Goal: Task Accomplishment & Management: Complete application form

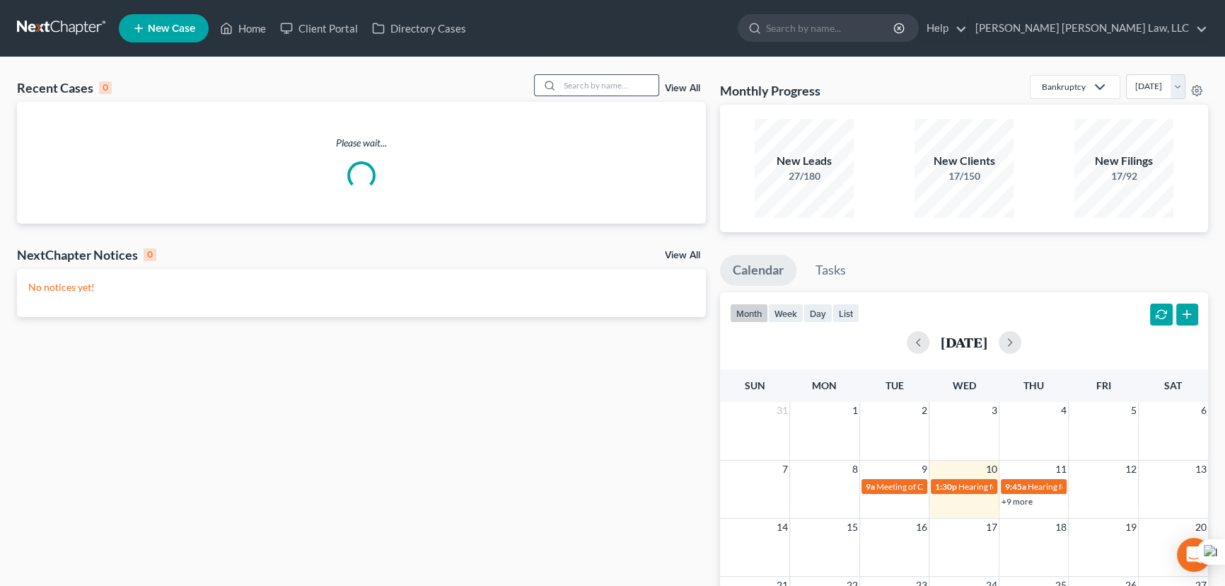
click at [584, 81] on input "search" at bounding box center [608, 85] width 99 height 21
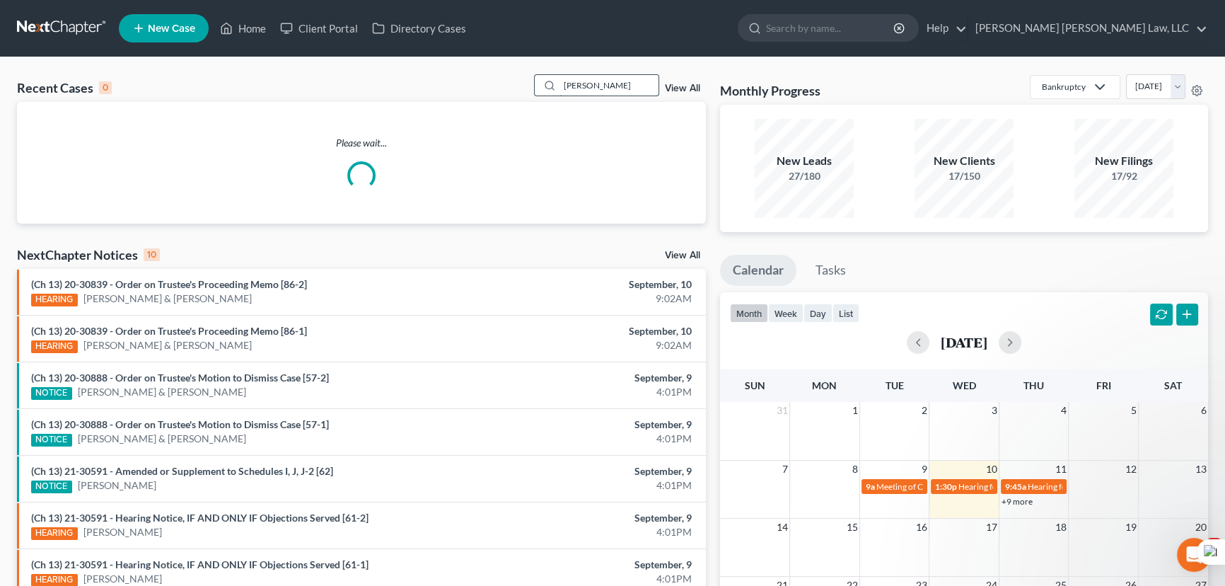
type input "cory, ronald"
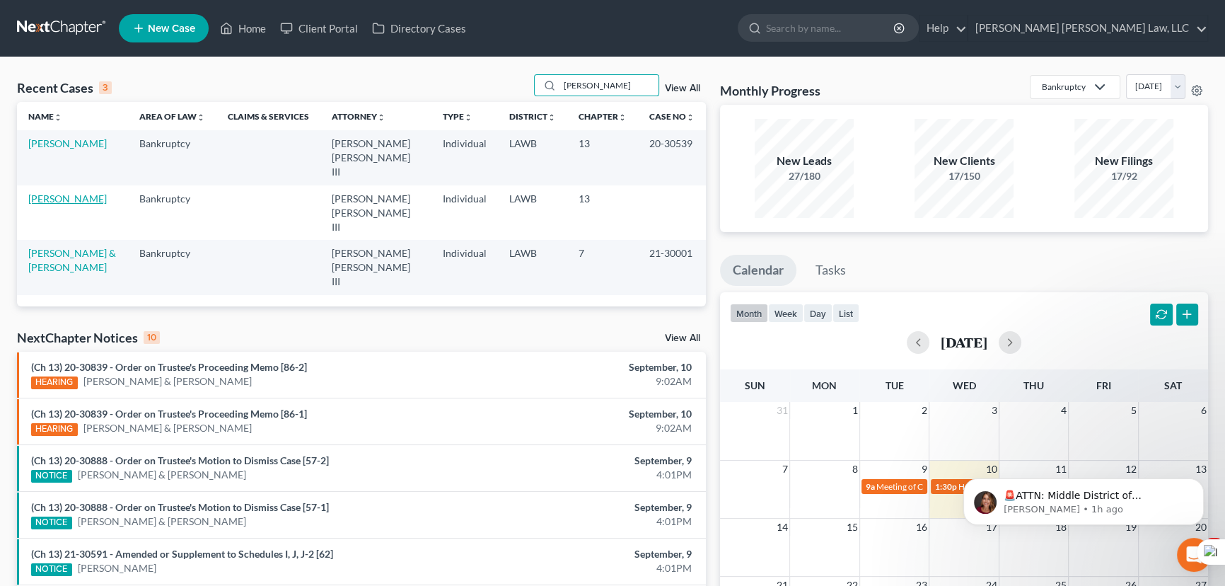
click at [68, 192] on link "Cory, Ronald" at bounding box center [67, 198] width 78 height 12
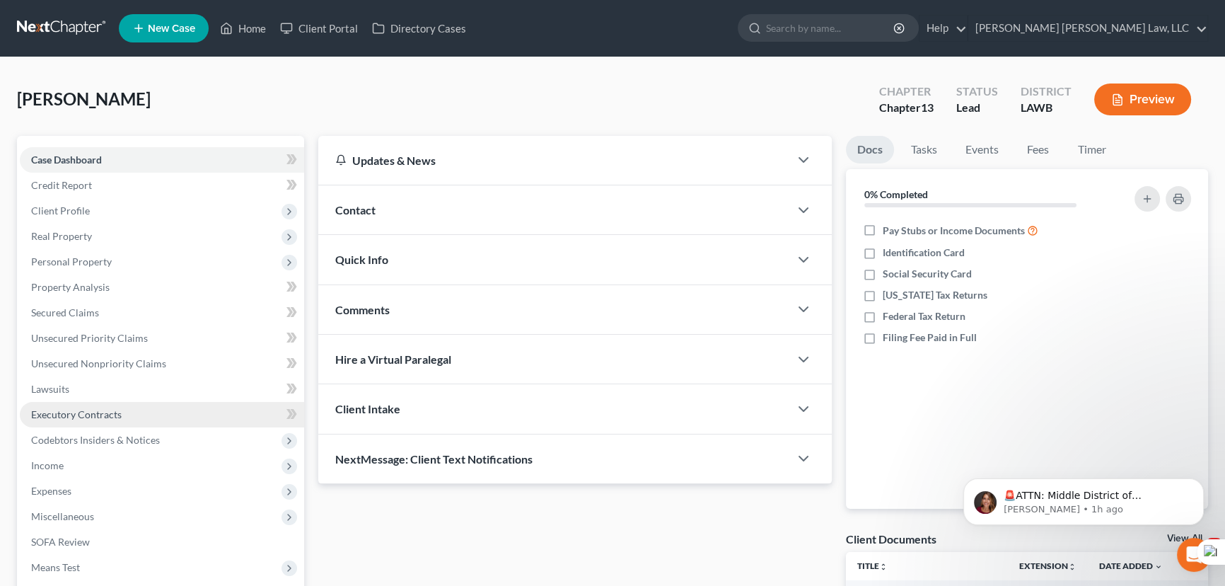
scroll to position [128, 0]
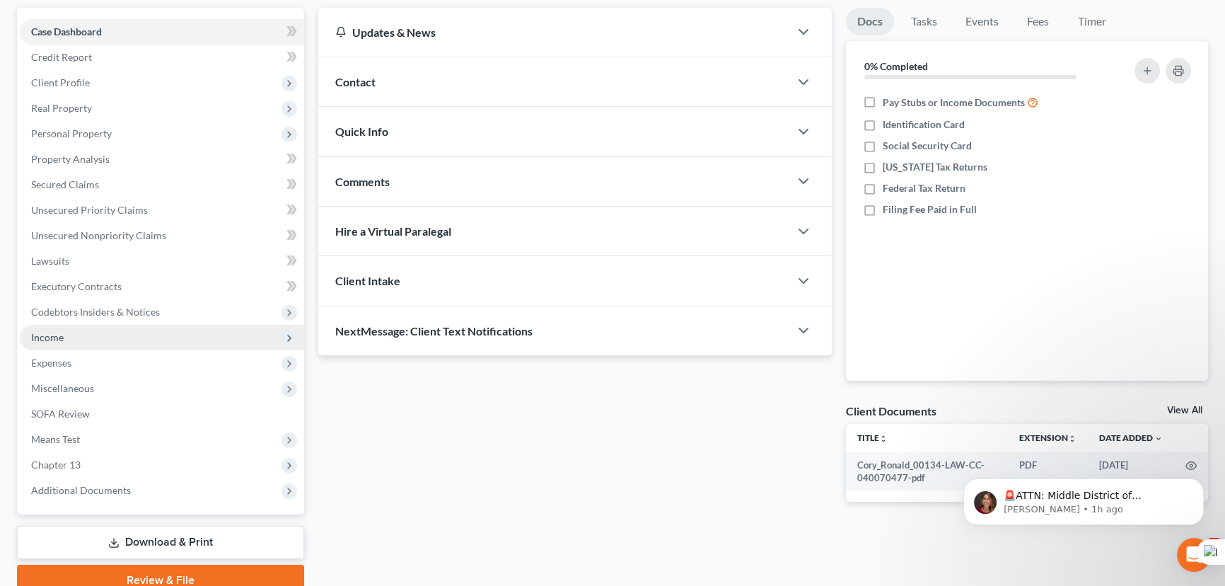
click at [71, 341] on span "Income" at bounding box center [162, 337] width 284 height 25
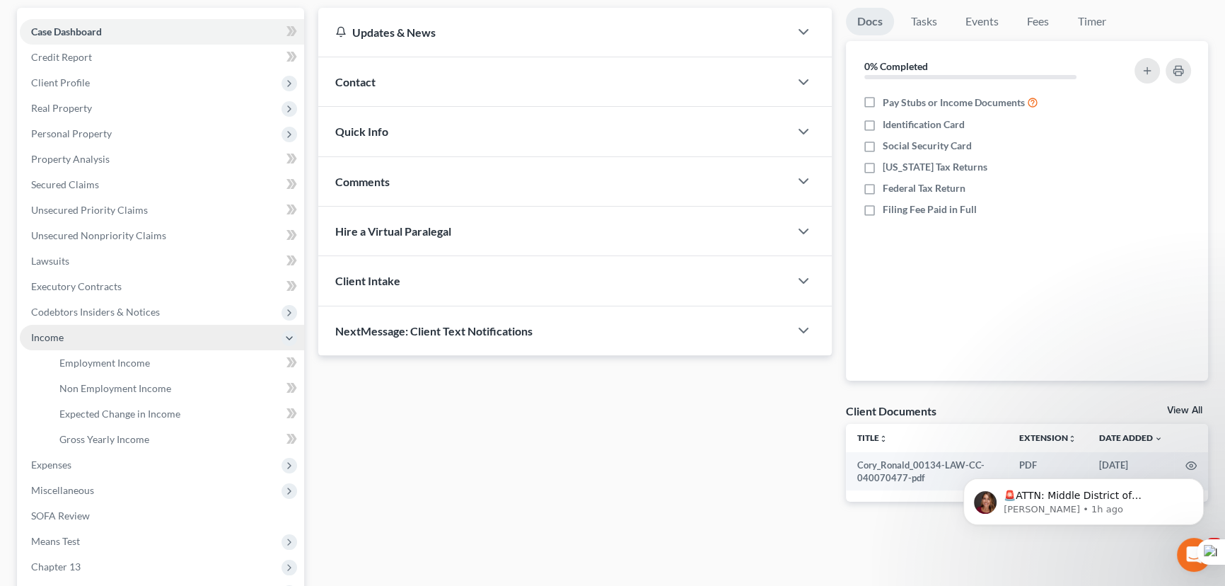
click at [76, 344] on span "Income" at bounding box center [162, 337] width 284 height 25
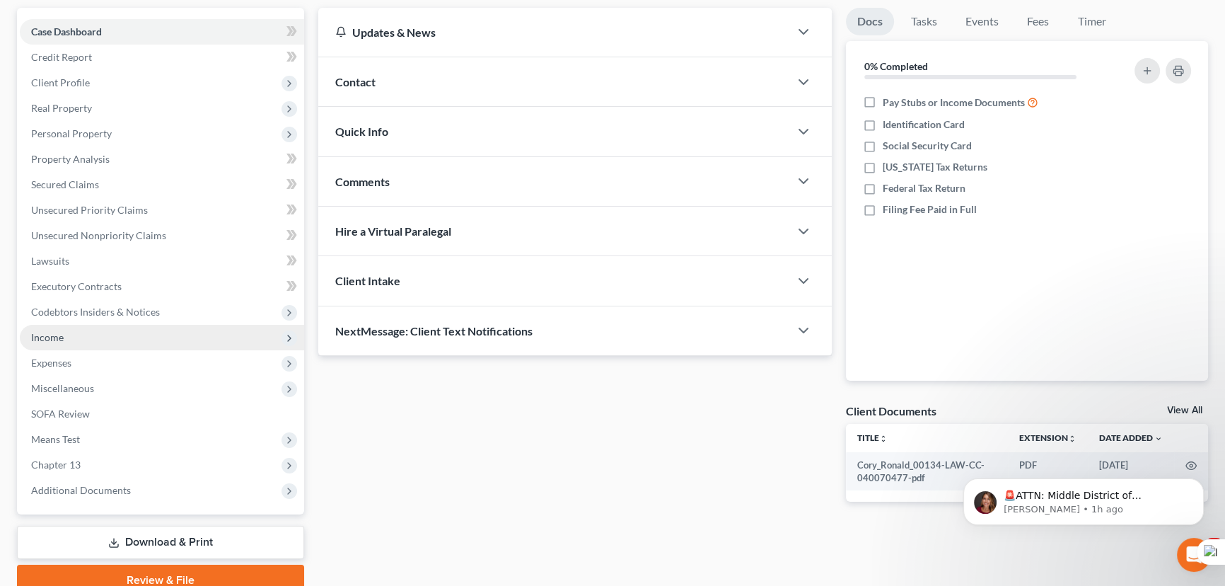
click at [77, 339] on span "Income" at bounding box center [162, 337] width 284 height 25
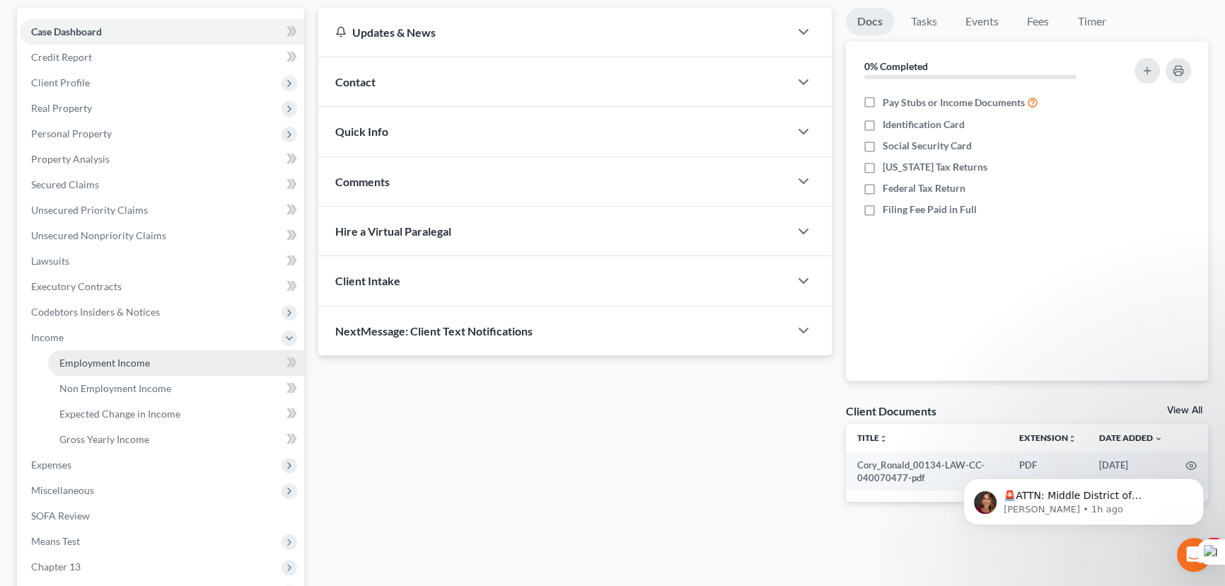
click at [80, 361] on span "Employment Income" at bounding box center [104, 362] width 91 height 12
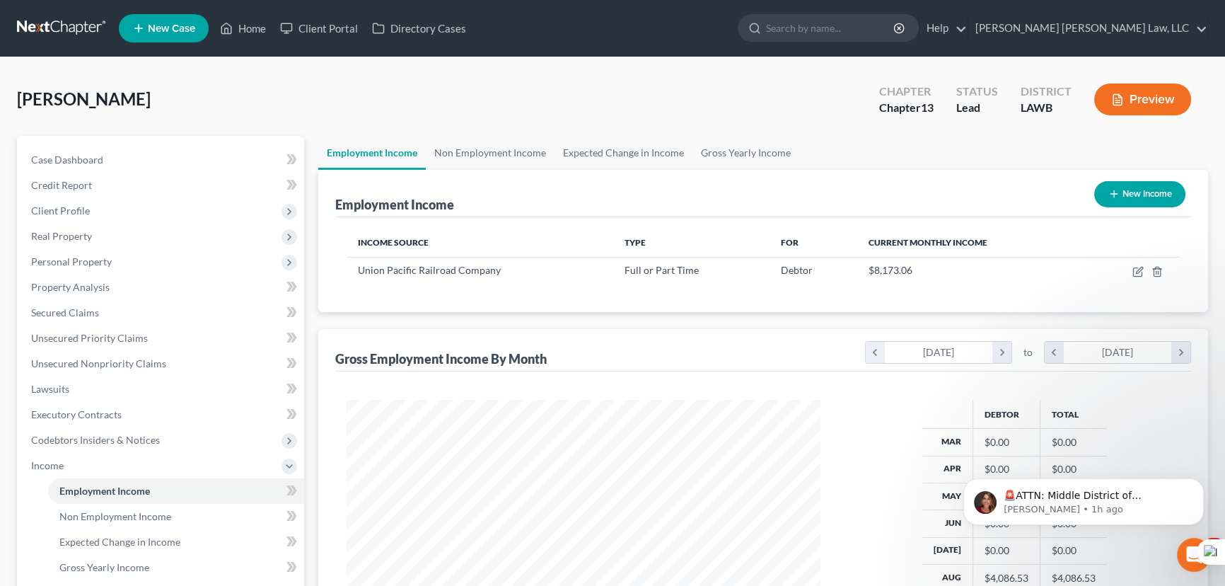
click at [79, 33] on link at bounding box center [62, 28] width 91 height 25
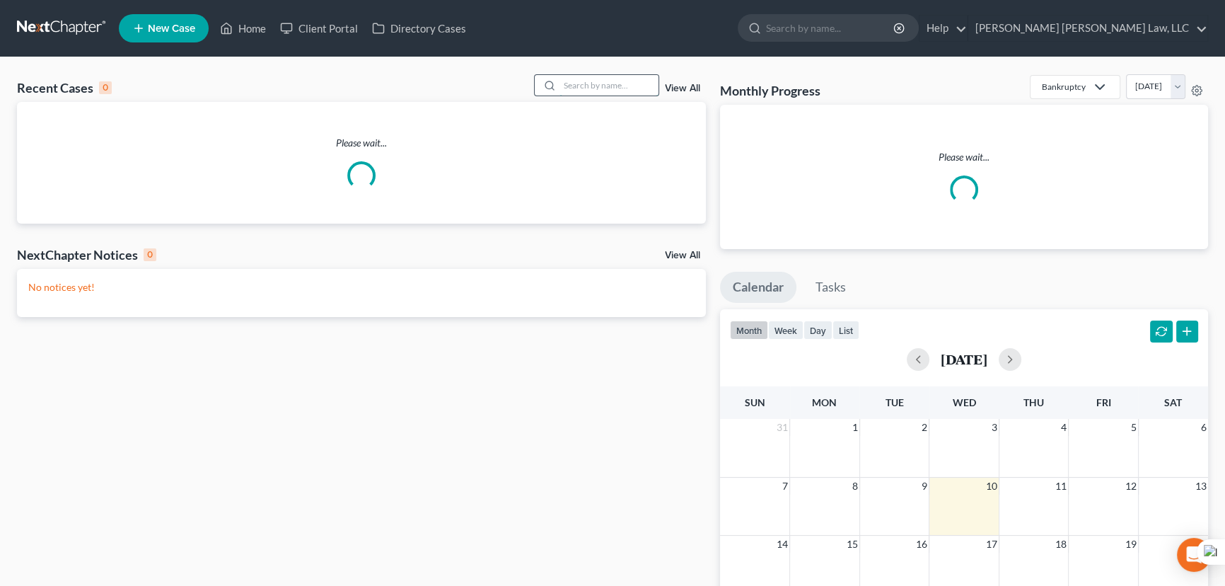
click at [579, 83] on input "search" at bounding box center [608, 85] width 99 height 21
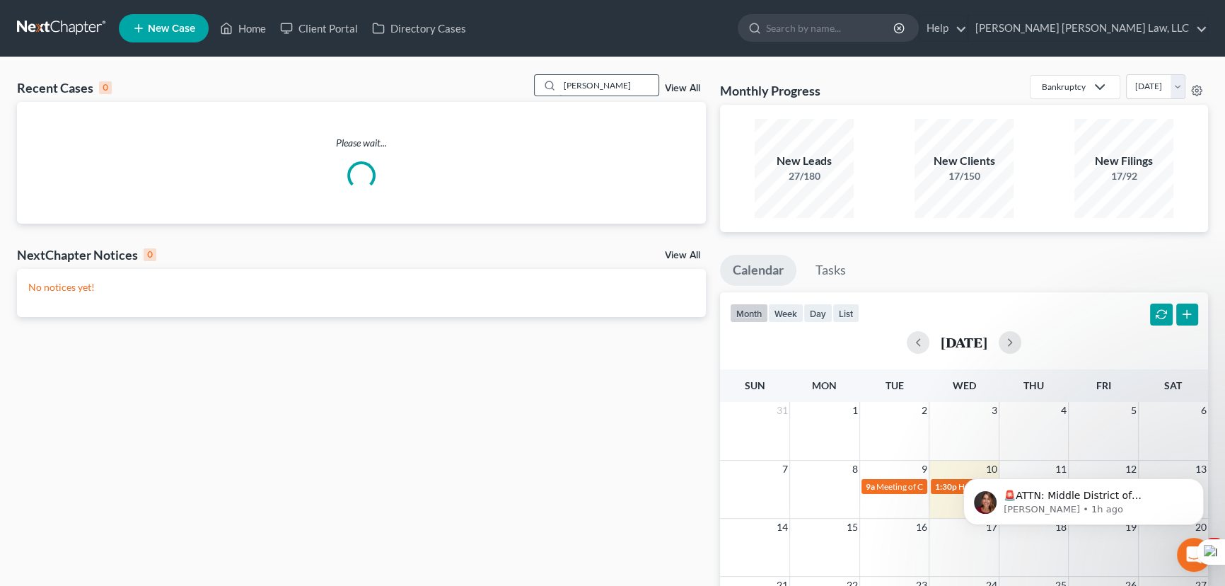
type input "legaux"
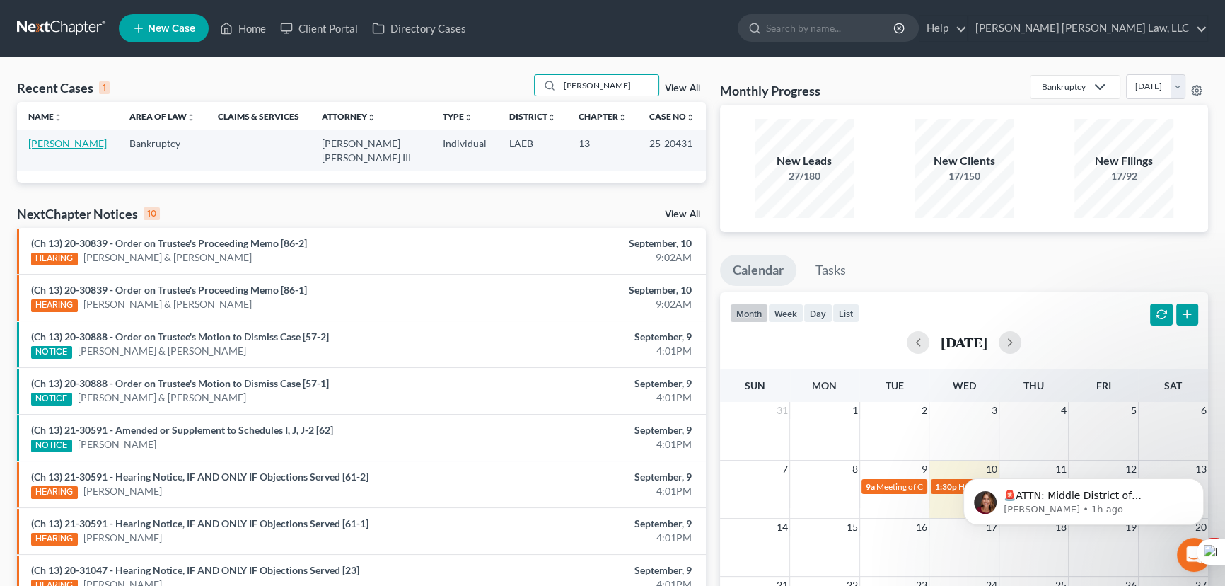
click at [77, 148] on link "[PERSON_NAME]" at bounding box center [67, 143] width 78 height 12
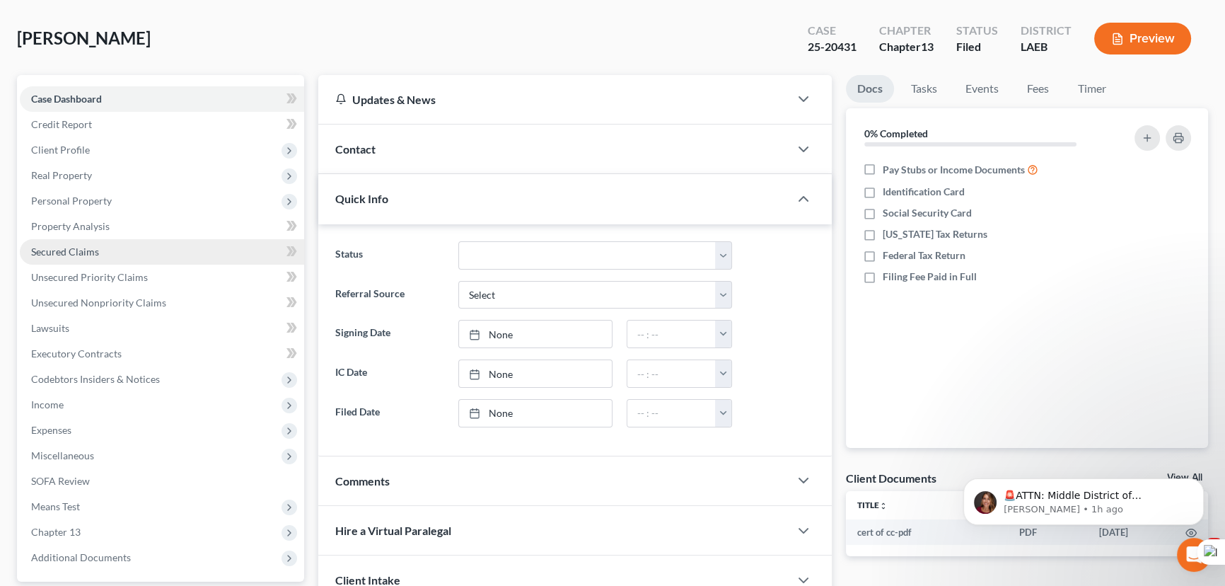
click at [157, 245] on link "Secured Claims" at bounding box center [162, 251] width 284 height 25
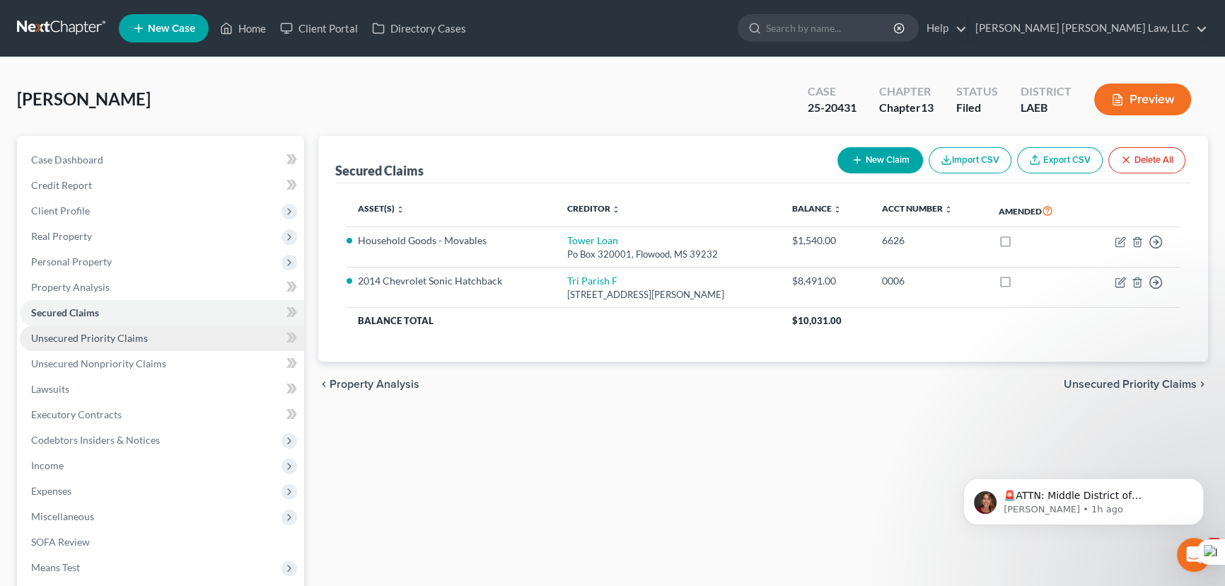
click at [153, 326] on link "Unsecured Priority Claims" at bounding box center [162, 337] width 284 height 25
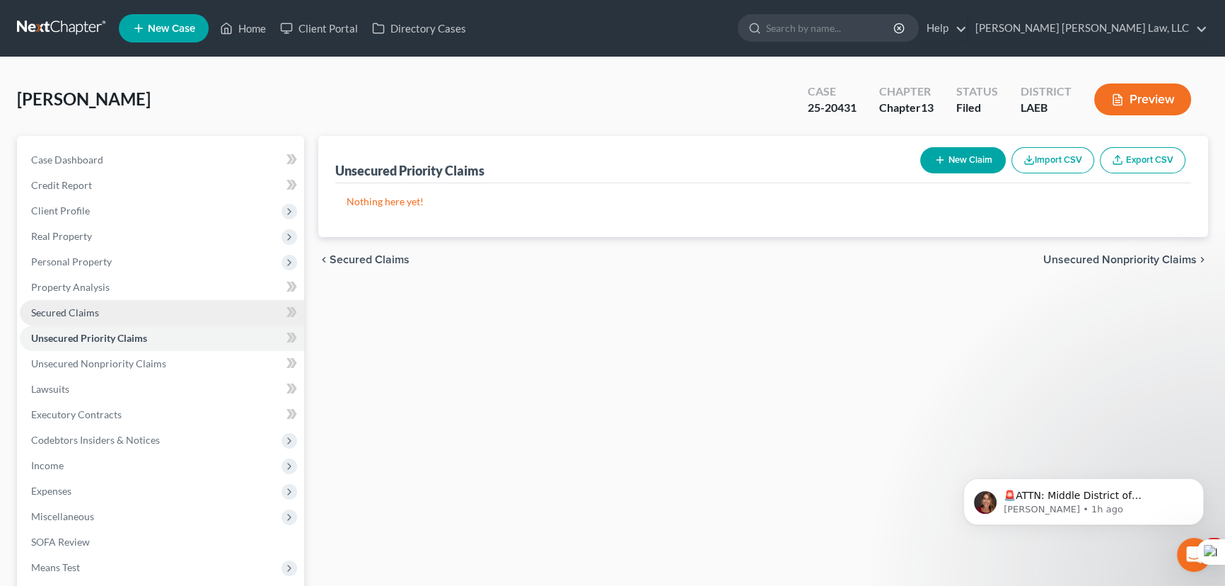
click at [154, 300] on link "Secured Claims" at bounding box center [162, 312] width 284 height 25
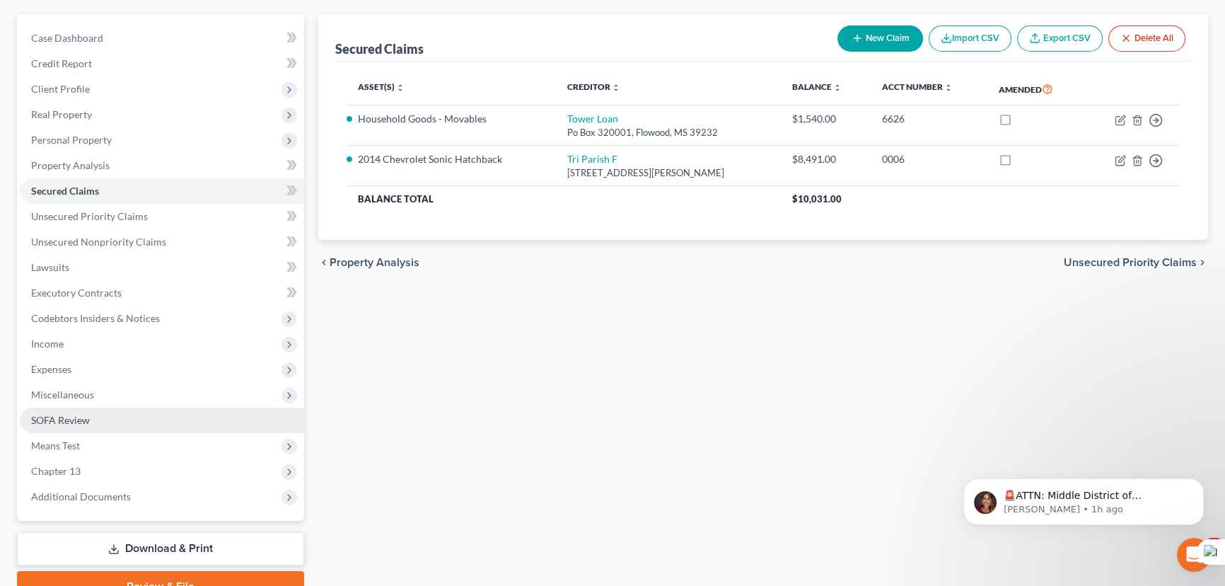
scroll to position [190, 0]
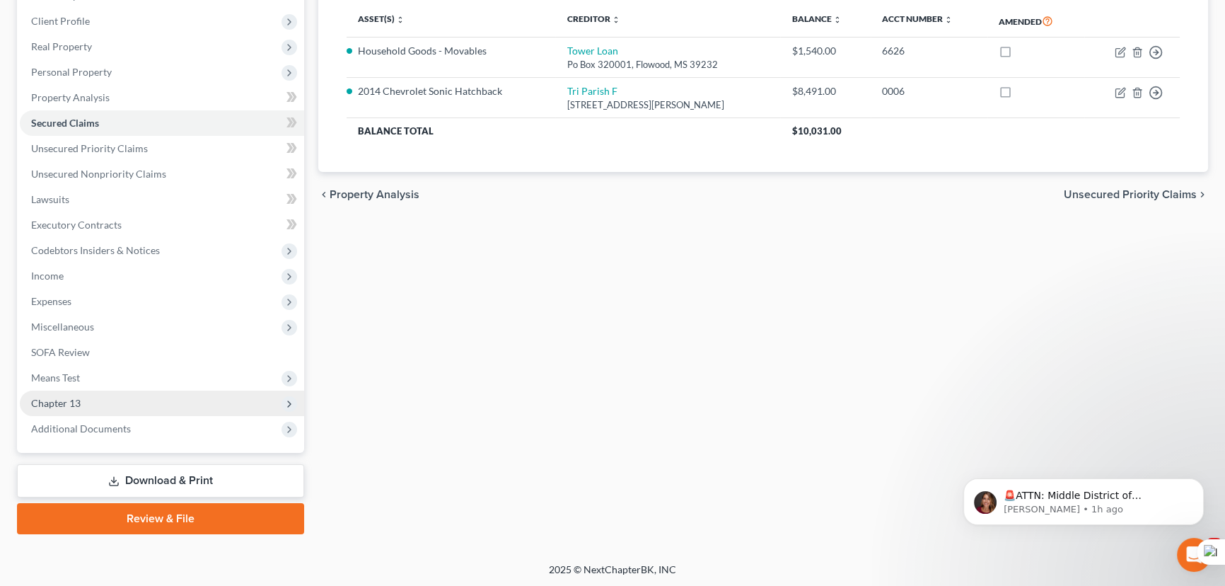
click at [103, 400] on span "Chapter 13" at bounding box center [162, 402] width 284 height 25
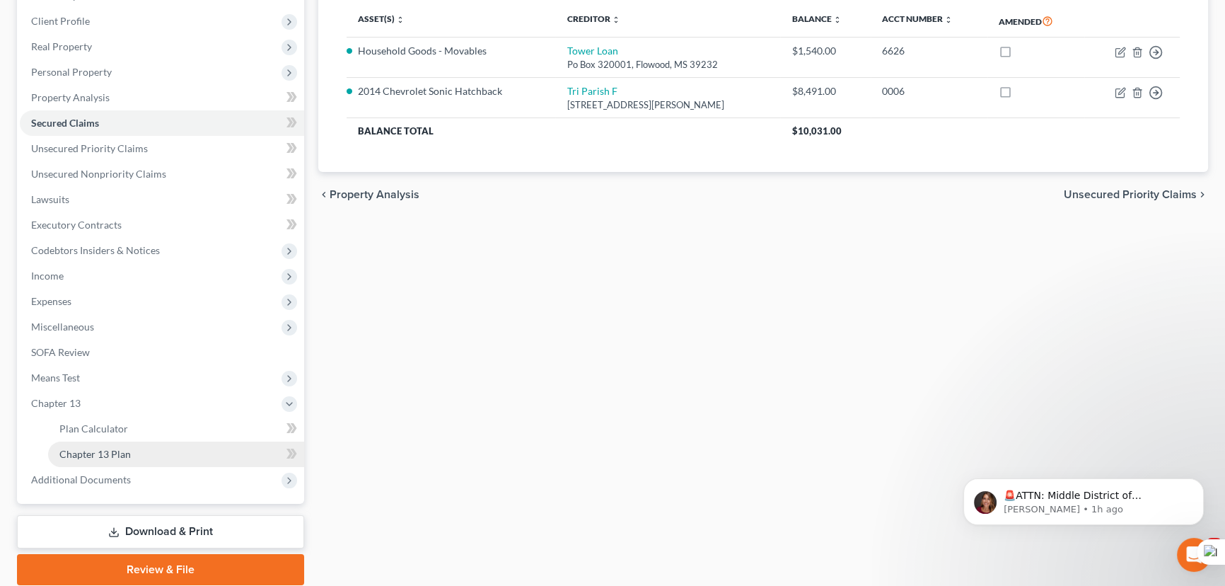
click at [111, 446] on link "Chapter 13 Plan" at bounding box center [176, 453] width 256 height 25
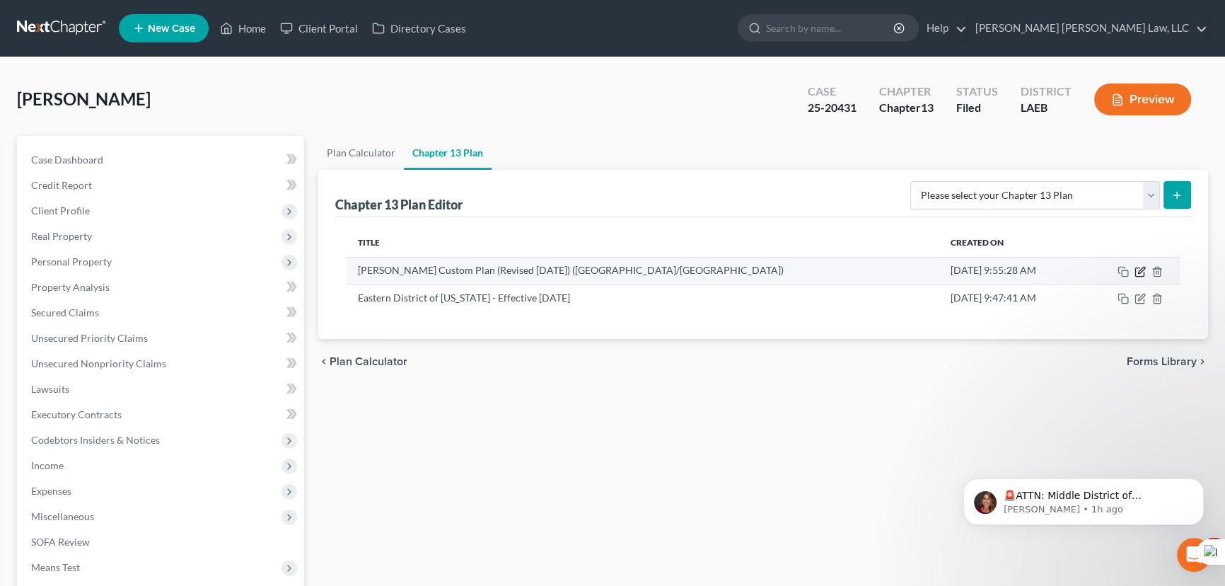
click at [1136, 273] on icon "button" at bounding box center [1139, 271] width 11 height 11
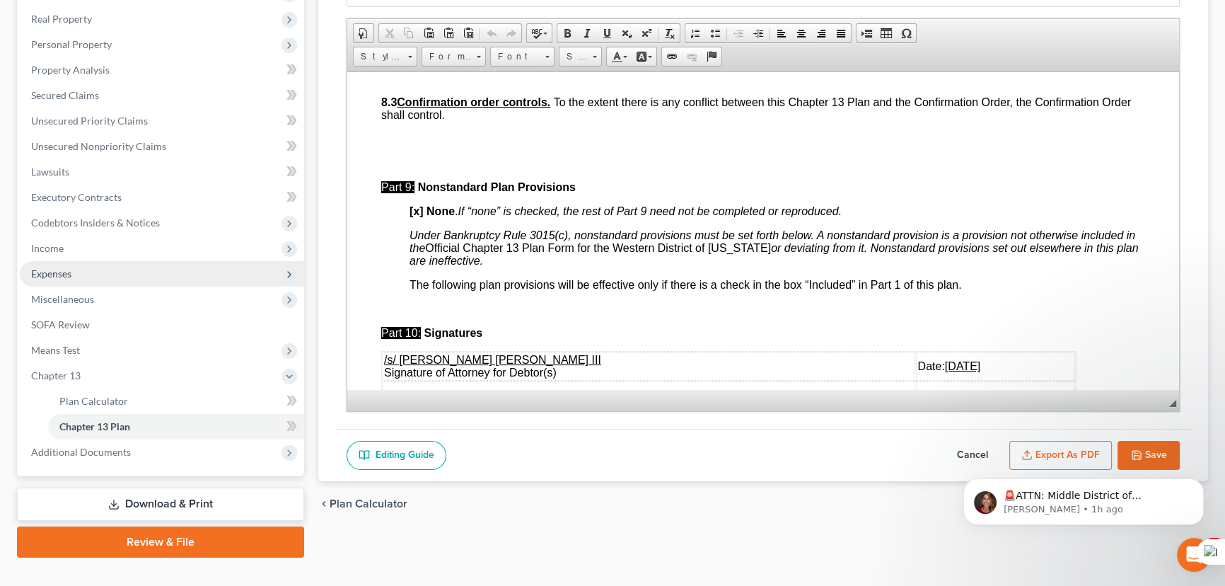
scroll to position [240, 0]
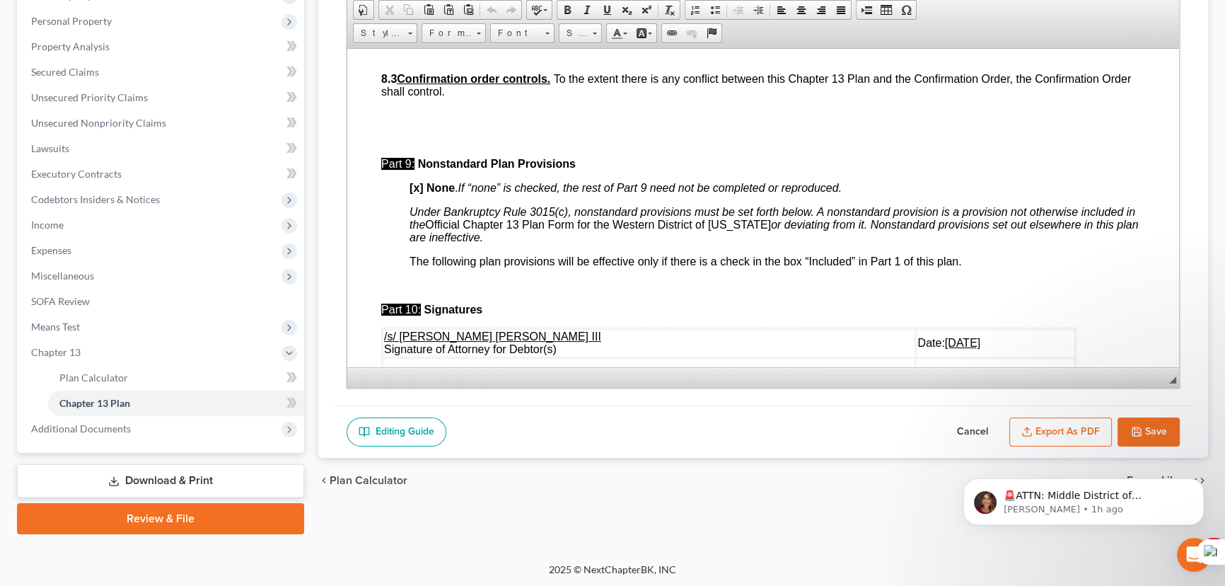
drag, startPoint x: 972, startPoint y: 422, endPoint x: 1229, endPoint y: 399, distance: 257.8
click at [972, 422] on button "Cancel" at bounding box center [972, 432] width 62 height 30
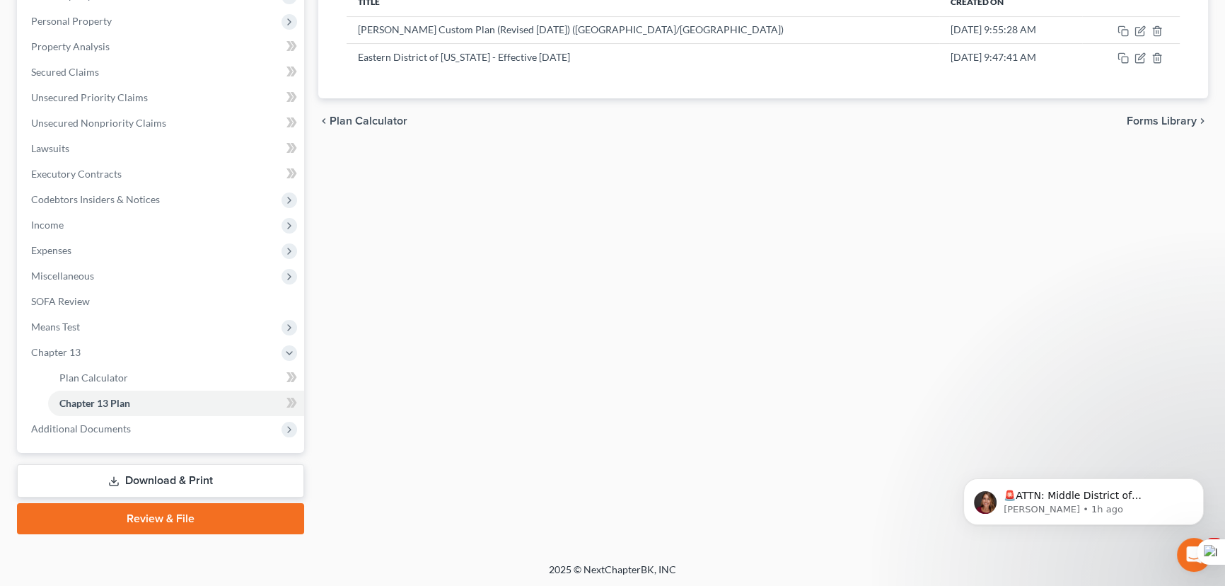
scroll to position [0, 0]
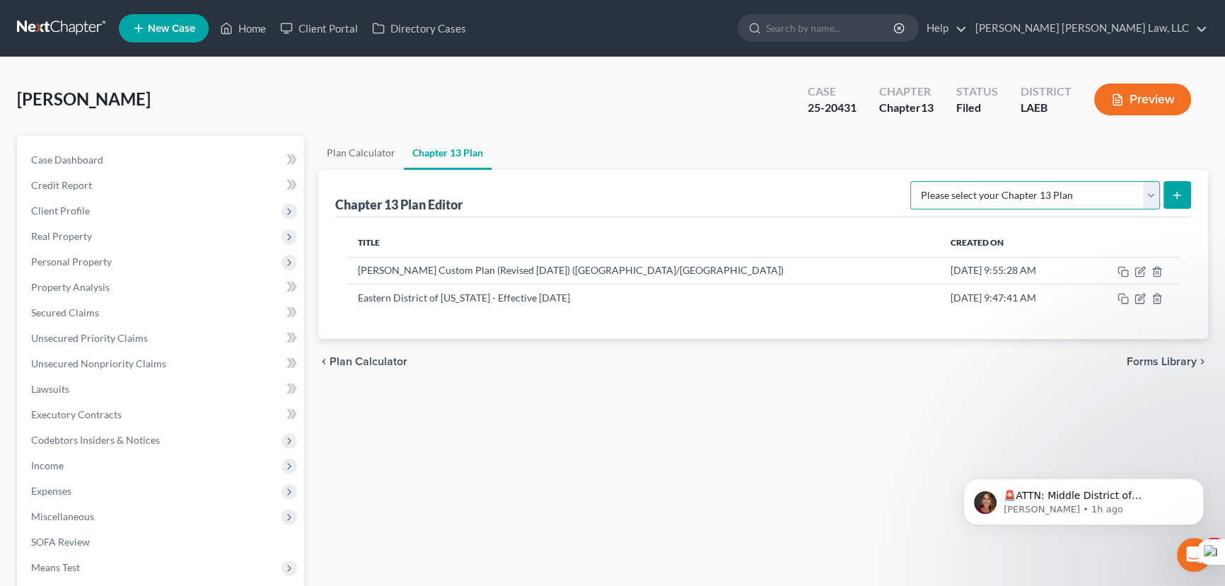
click at [1005, 194] on select "Please select your Chapter 13 Plan Eastern District of Louisiana Eastern Distri…" at bounding box center [1035, 195] width 250 height 28
click at [728, 165] on ul "Plan Calculator Chapter 13 Plan" at bounding box center [763, 153] width 890 height 34
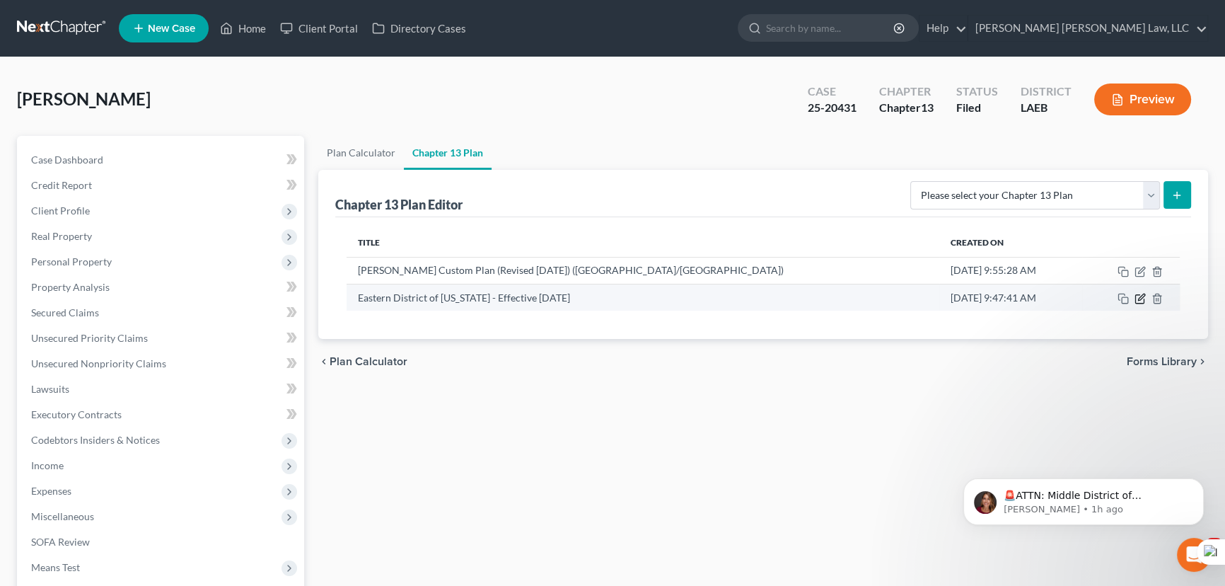
click at [1140, 293] on icon "button" at bounding box center [1139, 298] width 11 height 11
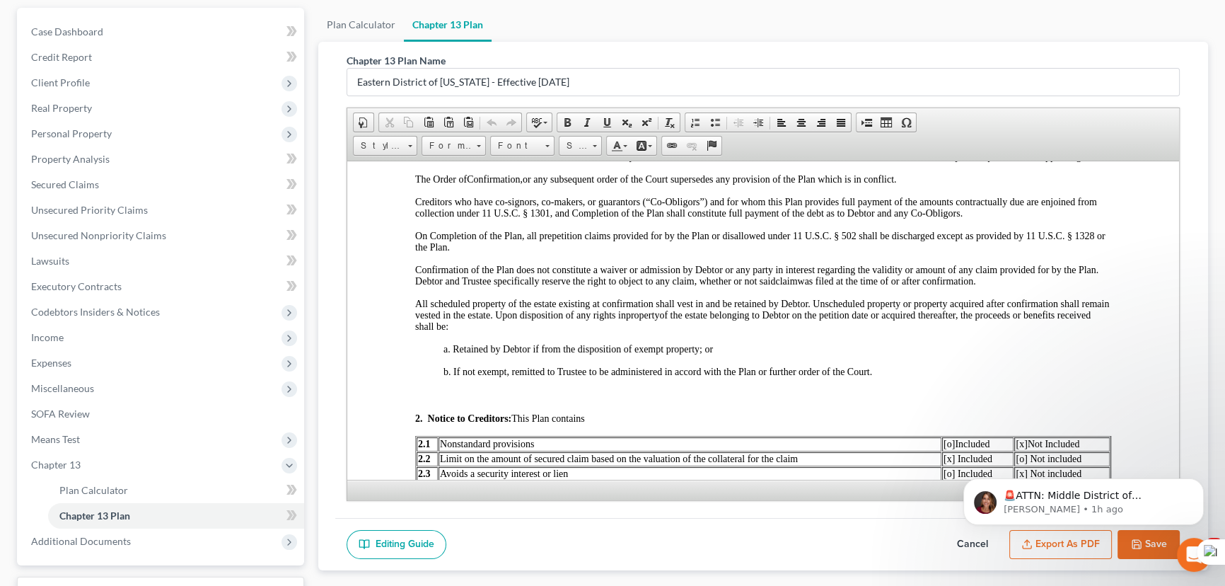
scroll to position [192, 0]
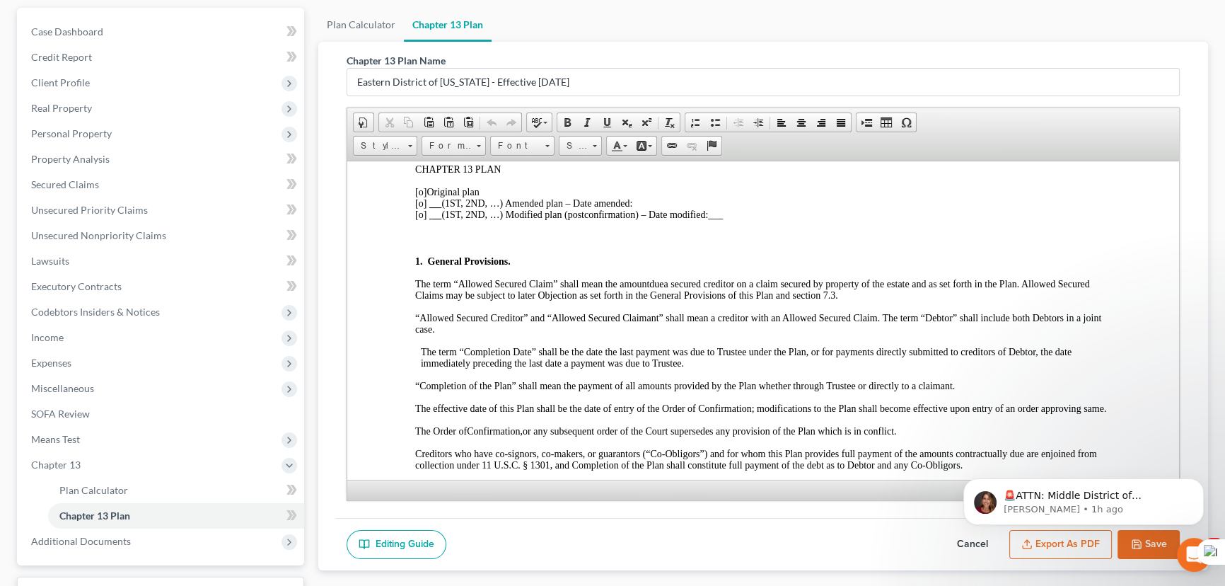
click at [422, 190] on span "[o]" at bounding box center [420, 191] width 11 height 11
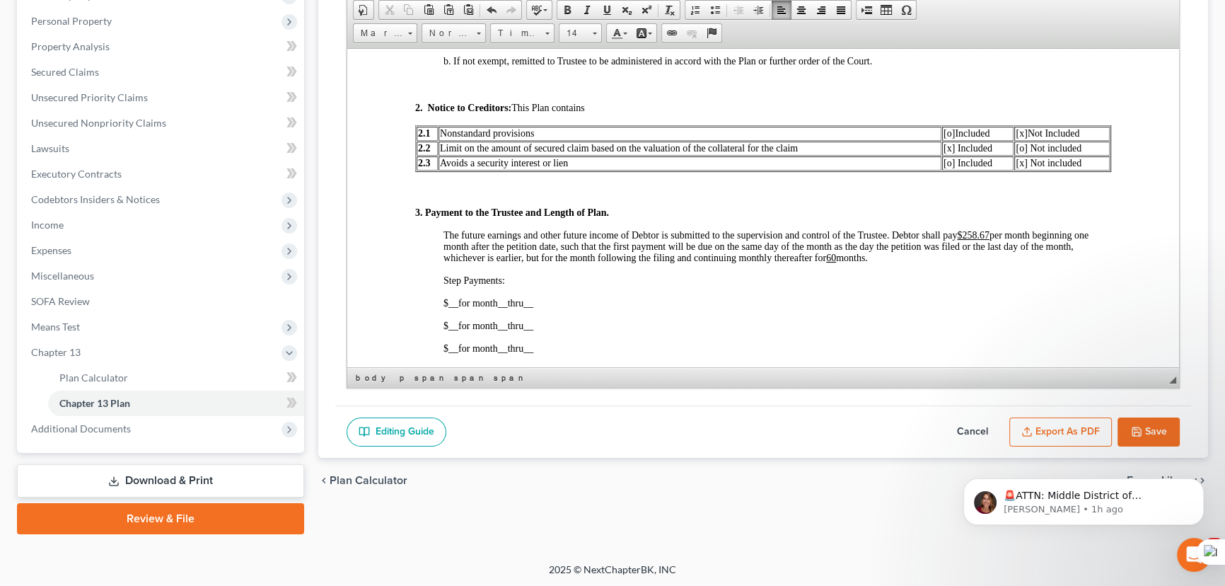
scroll to position [707, 0]
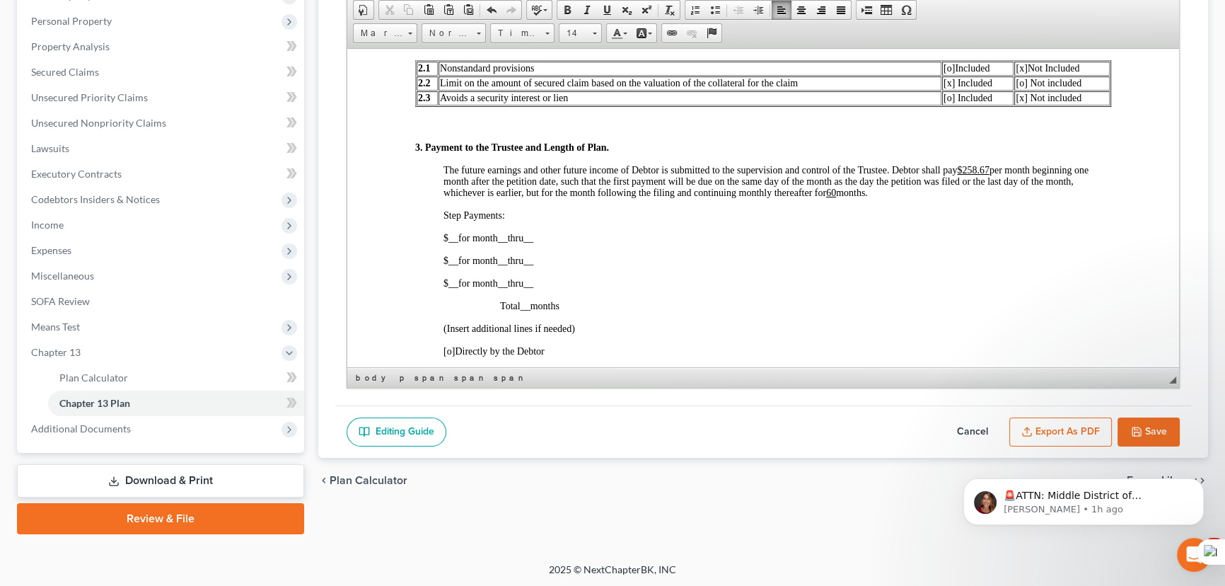
click at [1017, 73] on span "[x]" at bounding box center [1020, 67] width 11 height 11
click at [1015, 73] on span "[x]" at bounding box center [1020, 67] width 11 height 11
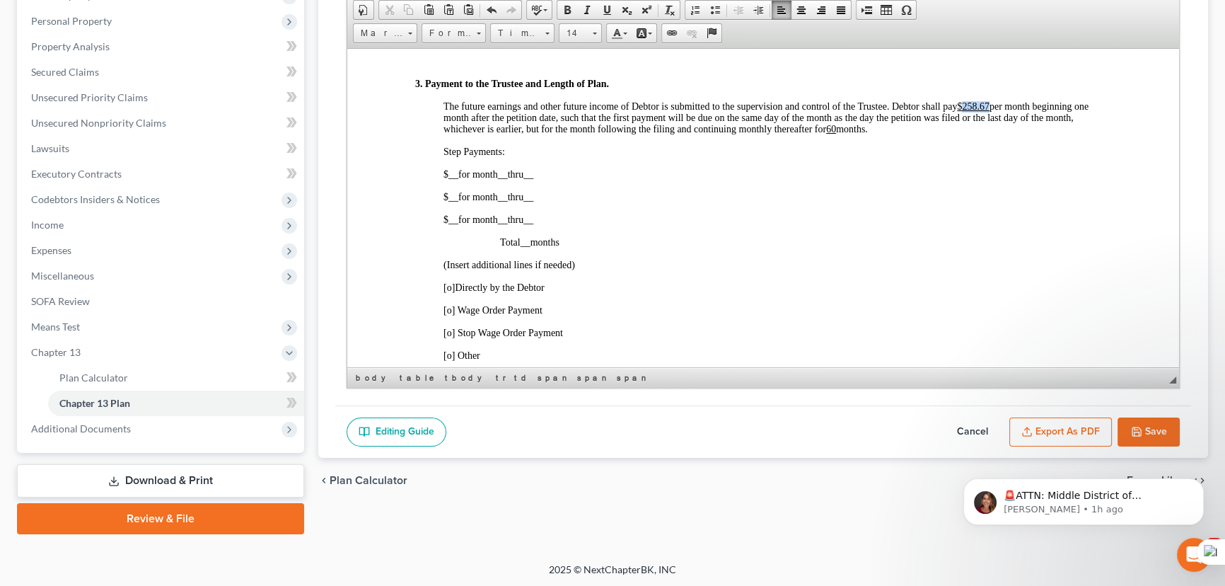
drag, startPoint x: 989, startPoint y: 127, endPoint x: 965, endPoint y: 133, distance: 25.6
click at [965, 111] on u "$258.67" at bounding box center [973, 105] width 33 height 11
click at [835, 134] on u "60" at bounding box center [831, 128] width 10 height 11
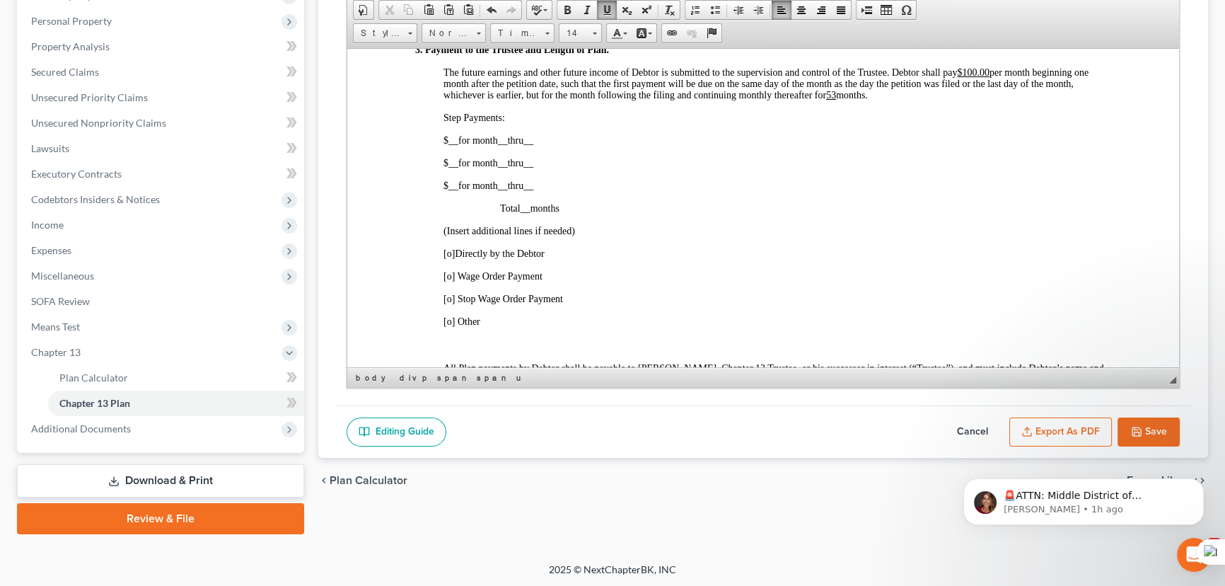
scroll to position [835, 0]
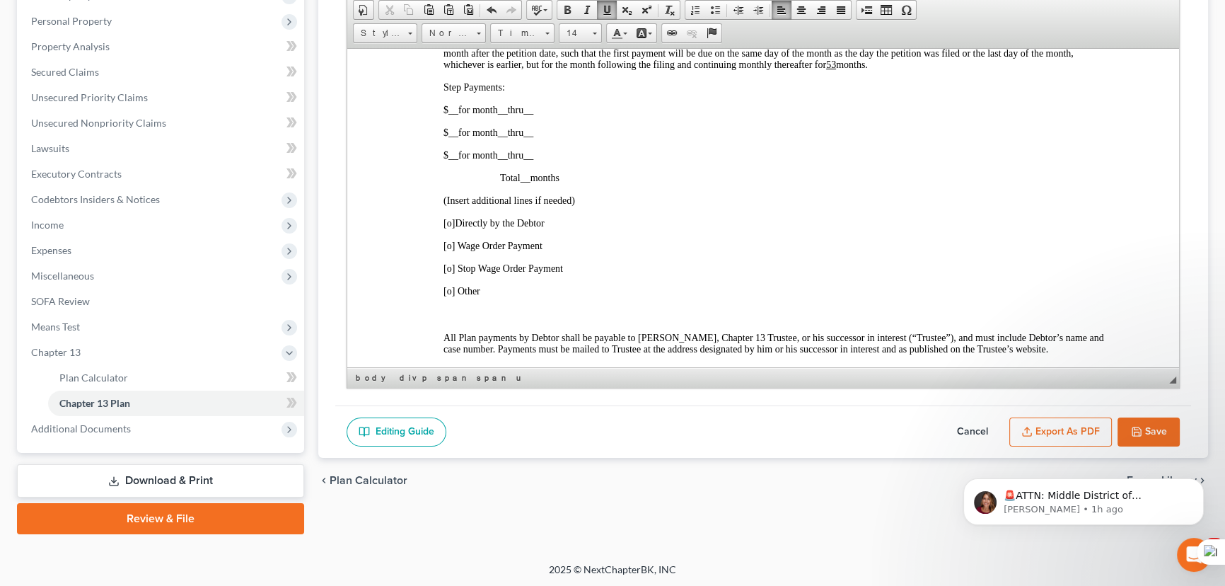
click at [450, 250] on span "[o]" at bounding box center [448, 245] width 11 height 11
click at [1138, 438] on button "Save" at bounding box center [1148, 432] width 62 height 30
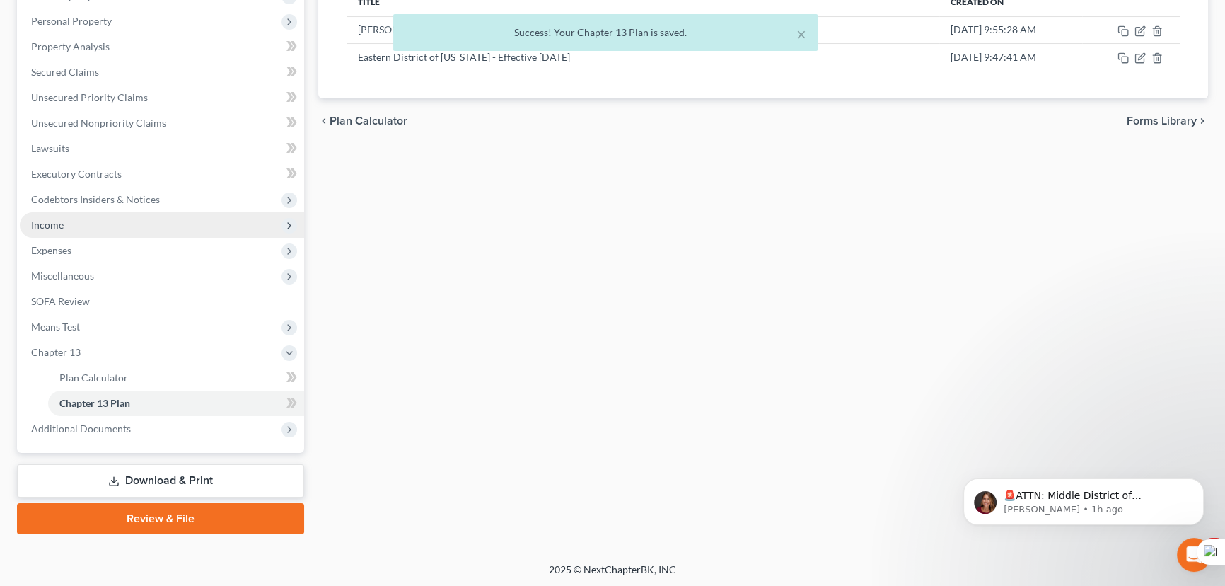
click at [131, 228] on span "Income" at bounding box center [162, 224] width 284 height 25
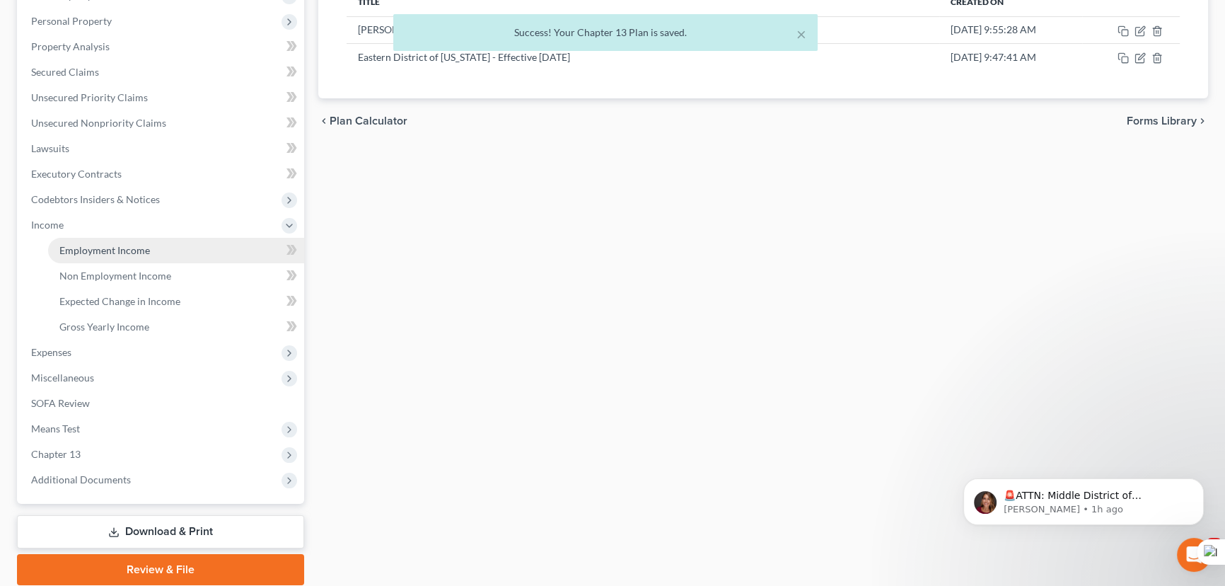
click at [128, 251] on span "Employment Income" at bounding box center [104, 250] width 91 height 12
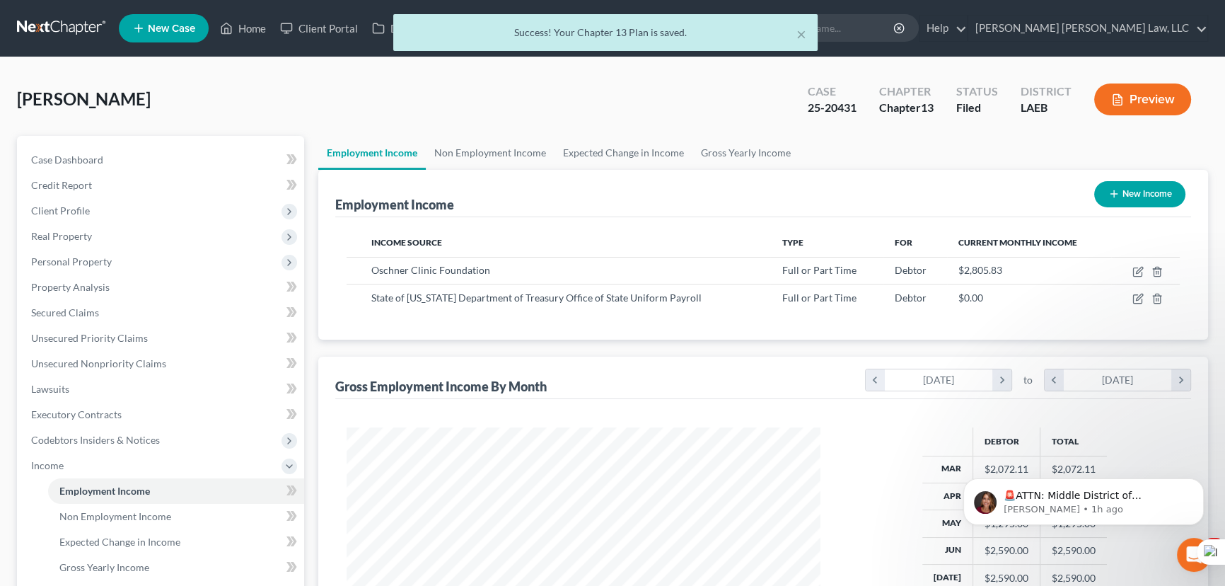
scroll to position [253, 502]
click at [484, 136] on link "Non Employment Income" at bounding box center [490, 153] width 129 height 34
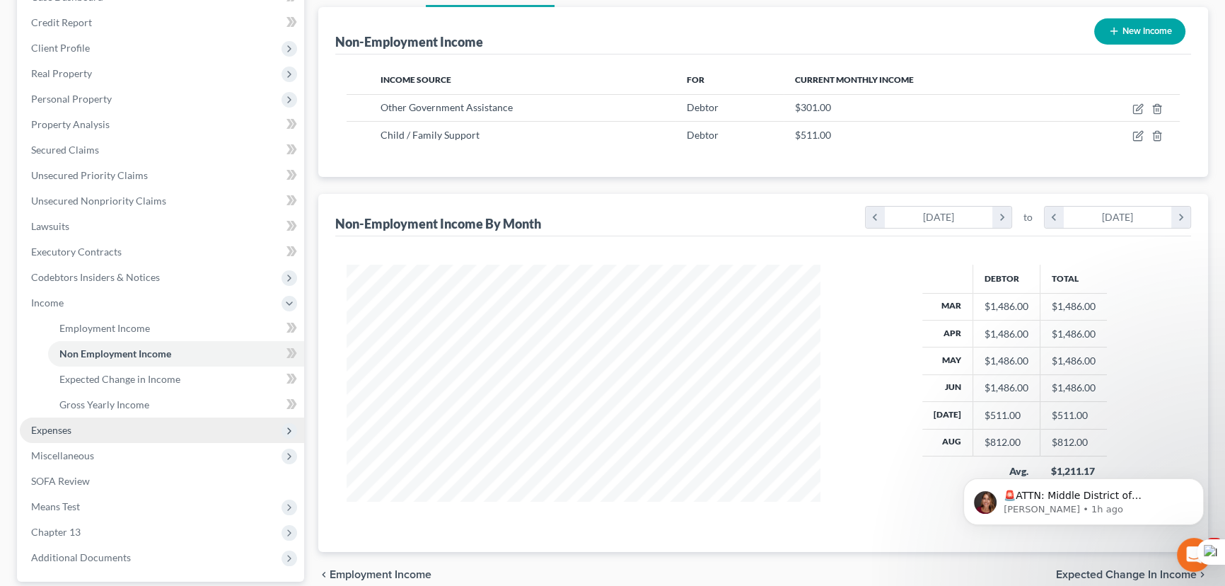
scroll to position [257, 0]
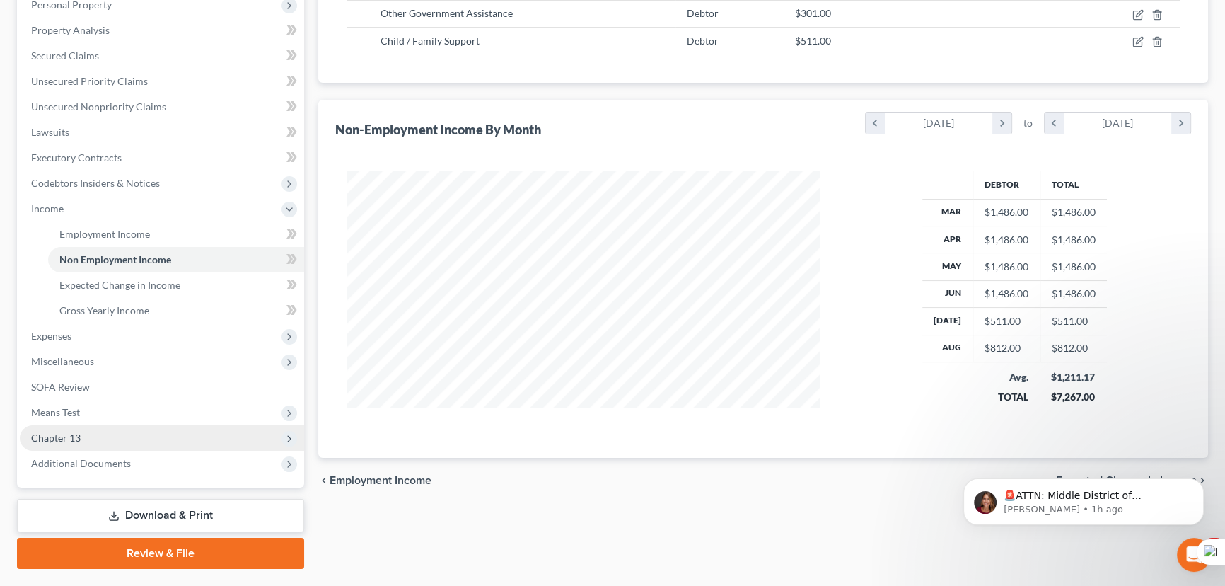
click at [95, 431] on span "Chapter 13" at bounding box center [162, 437] width 284 height 25
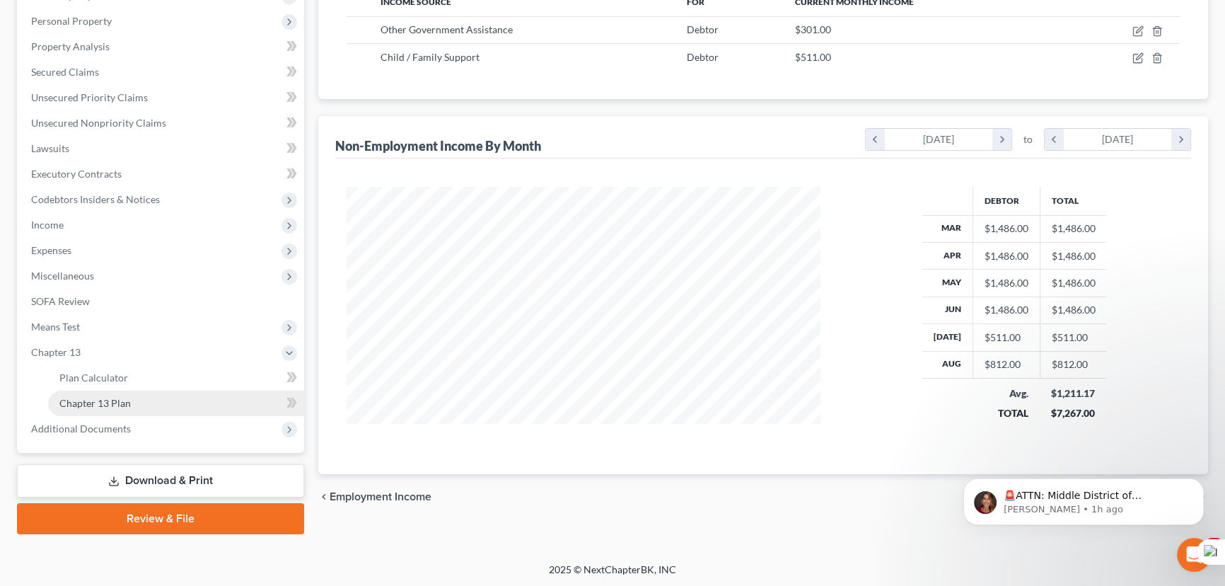
click at [105, 395] on link "Chapter 13 Plan" at bounding box center [176, 402] width 256 height 25
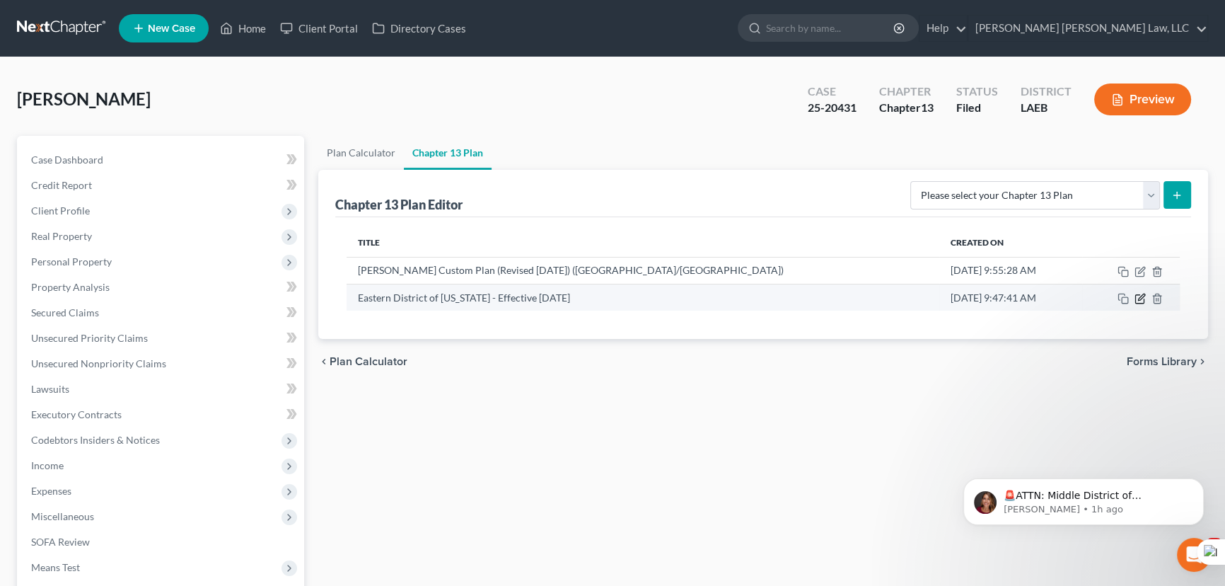
click at [1139, 296] on icon "button" at bounding box center [1139, 298] width 11 height 11
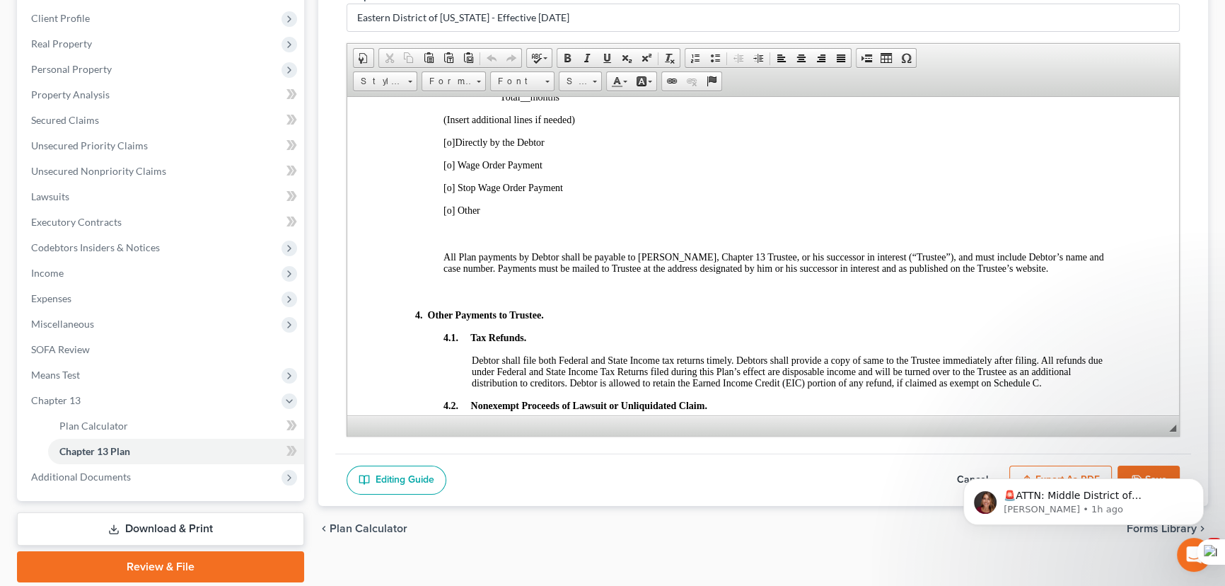
scroll to position [900, 0]
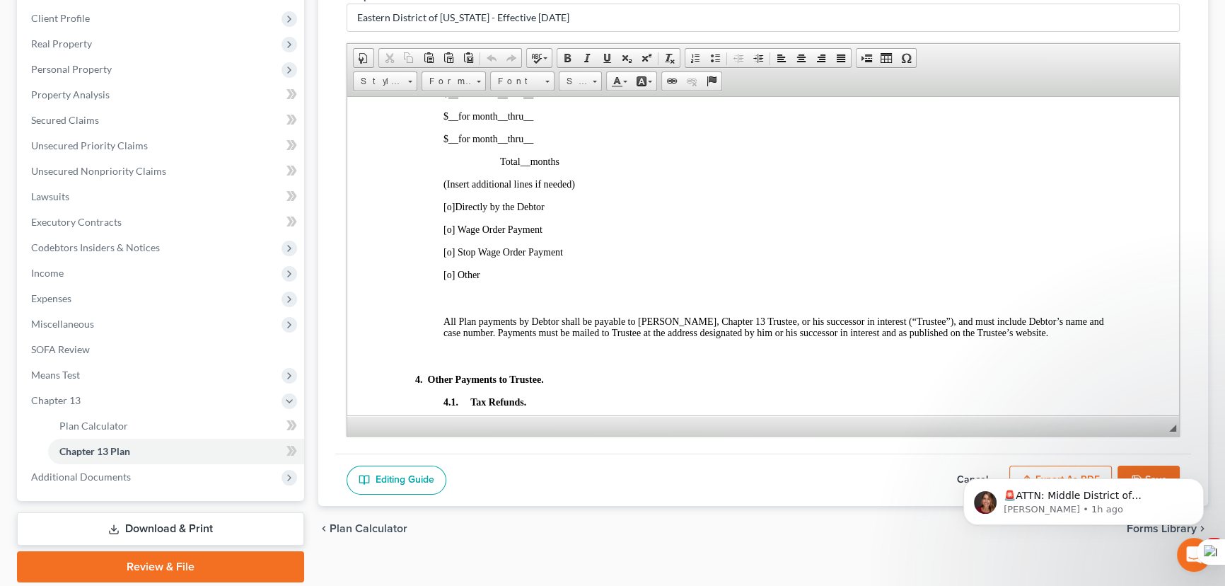
click at [450, 234] on span "[o]" at bounding box center [448, 228] width 11 height 11
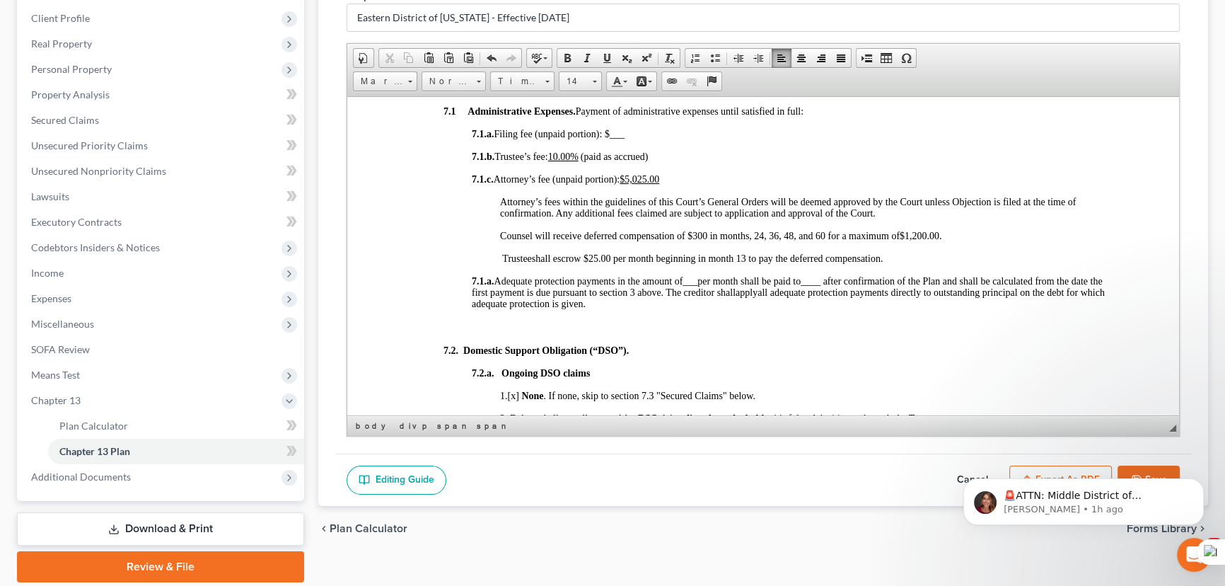
scroll to position [1735, 0]
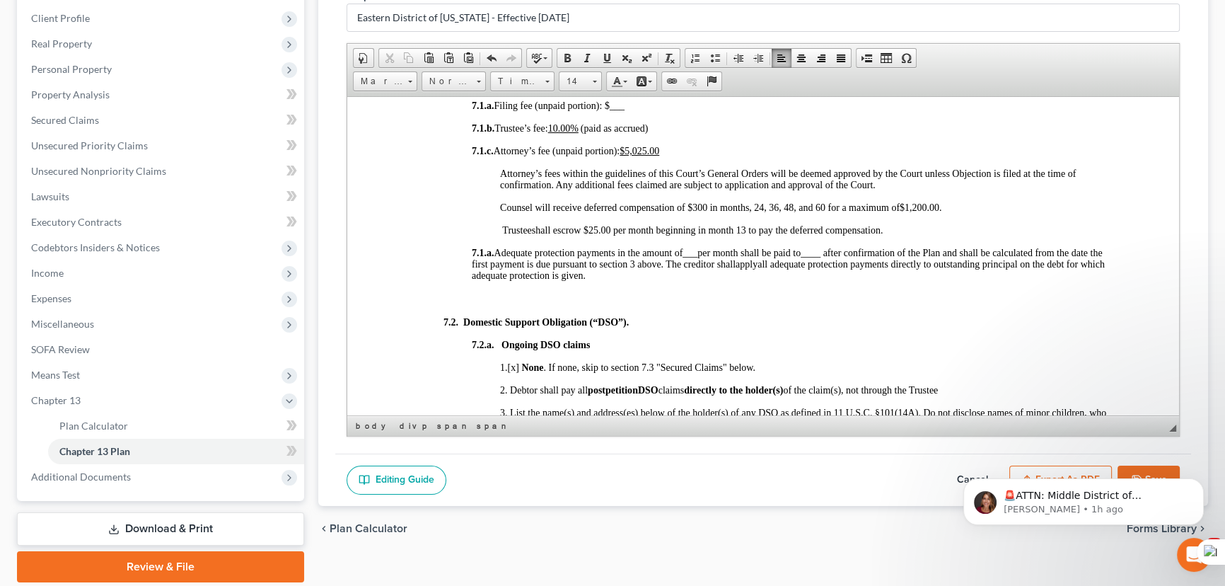
click at [659, 156] on u "$5,025.00" at bounding box center [639, 150] width 40 height 11
drag, startPoint x: 888, startPoint y: 268, endPoint x: 479, endPoint y: 236, distance: 410.7
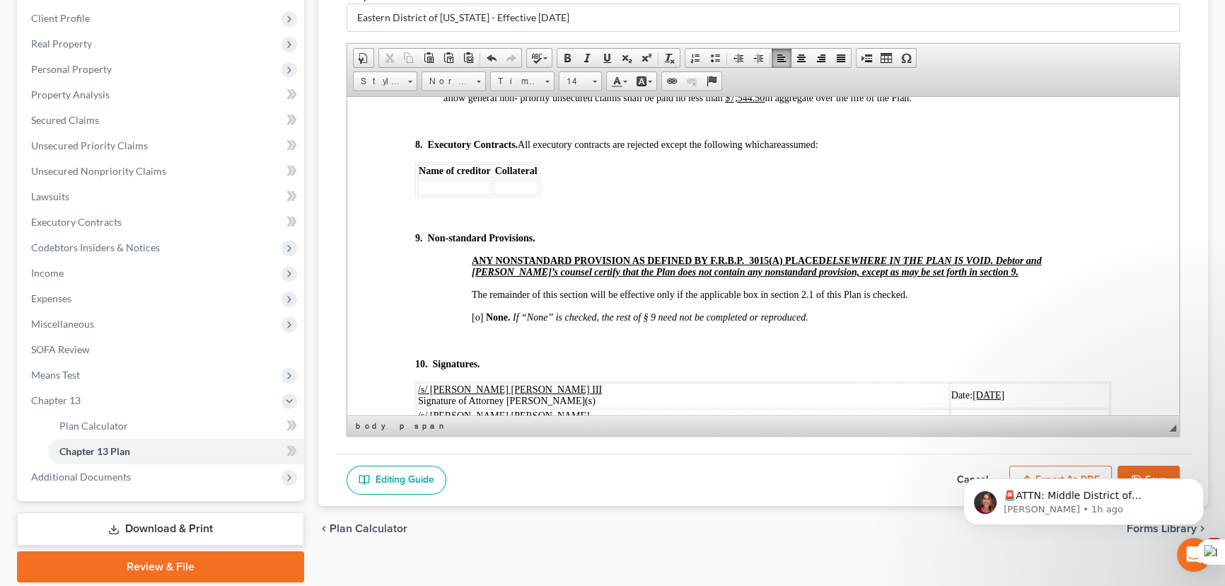
scroll to position [4821, 0]
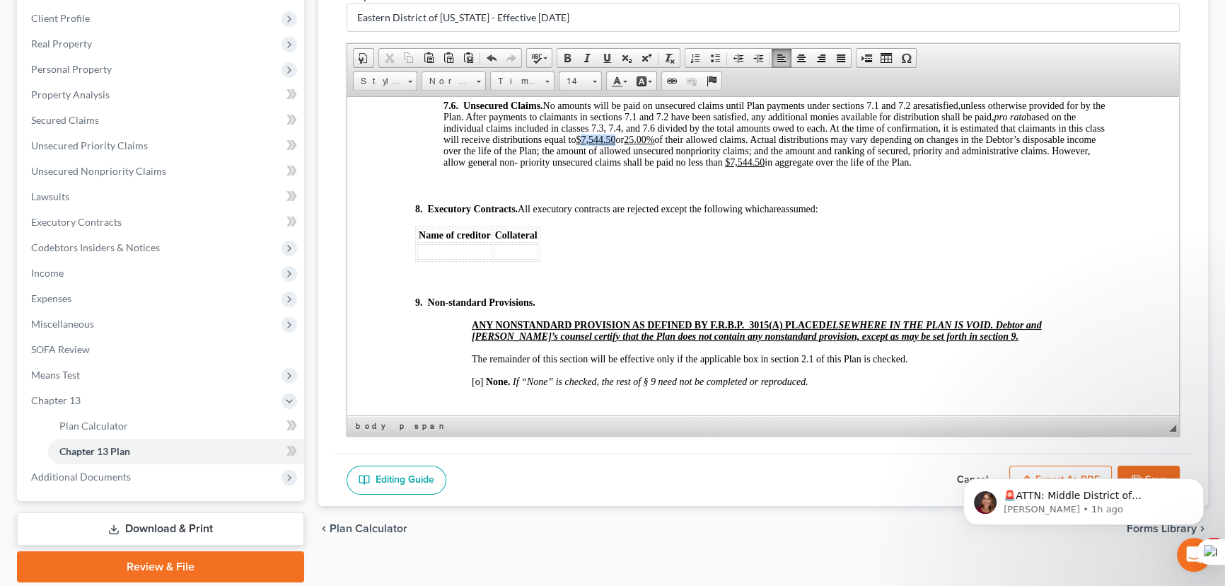
drag, startPoint x: 639, startPoint y: 232, endPoint x: 606, endPoint y: 240, distance: 34.1
click at [606, 167] on span "unless otherwise provided for by the Plan. After payments to claimants in secti…" at bounding box center [773, 133] width 661 height 67
drag, startPoint x: 666, startPoint y: 238, endPoint x: 646, endPoint y: 240, distance: 19.9
click at [646, 144] on u "25.00%" at bounding box center [632, 139] width 30 height 11
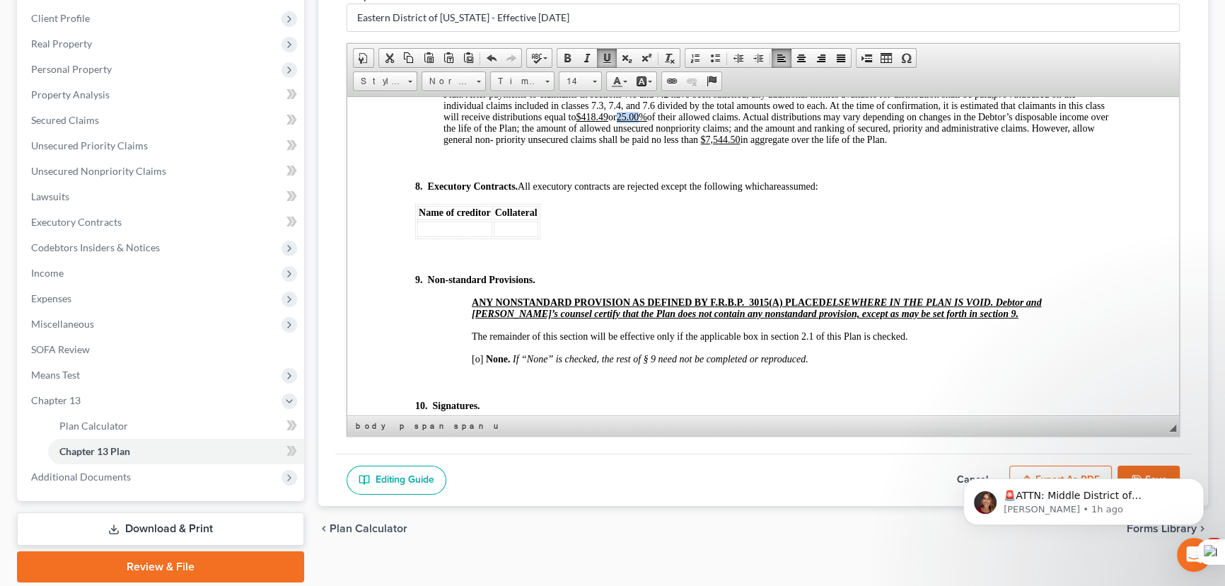
scroll to position [4798, 0]
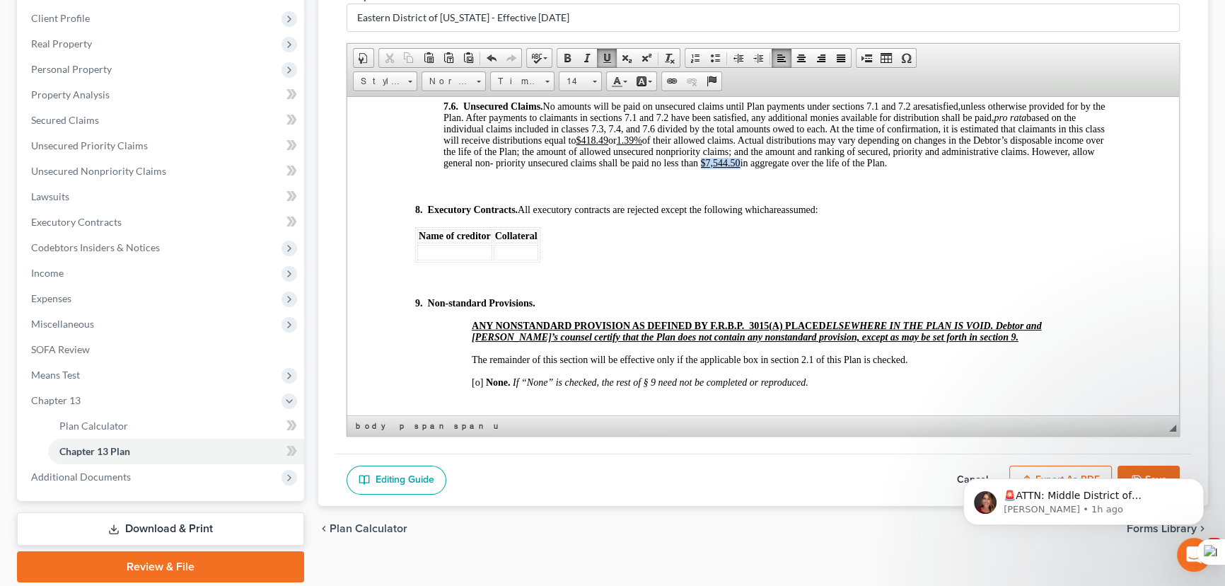
drag, startPoint x: 807, startPoint y: 260, endPoint x: 770, endPoint y: 260, distance: 36.8
click at [770, 168] on p "7.6. Unsecured Claims. No amounts will be paid on unsecured claims until Plan p…" at bounding box center [777, 134] width 668 height 68
click at [740, 168] on u "$7,544.50" at bounding box center [721, 162] width 40 height 11
drag, startPoint x: 805, startPoint y: 258, endPoint x: 774, endPoint y: 260, distance: 31.2
click at [740, 168] on u "$7,544.50" at bounding box center [721, 162] width 40 height 11
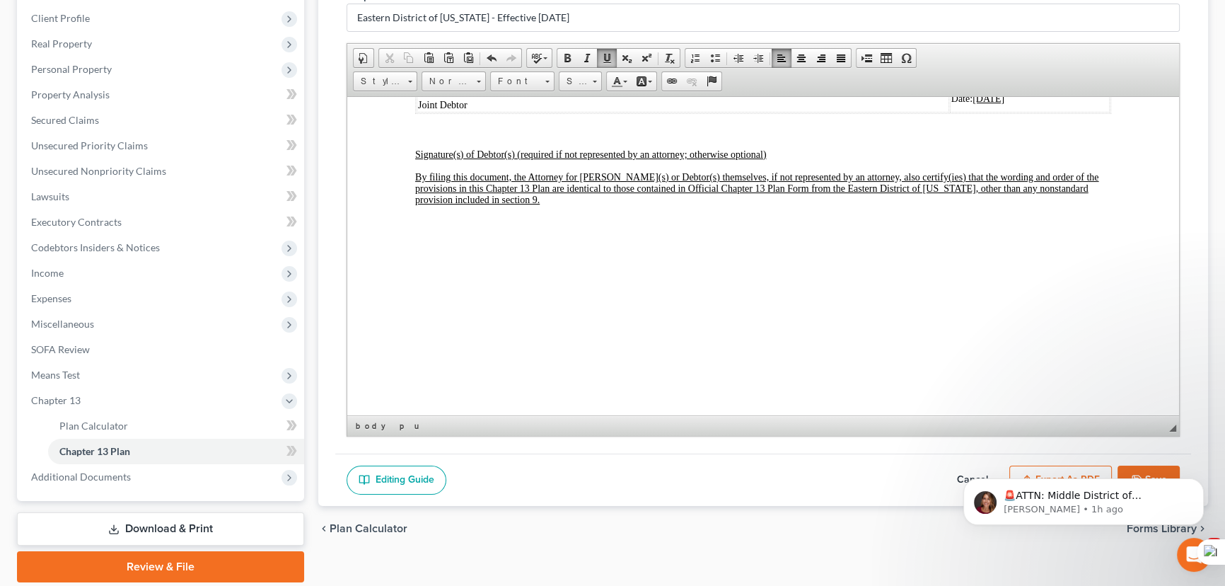
scroll to position [5184, 0]
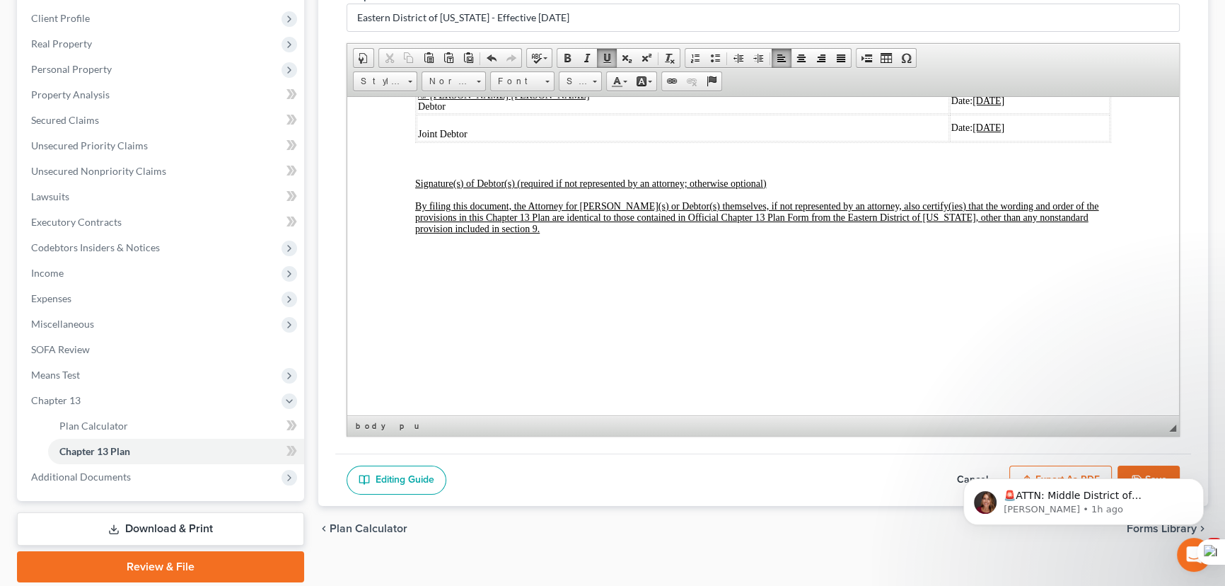
drag, startPoint x: 940, startPoint y: 221, endPoint x: 415, endPoint y: 197, distance: 525.2
click at [415, 142] on table "/s/ E. Orum Young III Signature of Attorney Debtor(s) Date: 09/10/2025 /s/ Case…" at bounding box center [763, 101] width 696 height 82
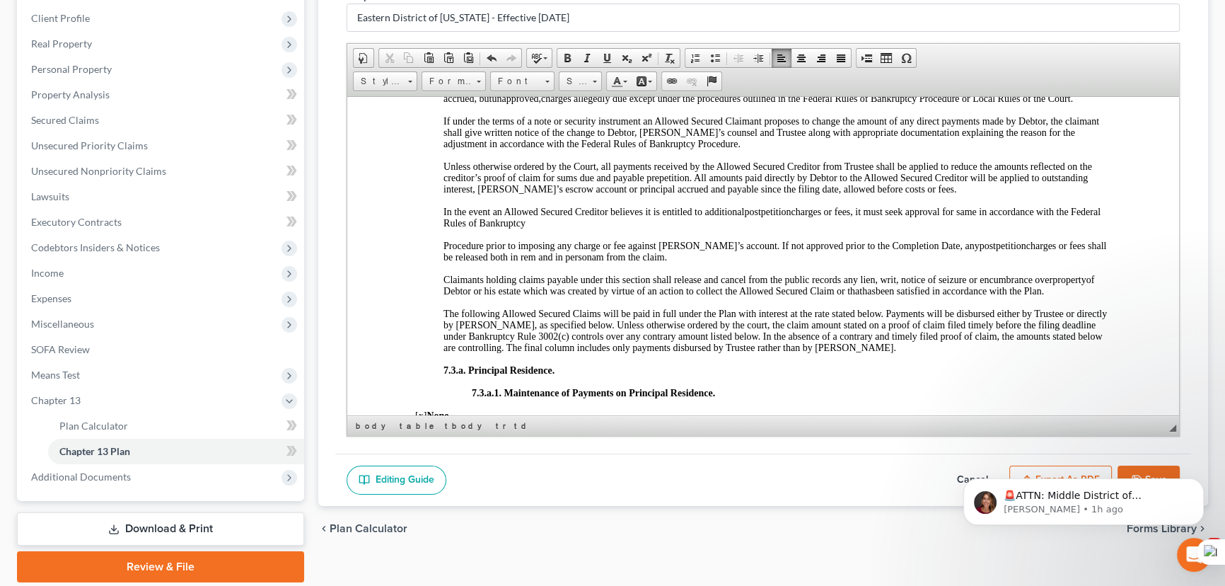
scroll to position [2829, 0]
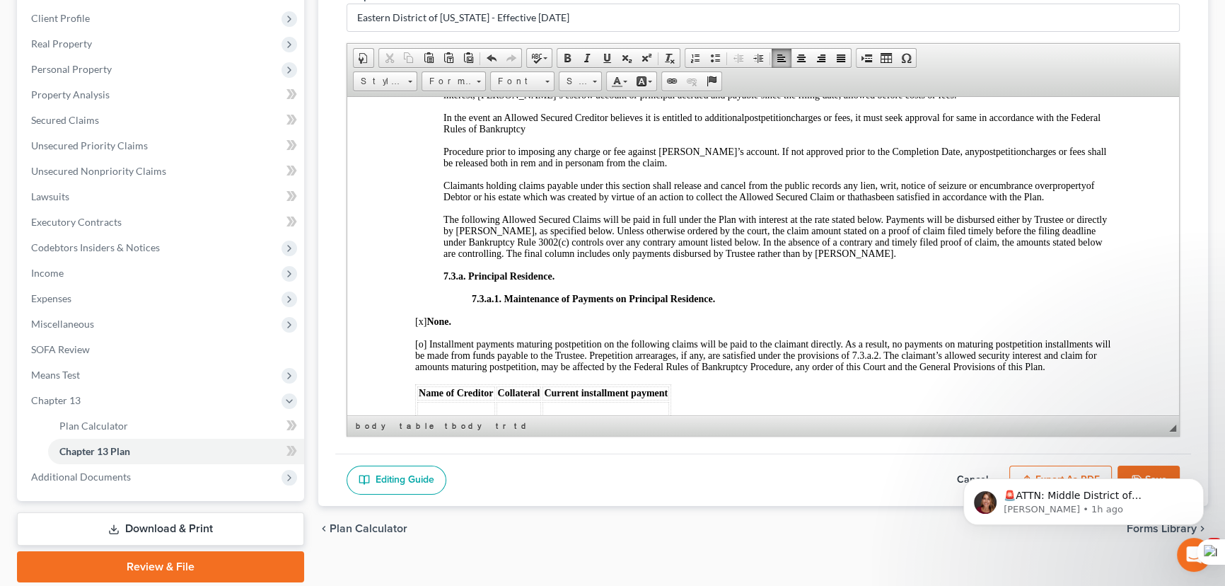
click at [1150, 468] on body "🚨ATTN: Middle District of Florida The court has added a new Credit Counseling F…" at bounding box center [1084, 498] width 272 height 88
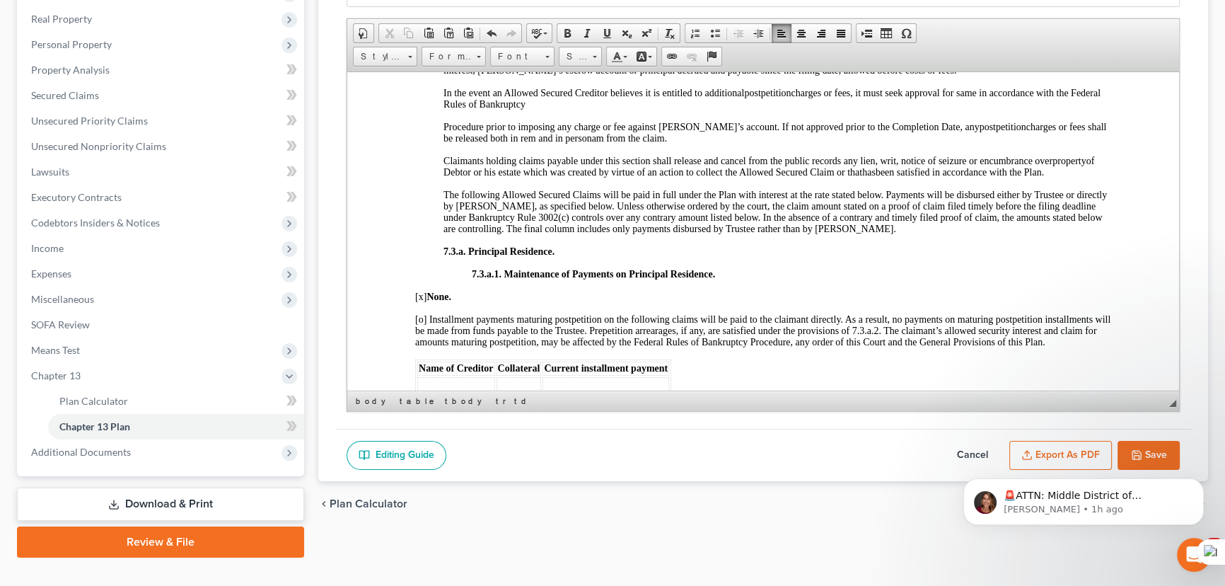
scroll to position [240, 0]
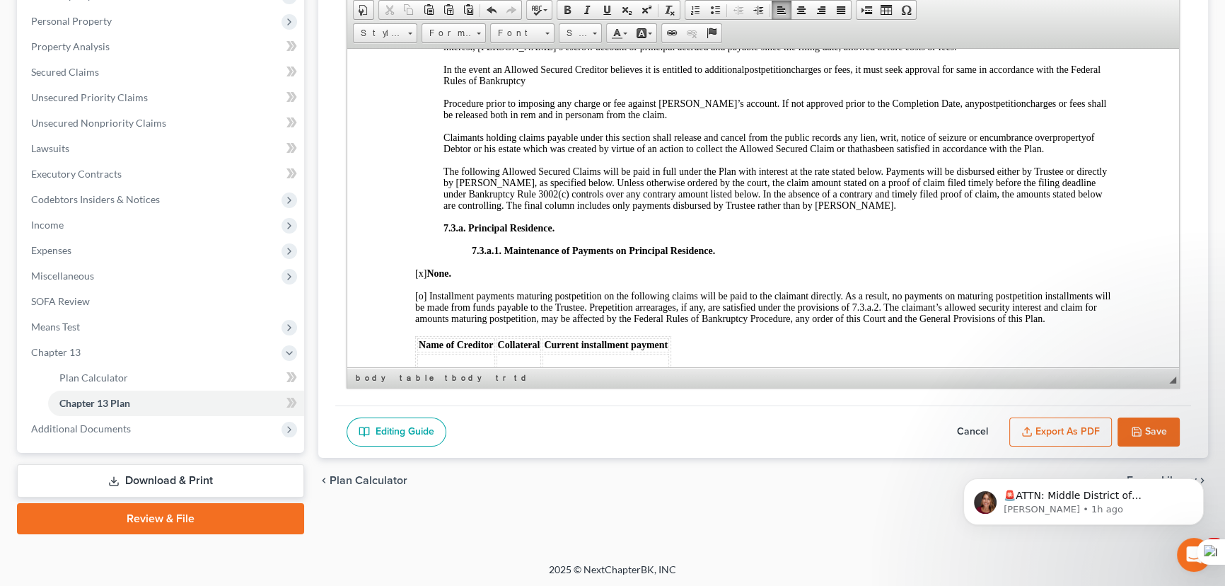
click at [1143, 426] on button "Save" at bounding box center [1148, 432] width 62 height 30
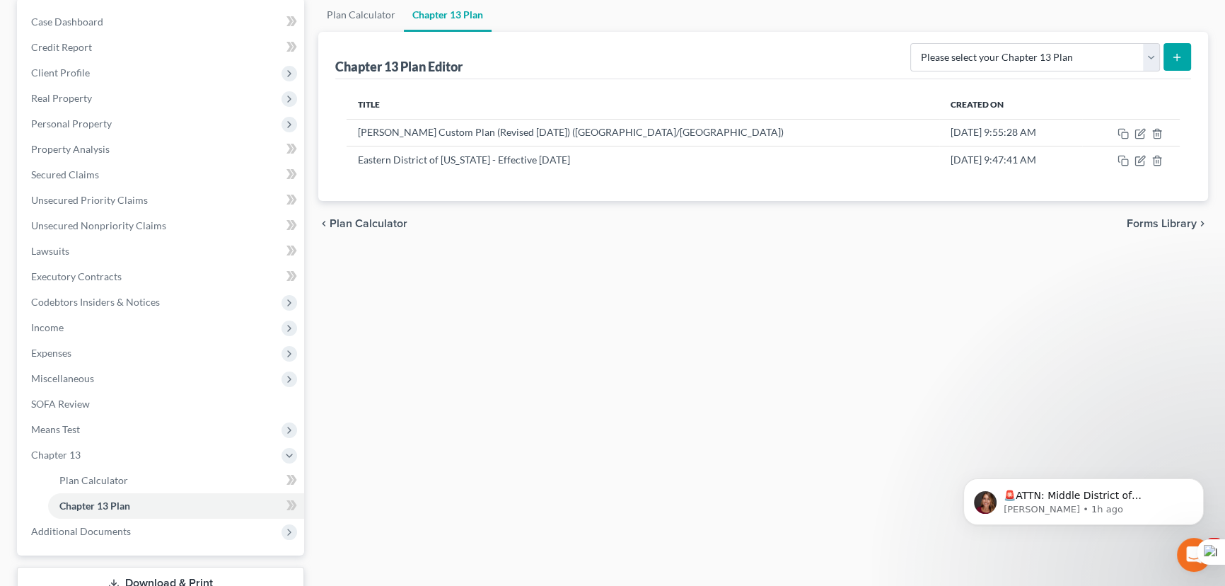
scroll to position [0, 0]
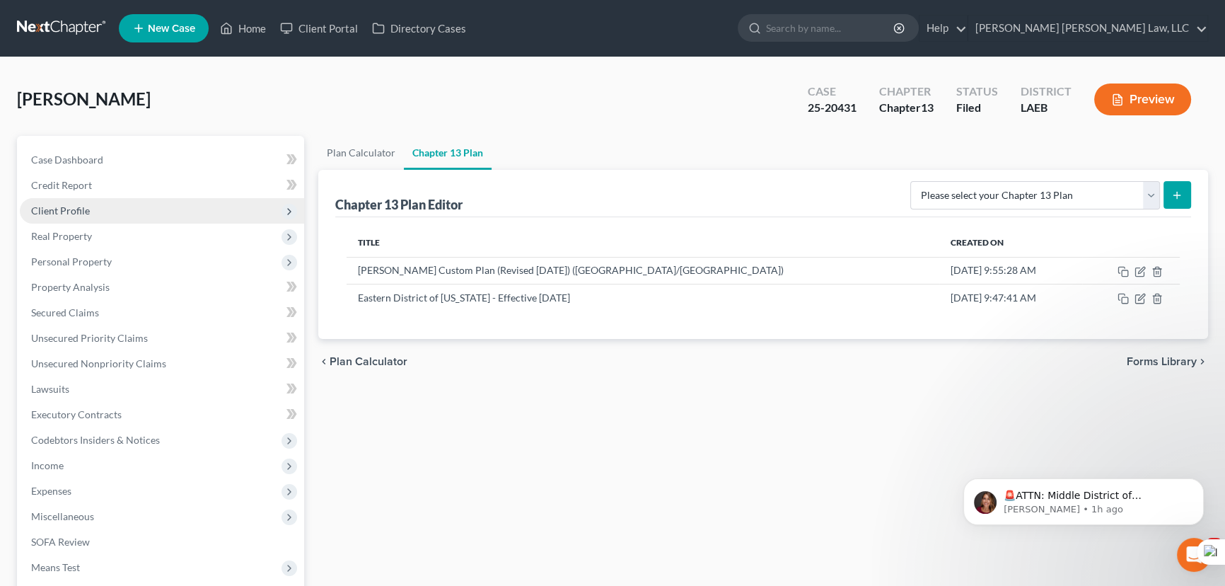
click at [184, 214] on span "Client Profile" at bounding box center [162, 210] width 284 height 25
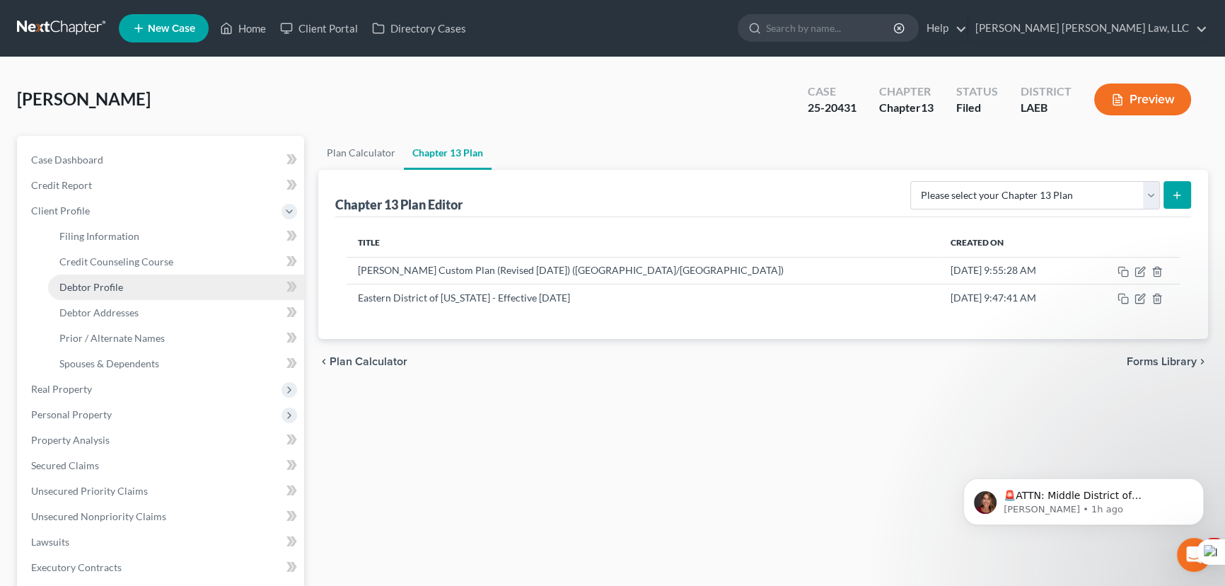
drag, startPoint x: 176, startPoint y: 284, endPoint x: 184, endPoint y: 277, distance: 10.5
click at [176, 284] on link "Debtor Profile" at bounding box center [176, 286] width 256 height 25
select select "0"
select select "3"
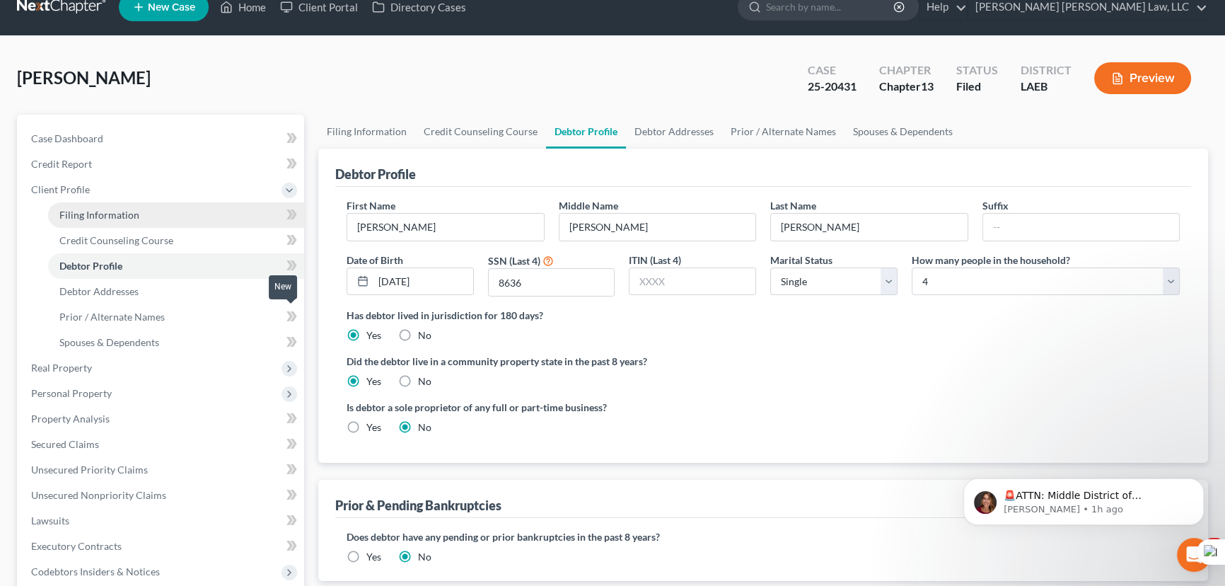
scroll to position [21, 0]
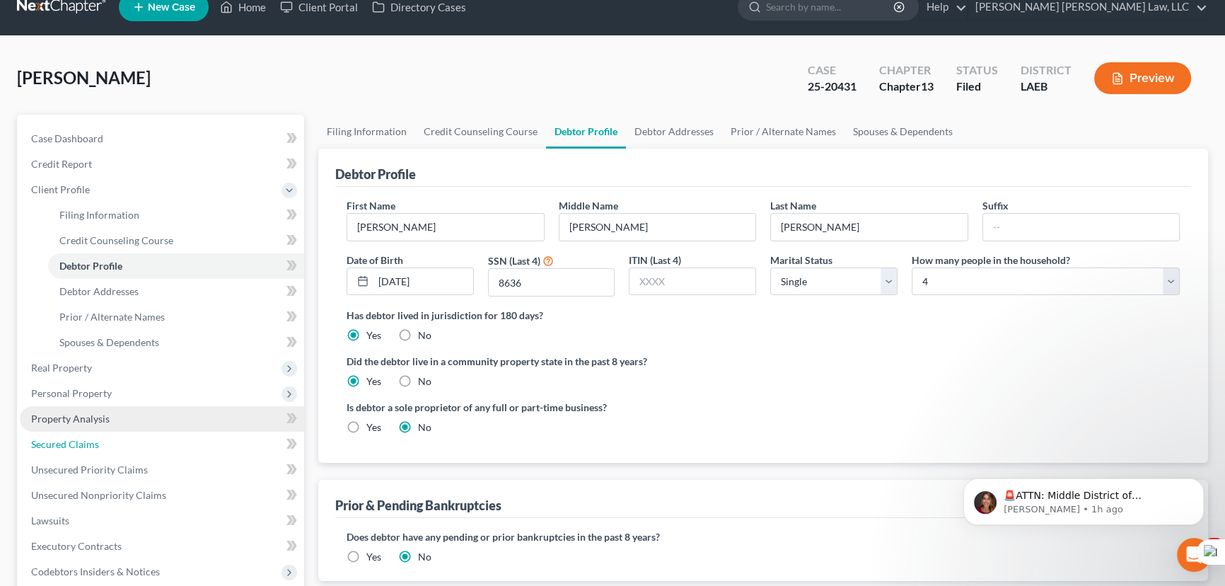
drag, startPoint x: 123, startPoint y: 436, endPoint x: 153, endPoint y: 417, distance: 36.3
click at [123, 436] on link "Secured Claims" at bounding box center [162, 443] width 284 height 25
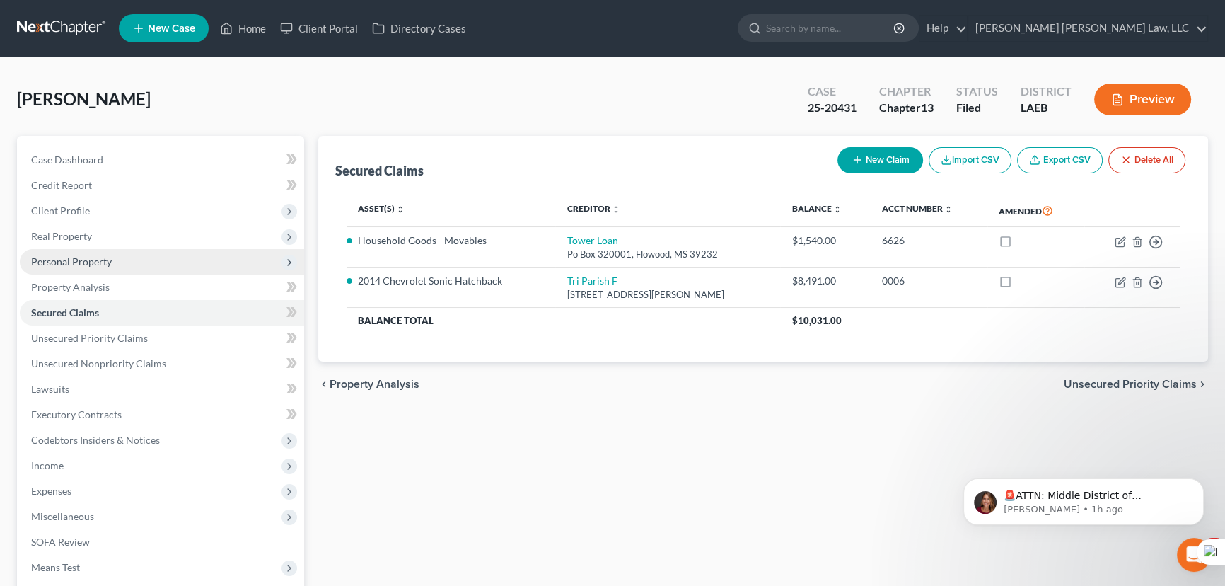
click at [113, 258] on span "Personal Property" at bounding box center [162, 261] width 284 height 25
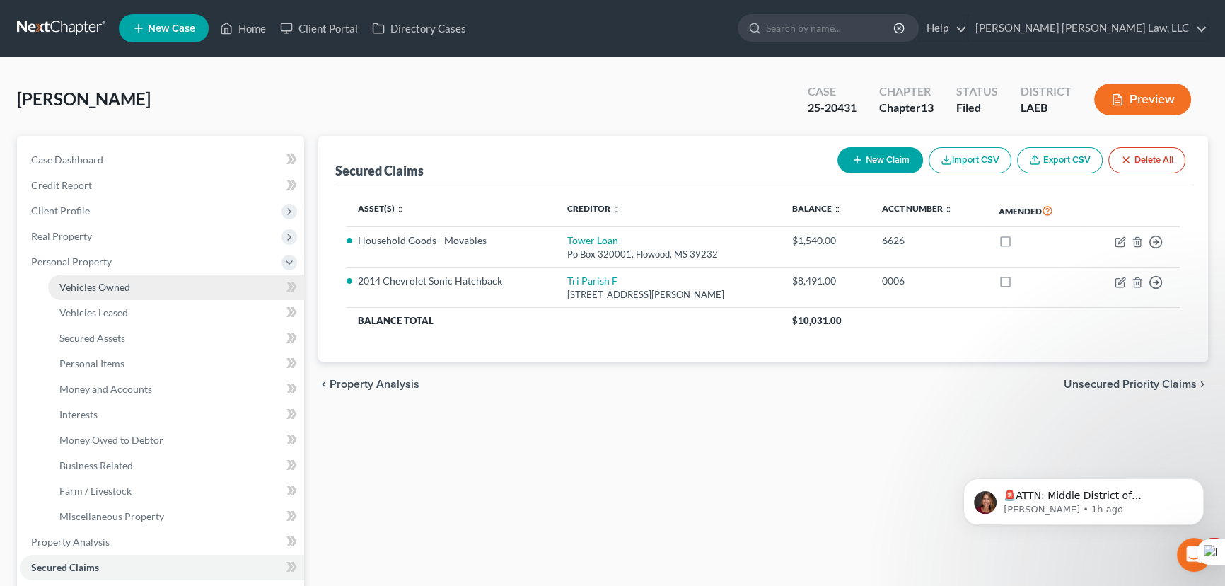
click at [115, 283] on span "Vehicles Owned" at bounding box center [94, 287] width 71 height 12
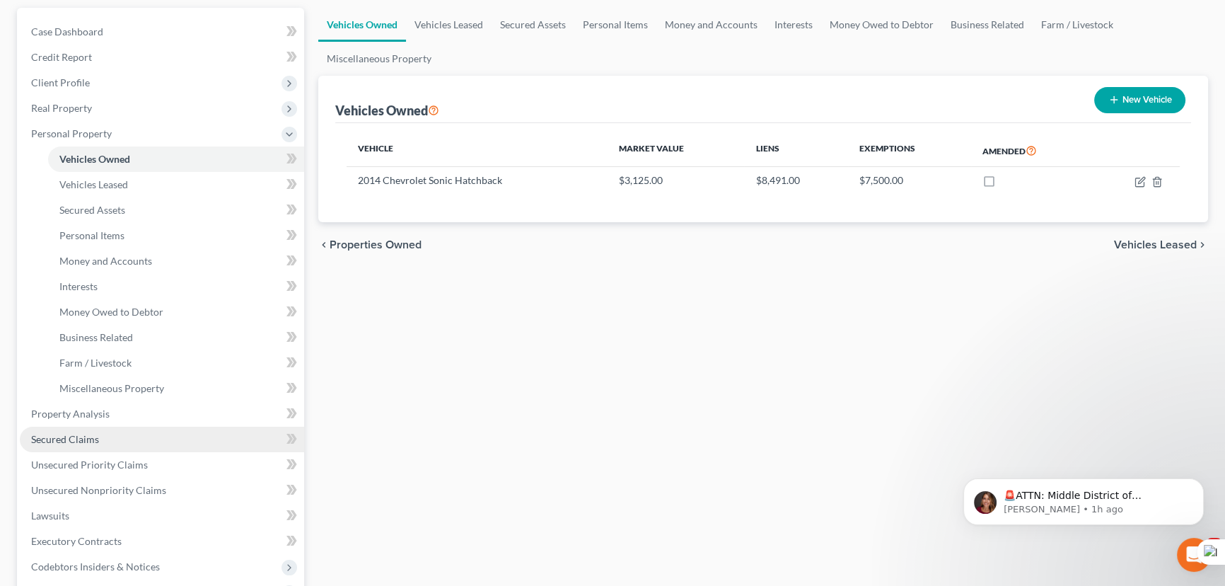
click at [54, 433] on span "Secured Claims" at bounding box center [65, 439] width 68 height 12
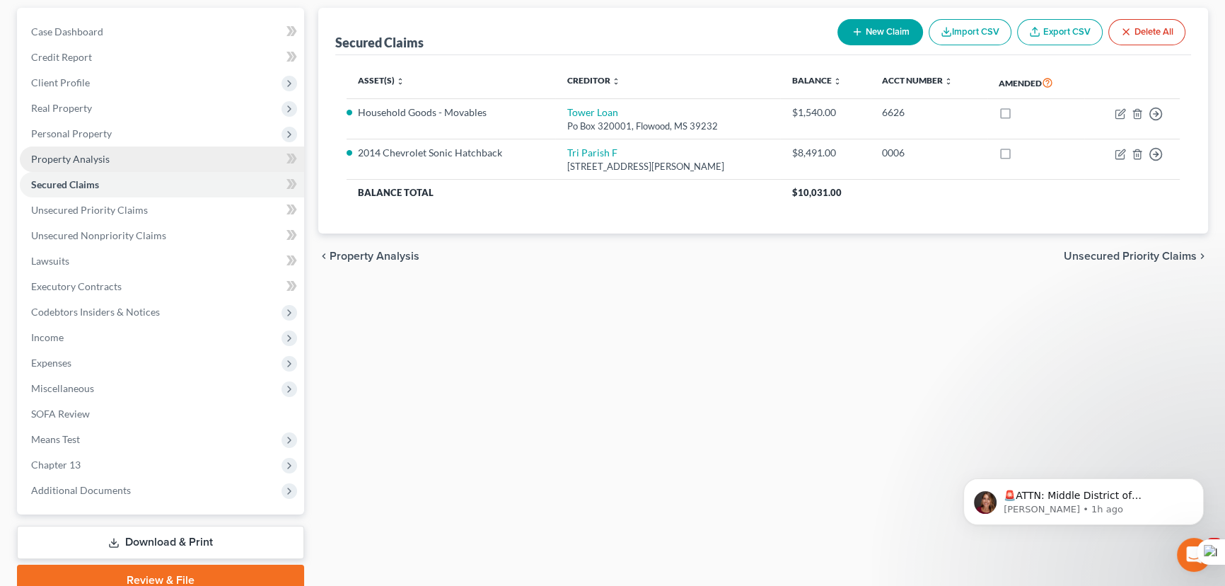
drag, startPoint x: 83, startPoint y: 149, endPoint x: 103, endPoint y: 155, distance: 20.6
click at [83, 151] on link "Property Analysis" at bounding box center [162, 158] width 284 height 25
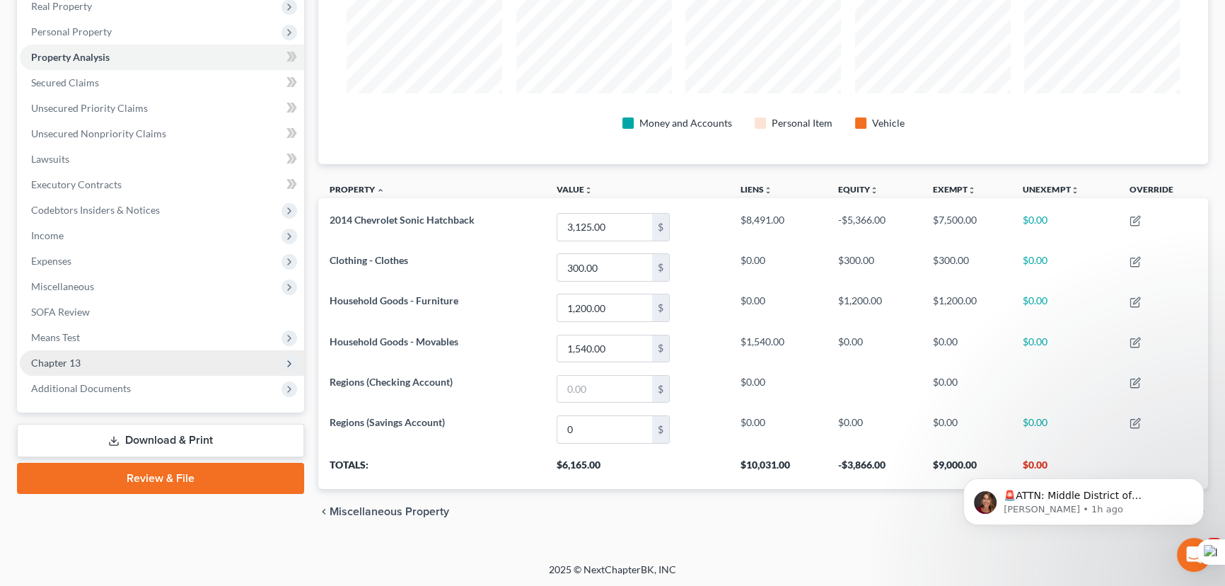
click at [97, 360] on span "Chapter 13" at bounding box center [162, 362] width 284 height 25
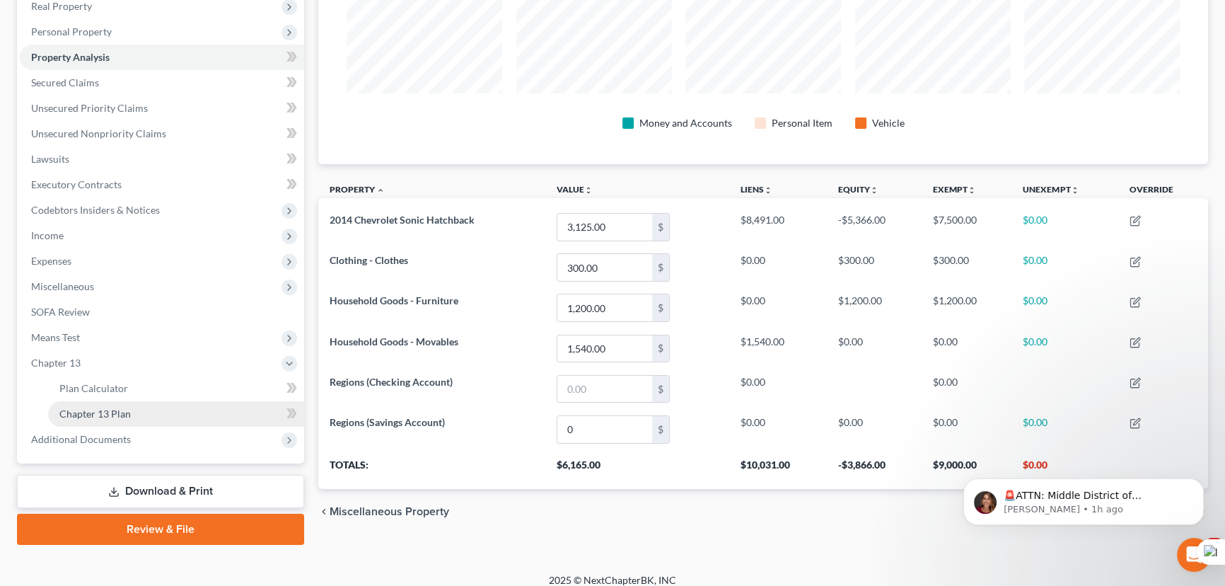
click at [121, 424] on link "Chapter 13 Plan" at bounding box center [176, 413] width 256 height 25
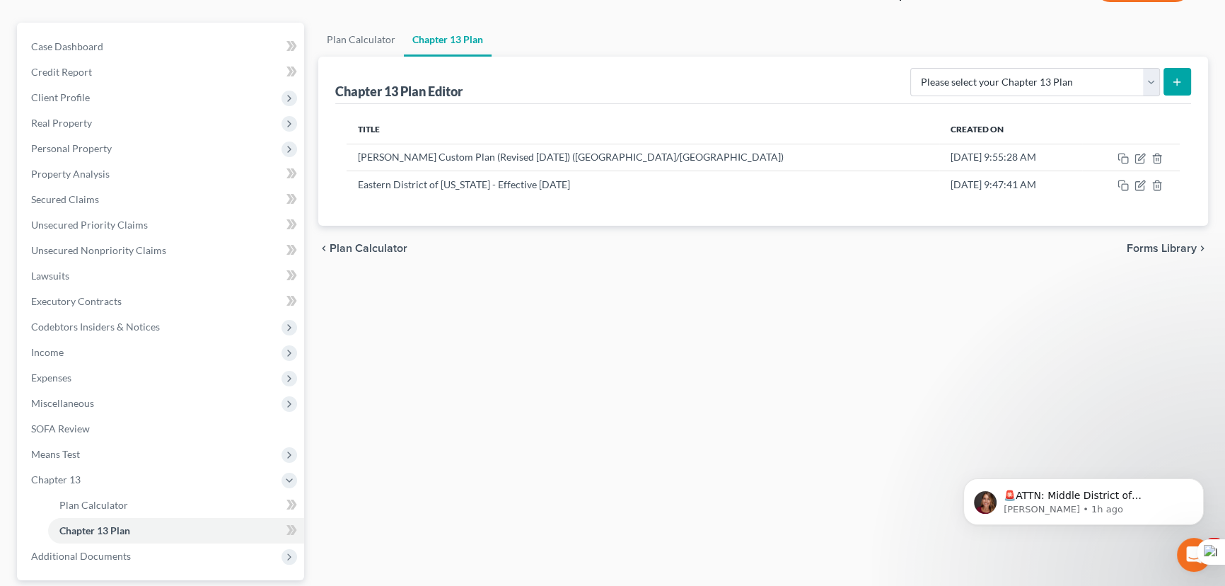
scroll to position [112, 0]
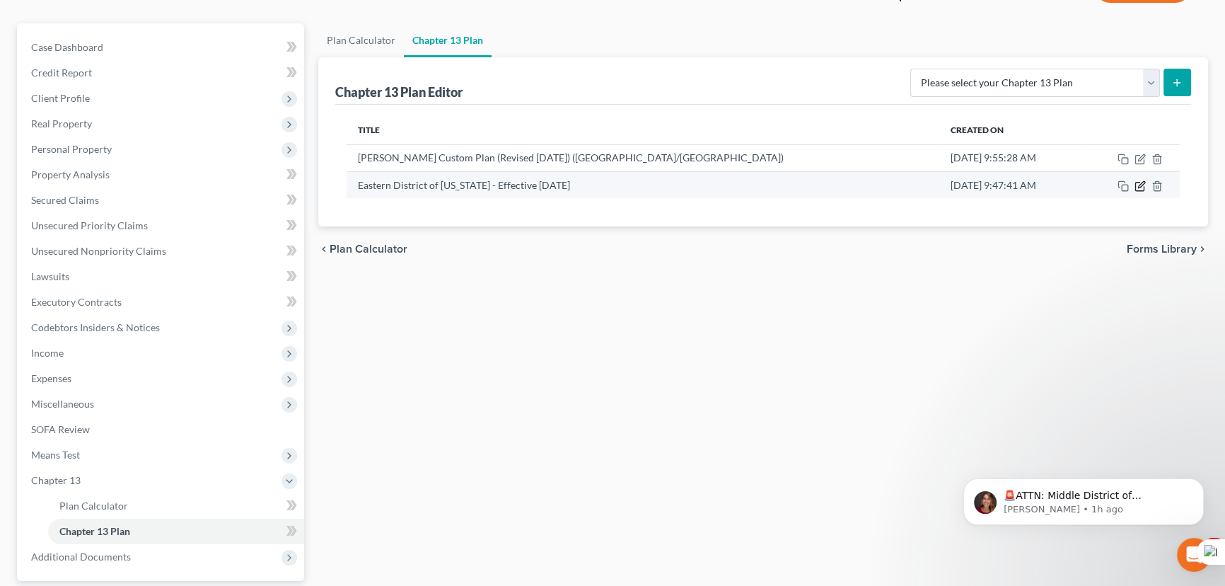
click at [1139, 182] on icon "button" at bounding box center [1139, 186] width 8 height 8
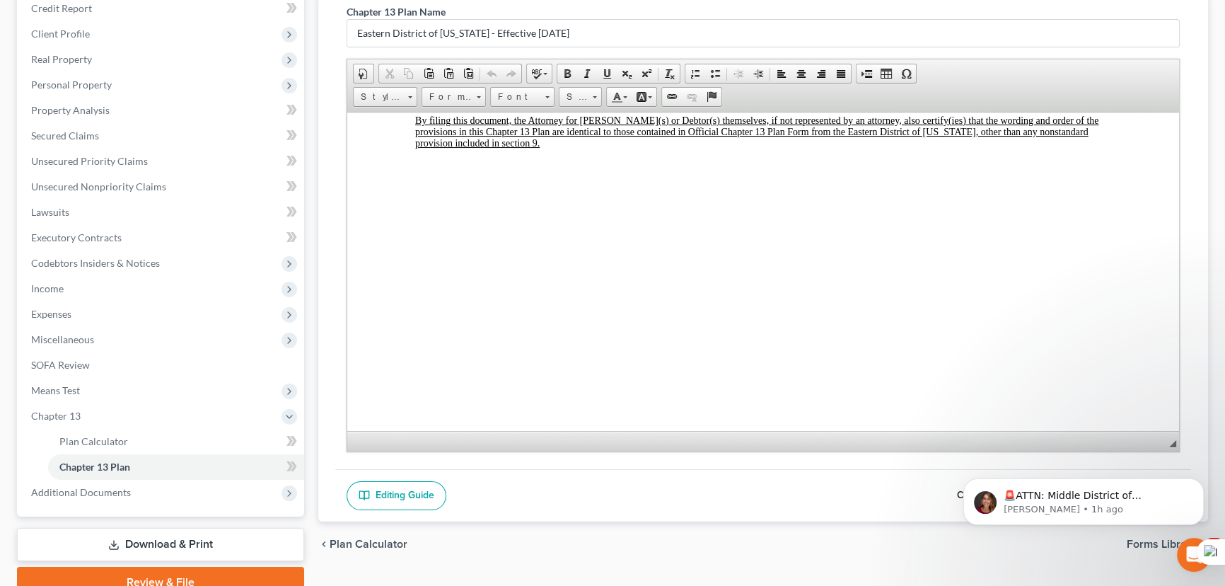
scroll to position [240, 0]
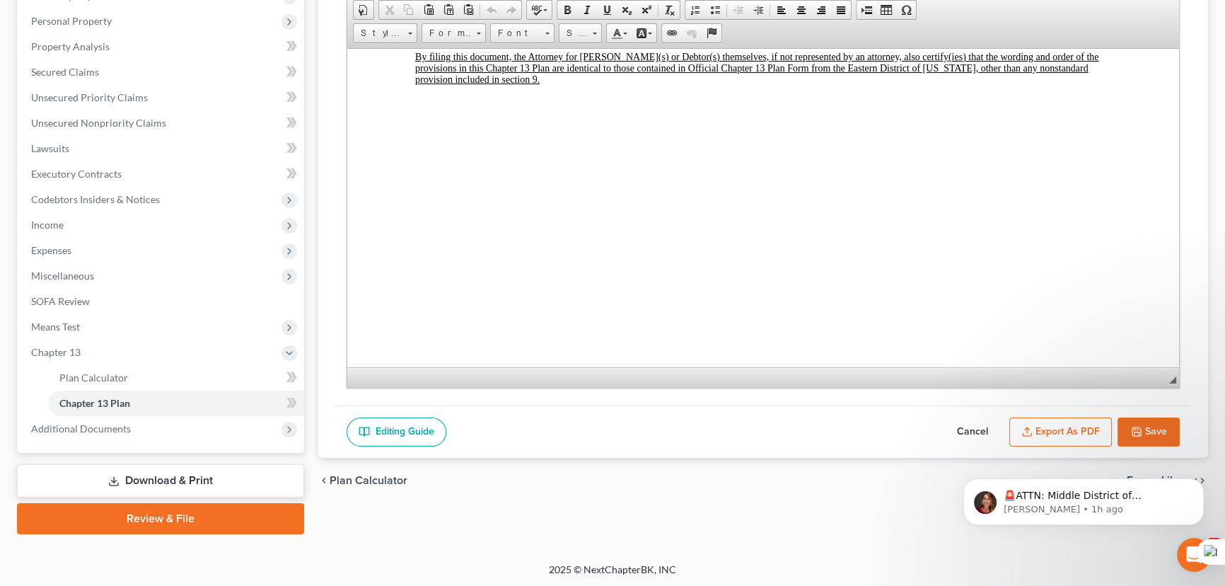
click at [1033, 424] on button "Export as PDF" at bounding box center [1060, 432] width 103 height 30
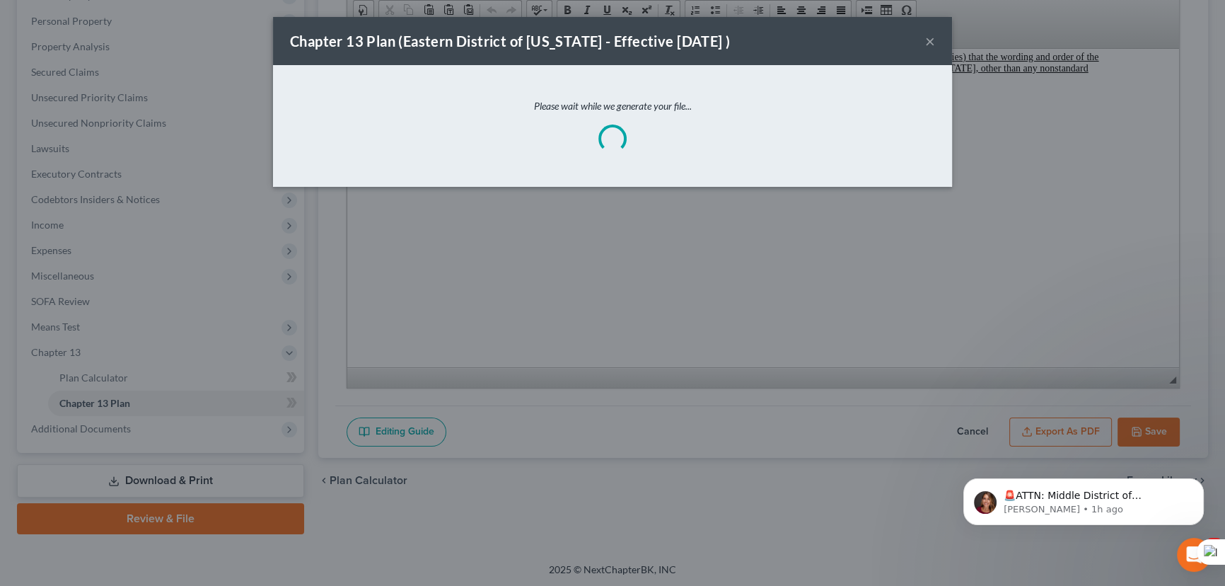
scroll to position [5248, 0]
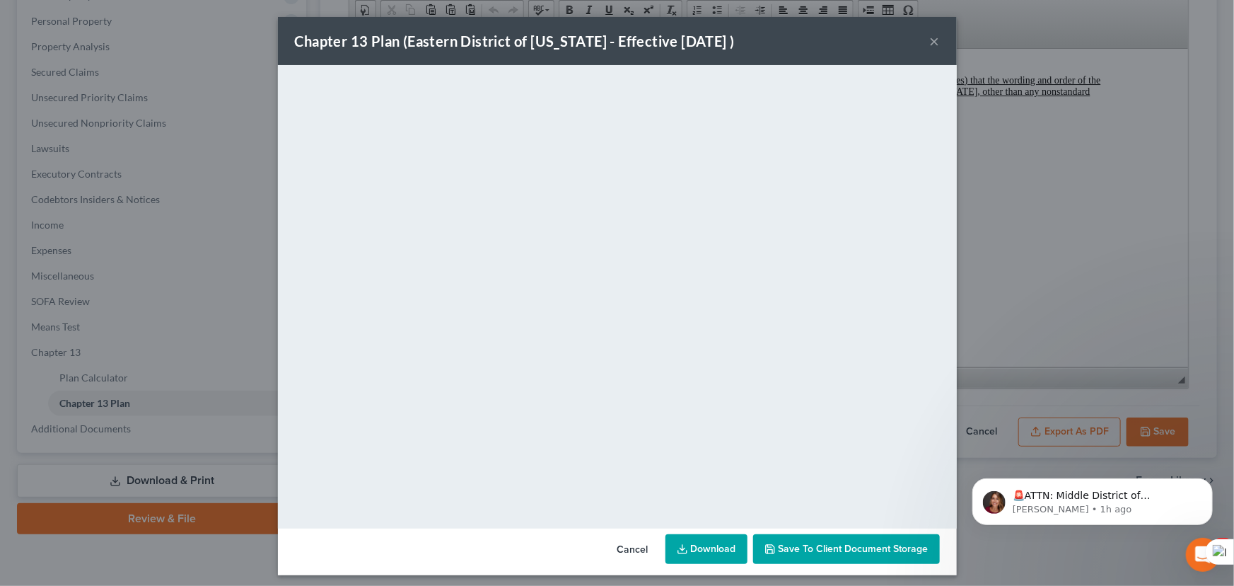
click at [687, 547] on link "Download" at bounding box center [706, 549] width 82 height 30
click at [930, 44] on button "×" at bounding box center [935, 41] width 10 height 17
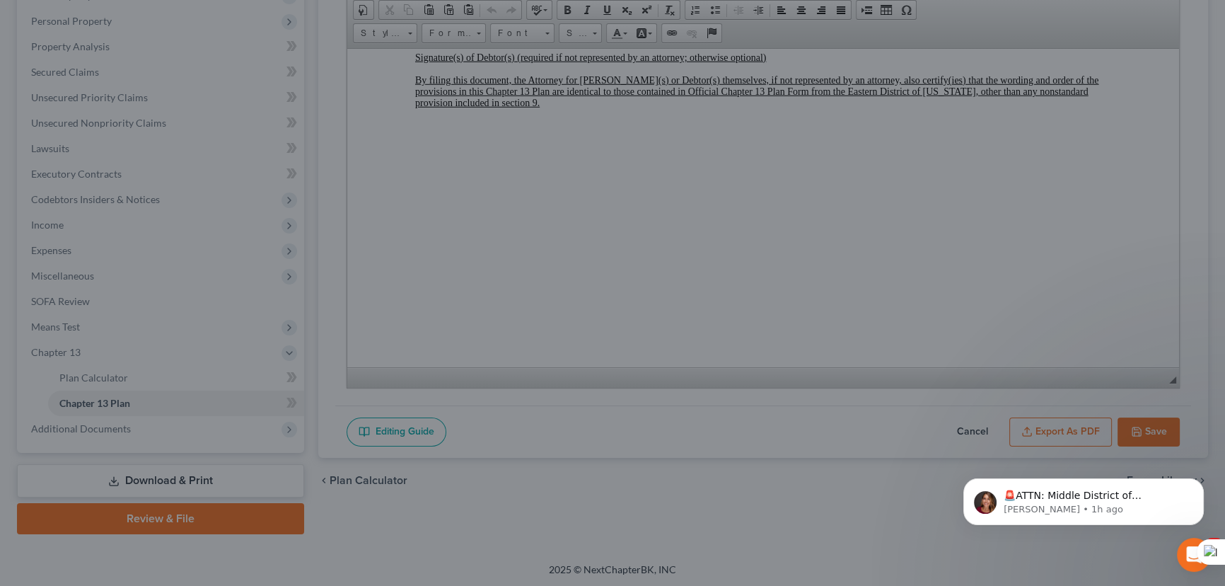
scroll to position [5271, 0]
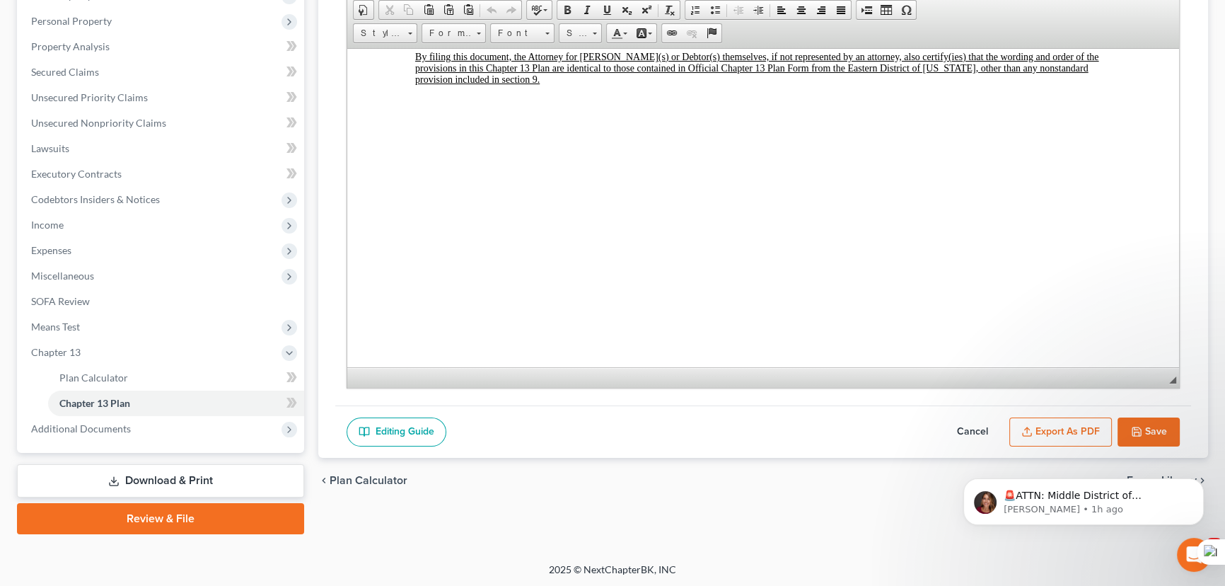
click at [1148, 426] on button "Save" at bounding box center [1148, 432] width 62 height 30
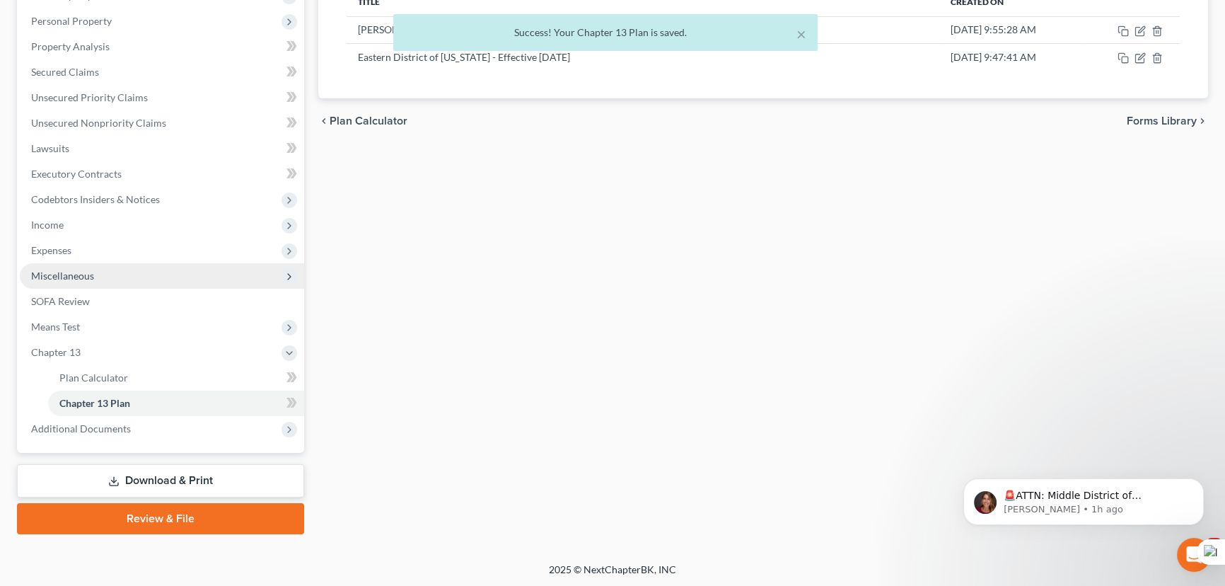
click at [110, 277] on span "Miscellaneous" at bounding box center [162, 275] width 284 height 25
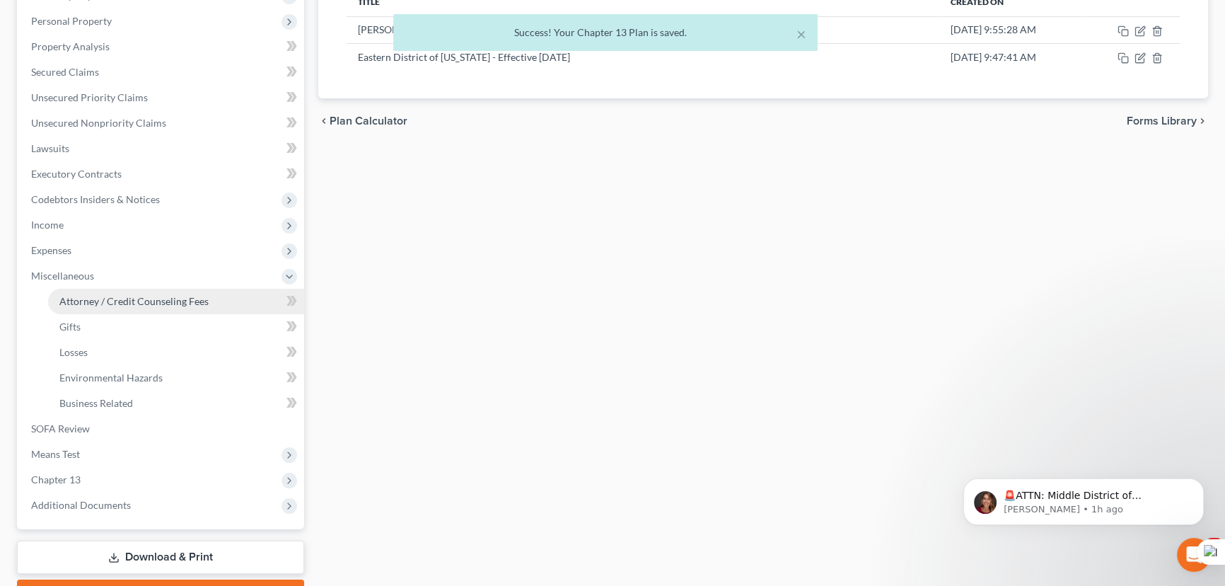
click at [111, 289] on link "Attorney / Credit Counseling Fees" at bounding box center [176, 301] width 256 height 25
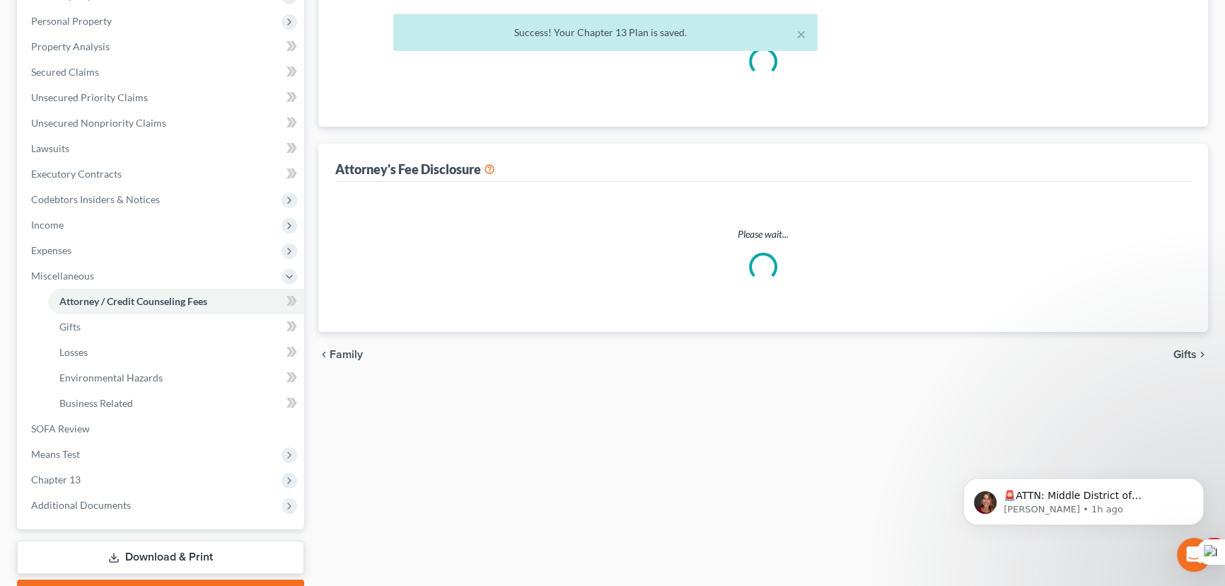
scroll to position [240, 0]
select select "1"
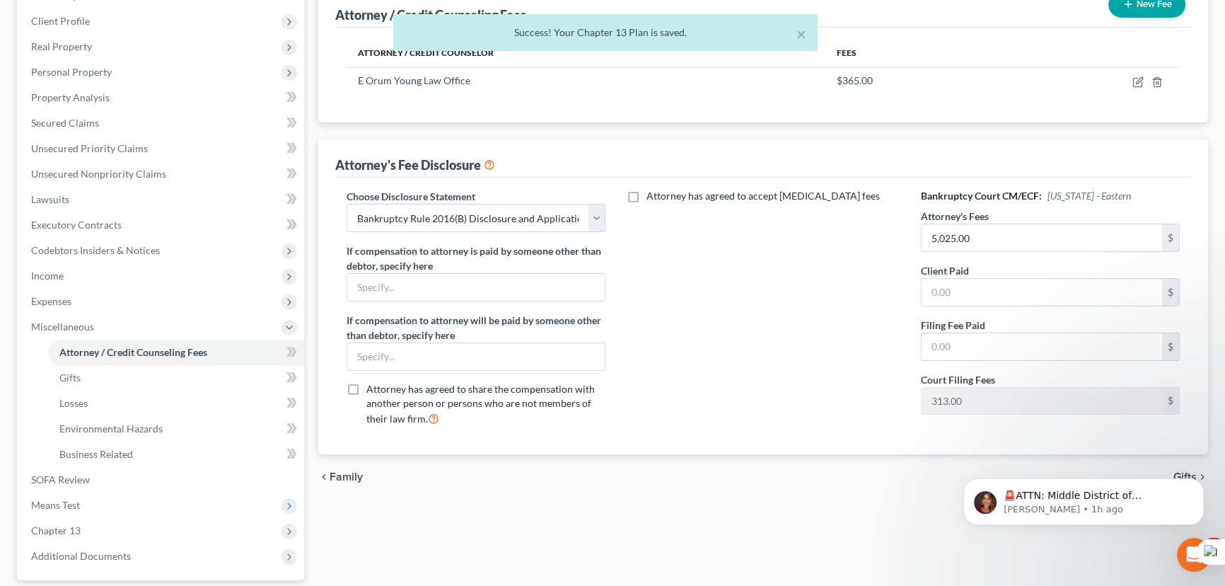
scroll to position [192, 0]
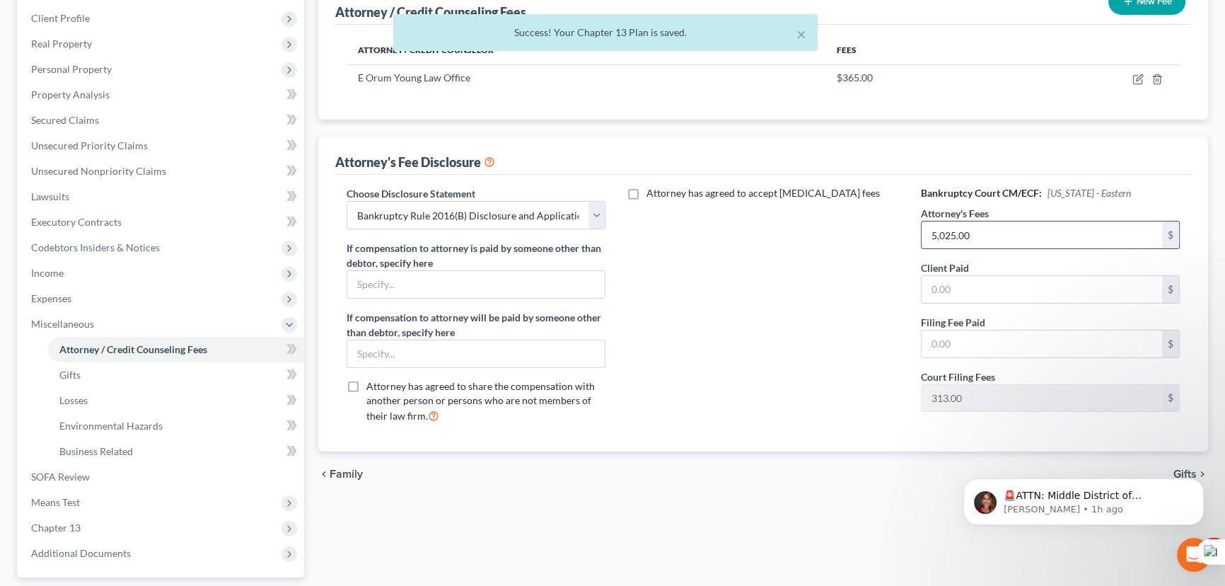
click at [1011, 221] on div "5,025.00 $" at bounding box center [1050, 235] width 259 height 28
click at [1013, 231] on input "5,025.00" at bounding box center [1041, 234] width 240 height 27
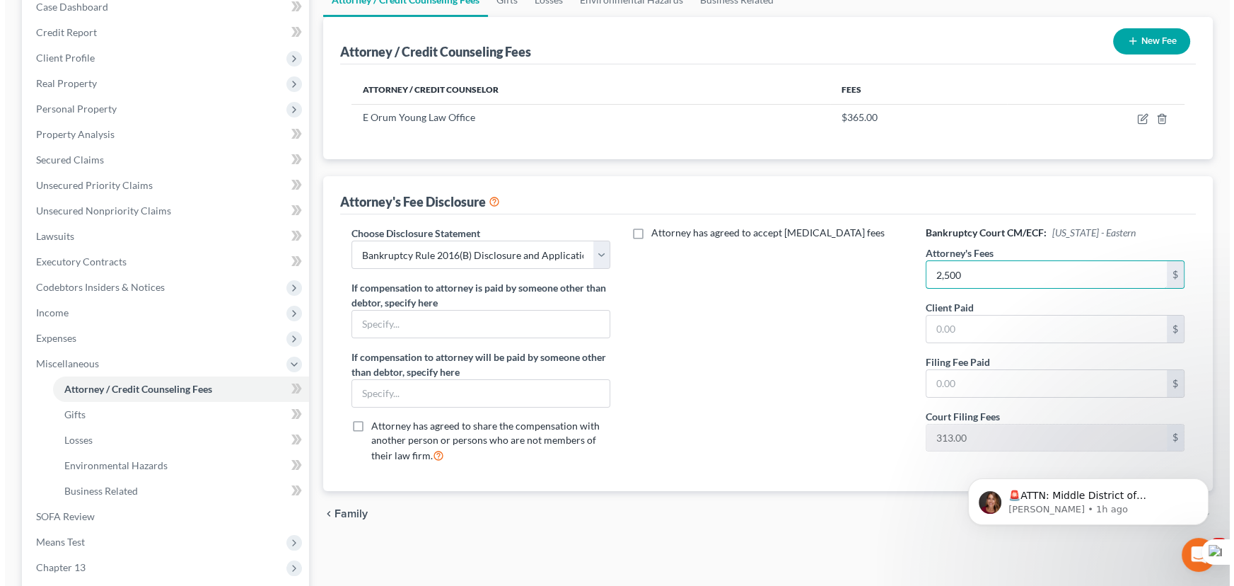
scroll to position [64, 0]
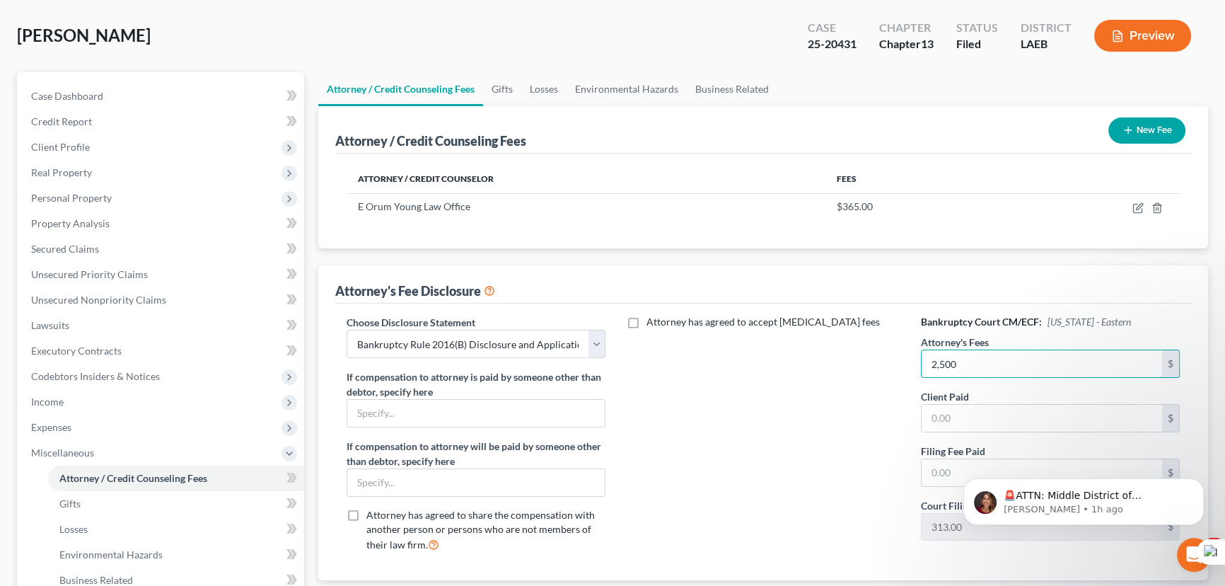
type input "2,500"
click at [566, 356] on div "Choose Disclosure Statement Select LAEB 2016 Bankruptcy Rule 2016(B) Disclosure…" at bounding box center [475, 439] width 287 height 248
click at [564, 339] on select "Select LAEB 2016 Bankruptcy Rule 2016(B) Disclosure and Application for Approva…" at bounding box center [476, 344] width 259 height 28
select select "0"
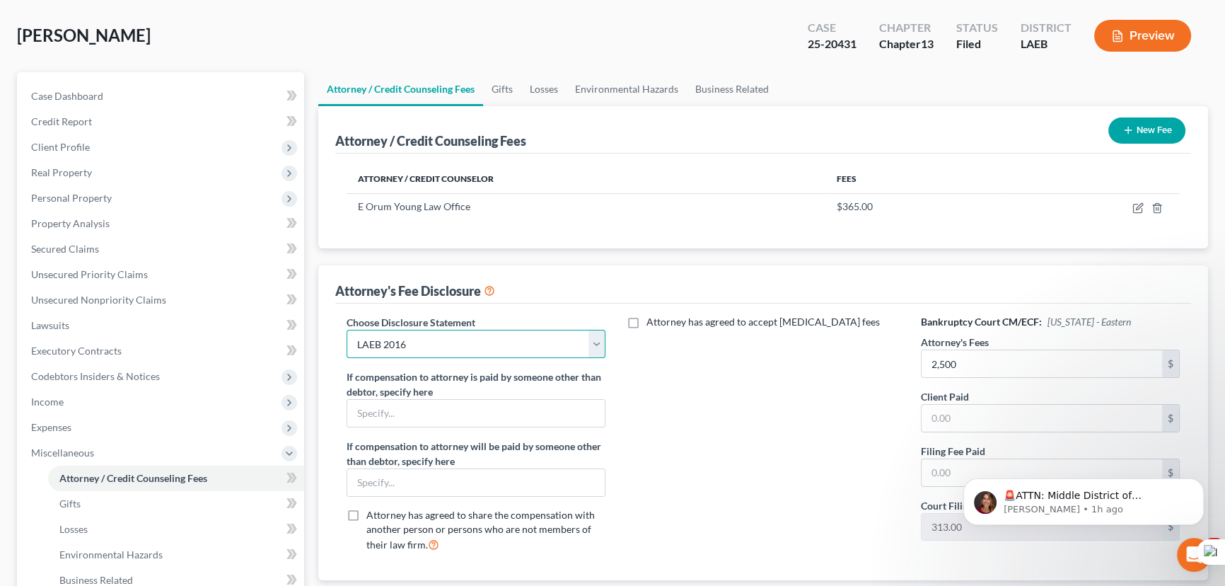
click at [347, 330] on select "Select LAEB 2016 Bankruptcy Rule 2016(B) Disclosure and Application for Approva…" at bounding box center [476, 344] width 259 height 28
click at [1153, 24] on button "Preview" at bounding box center [1142, 36] width 97 height 32
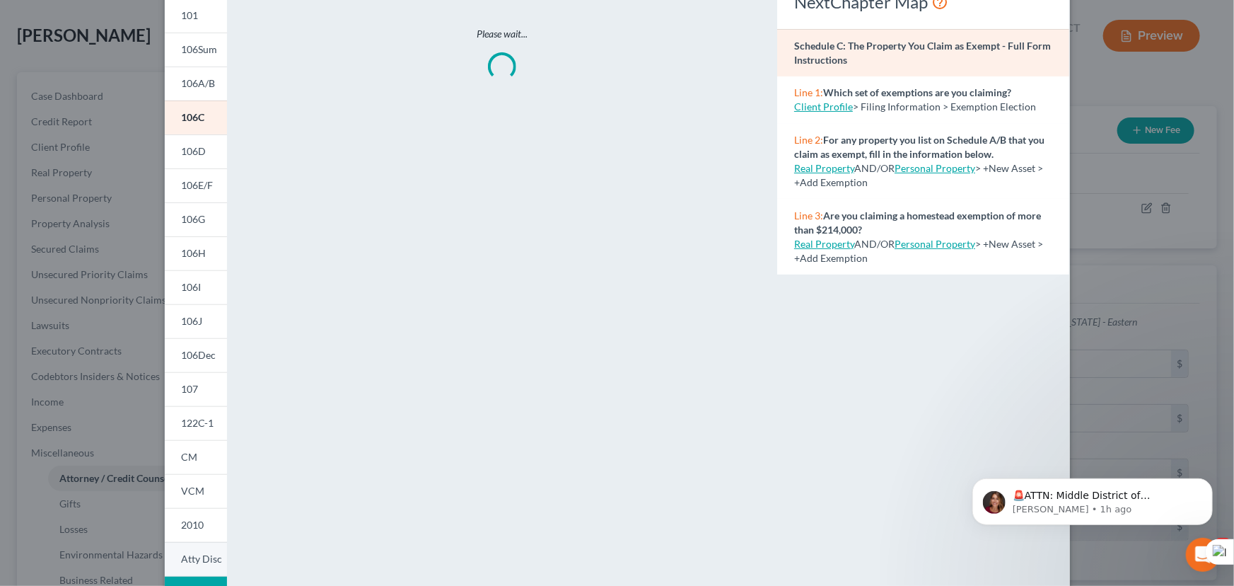
scroll to position [198, 0]
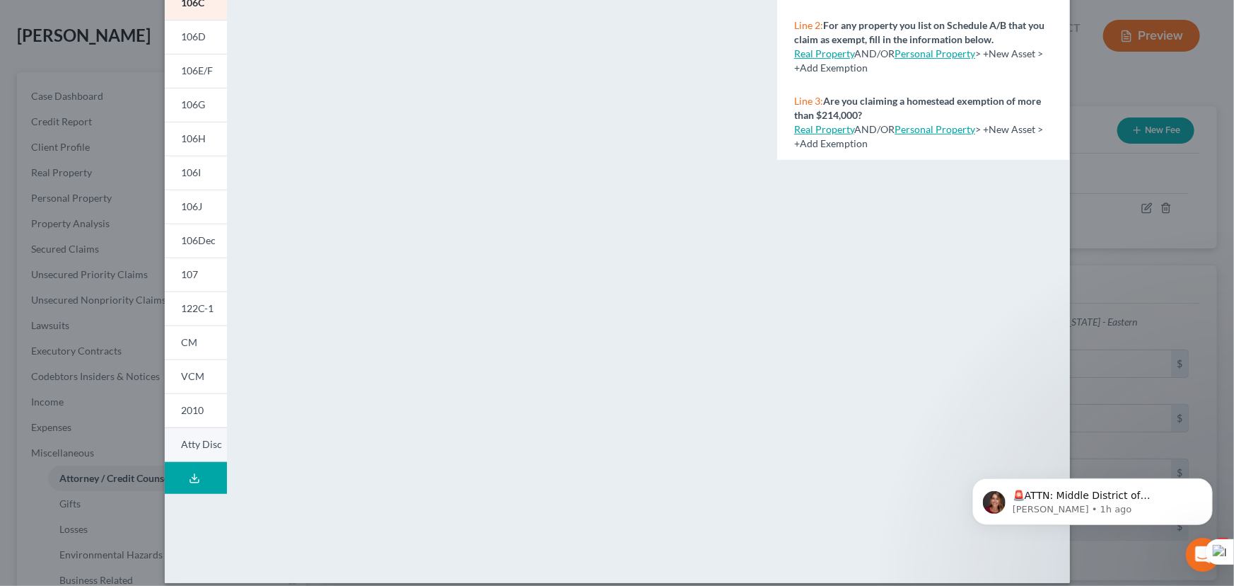
click at [185, 445] on span "Atty Disc" at bounding box center [202, 444] width 41 height 12
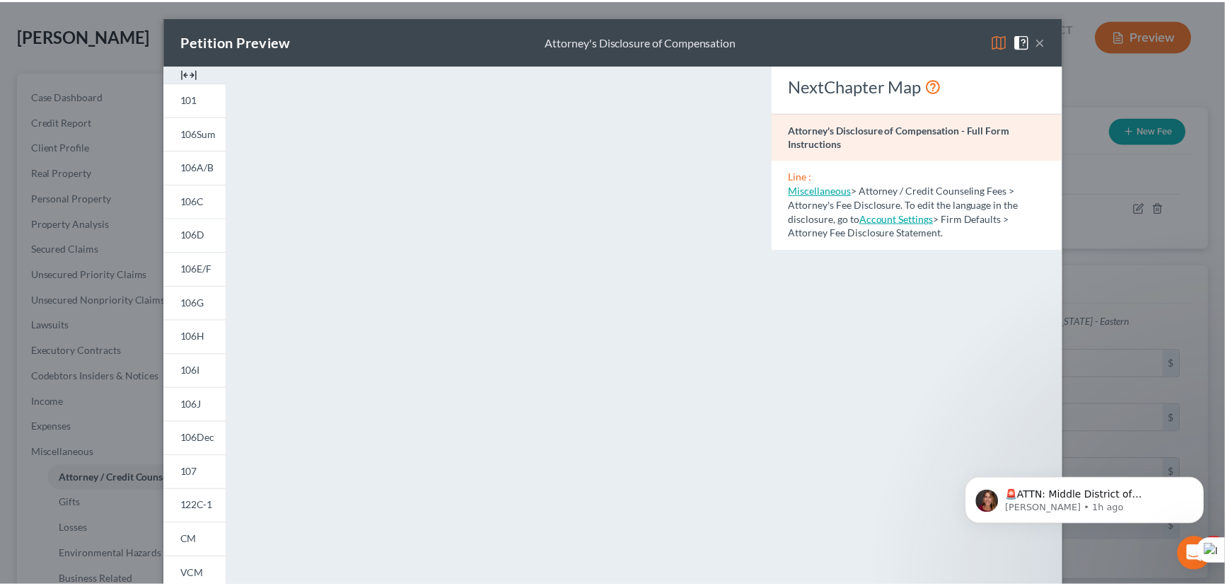
scroll to position [0, 0]
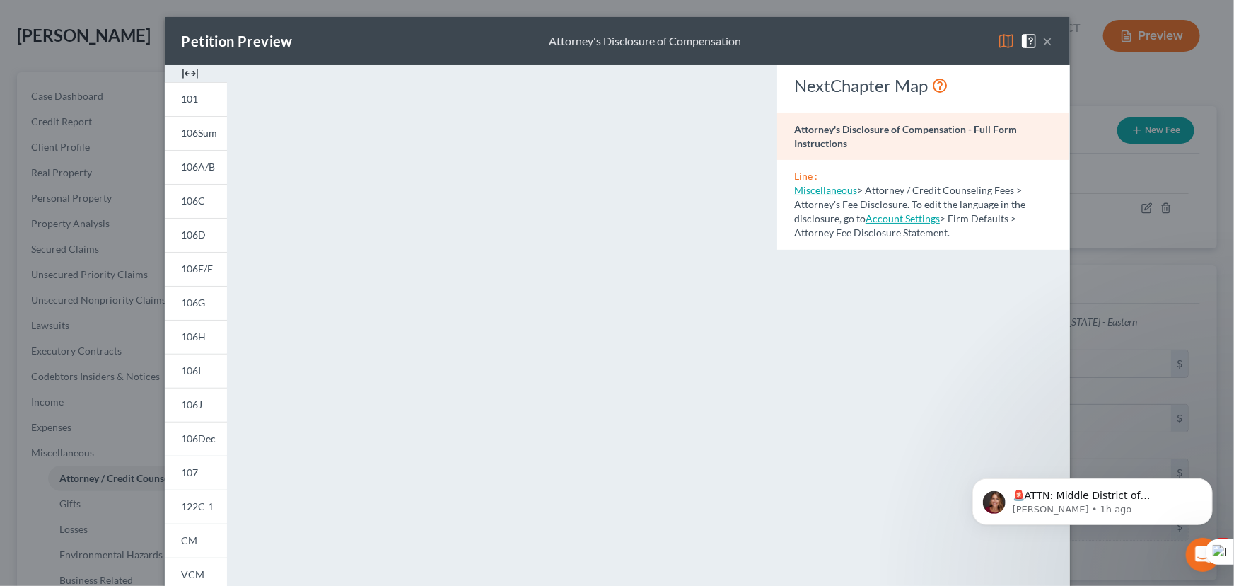
click at [1044, 35] on button "×" at bounding box center [1048, 41] width 10 height 17
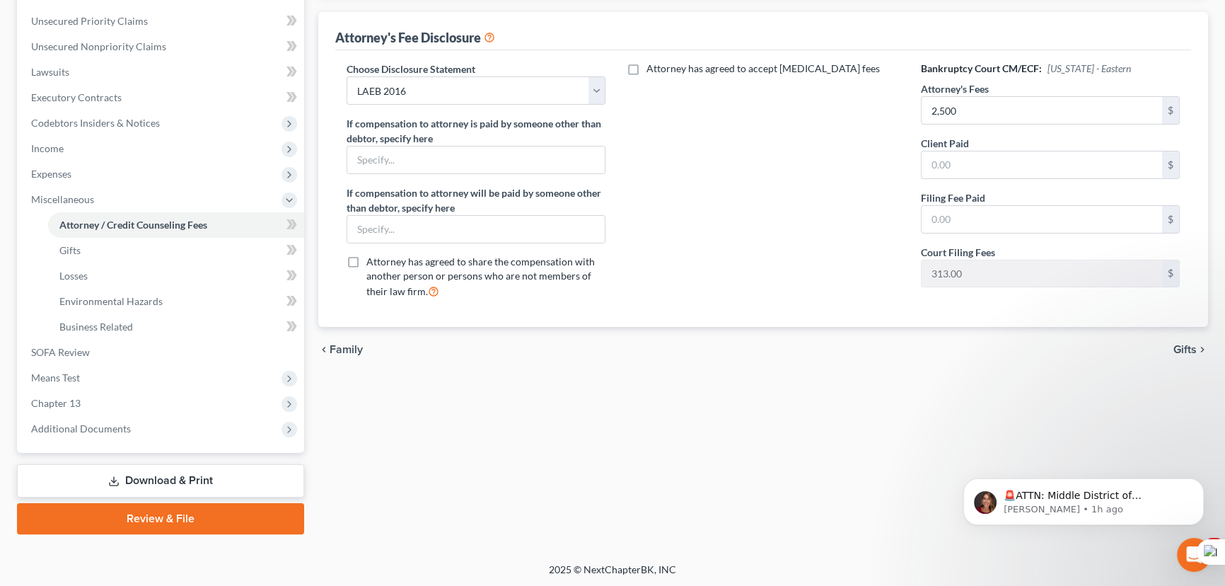
click at [178, 484] on link "Download & Print" at bounding box center [160, 480] width 287 height 33
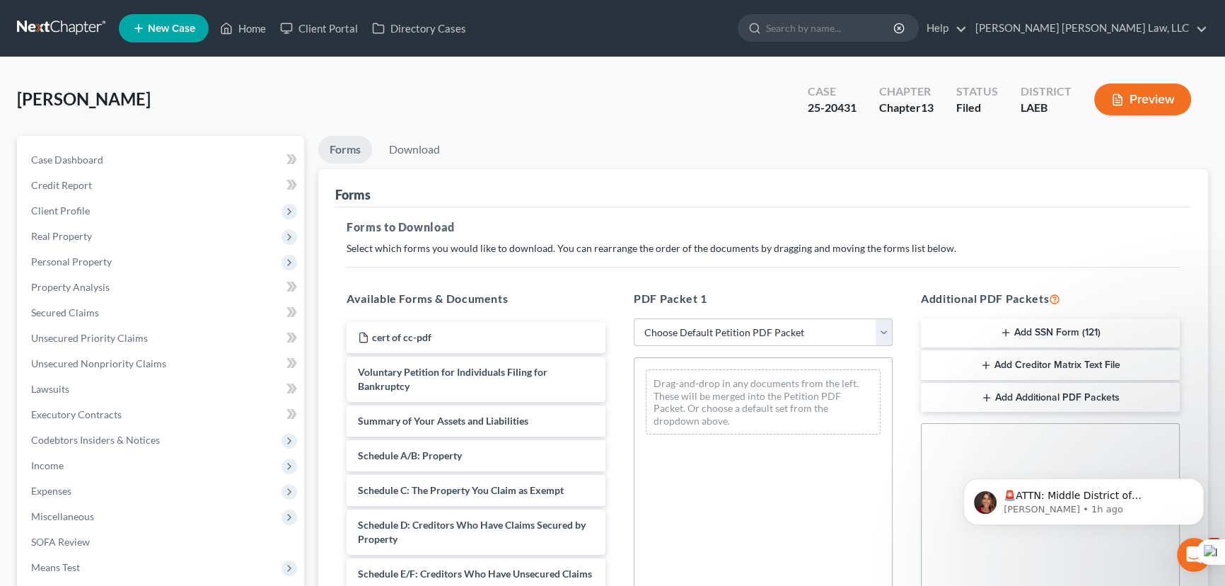
click at [767, 332] on select "Choose Default Petition PDF Packet Complete Bankruptcy Petition (all forms and …" at bounding box center [763, 332] width 259 height 28
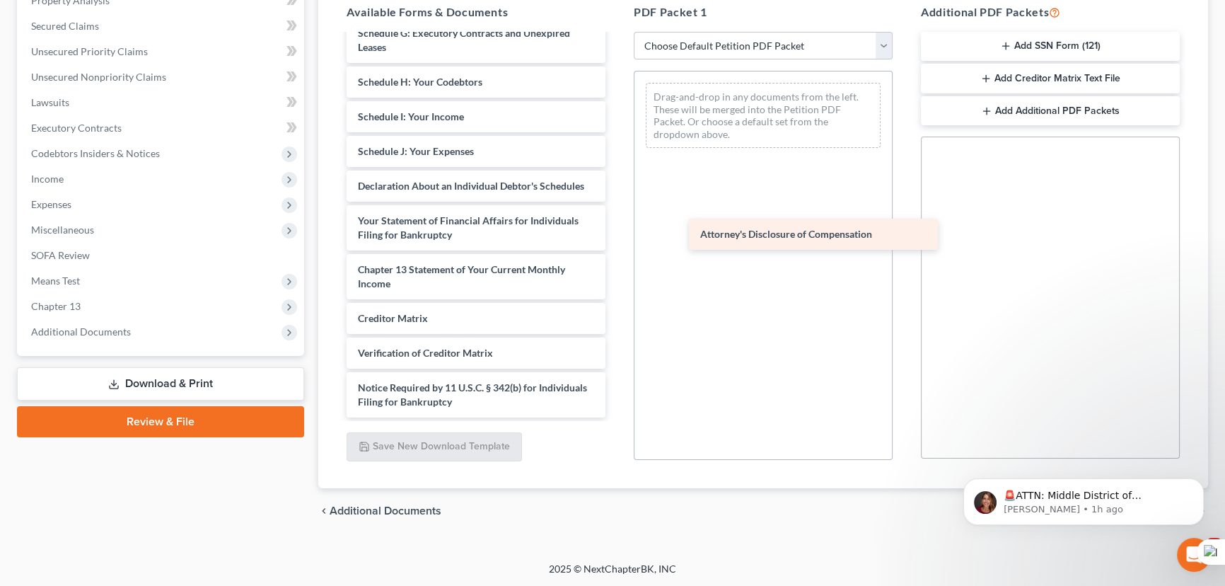
scroll to position [316, 0]
drag, startPoint x: 412, startPoint y: 390, endPoint x: 753, endPoint y: 177, distance: 402.2
click at [617, 177] on div "Attorney's Disclosure of Compensation cert of cc-pdf Voluntary Petition for Ind…" at bounding box center [475, 82] width 281 height 670
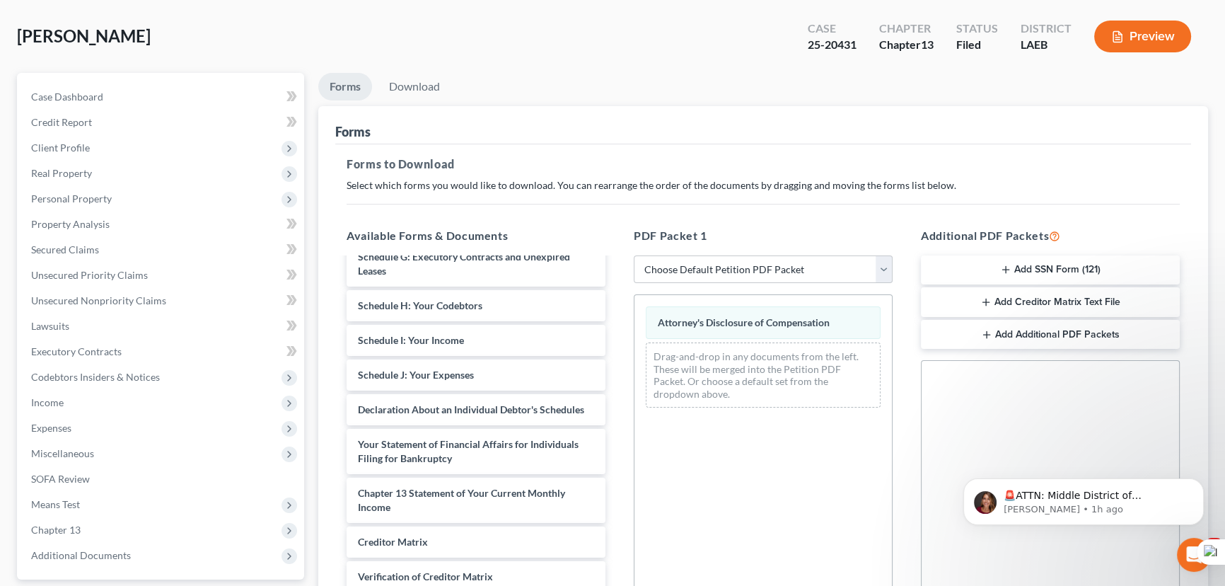
scroll to position [0, 0]
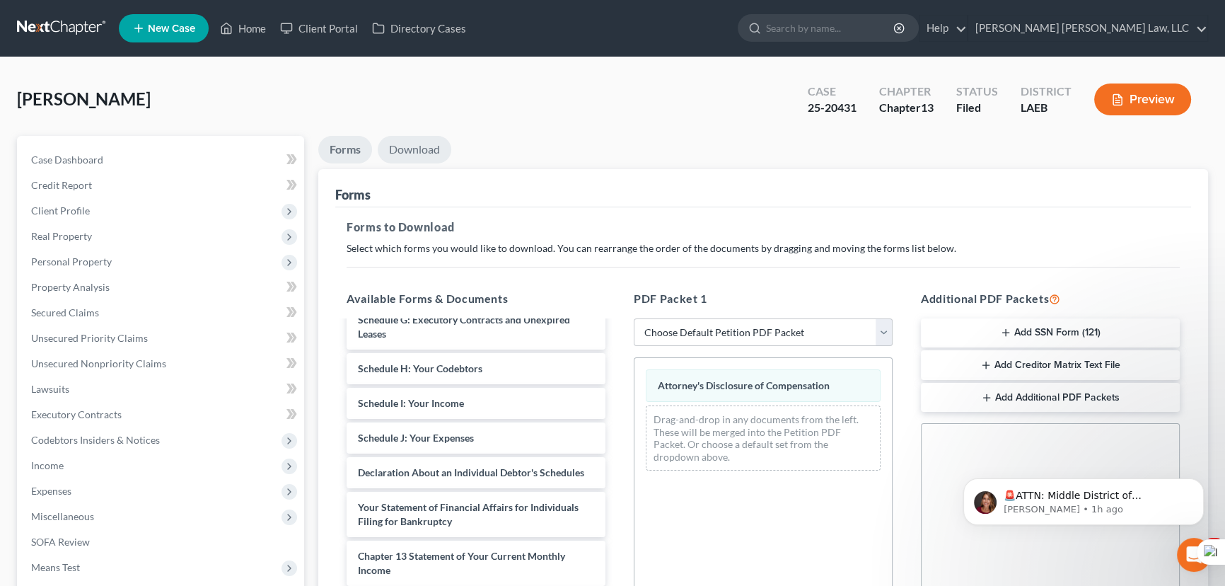
click at [410, 153] on link "Download" at bounding box center [415, 150] width 74 height 28
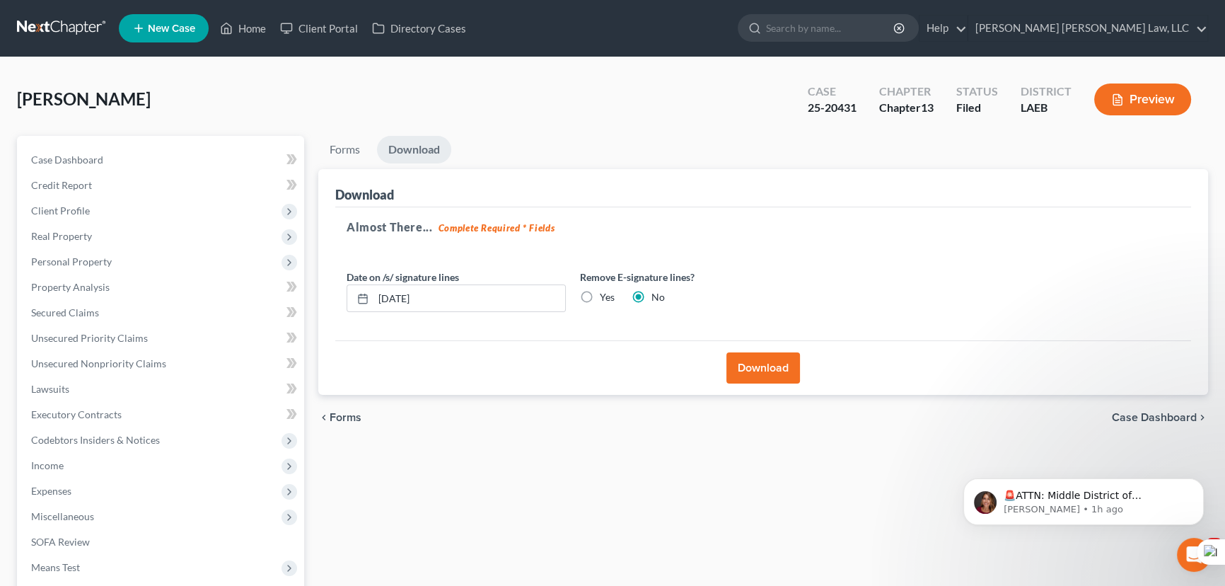
click at [760, 359] on button "Download" at bounding box center [763, 367] width 74 height 31
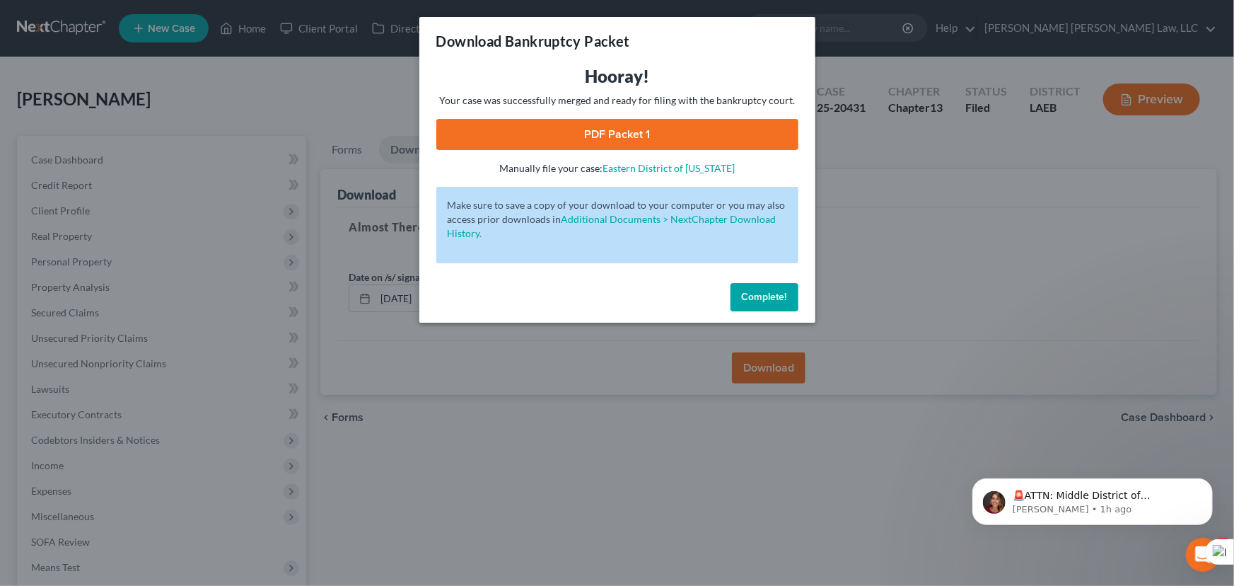
click at [696, 134] on link "PDF Packet 1" at bounding box center [617, 134] width 362 height 31
click at [757, 302] on button "Complete!" at bounding box center [765, 297] width 68 height 28
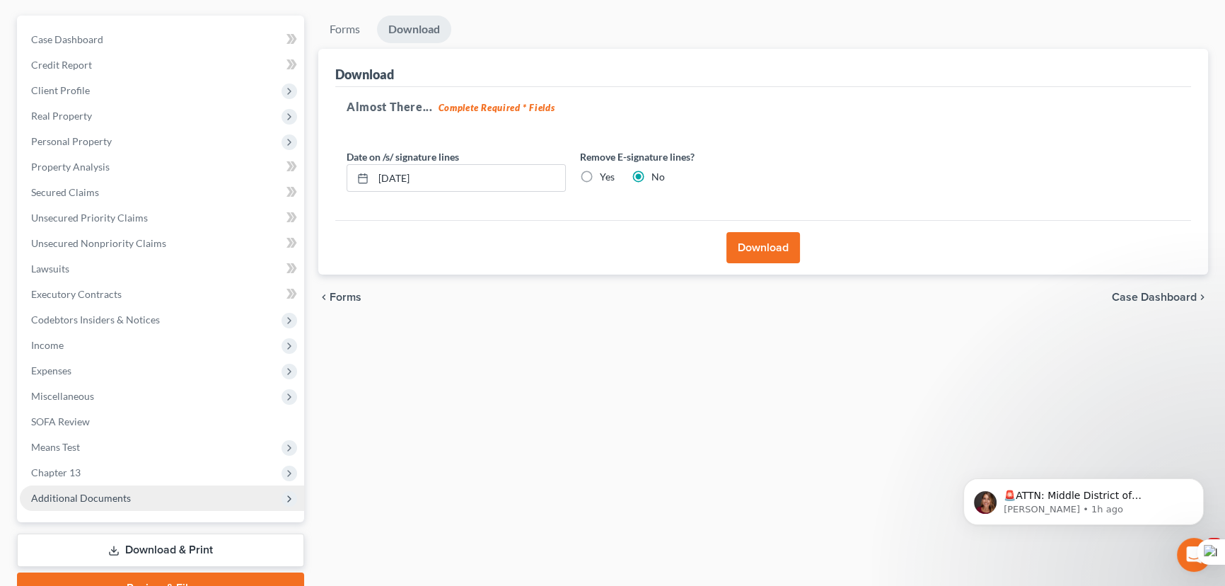
scroll to position [190, 0]
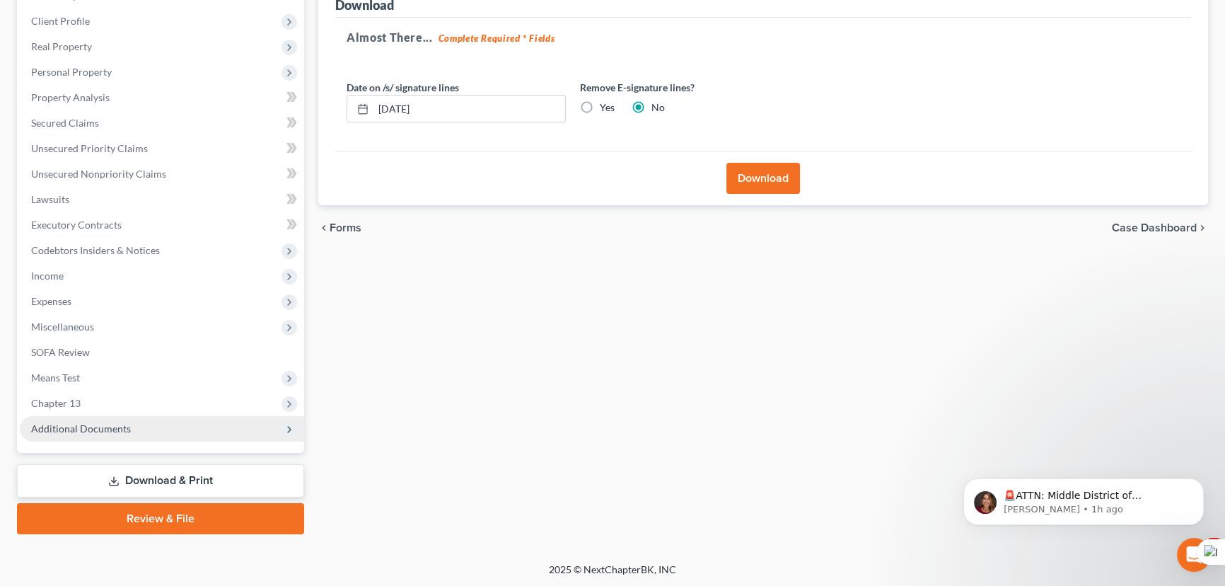
click at [125, 416] on span "Additional Documents" at bounding box center [162, 428] width 284 height 25
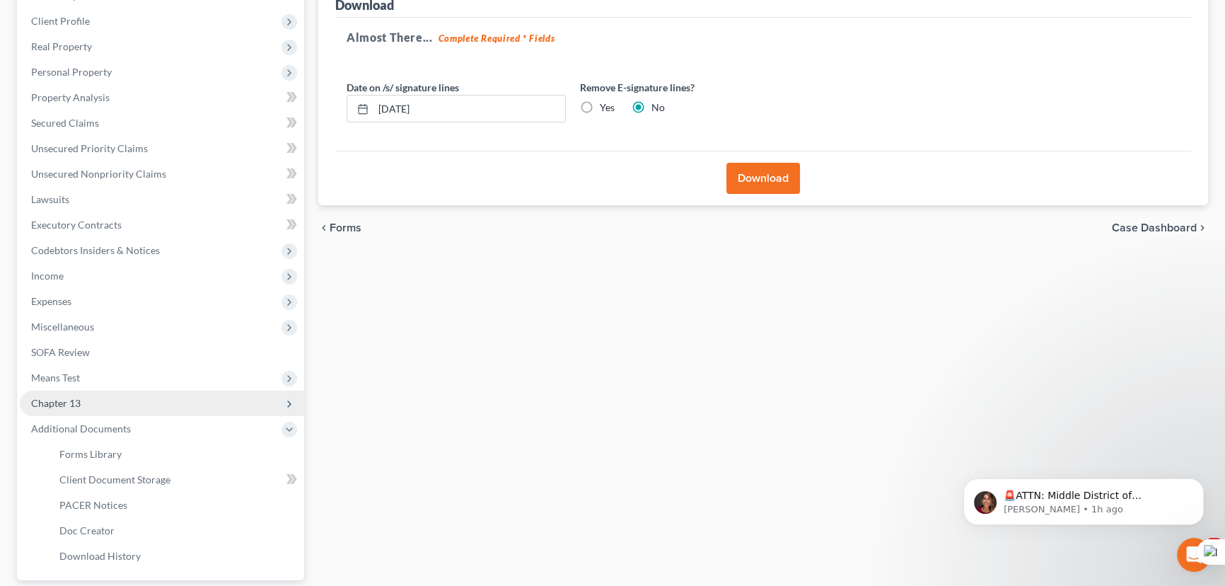
click at [125, 407] on span "Chapter 13" at bounding box center [162, 402] width 284 height 25
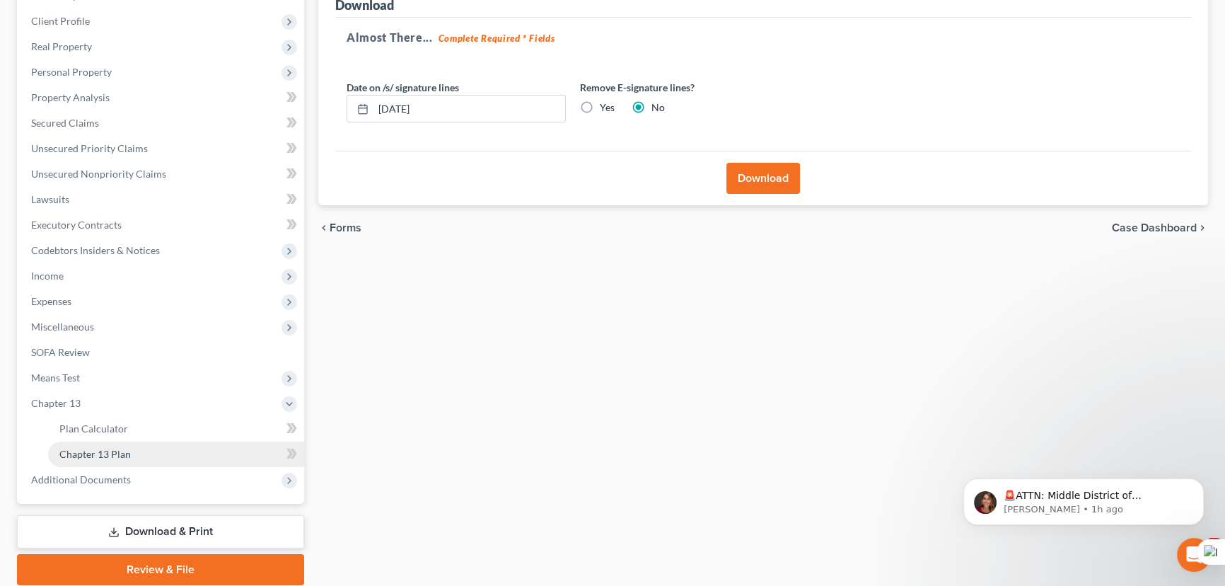
click at [137, 443] on link "Chapter 13 Plan" at bounding box center [176, 453] width 256 height 25
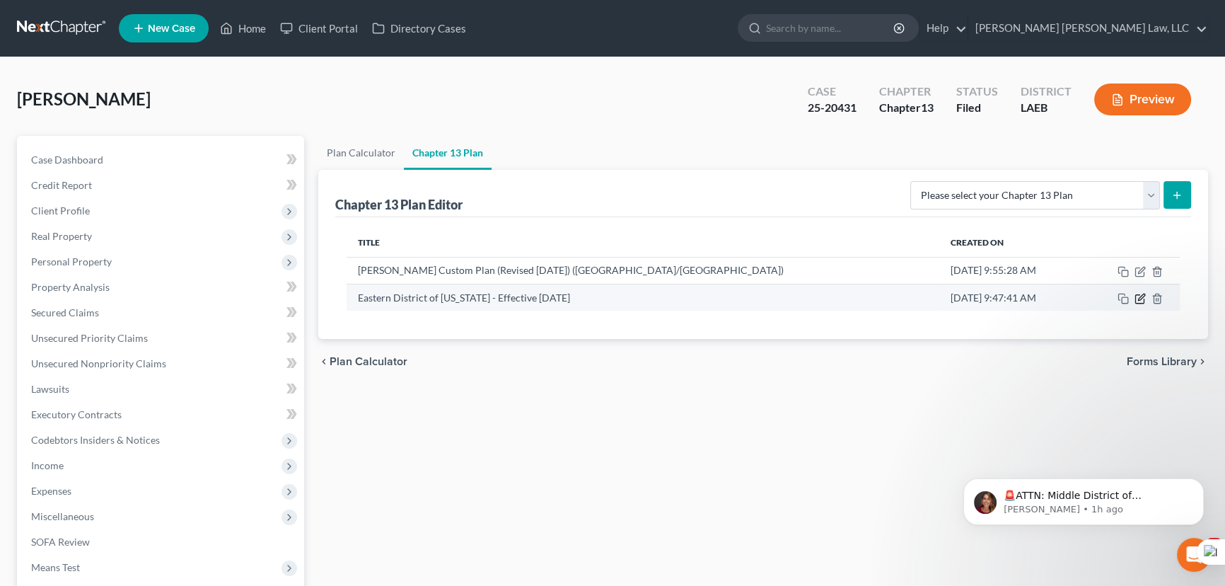
click at [1135, 296] on icon "button" at bounding box center [1139, 299] width 8 height 8
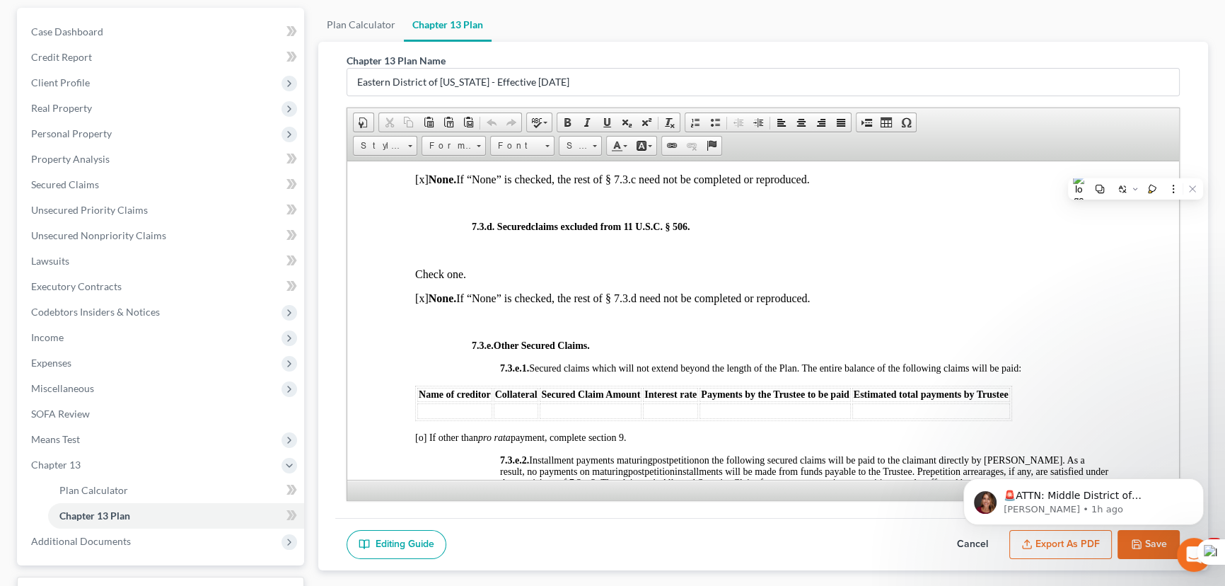
scroll to position [3599, 0]
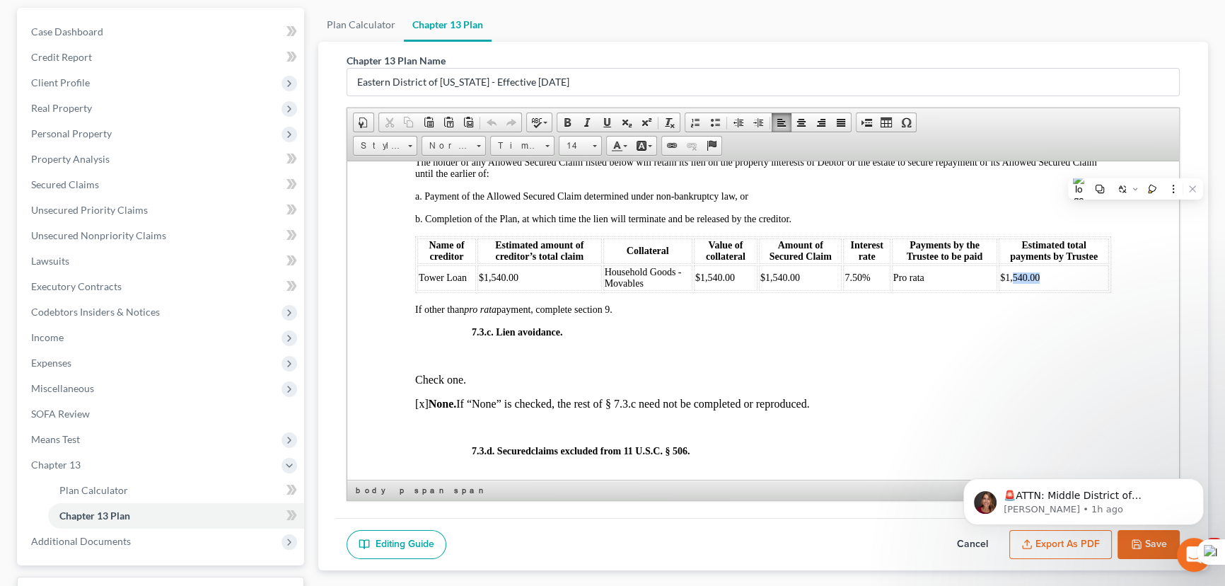
drag, startPoint x: 1073, startPoint y: 359, endPoint x: 1006, endPoint y: 358, distance: 67.2
click at [1006, 290] on td "$1,540.00" at bounding box center [1054, 276] width 110 height 25
click at [1129, 540] on body "🚨ATTN: Middle District of Florida The court has added a new Credit Counseling F…" at bounding box center [1084, 498] width 272 height 88
click at [1130, 543] on html "🚨ATTN: Middle District of Florida The court has added a new Credit Counseling F…" at bounding box center [1083, 497] width 283 height 99
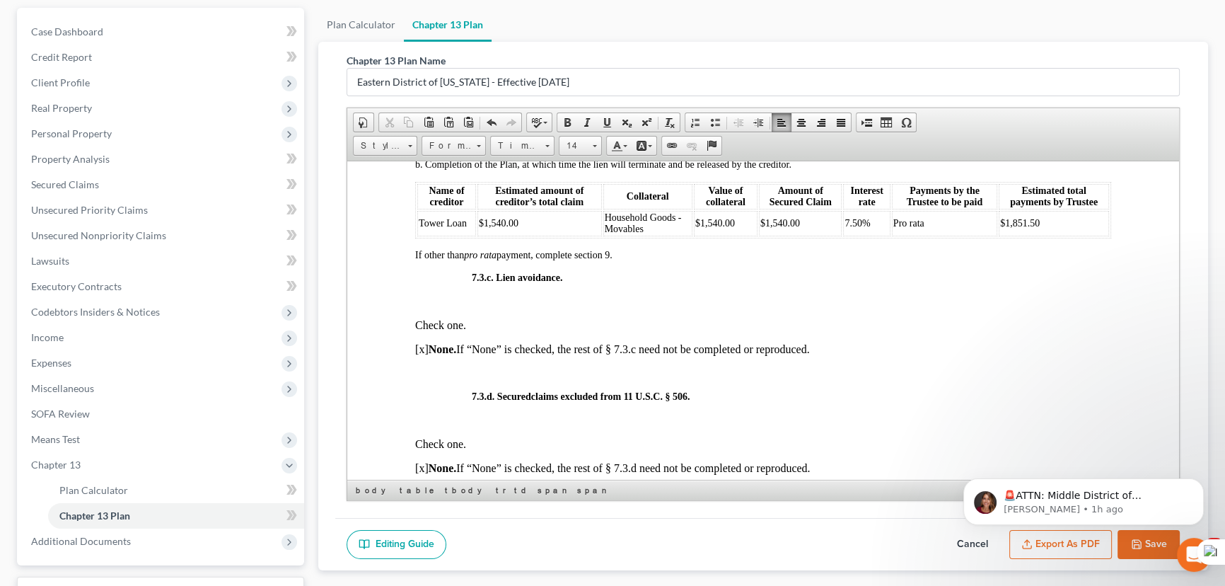
scroll to position [3728, 0]
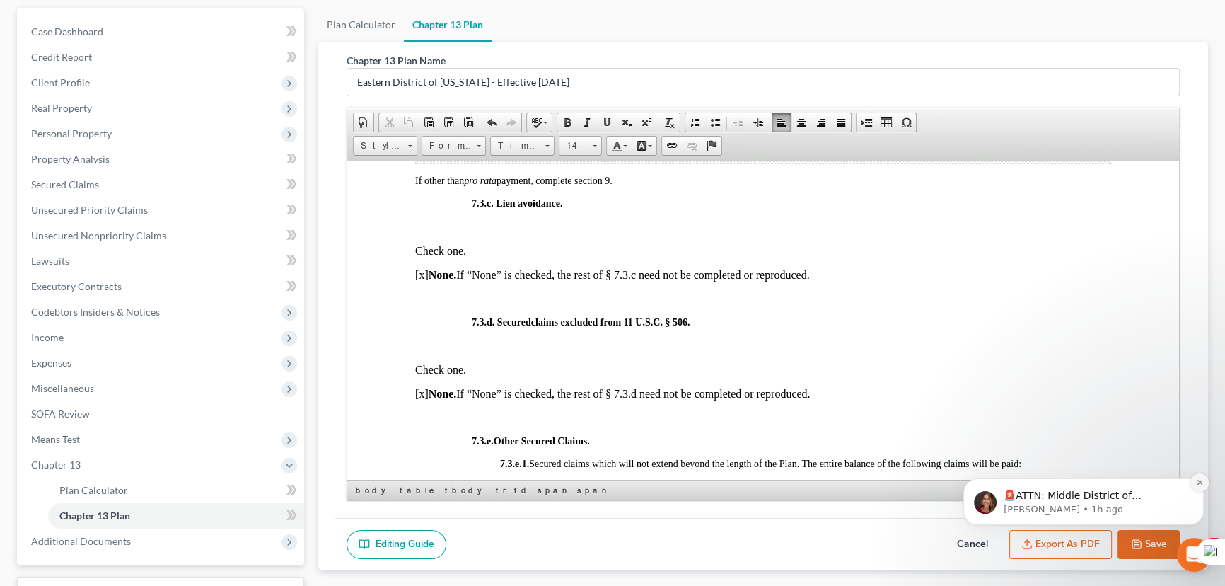
click at [1194, 480] on button "Dismiss notification" at bounding box center [1199, 482] width 18 height 18
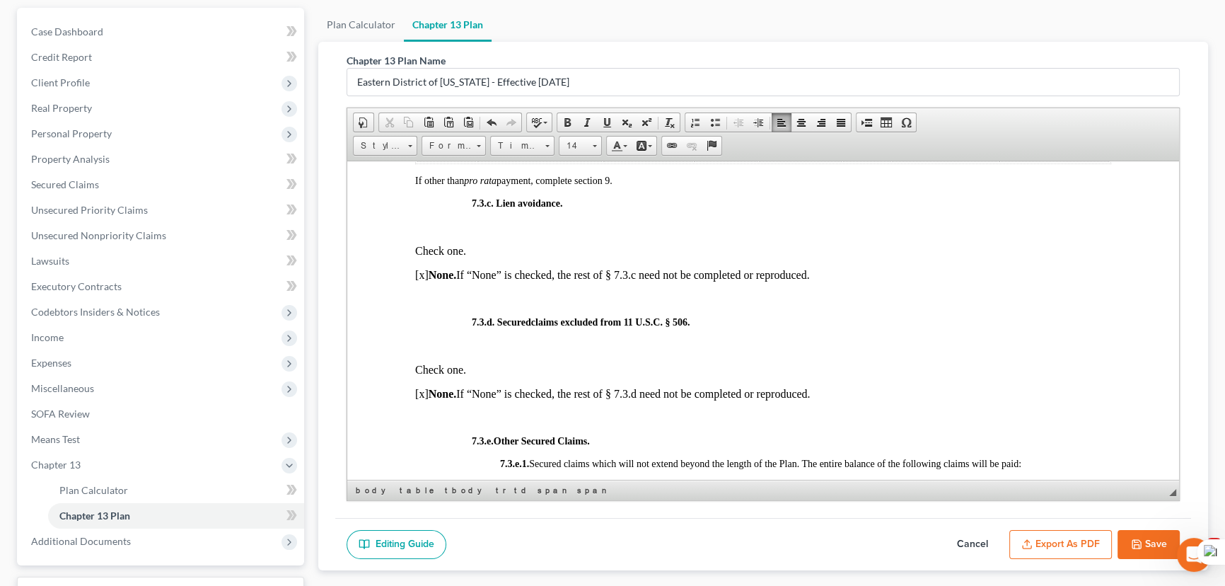
click at [1159, 535] on button "Save" at bounding box center [1148, 545] width 62 height 30
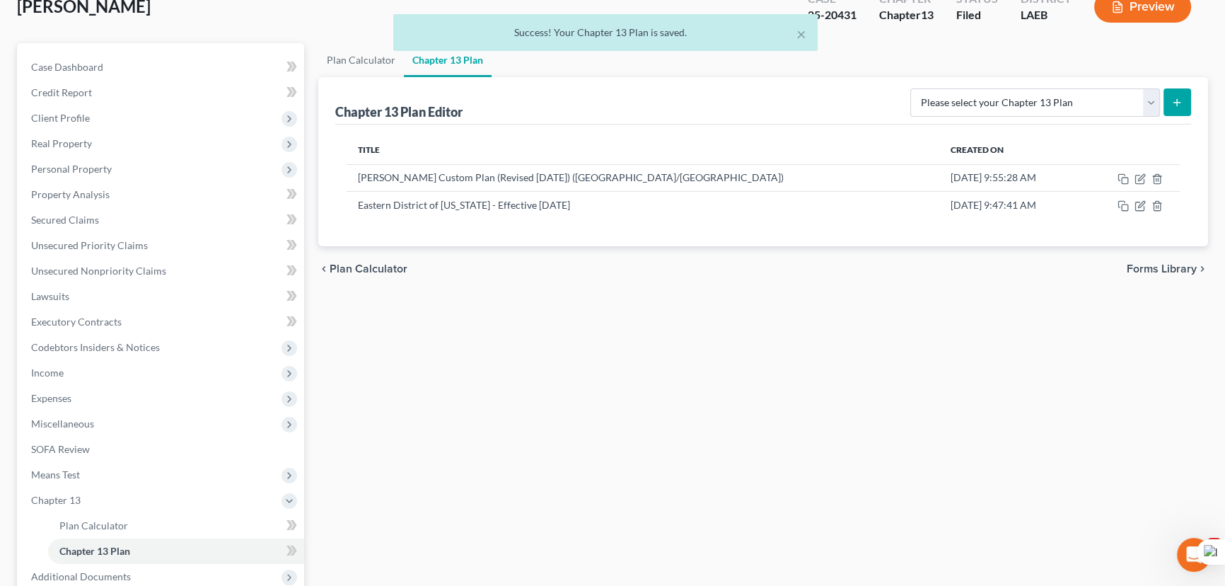
scroll to position [0, 0]
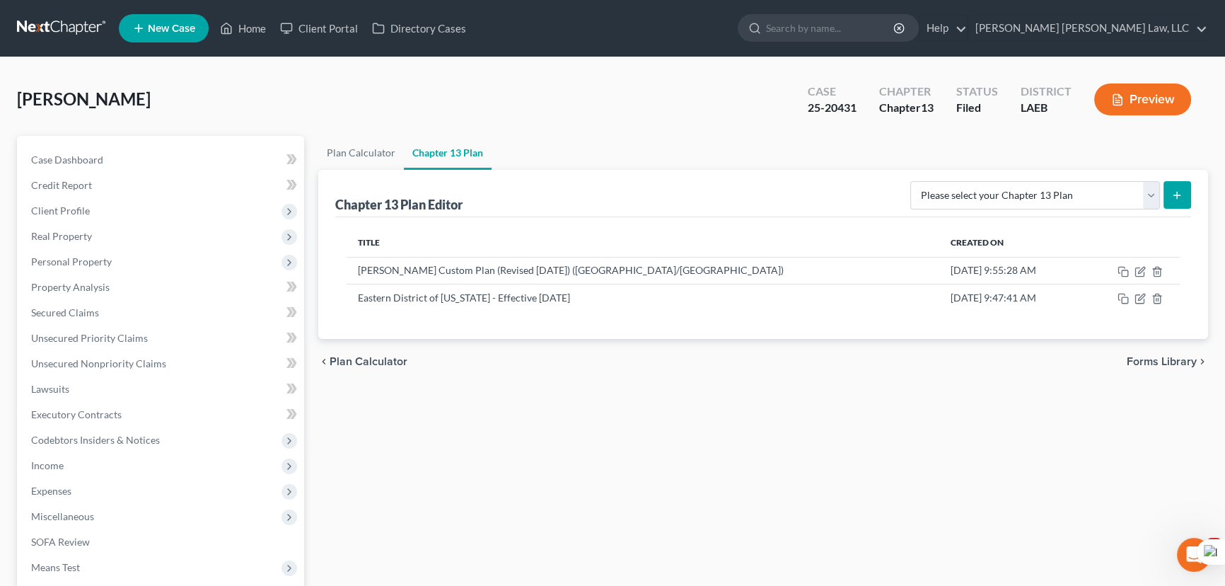
click at [91, 26] on link at bounding box center [62, 28] width 91 height 25
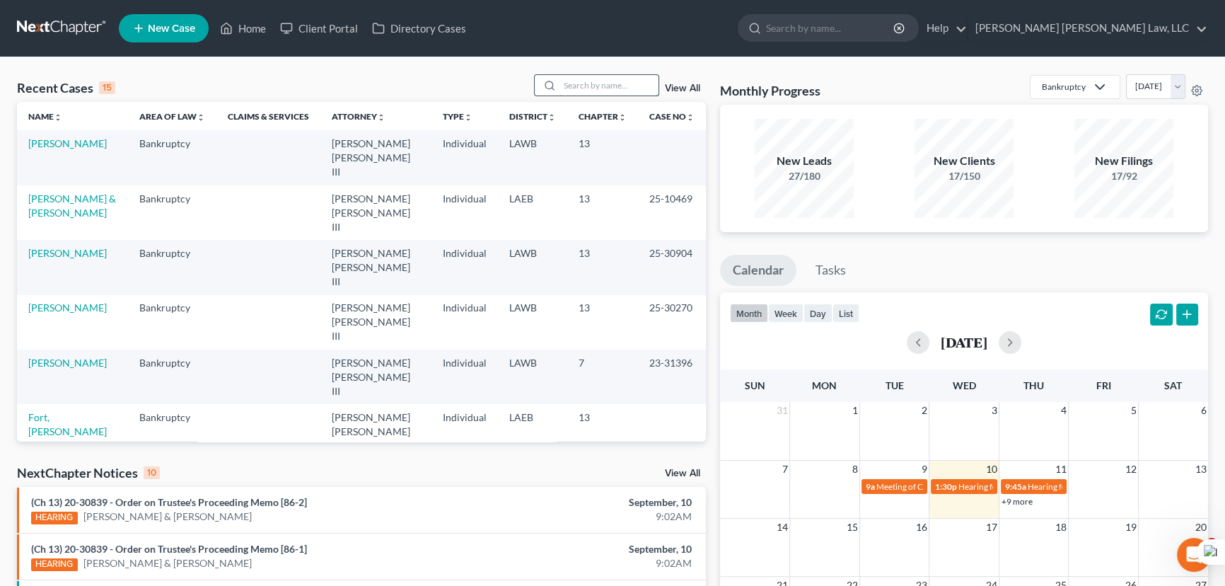
click at [600, 91] on input "search" at bounding box center [608, 85] width 99 height 21
type input "LEGAUX"
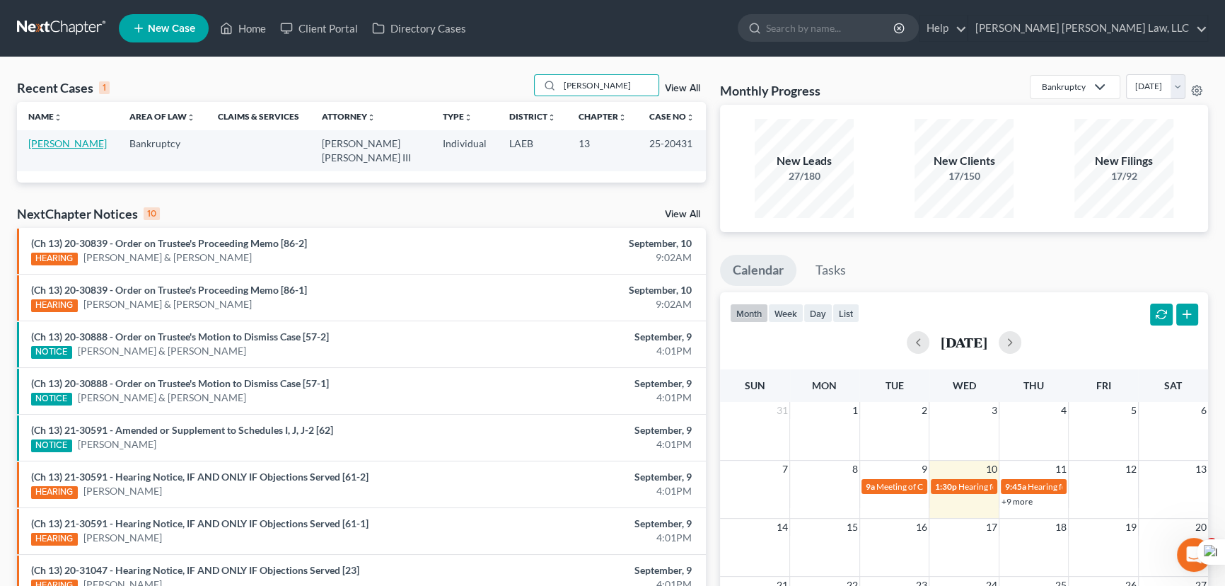
click at [44, 145] on link "Legaux, Casey" at bounding box center [67, 143] width 78 height 12
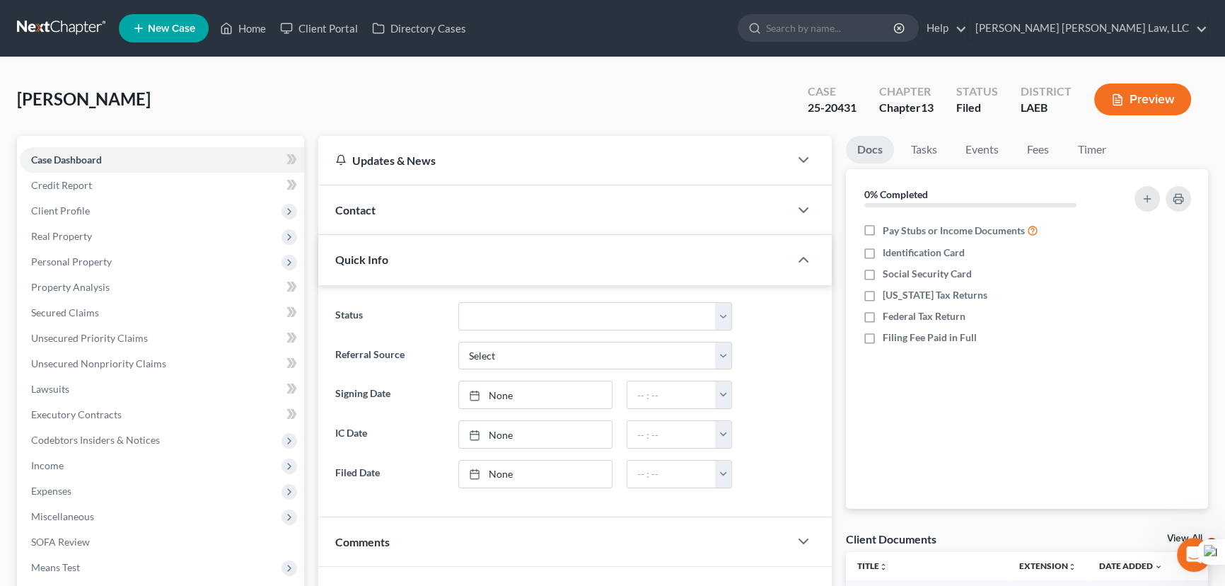
click at [9, 21] on nav "Home New Case Client Portal Directory Cases E. Orum Young Law, LLC madison.f@eo…" at bounding box center [612, 28] width 1225 height 57
click at [23, 22] on link at bounding box center [62, 28] width 91 height 25
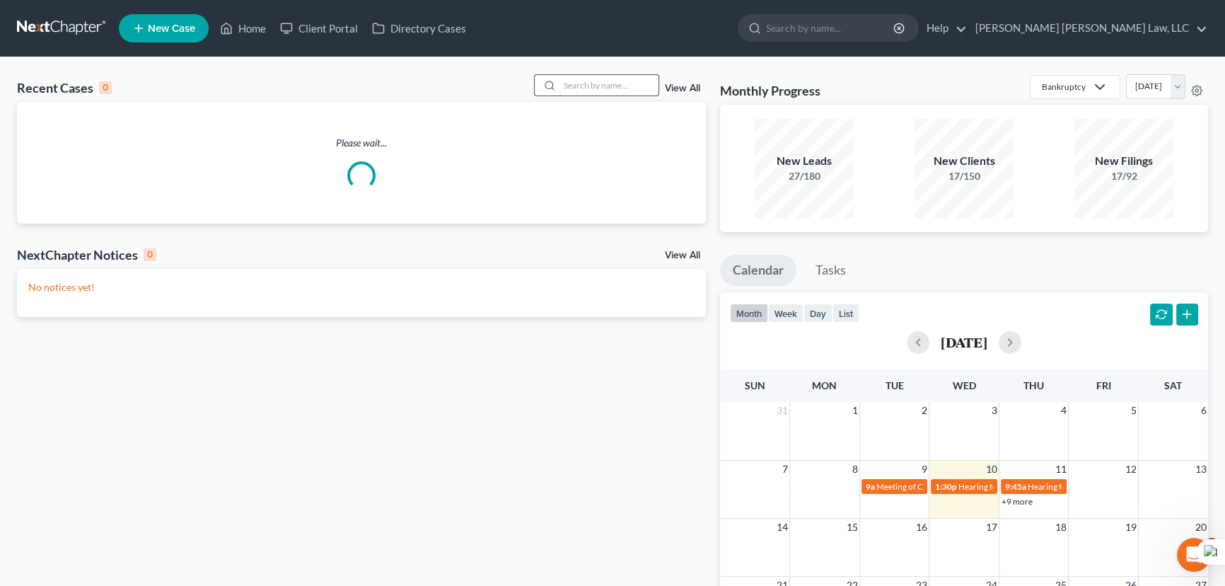
click at [574, 91] on input "search" at bounding box center [608, 85] width 99 height 21
type input "legaux"
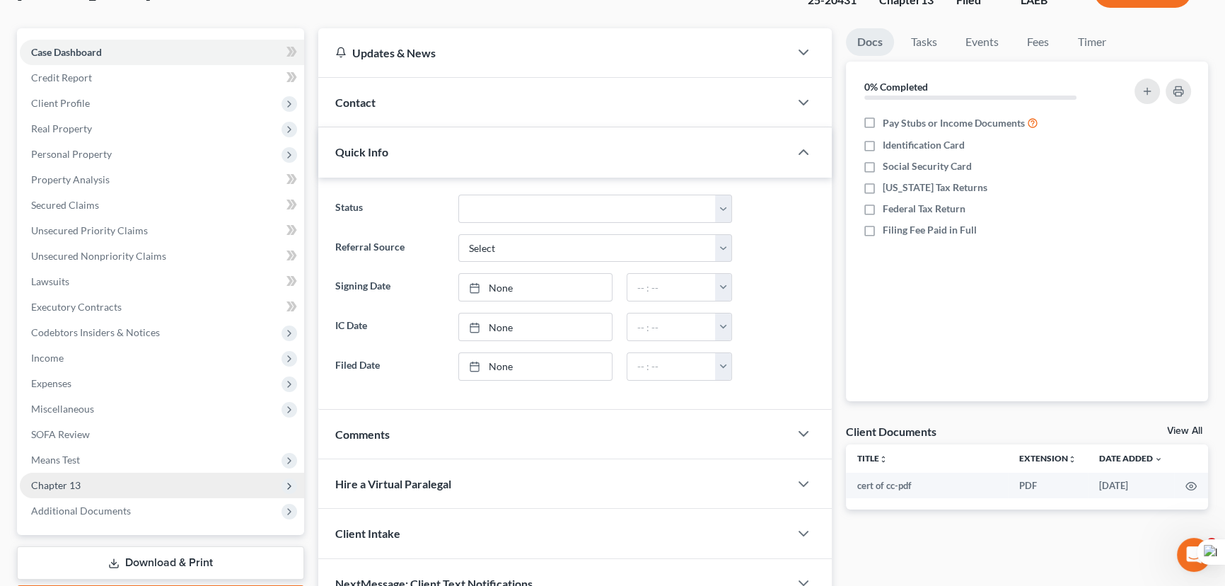
scroll to position [190, 0]
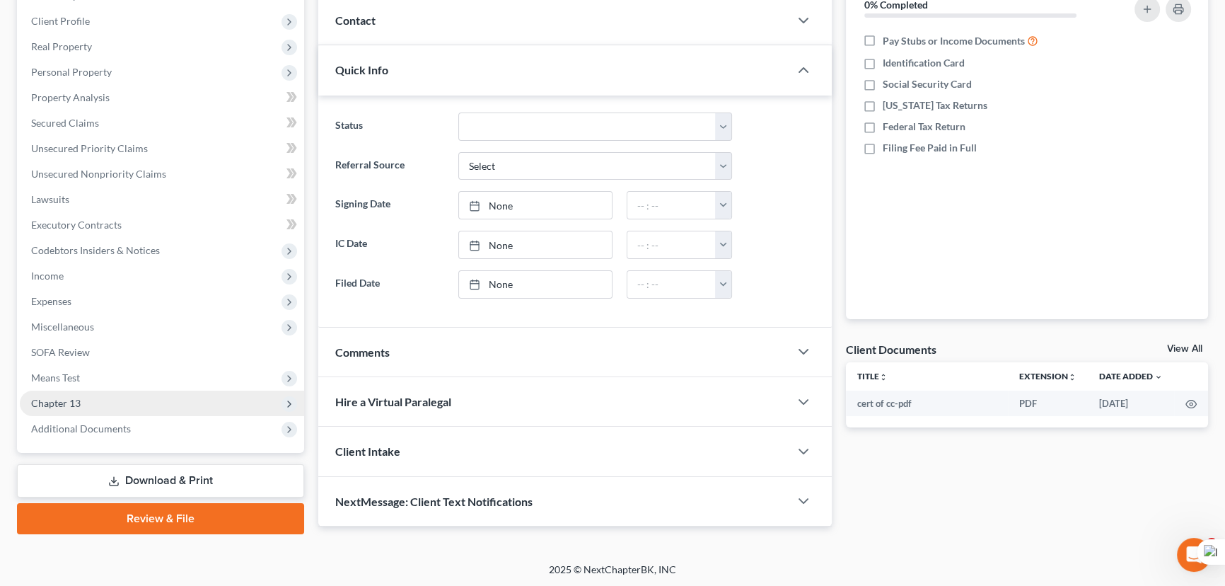
click at [141, 395] on span "Chapter 13" at bounding box center [162, 402] width 284 height 25
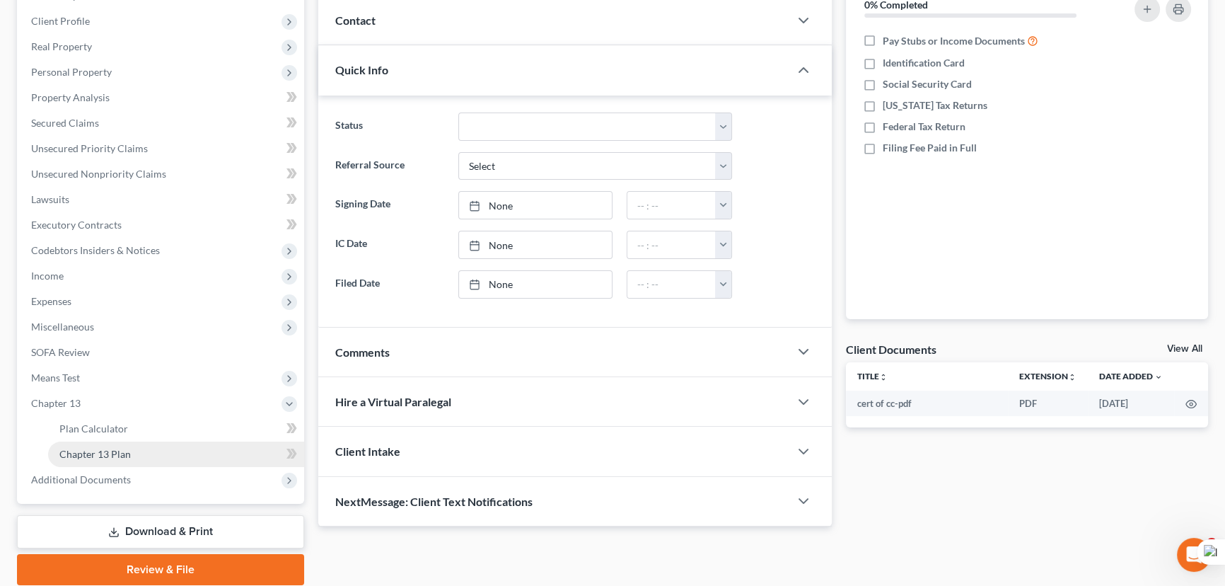
click at [141, 445] on link "Chapter 13 Plan" at bounding box center [176, 453] width 256 height 25
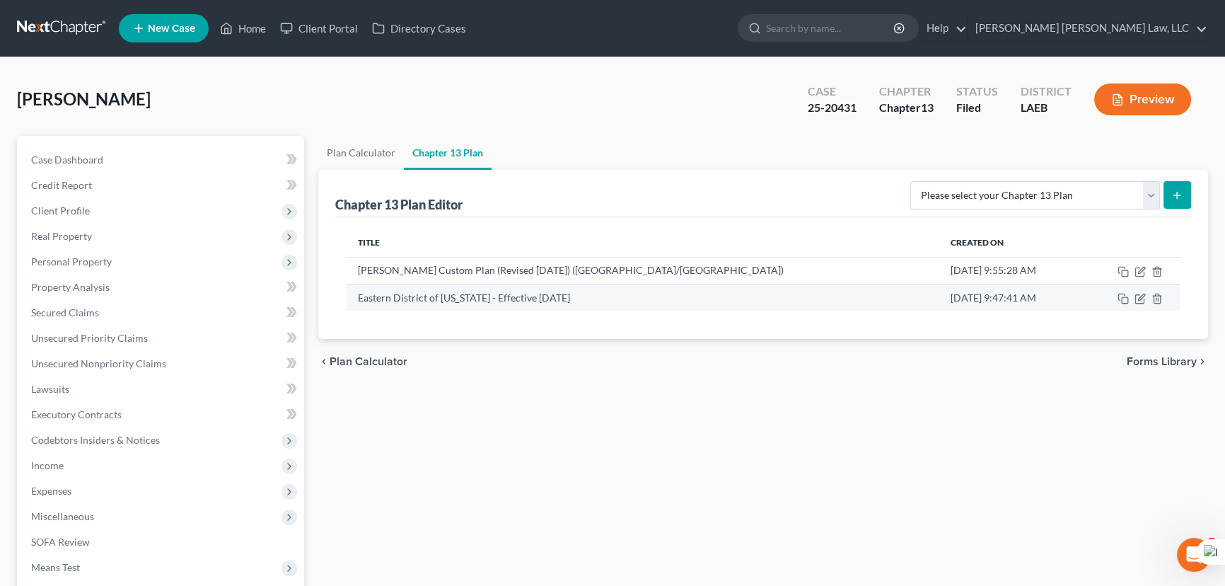
click at [1131, 301] on td at bounding box center [1131, 297] width 98 height 27
click at [1137, 300] on icon "button" at bounding box center [1139, 298] width 11 height 11
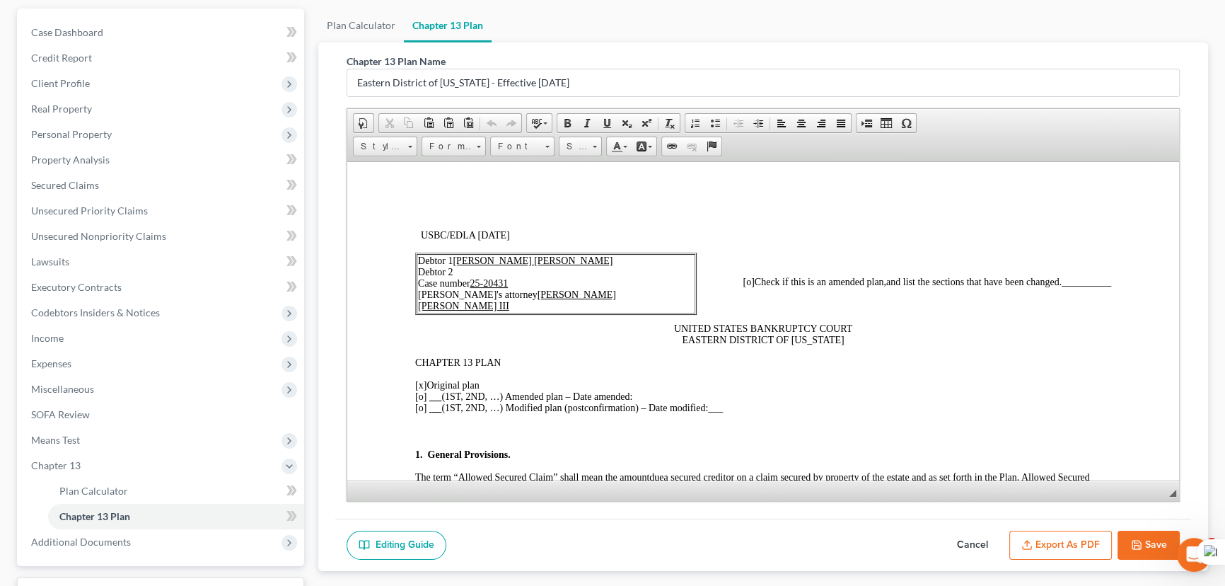
scroll to position [128, 0]
click at [521, 285] on td "Debtor 1 Casey Michele Legaux Debtor 2 Case number 25-20431 Debtor's attorney E…" at bounding box center [556, 281] width 279 height 59
click at [1140, 540] on icon "button" at bounding box center [1136, 544] width 8 height 8
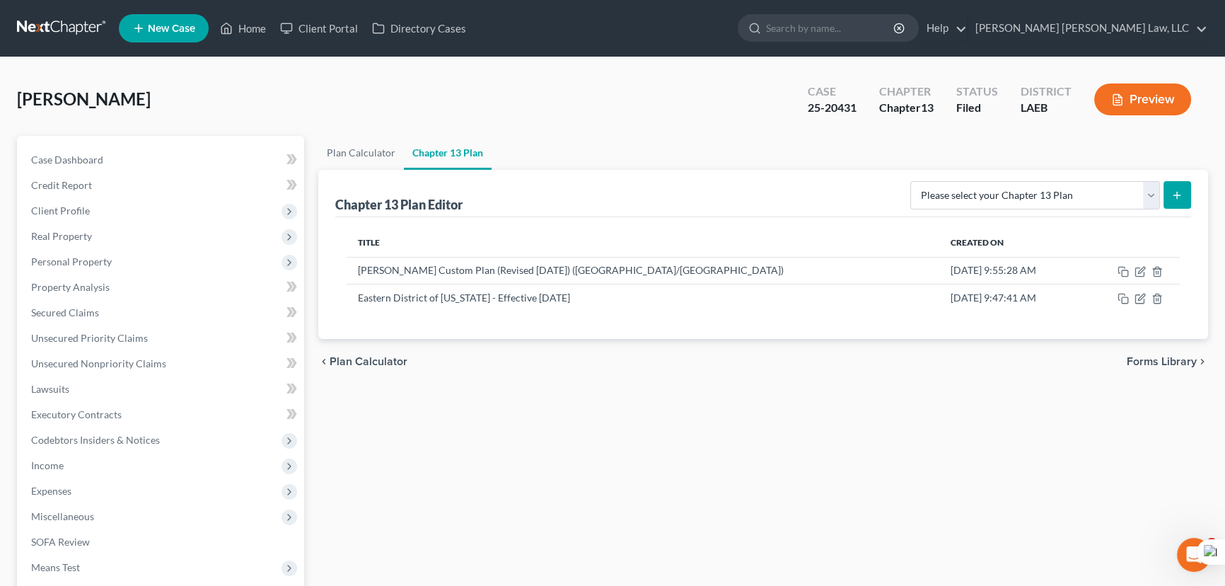
scroll to position [64, 0]
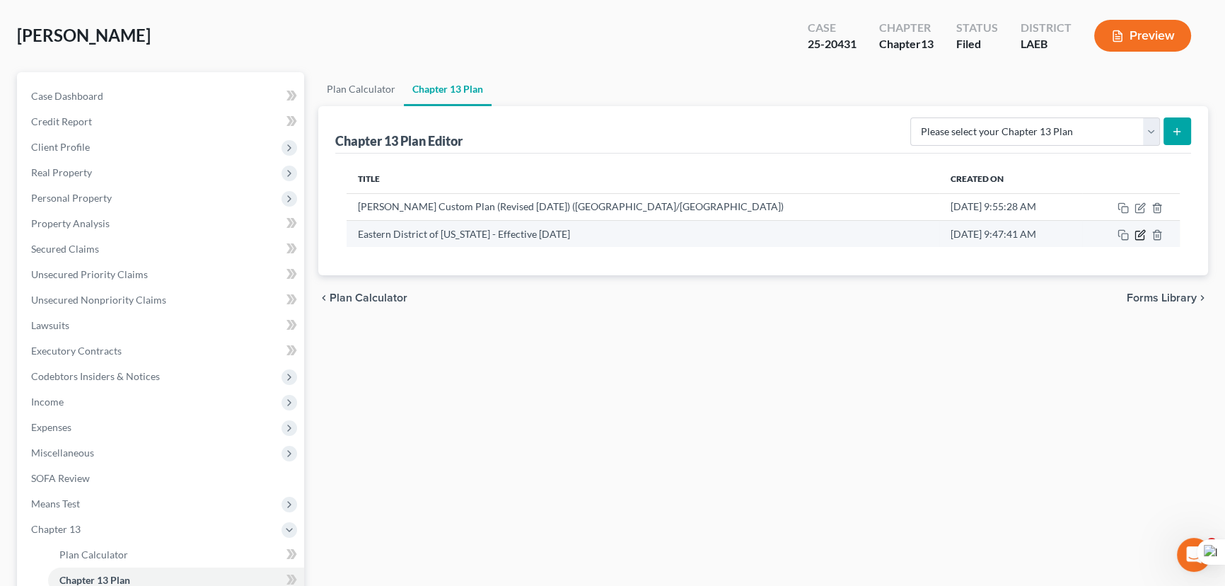
click at [1140, 234] on icon "button" at bounding box center [1139, 234] width 11 height 11
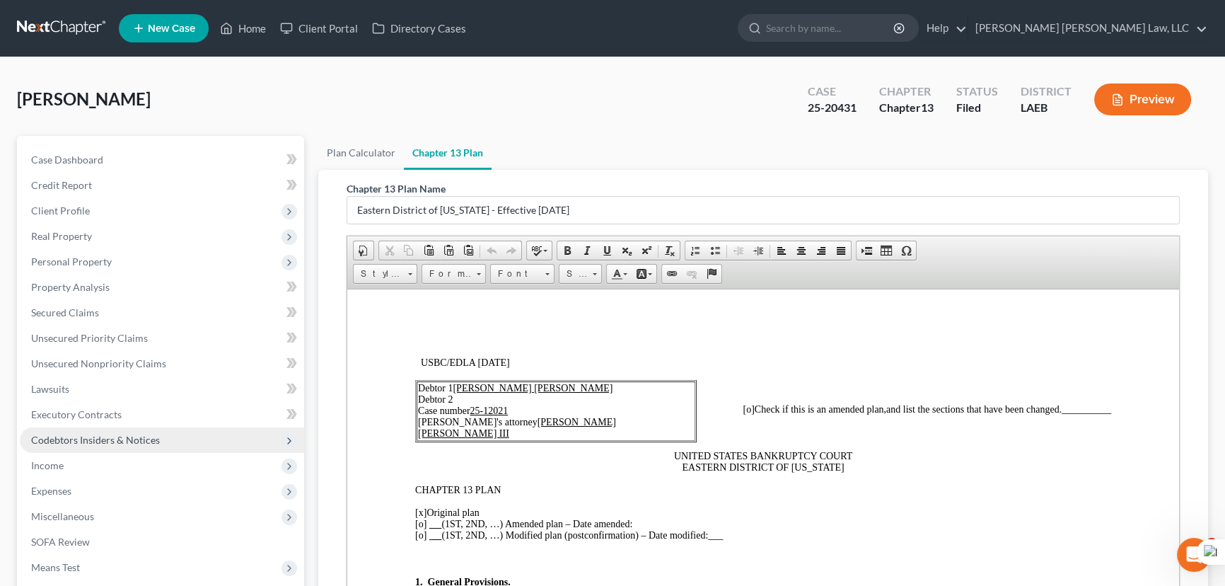
scroll to position [192, 0]
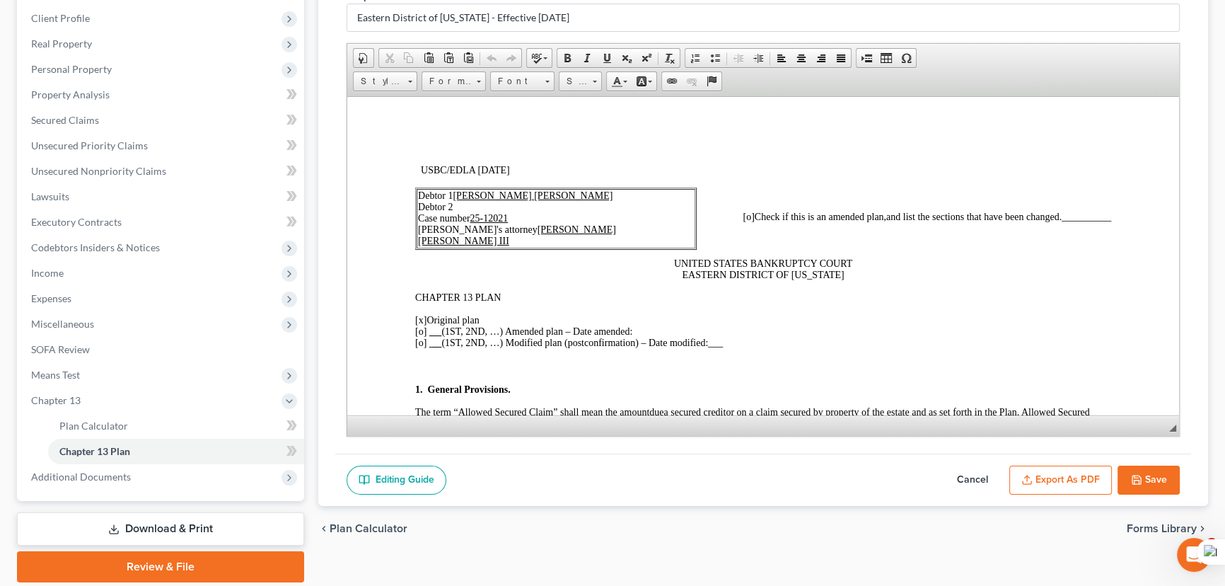
click at [1119, 465] on button "Save" at bounding box center [1148, 480] width 62 height 30
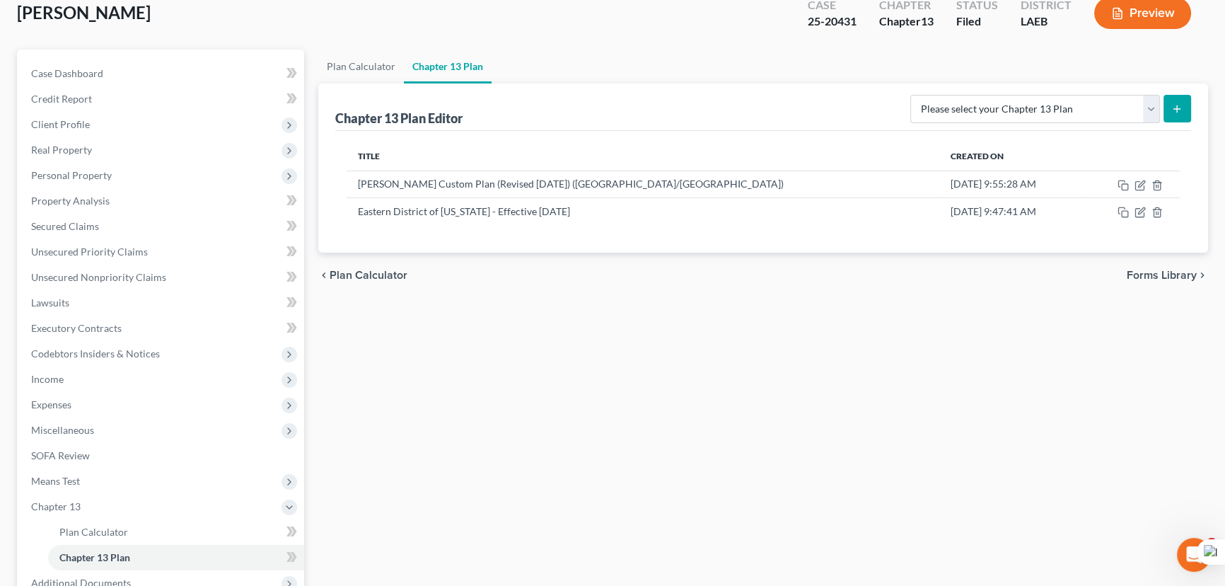
scroll to position [0, 0]
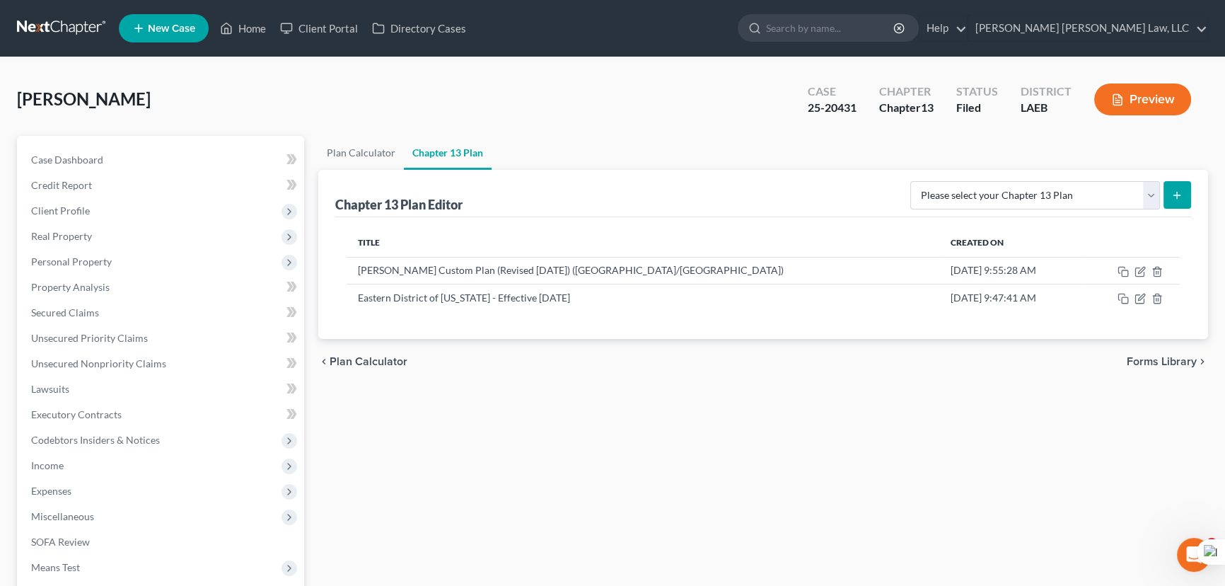
click at [71, 34] on link at bounding box center [62, 28] width 91 height 25
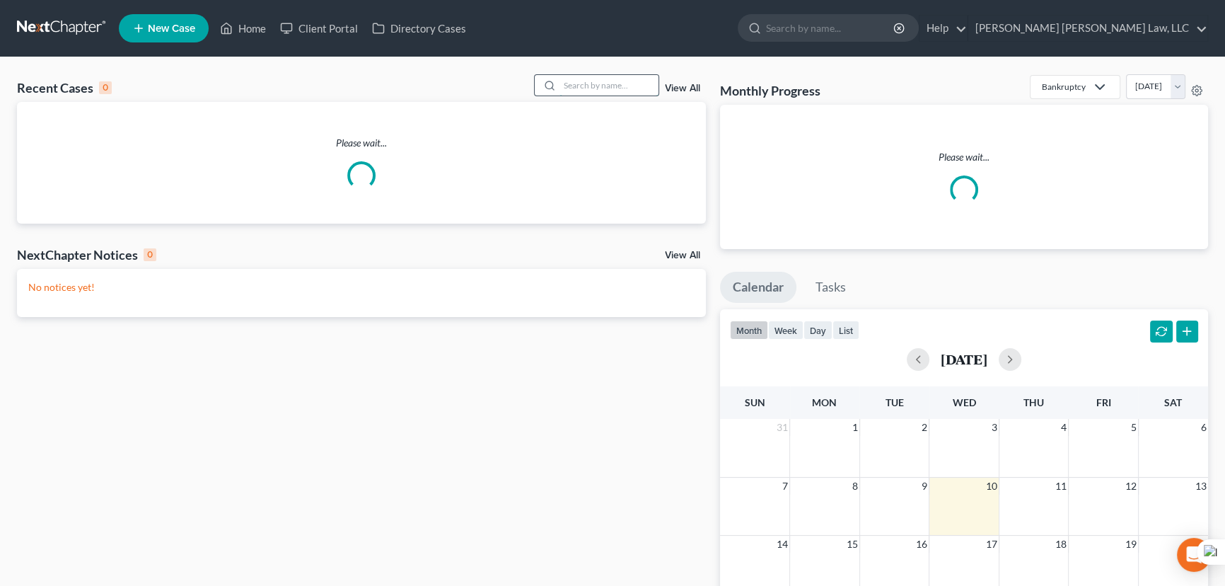
click at [590, 83] on input "search" at bounding box center [608, 85] width 99 height 21
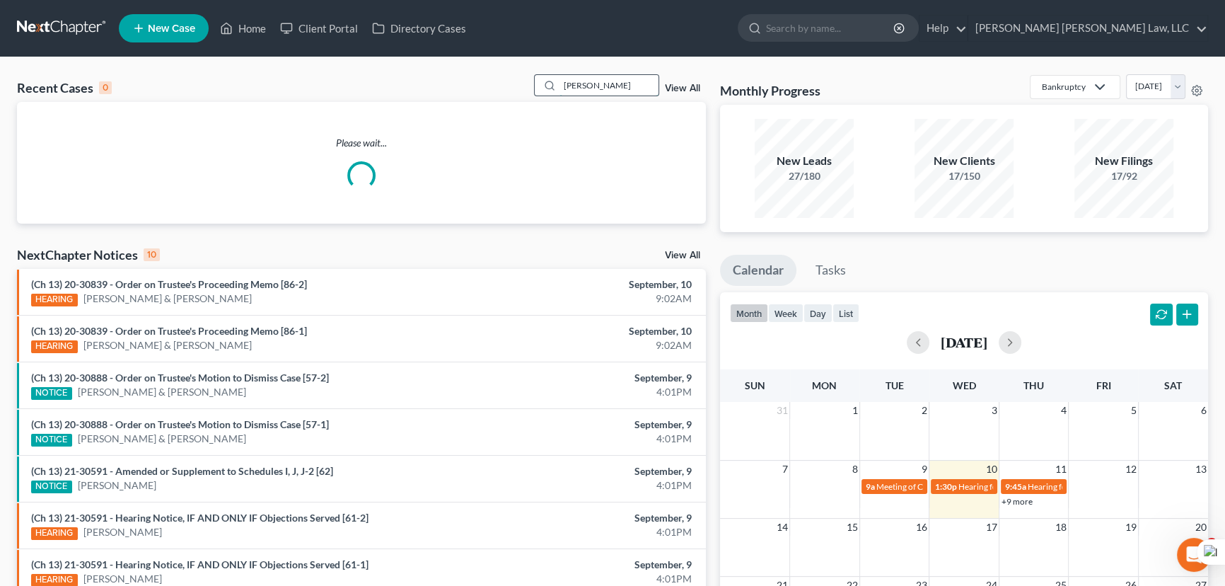
type input "[PERSON_NAME]"
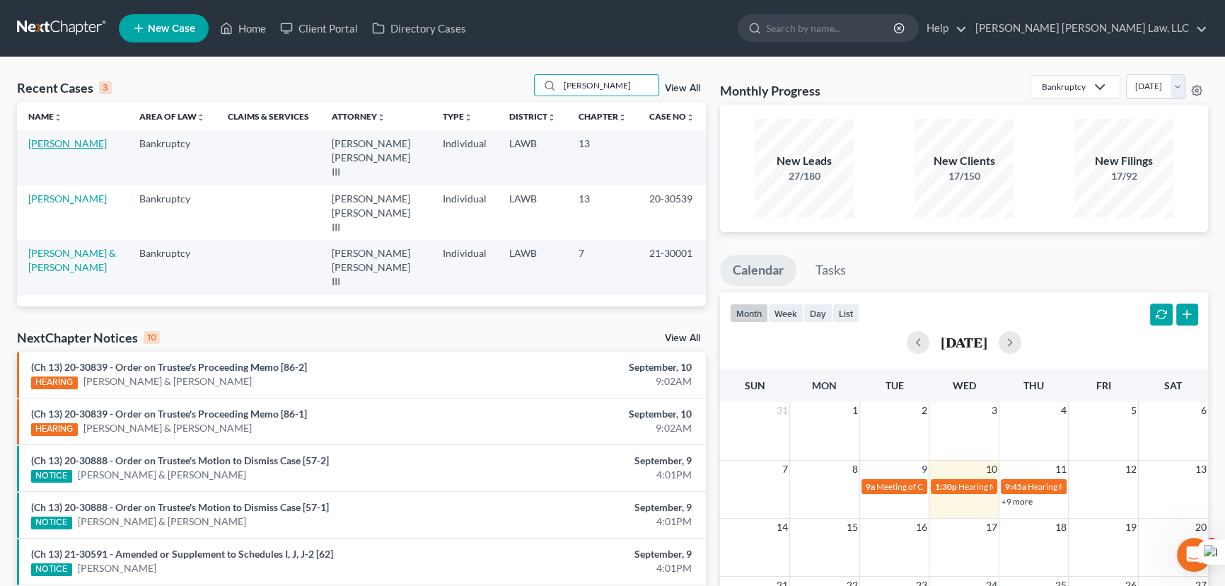
click at [42, 149] on link "[PERSON_NAME]" at bounding box center [67, 143] width 78 height 12
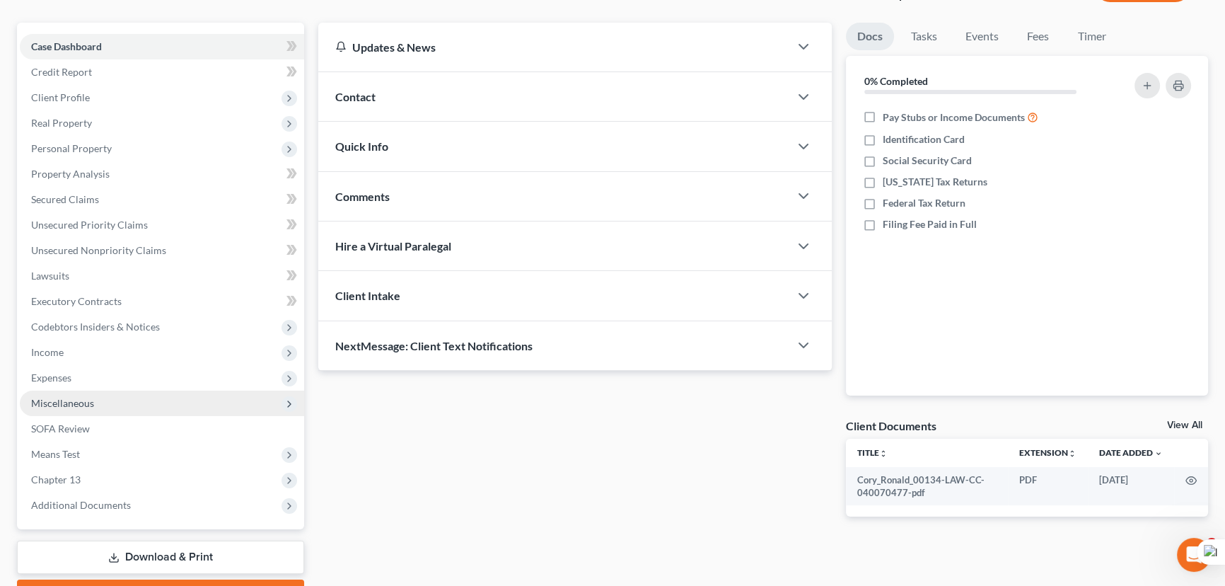
scroll to position [128, 0]
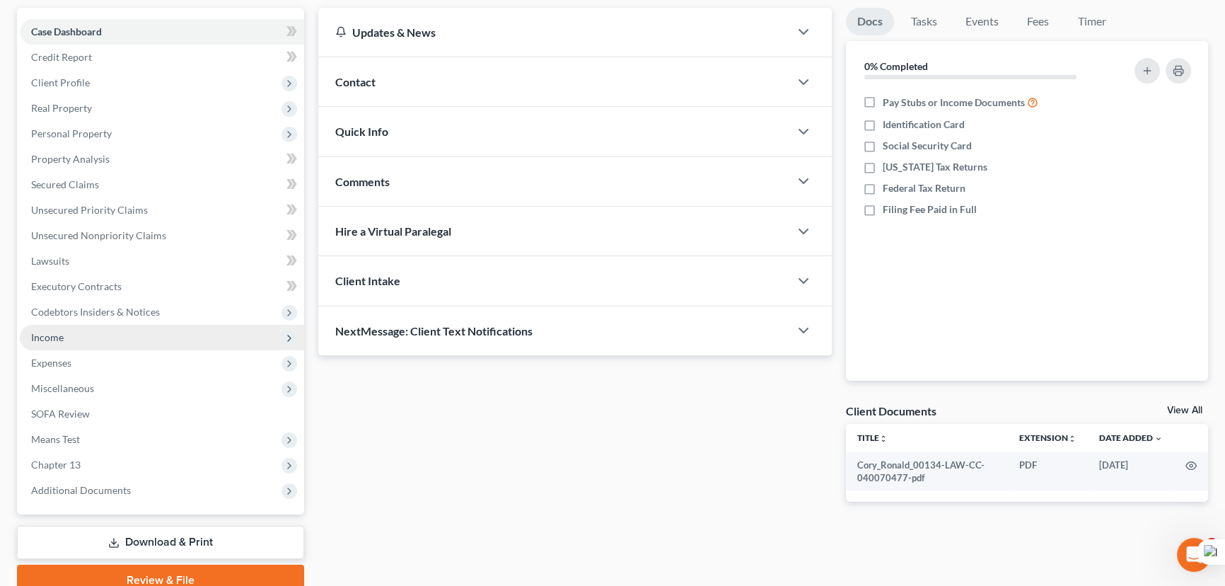
click at [110, 337] on span "Income" at bounding box center [162, 337] width 284 height 25
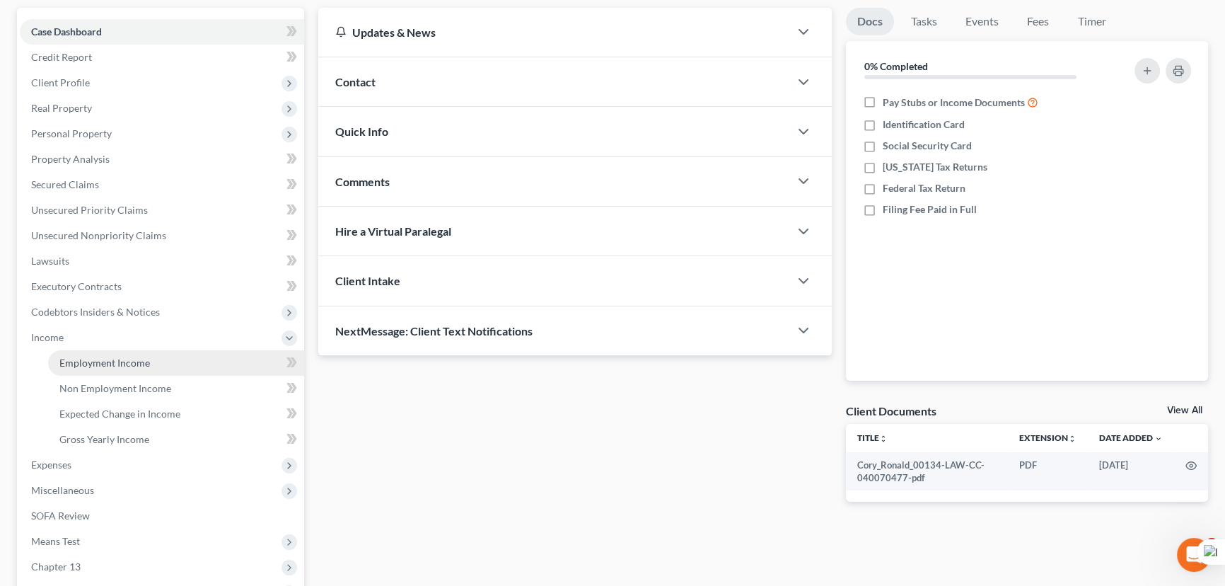
click at [117, 353] on link "Employment Income" at bounding box center [176, 362] width 256 height 25
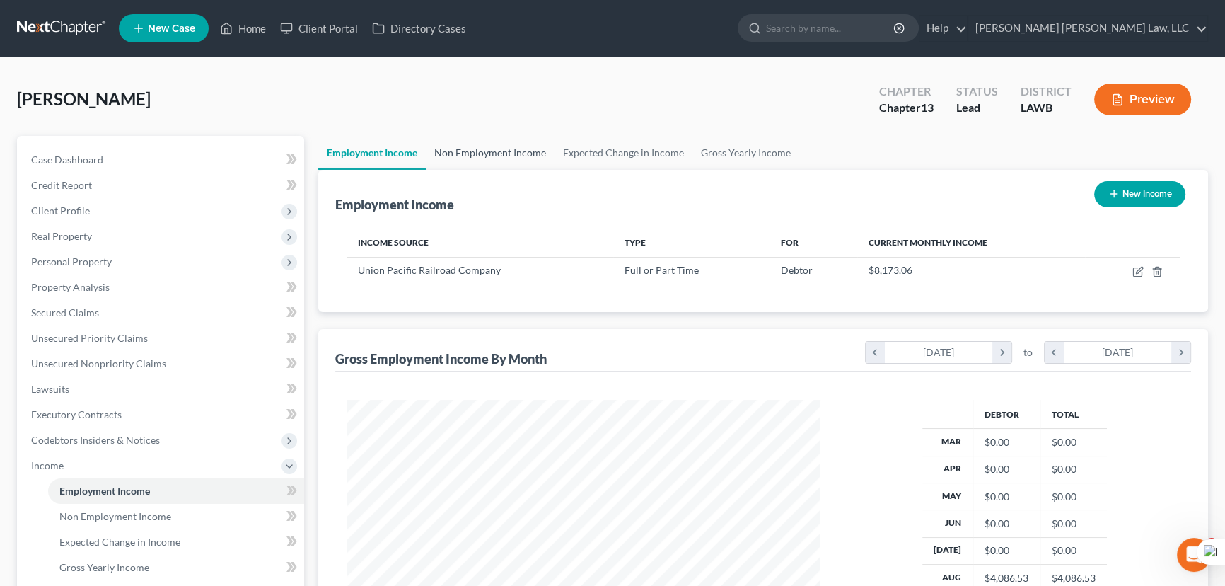
click at [506, 142] on link "Non Employment Income" at bounding box center [490, 153] width 129 height 34
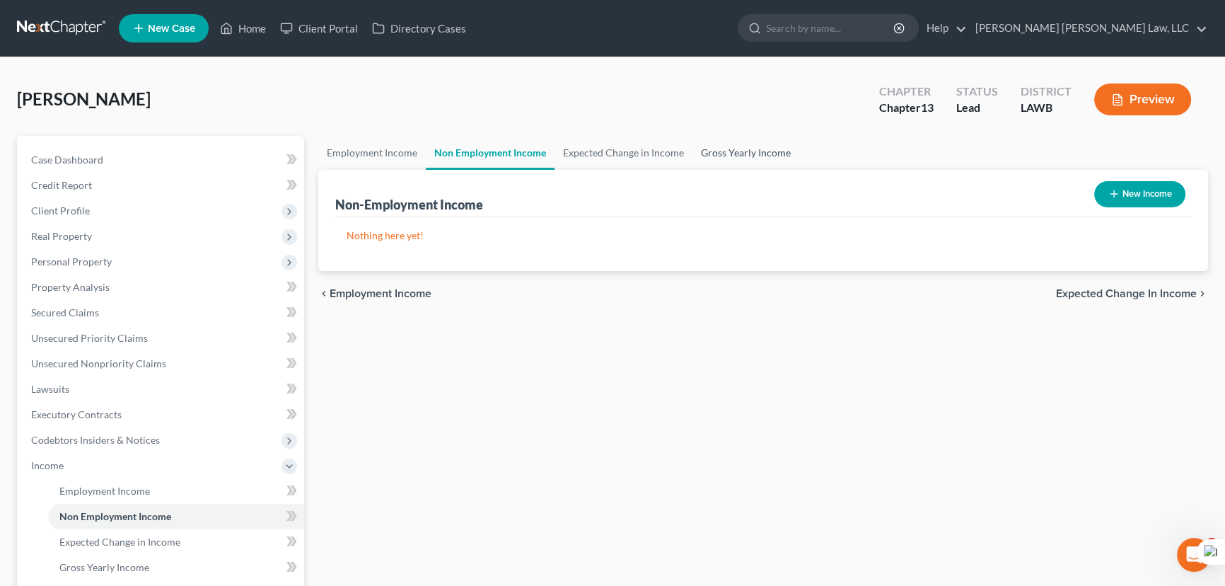
click at [733, 144] on link "Gross Yearly Income" at bounding box center [745, 153] width 107 height 34
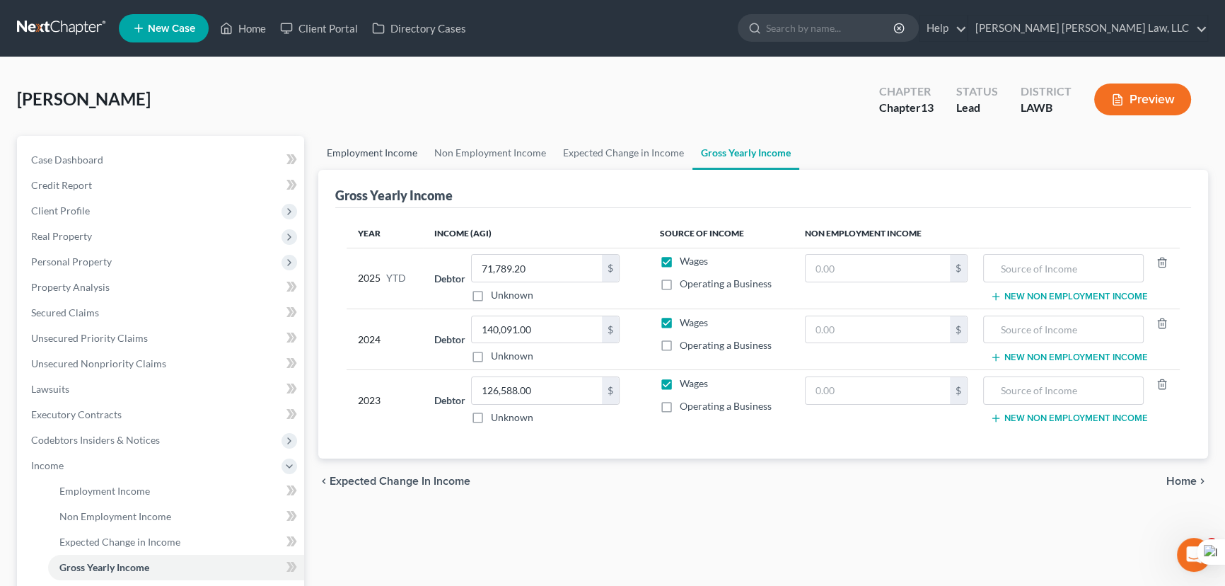
click at [395, 144] on link "Employment Income" at bounding box center [371, 153] width 107 height 34
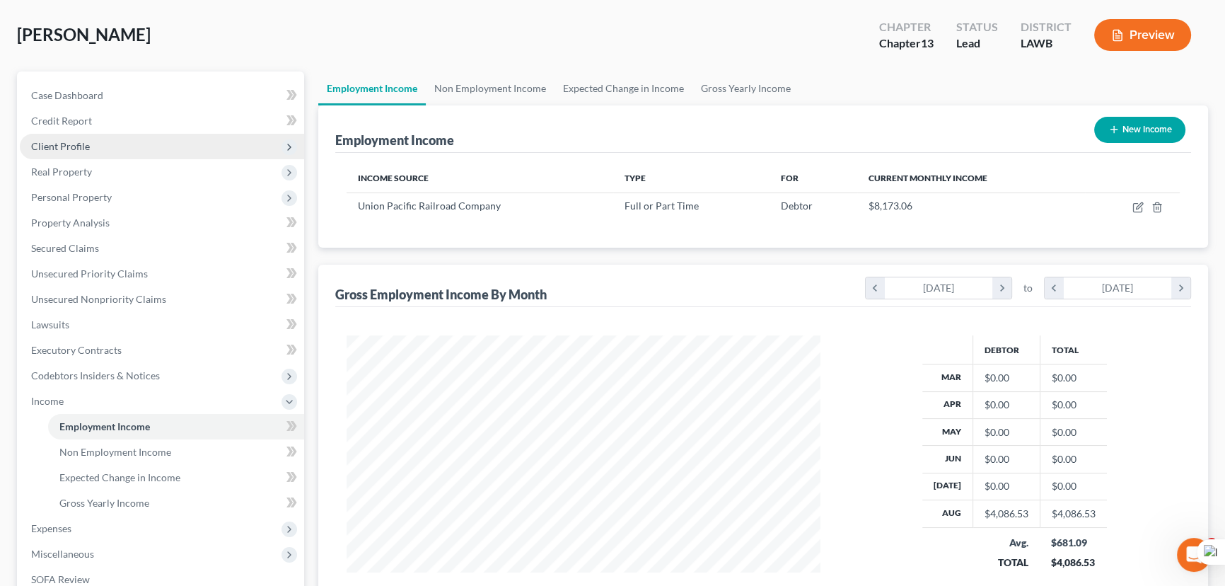
scroll to position [64, 0]
click at [151, 141] on span "Client Profile" at bounding box center [162, 146] width 284 height 25
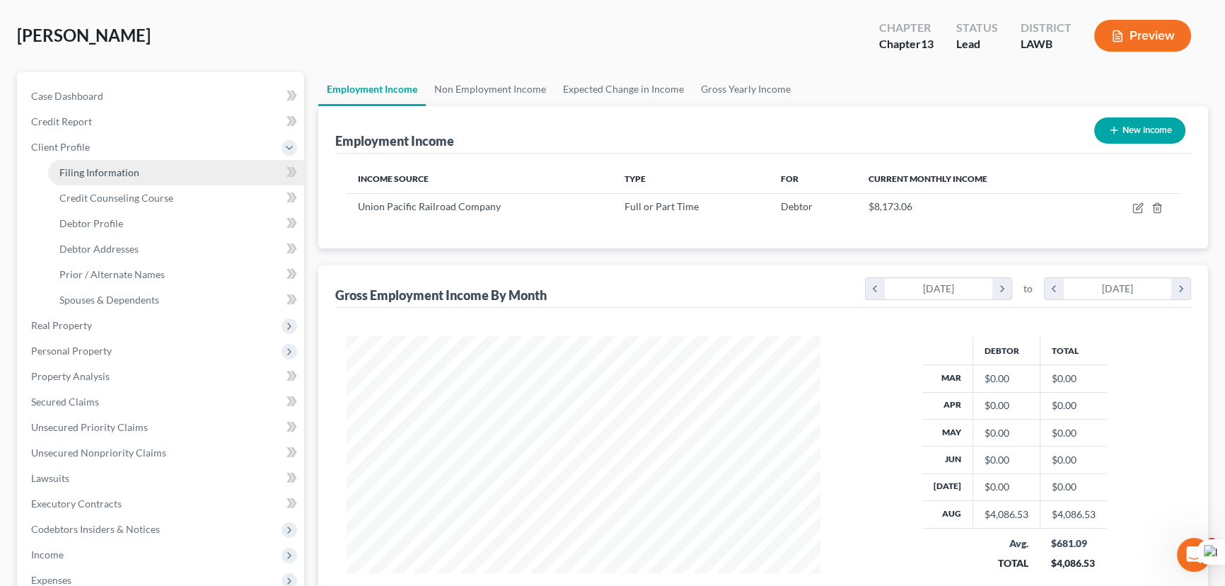
click at [151, 174] on link "Filing Information" at bounding box center [176, 172] width 256 height 25
select select "1"
select select "0"
select select "3"
select select "19"
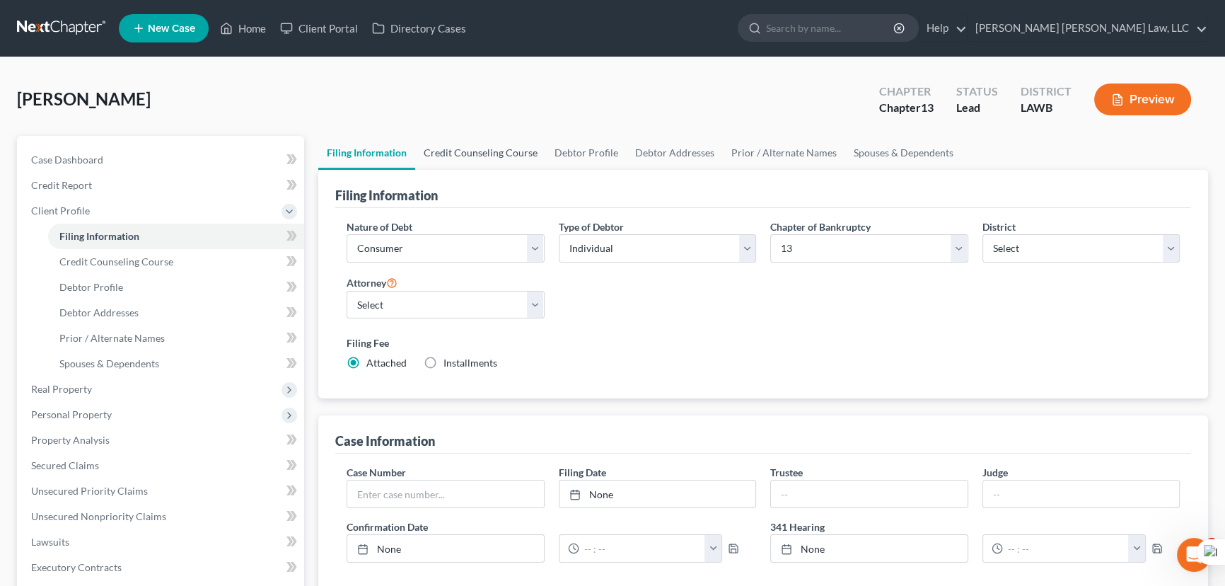
click at [491, 162] on link "Credit Counseling Course" at bounding box center [480, 153] width 131 height 34
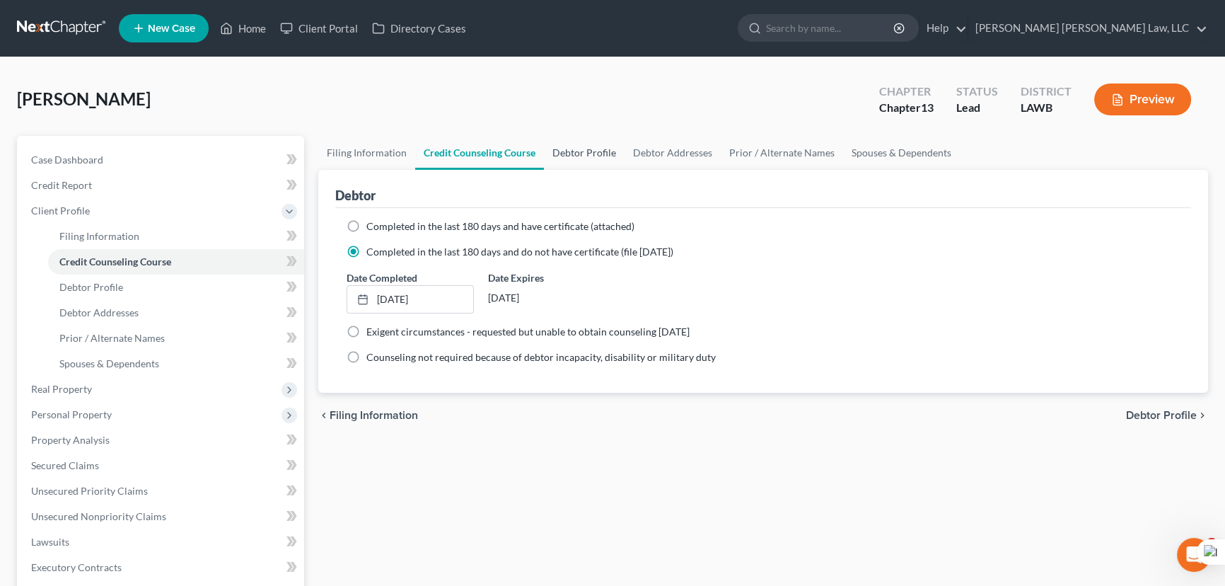
click at [590, 157] on link "Debtor Profile" at bounding box center [584, 153] width 81 height 34
select select "1"
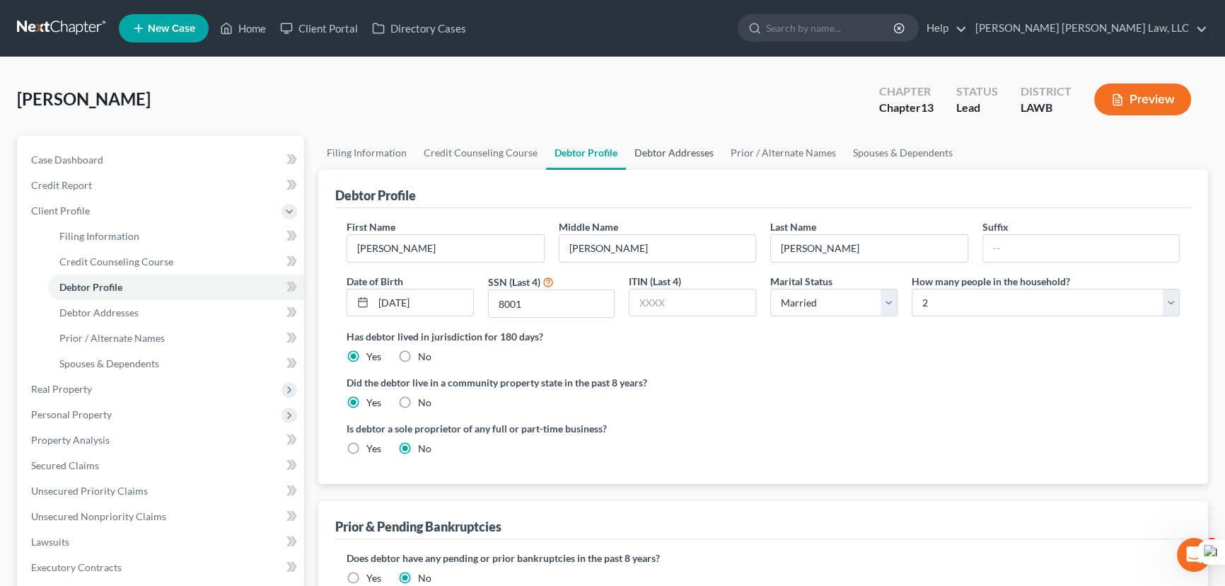
radio input "true"
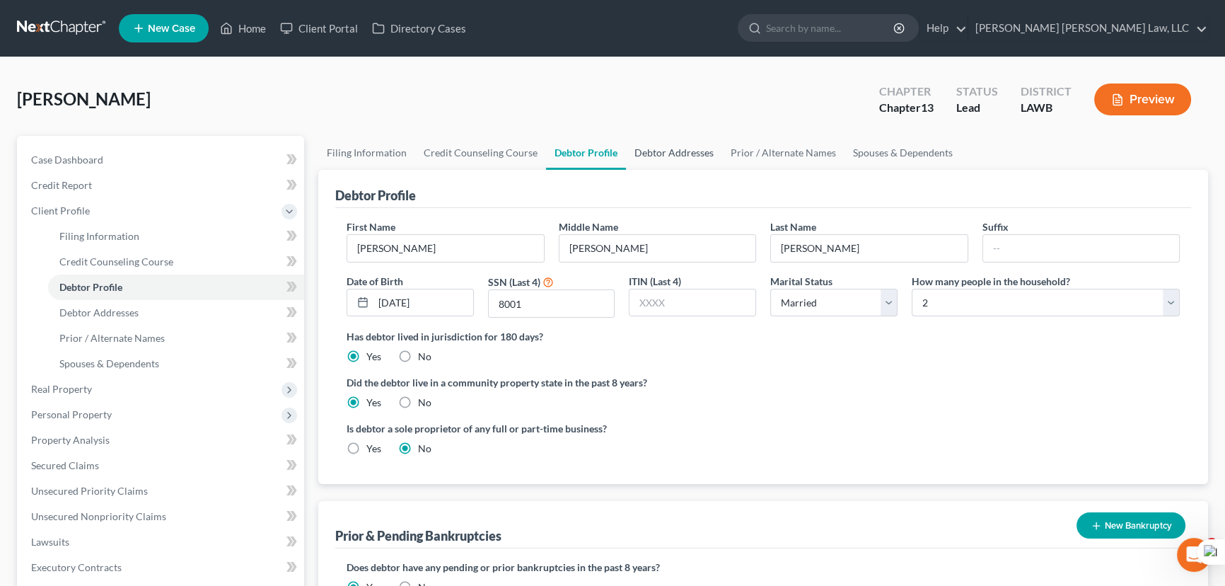
click at [694, 153] on link "Debtor Addresses" at bounding box center [674, 153] width 96 height 34
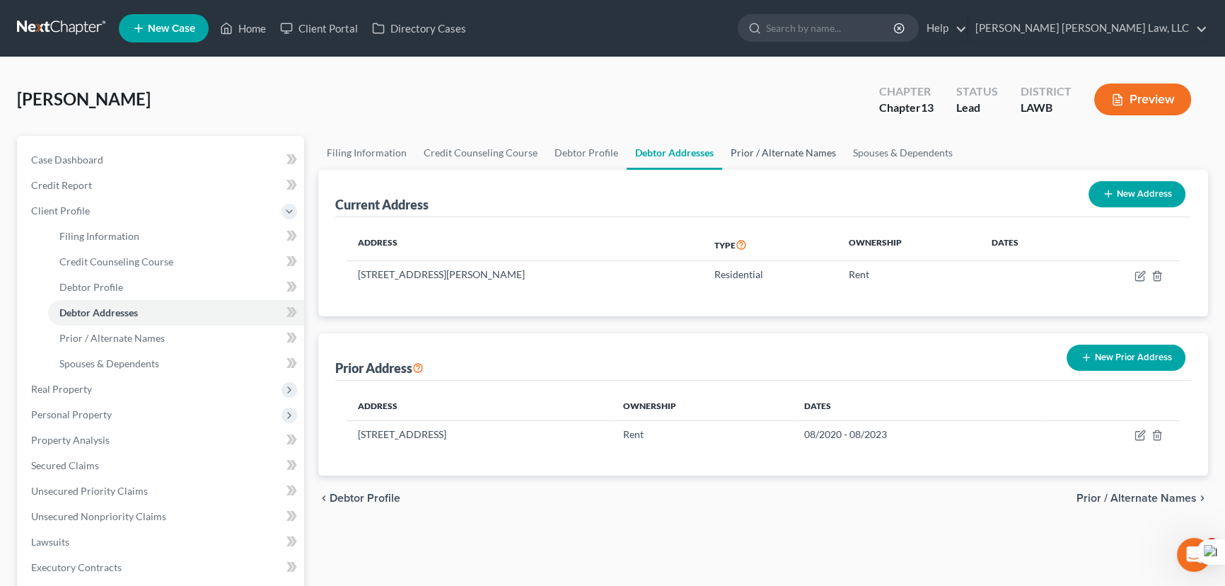
click at [769, 151] on link "Prior / Alternate Names" at bounding box center [783, 153] width 122 height 34
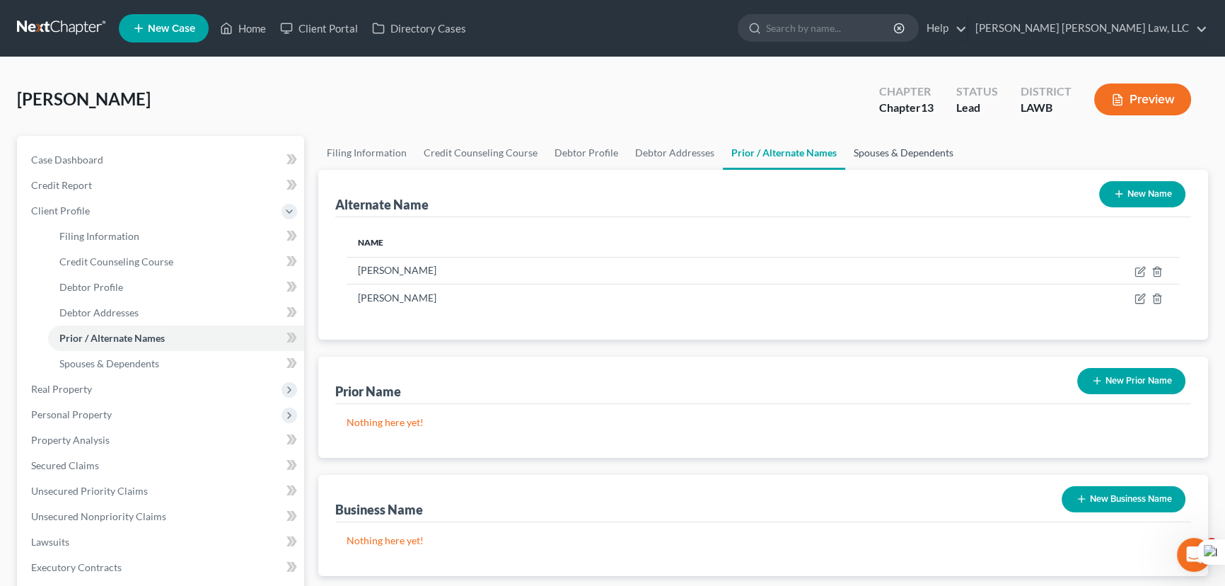
click at [899, 151] on link "Spouses & Dependents" at bounding box center [903, 153] width 117 height 34
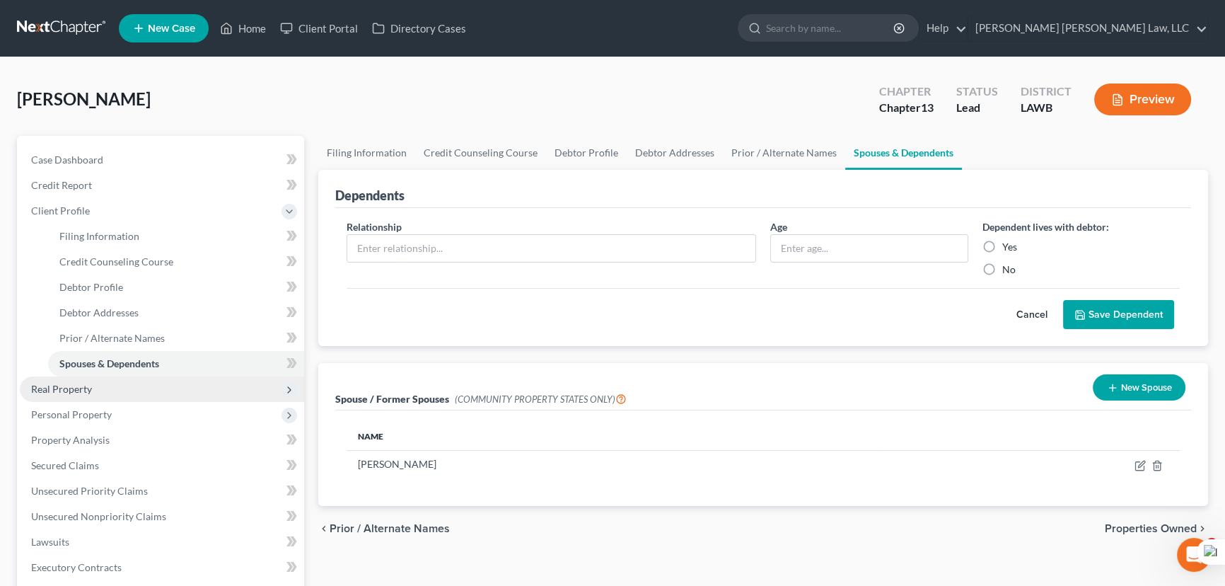
click at [120, 397] on span "Real Property" at bounding box center [162, 388] width 284 height 25
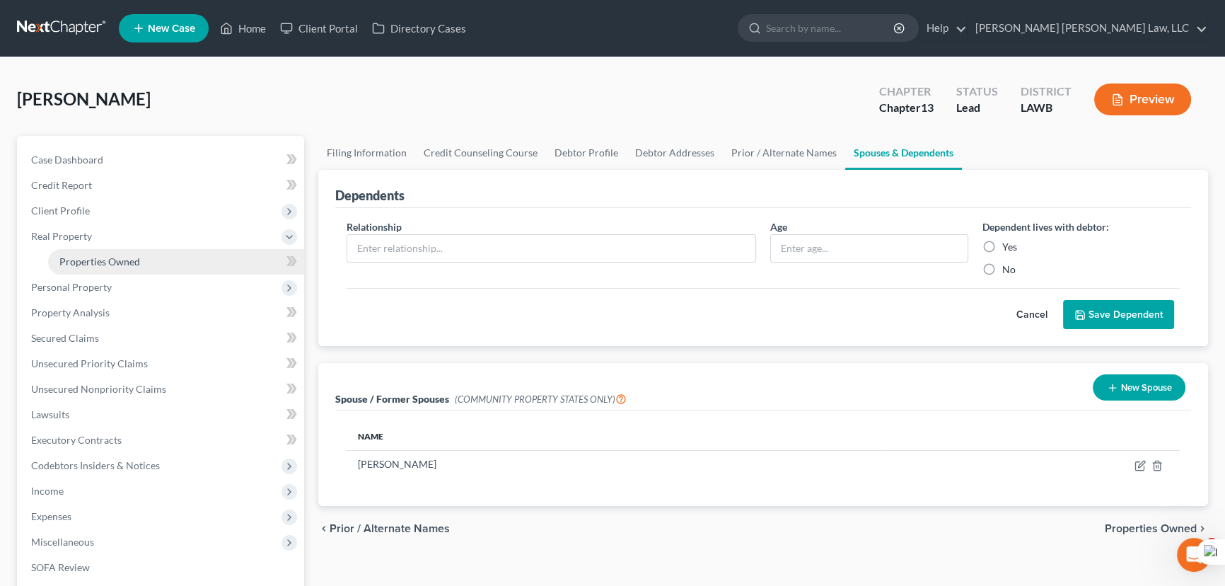
click at [149, 252] on link "Properties Owned" at bounding box center [176, 261] width 256 height 25
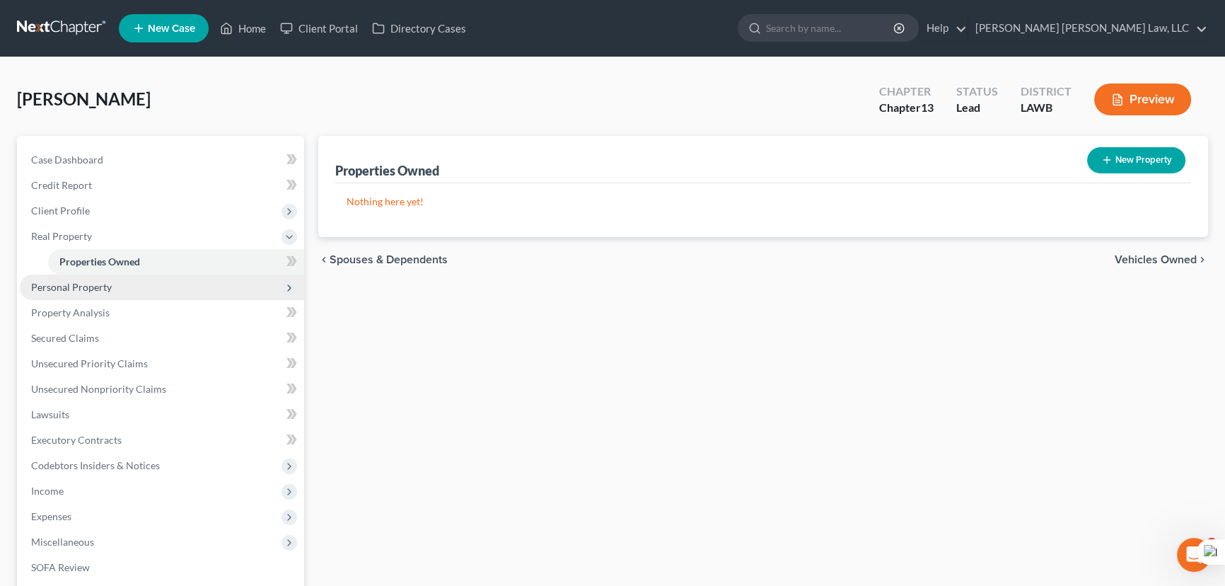
click at [156, 293] on span "Personal Property" at bounding box center [162, 286] width 284 height 25
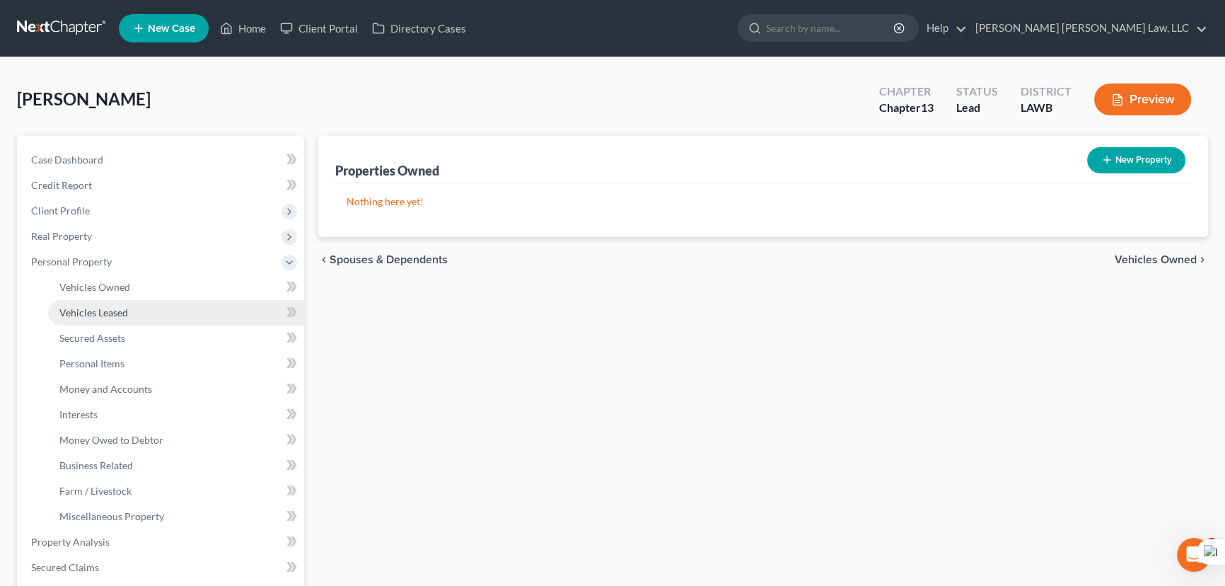
click at [160, 304] on link "Vehicles Leased" at bounding box center [176, 312] width 256 height 25
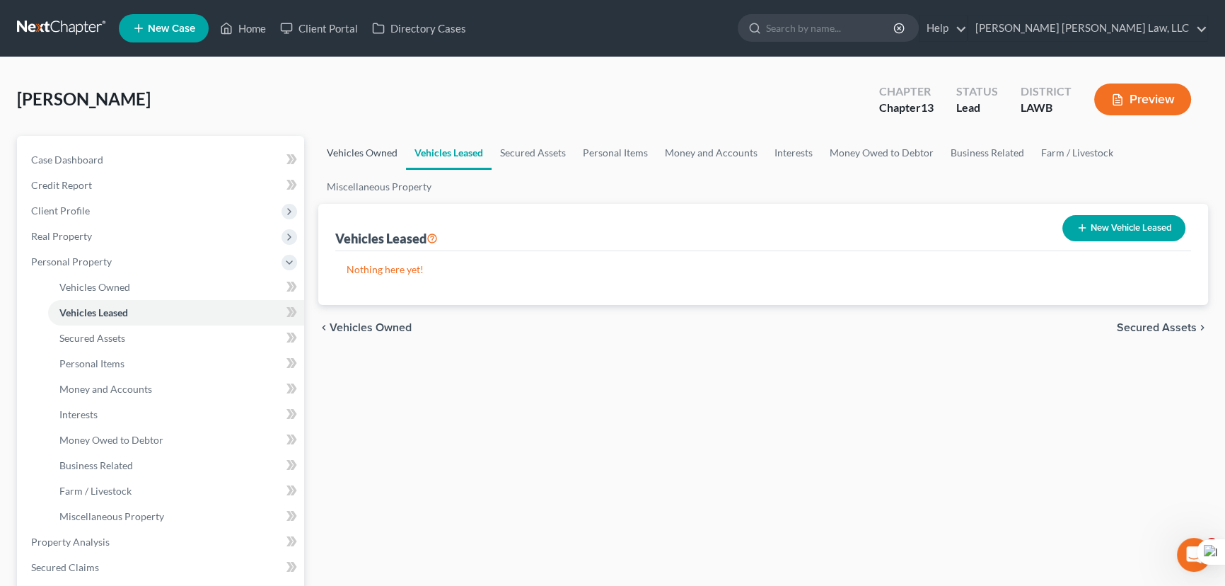
click at [397, 156] on link "Vehicles Owned" at bounding box center [362, 153] width 88 height 34
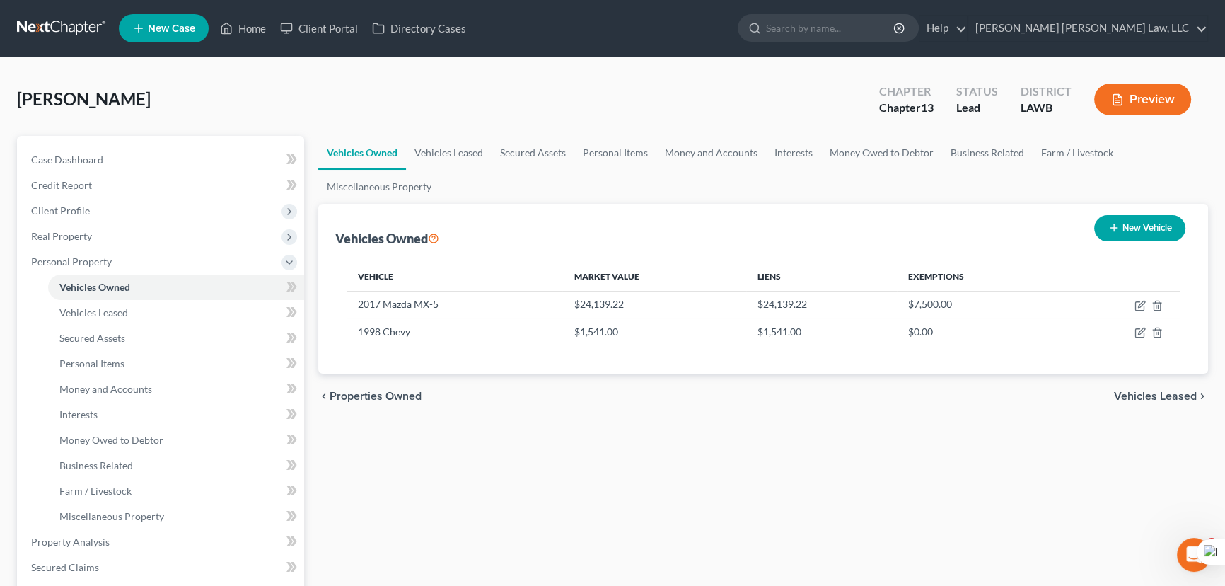
click at [615, 133] on div "Cory, Ronald Upgraded Chapter Chapter 13 Status Lead District LAWB Preview" at bounding box center [612, 105] width 1191 height 62
click at [615, 140] on link "Personal Items" at bounding box center [615, 153] width 82 height 34
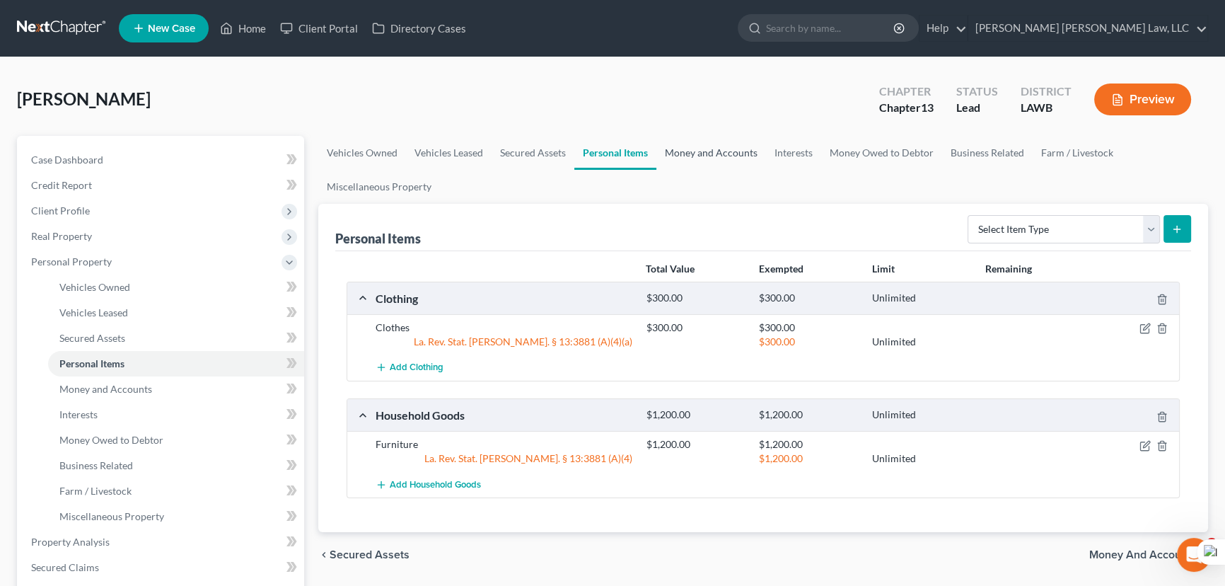
click at [697, 151] on link "Money and Accounts" at bounding box center [711, 153] width 110 height 34
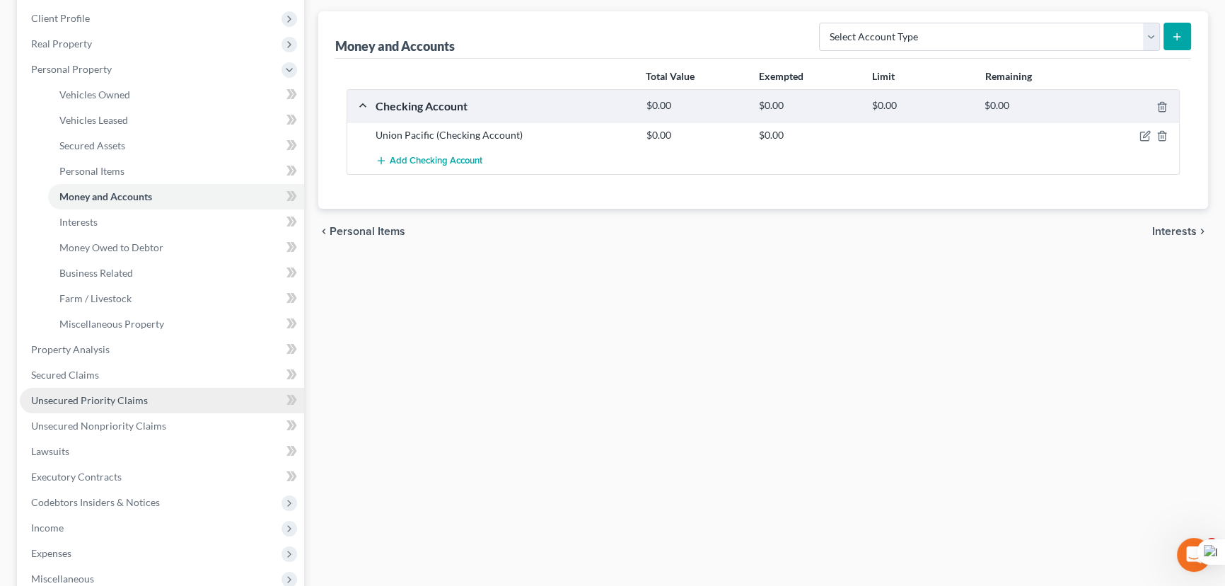
click at [105, 388] on link "Unsecured Priority Claims" at bounding box center [162, 400] width 284 height 25
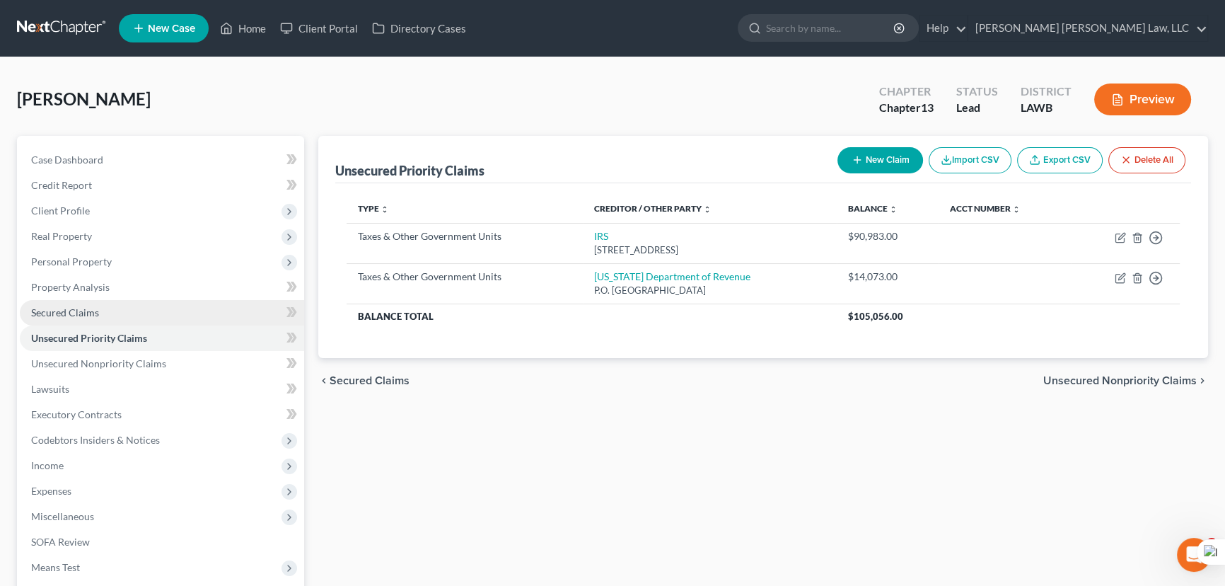
click at [134, 313] on link "Secured Claims" at bounding box center [162, 312] width 284 height 25
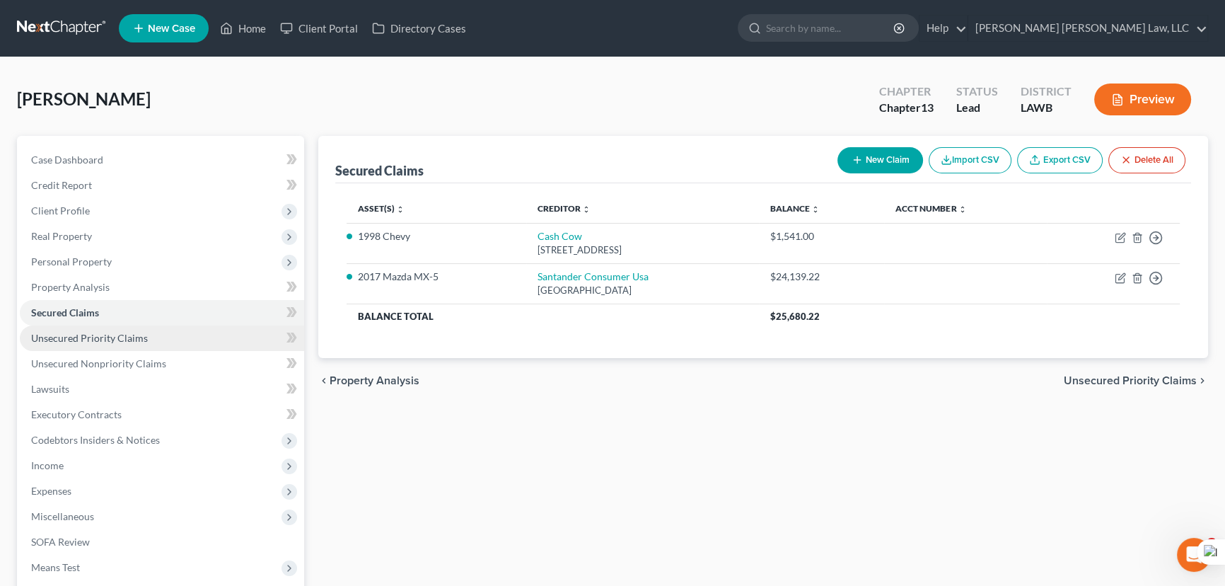
click at [155, 345] on link "Unsecured Priority Claims" at bounding box center [162, 337] width 284 height 25
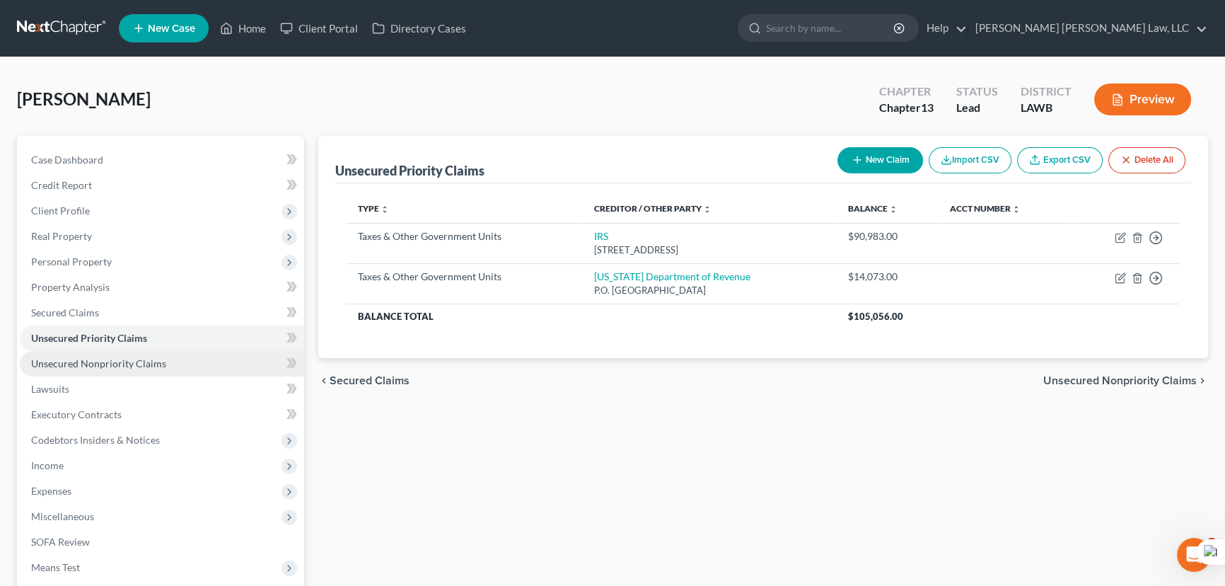
click at [157, 361] on span "Unsecured Nonpriority Claims" at bounding box center [98, 363] width 135 height 12
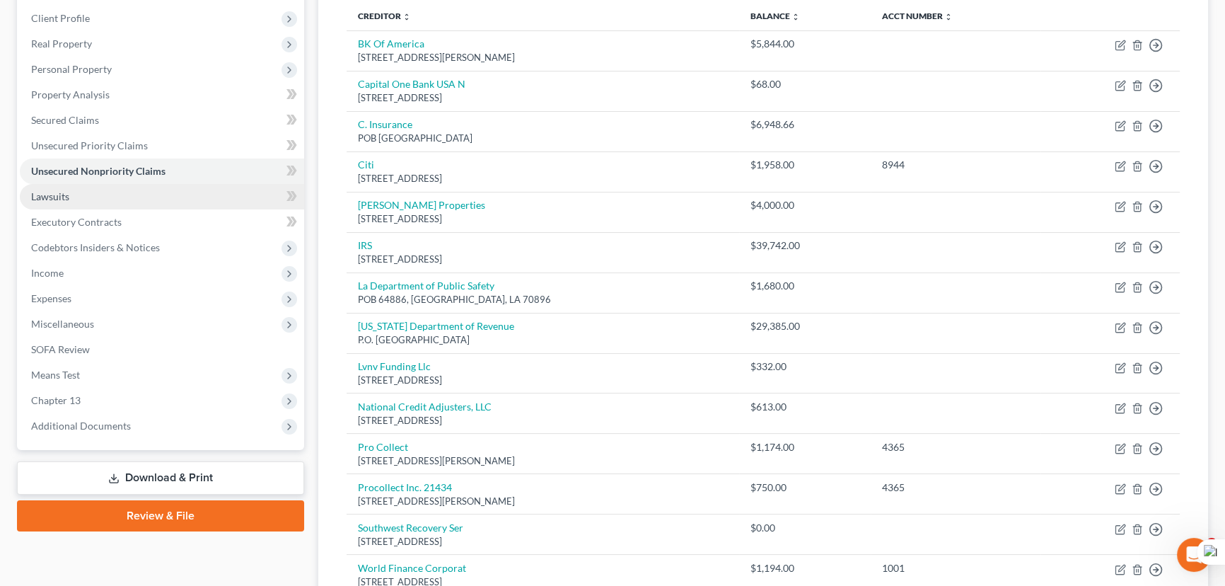
click at [127, 197] on link "Lawsuits" at bounding box center [162, 196] width 284 height 25
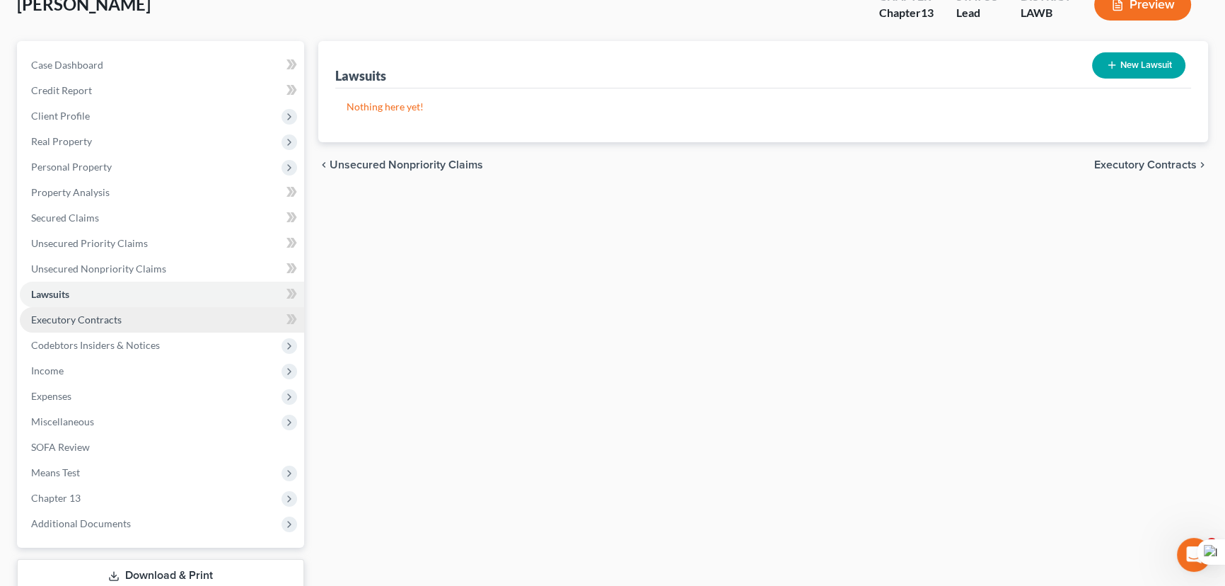
scroll to position [190, 0]
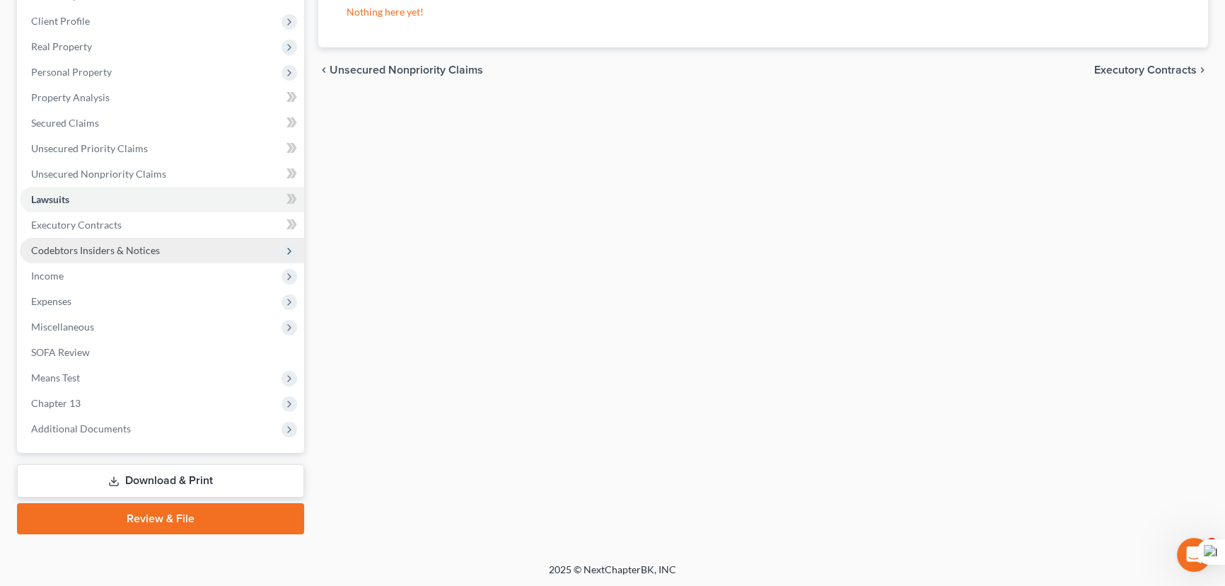
click at [135, 248] on span "Codebtors Insiders & Notices" at bounding box center [95, 250] width 129 height 12
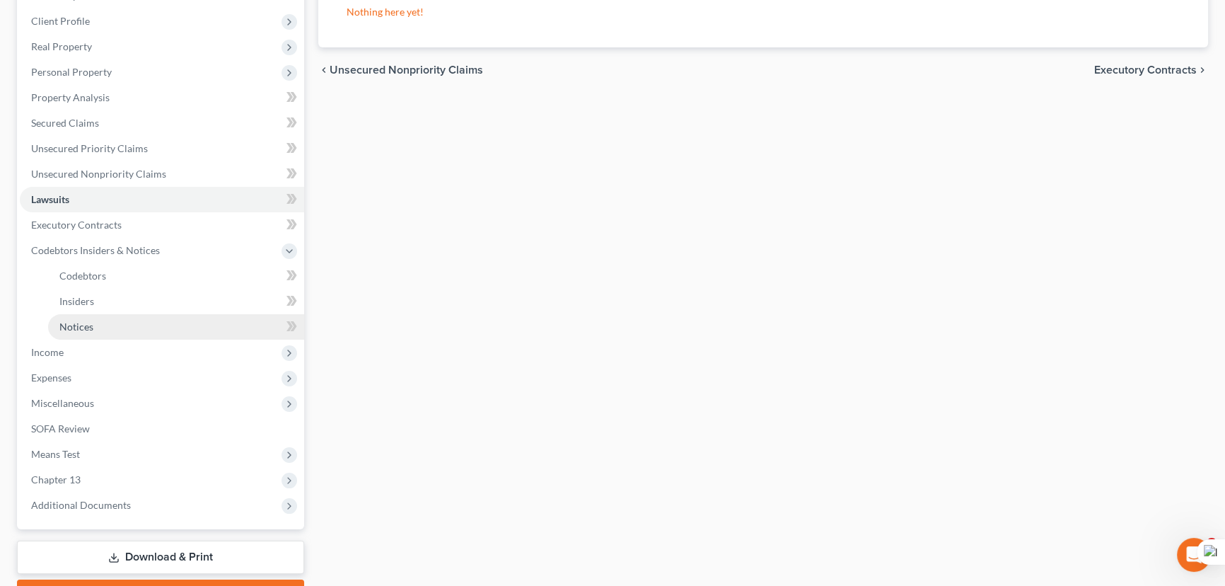
click at [135, 327] on link "Notices" at bounding box center [176, 326] width 256 height 25
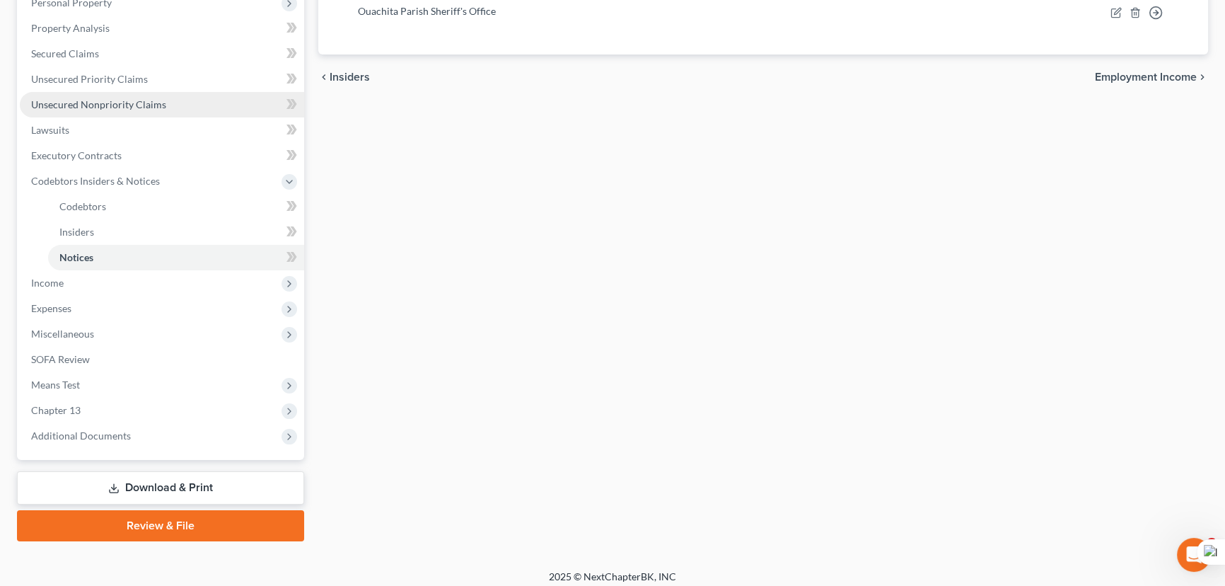
scroll to position [266, 0]
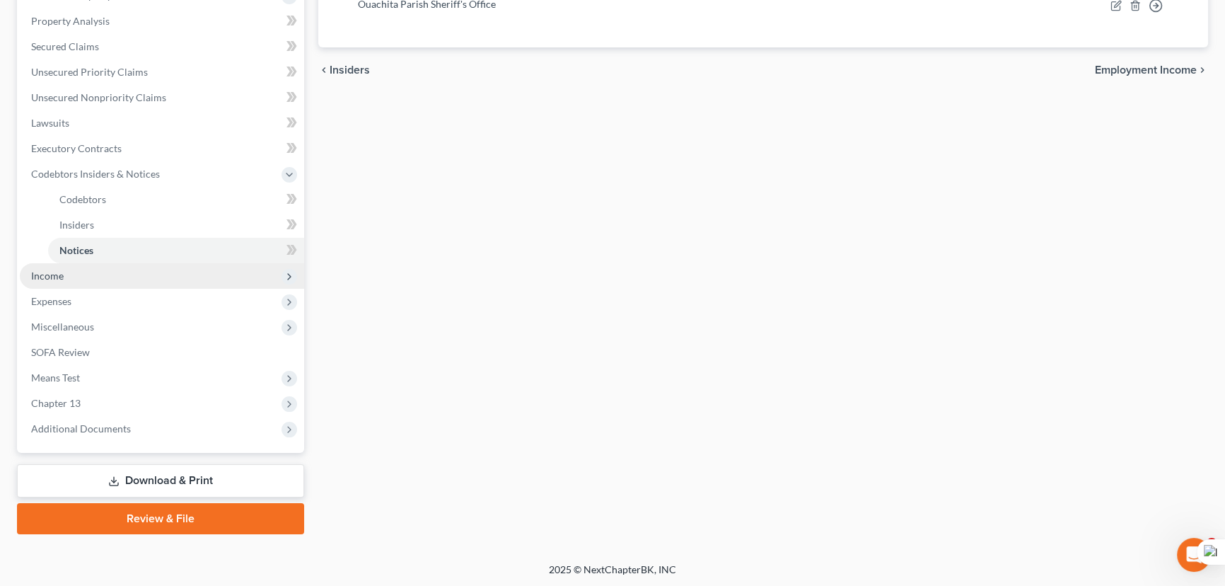
click at [127, 280] on span "Income" at bounding box center [162, 275] width 284 height 25
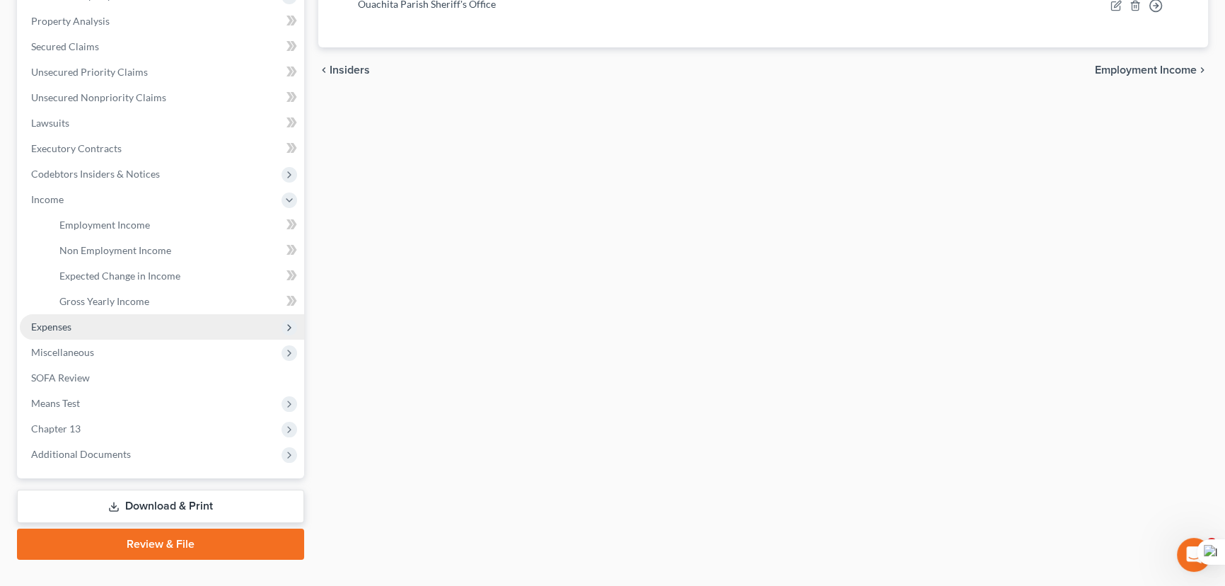
click at [132, 330] on span "Expenses" at bounding box center [162, 326] width 284 height 25
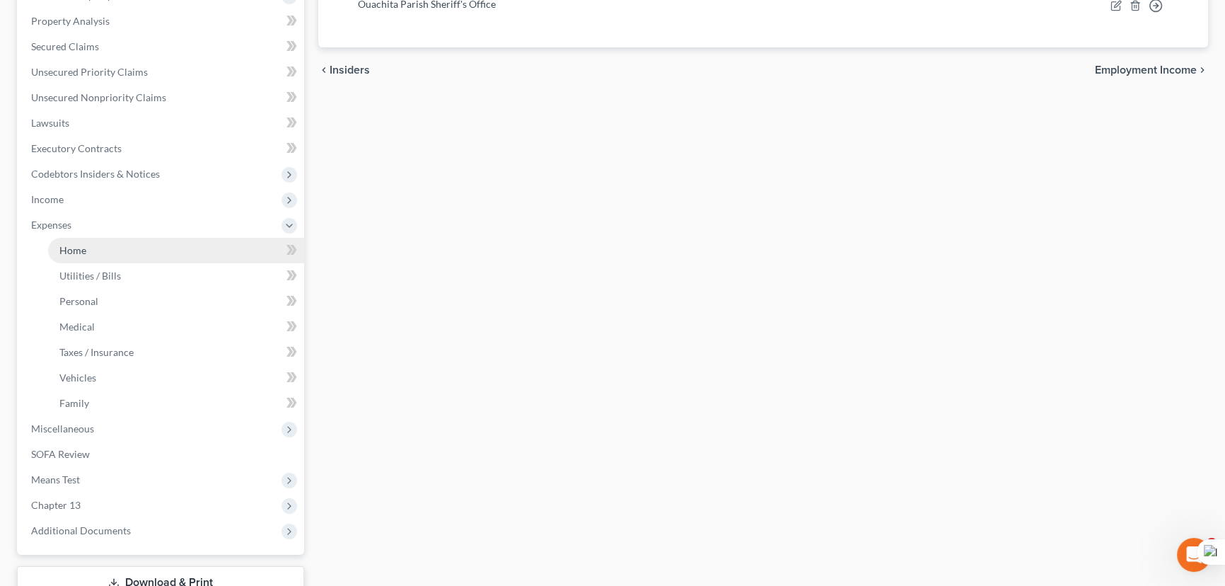
click at [132, 251] on link "Home" at bounding box center [176, 250] width 256 height 25
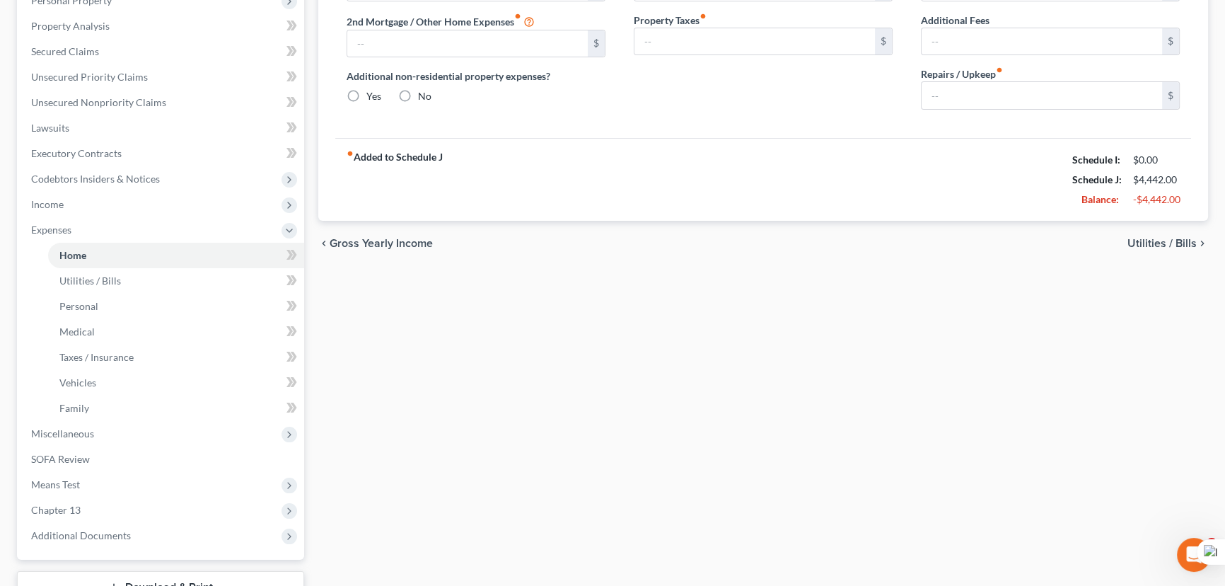
type input "1,750.00"
type input "0.00"
radio input "true"
type input "0.00"
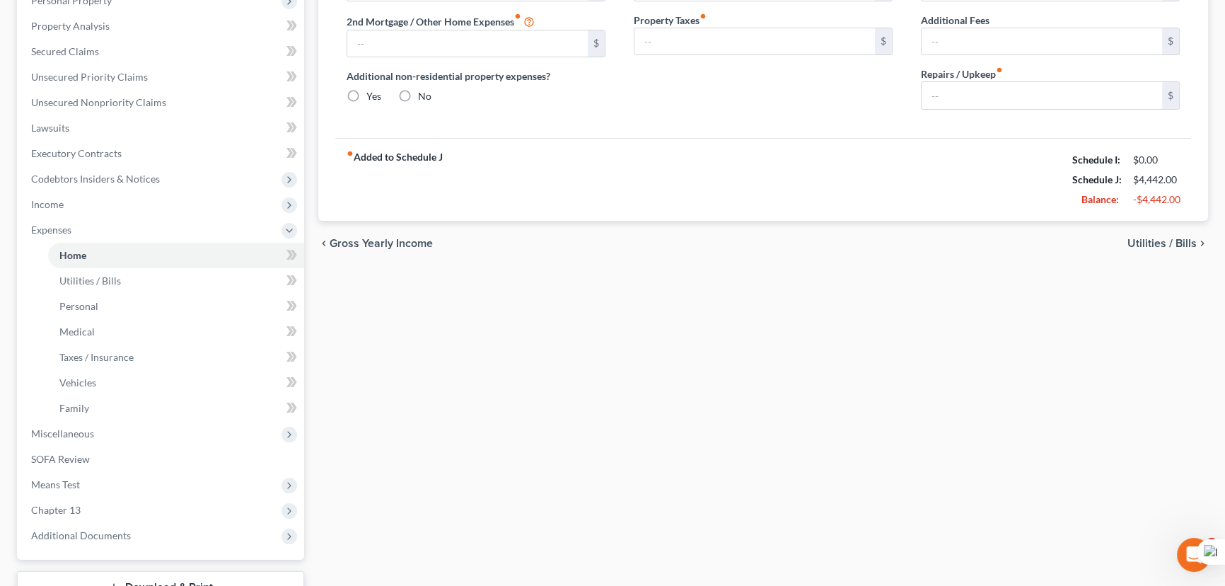
type input "0.00"
type input "80.00"
type input "0.00"
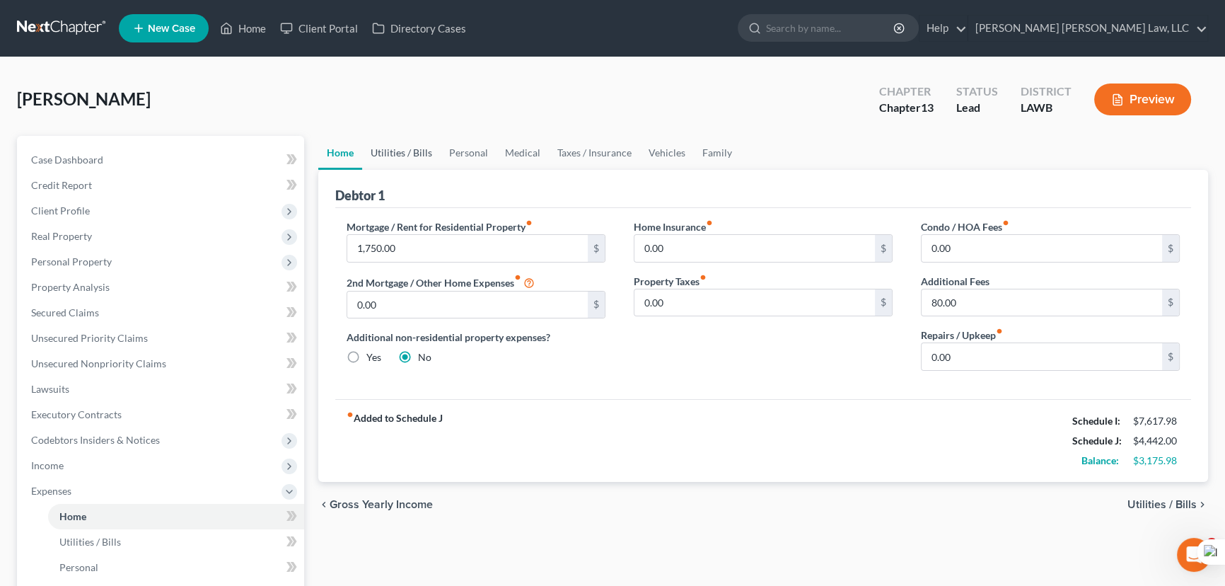
click at [431, 149] on link "Utilities / Bills" at bounding box center [401, 153] width 78 height 34
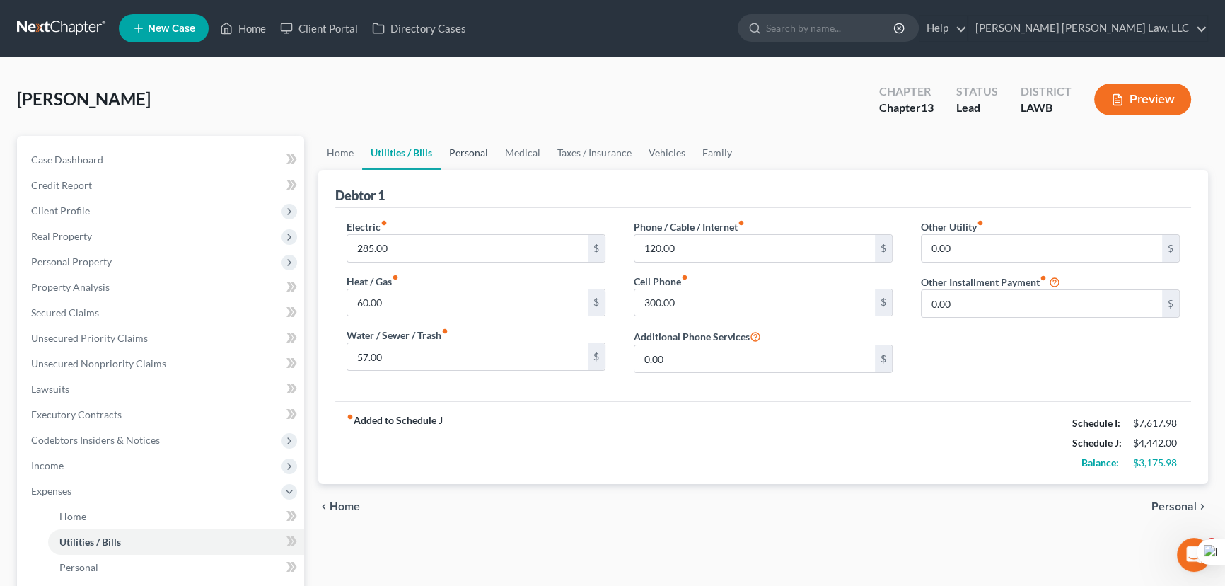
click at [470, 153] on link "Personal" at bounding box center [469, 153] width 56 height 34
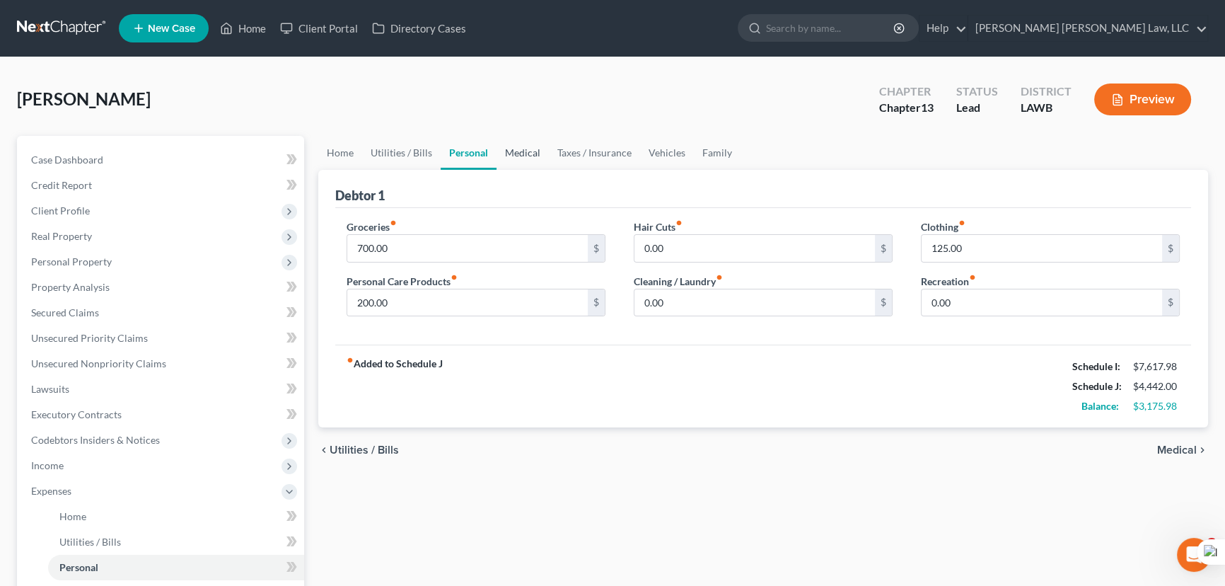
click at [529, 151] on link "Medical" at bounding box center [522, 153] width 52 height 34
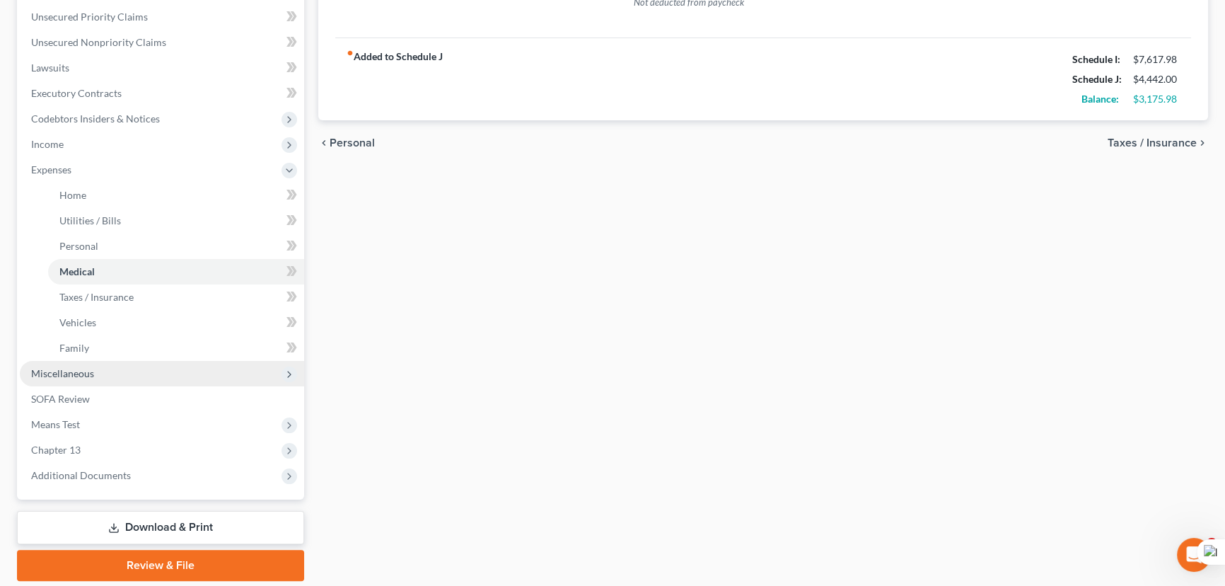
click at [161, 371] on span "Miscellaneous" at bounding box center [162, 373] width 284 height 25
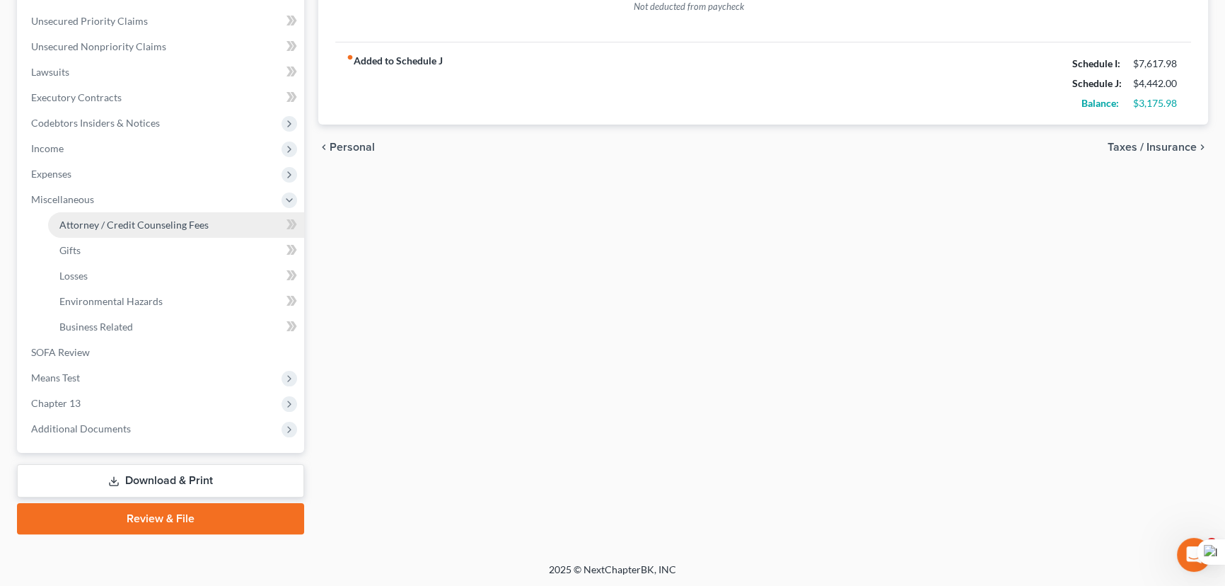
click at [162, 220] on span "Attorney / Credit Counseling Fees" at bounding box center [133, 225] width 149 height 12
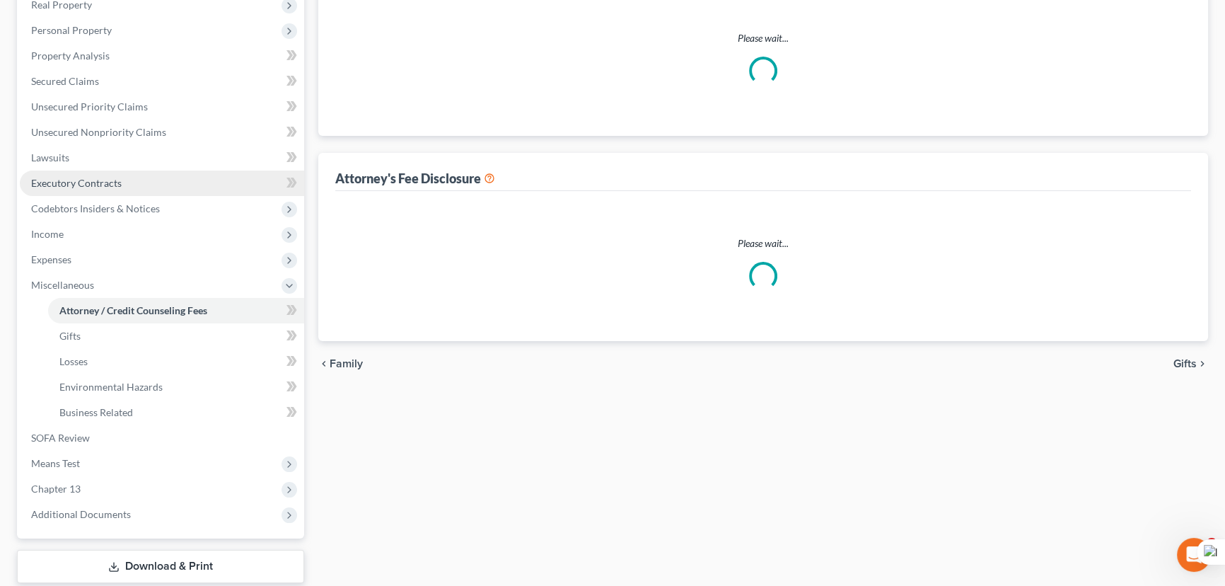
select select "1"
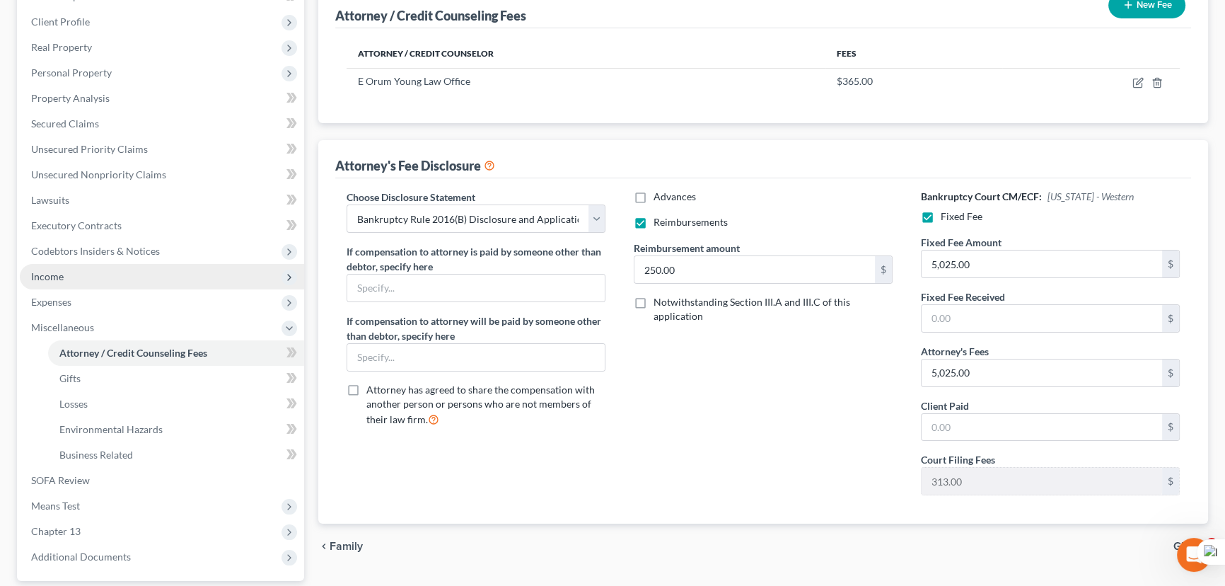
scroll to position [188, 0]
click at [128, 275] on span "Income" at bounding box center [162, 276] width 284 height 25
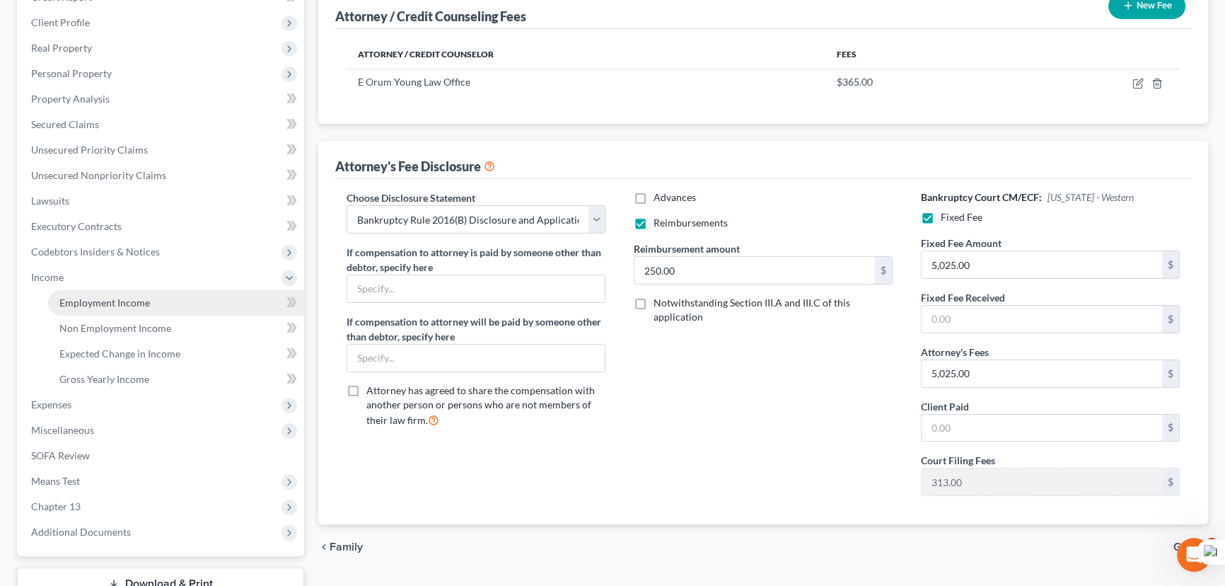
click at [121, 297] on span "Employment Income" at bounding box center [104, 302] width 91 height 12
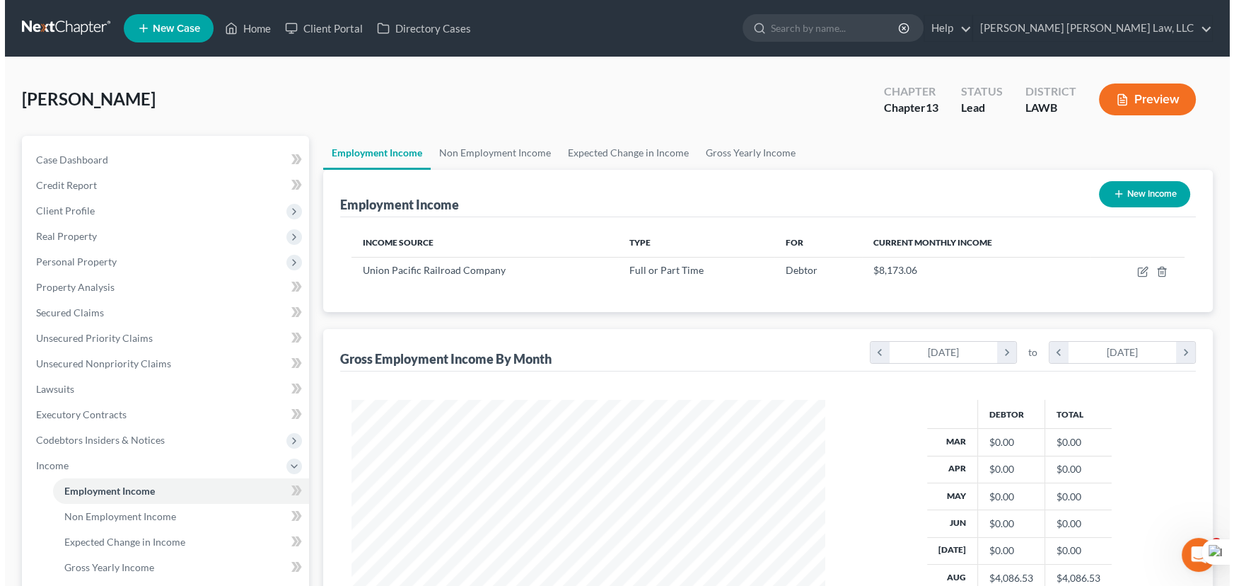
scroll to position [253, 502]
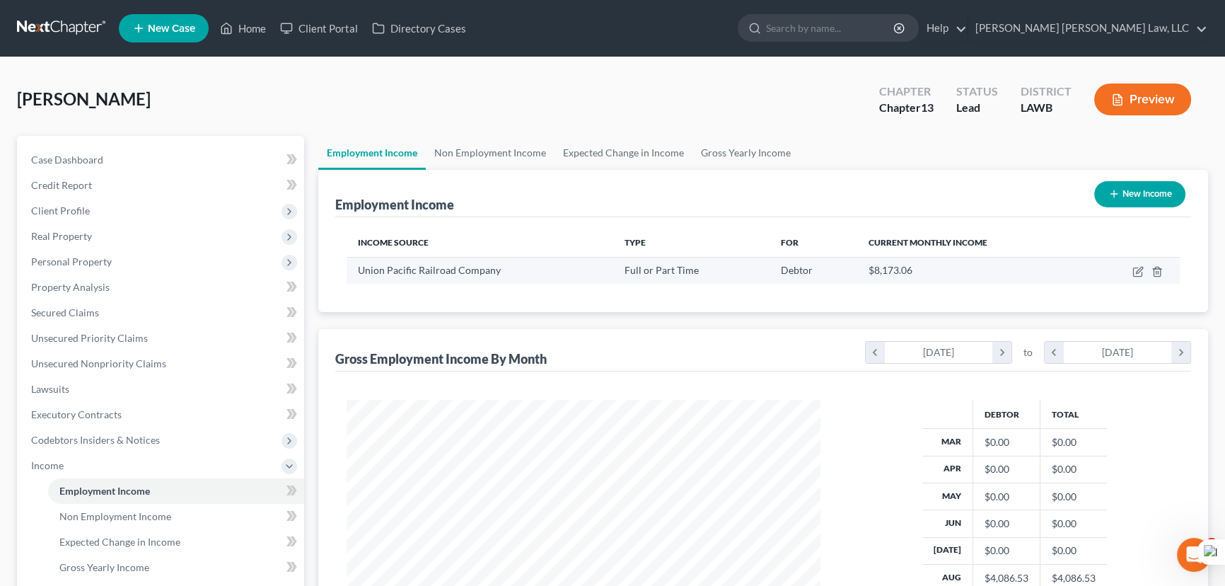
click at [1131, 269] on td at bounding box center [1132, 270] width 95 height 27
click at [1138, 269] on icon "button" at bounding box center [1137, 271] width 11 height 11
select select "0"
select select "30"
select select "1"
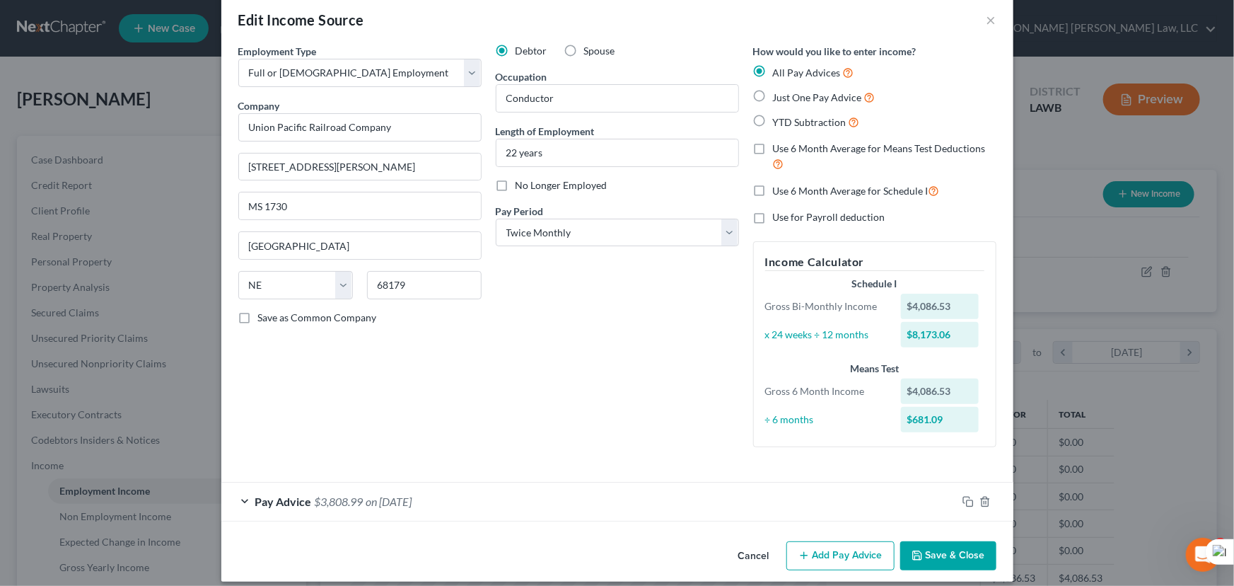
scroll to position [33, 0]
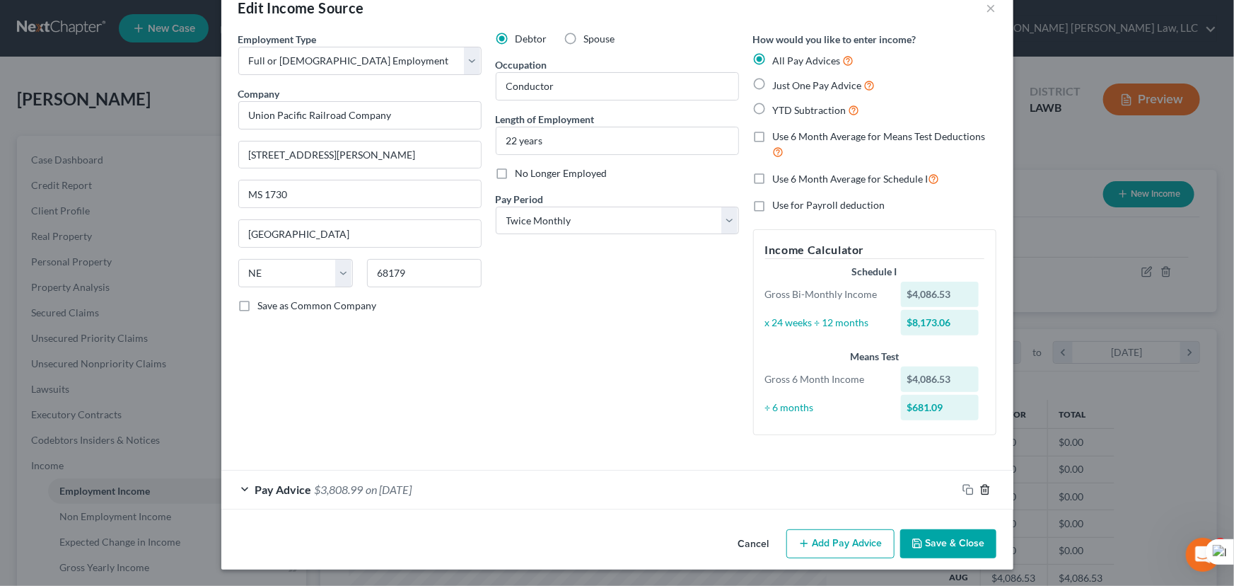
click at [983, 489] on icon "button" at bounding box center [985, 488] width 6 height 9
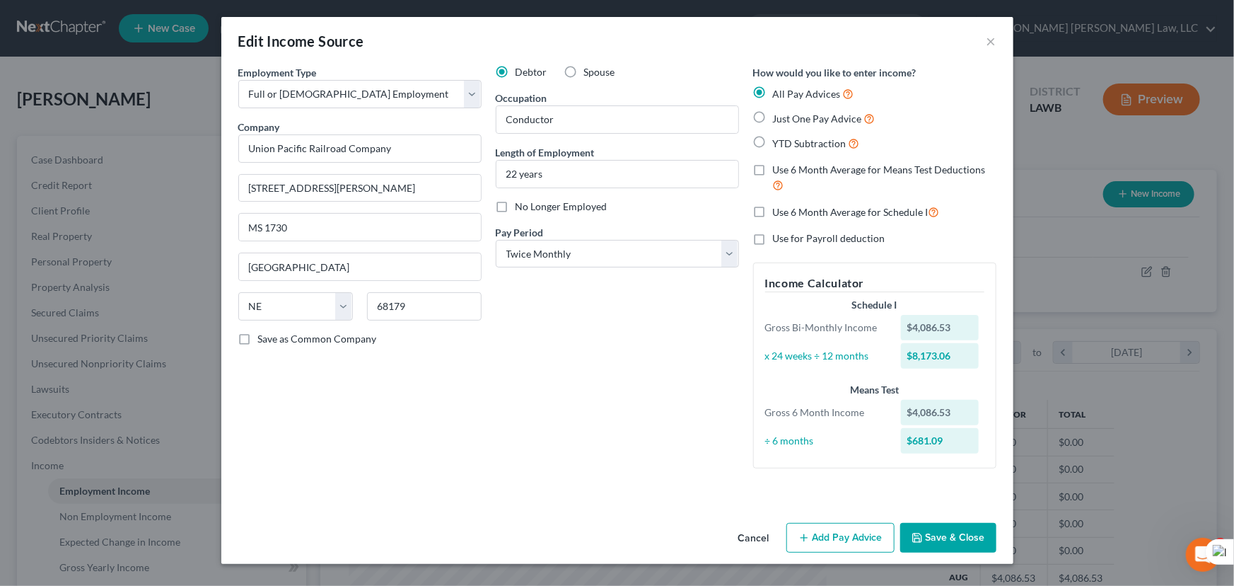
scroll to position [0, 0]
click at [822, 528] on button "Add Pay Advice" at bounding box center [840, 538] width 108 height 30
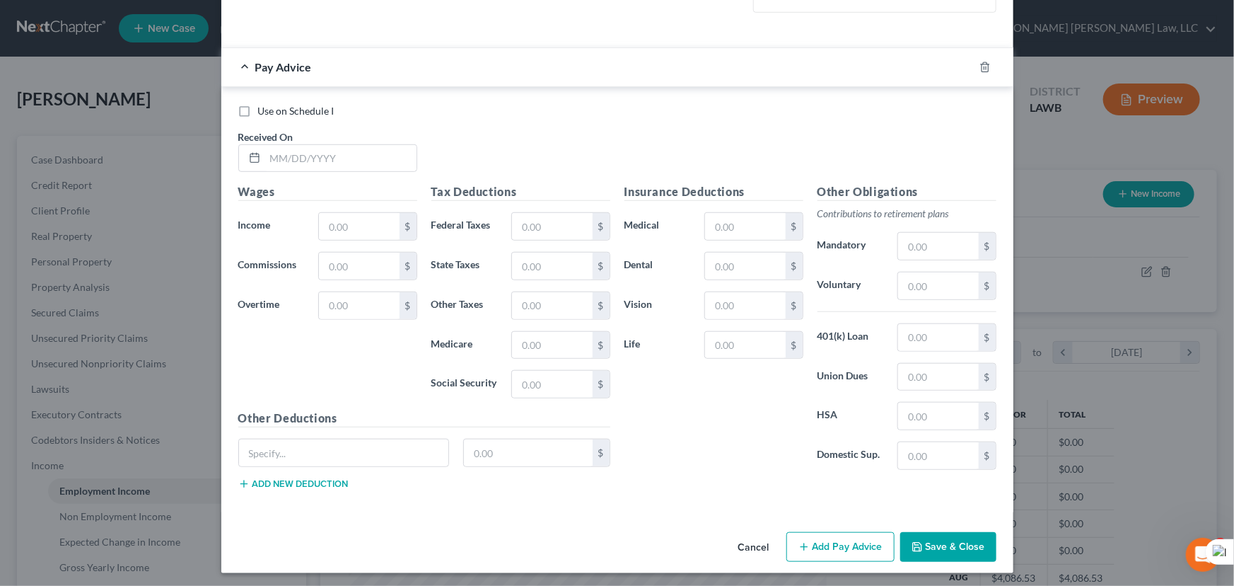
scroll to position [458, 0]
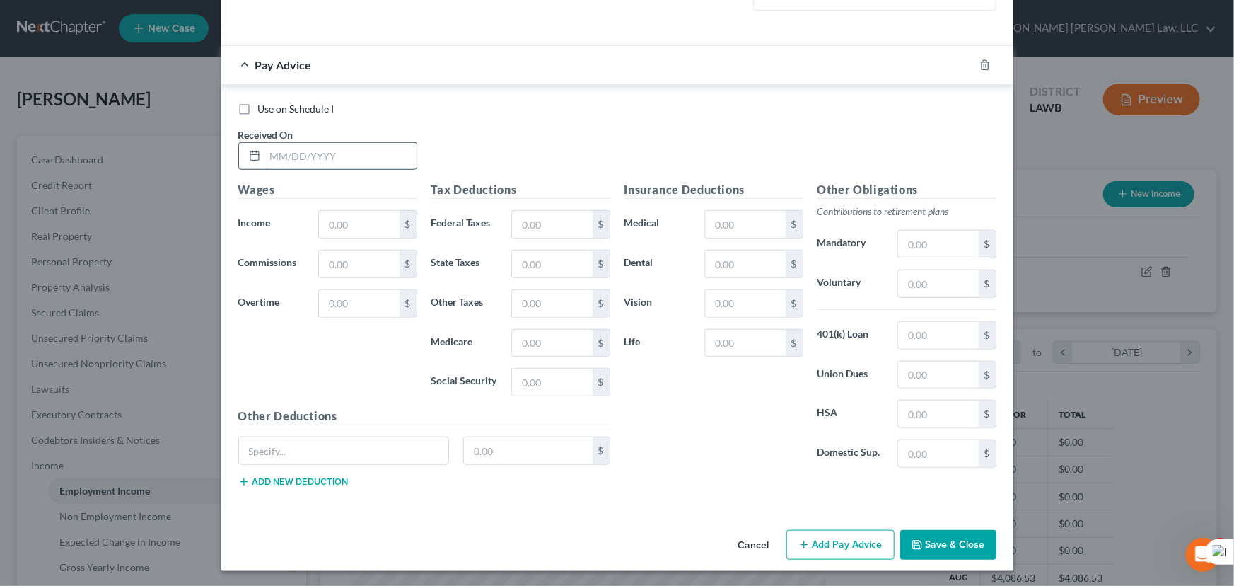
click at [318, 155] on input "text" at bounding box center [340, 156] width 151 height 27
type input "03/10/2025"
click at [338, 227] on input "text" at bounding box center [359, 224] width 80 height 27
type input "5,204.73"
click at [522, 228] on input "text" at bounding box center [552, 224] width 80 height 27
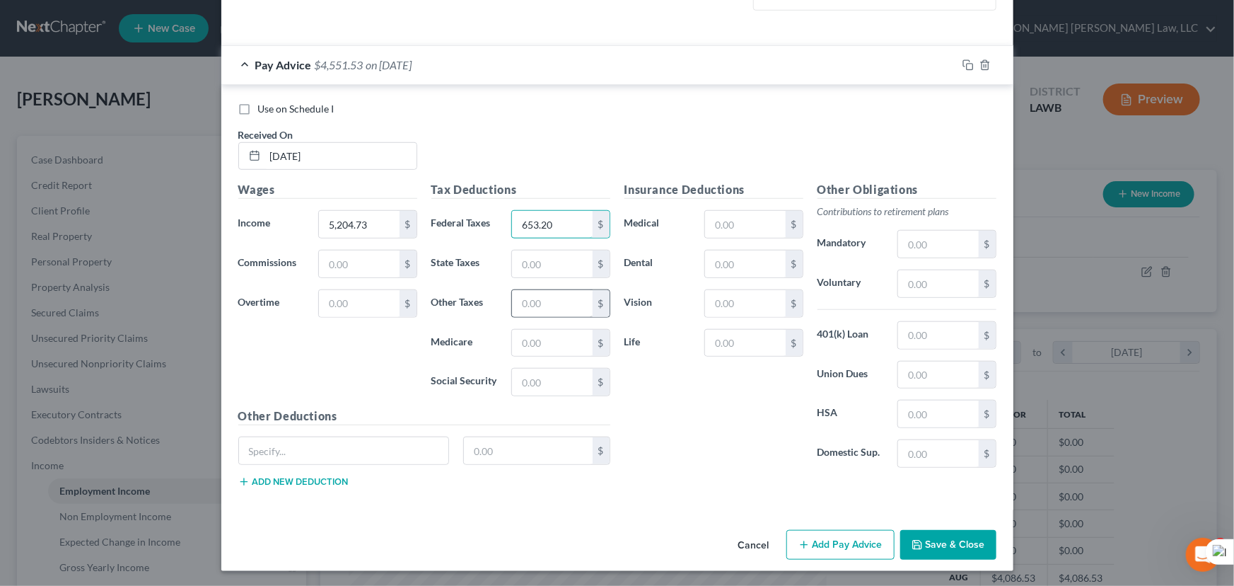
type input "653.20"
click at [522, 303] on input "text" at bounding box center [552, 303] width 80 height 27
type input "216.49"
click at [370, 219] on input "5,204.73" at bounding box center [359, 224] width 80 height 27
click at [385, 217] on input "5,204.73" at bounding box center [359, 224] width 80 height 27
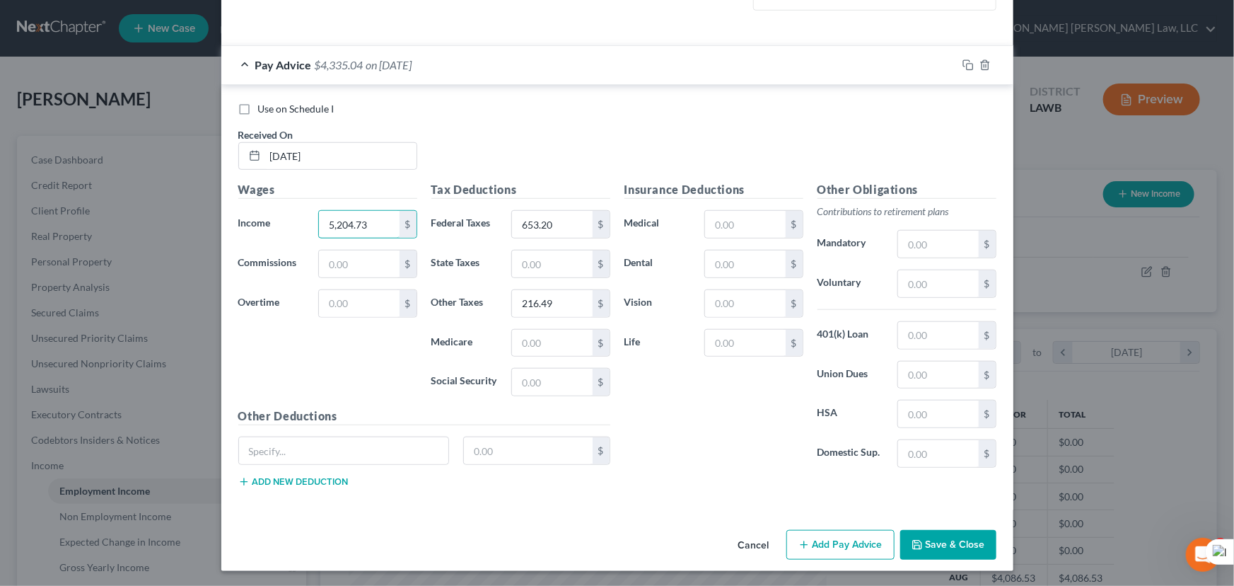
drag, startPoint x: 389, startPoint y: 221, endPoint x: 163, endPoint y: 232, distance: 225.9
click at [163, 232] on div "Edit Income Source × Employment Type * Select Full or Part Time Employment Self…" at bounding box center [617, 293] width 1234 height 586
type input "5,220.73"
click at [837, 536] on button "Add Pay Advice" at bounding box center [840, 545] width 108 height 30
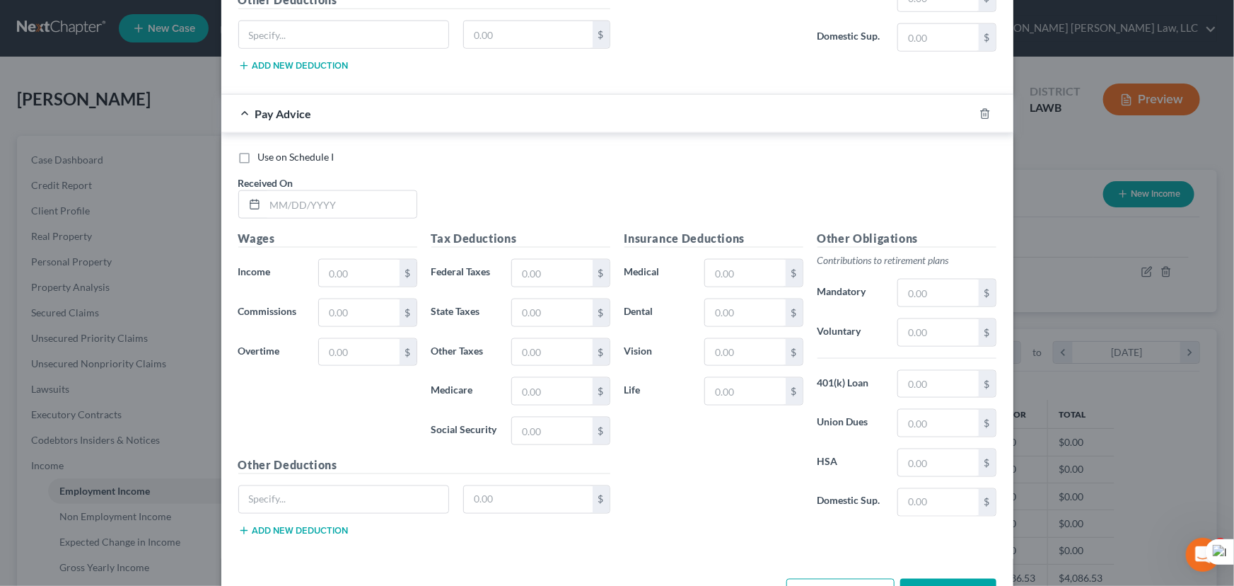
scroll to position [920, 0]
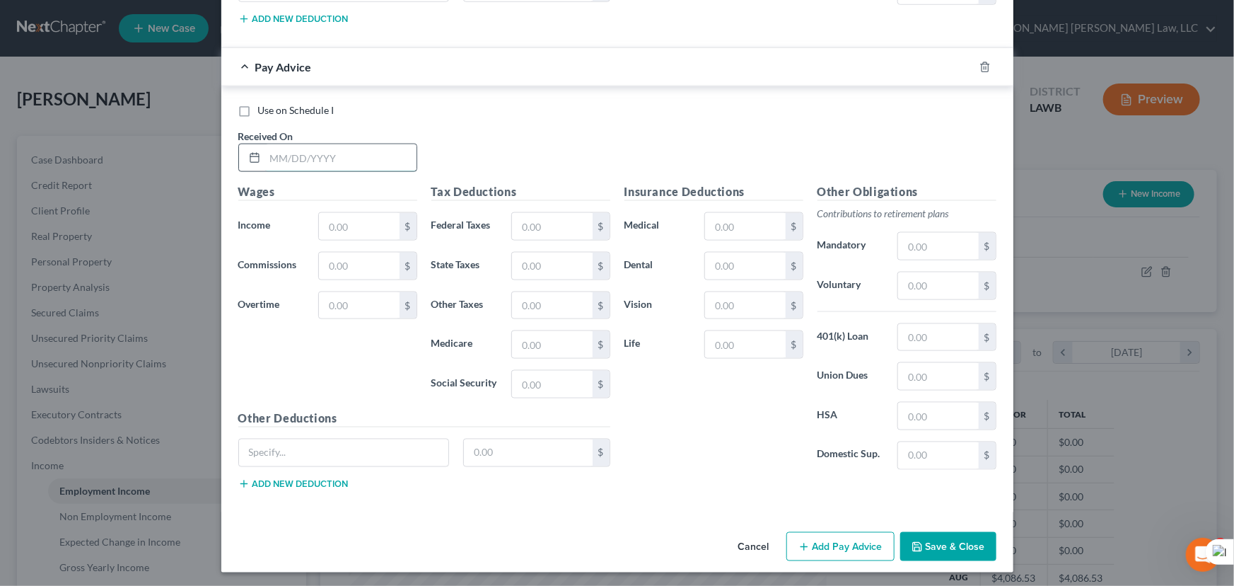
click at [337, 167] on input "text" at bounding box center [340, 157] width 151 height 27
type input "03/25/2025"
click at [346, 215] on input "text" at bounding box center [359, 226] width 80 height 27
type input "5,273.34"
click at [760, 219] on input "text" at bounding box center [745, 226] width 80 height 27
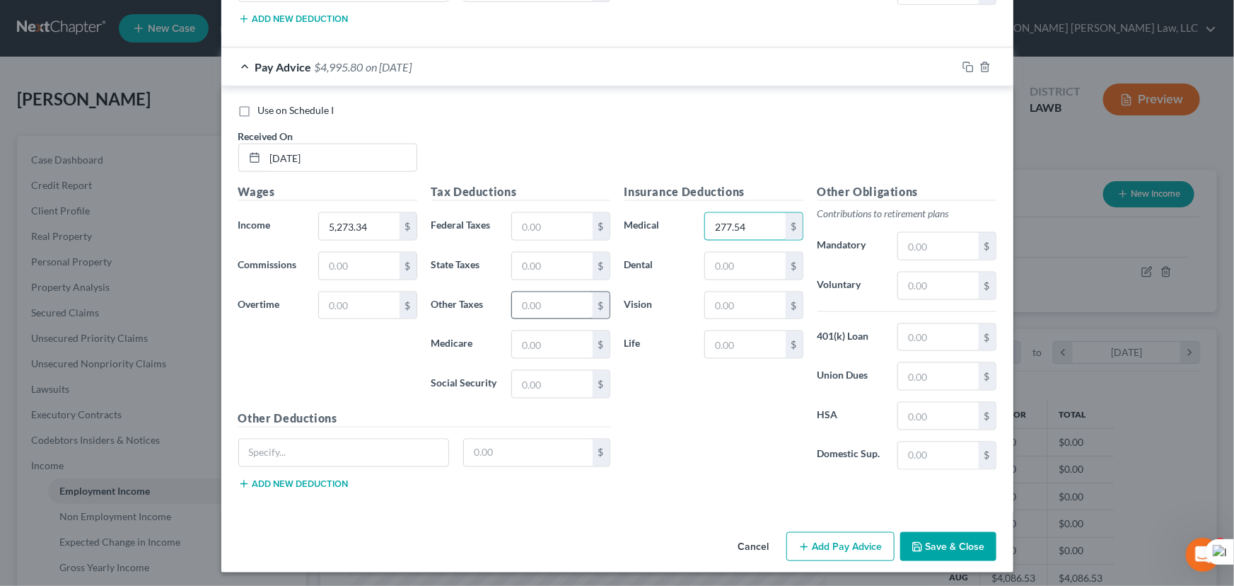
type input "277.54"
click at [532, 312] on input "text" at bounding box center [552, 305] width 80 height 27
type input "216.50"
click at [535, 345] on input "text" at bounding box center [552, 344] width 80 height 27
type input "72.20"
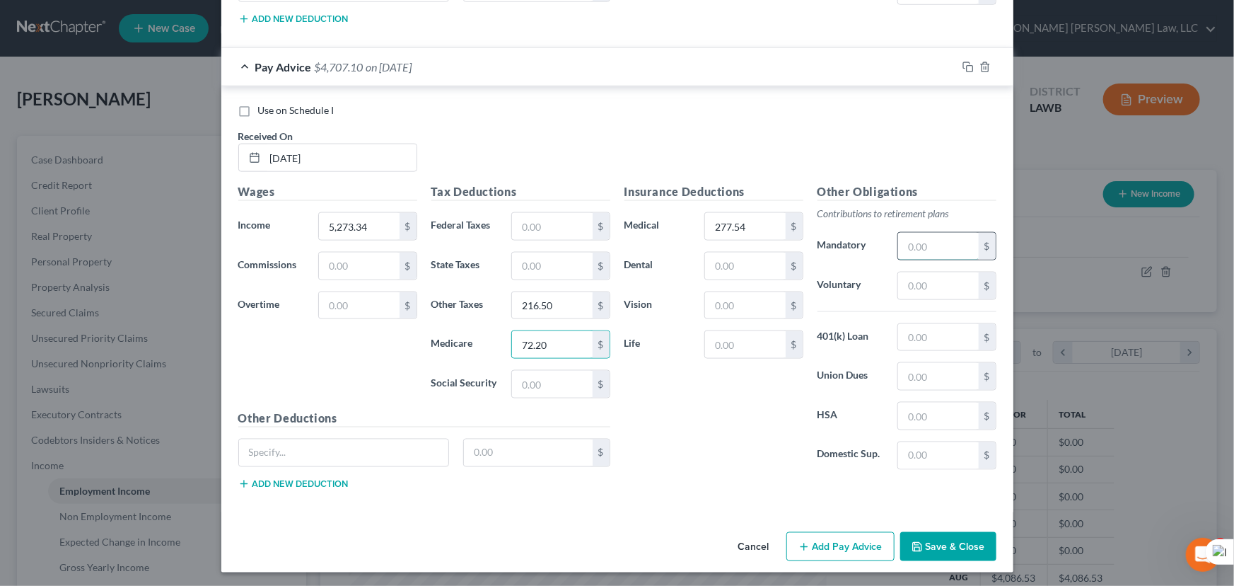
click at [962, 252] on input "text" at bounding box center [938, 246] width 80 height 27
type input "538.42"
click at [834, 535] on button "Add Pay Advice" at bounding box center [840, 547] width 108 height 30
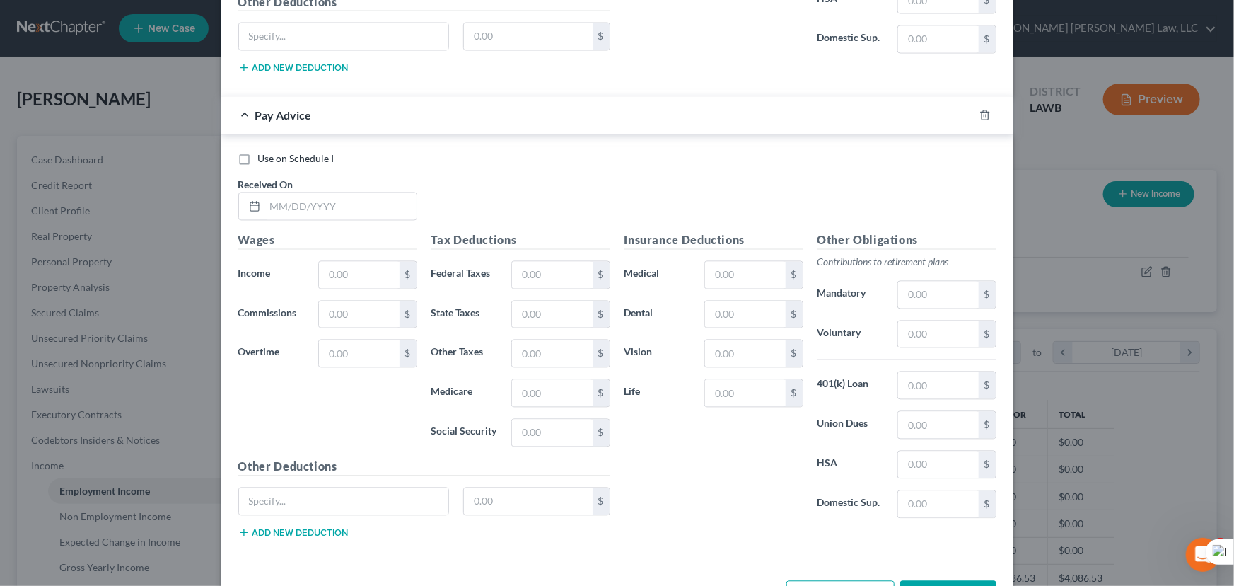
scroll to position [1384, 0]
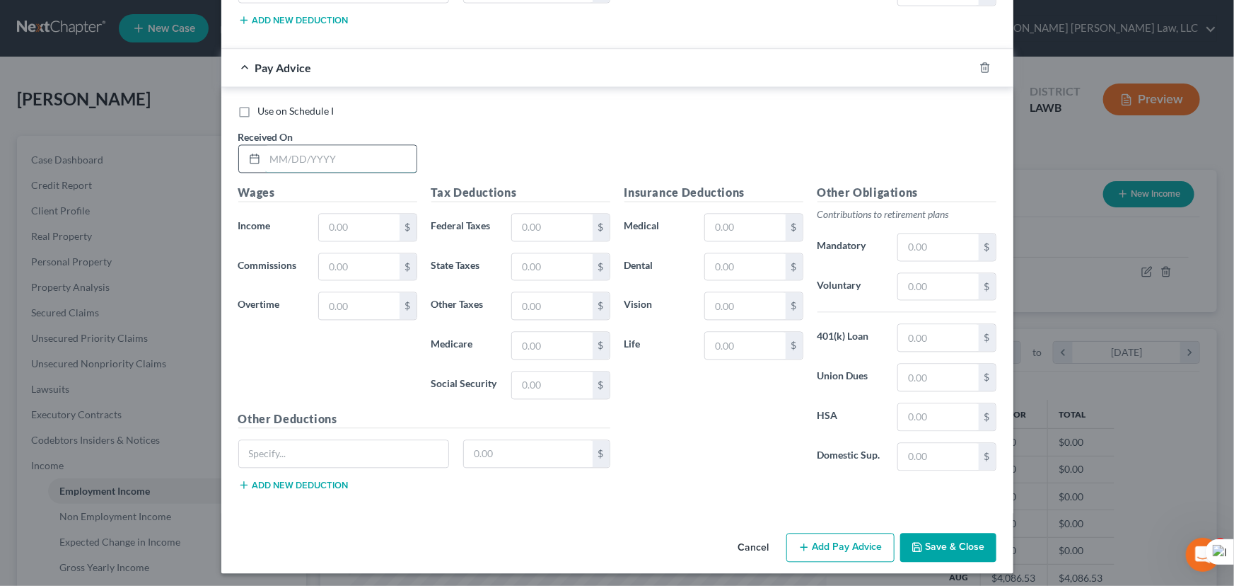
click at [369, 151] on input "text" at bounding box center [340, 158] width 151 height 27
type input "03/25/2025"
click at [340, 219] on input "text" at bounding box center [359, 227] width 80 height 27
type input "5,257.34"
click at [834, 532] on button "Add Pay Advice" at bounding box center [840, 547] width 108 height 30
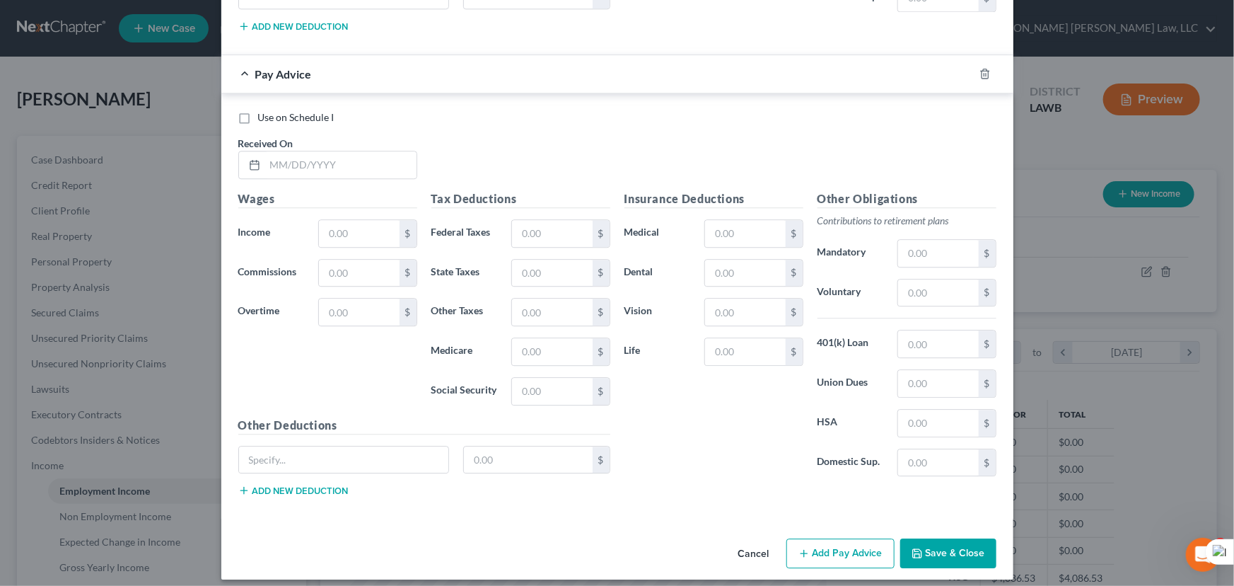
scroll to position [1846, 0]
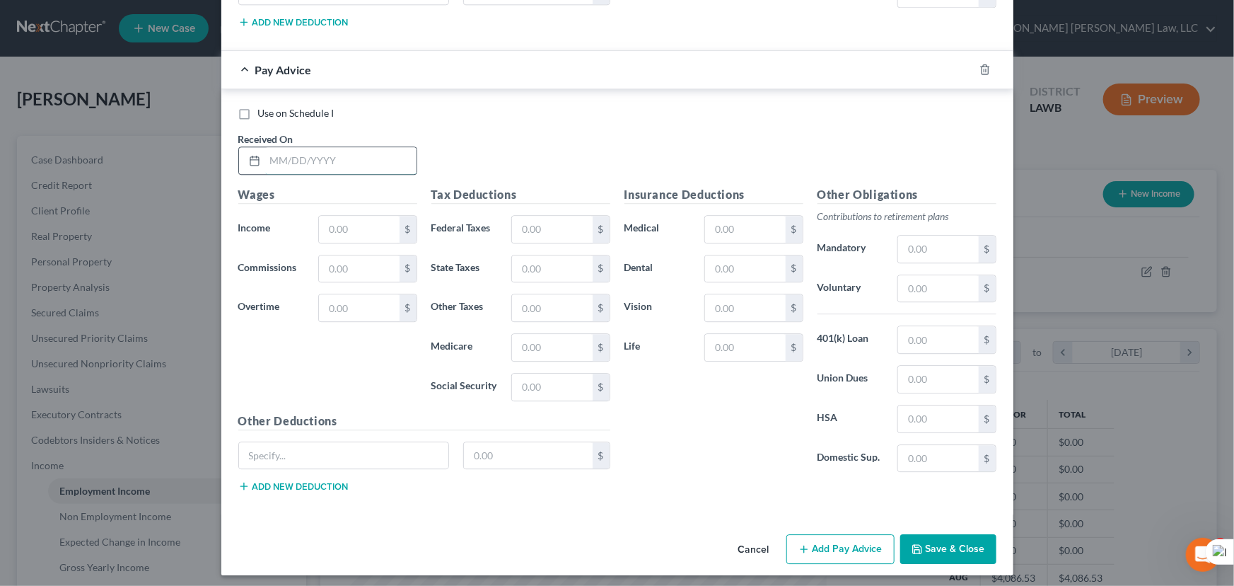
click at [332, 153] on input "text" at bounding box center [340, 160] width 151 height 27
type input "04/10/2025"
click at [345, 235] on input "text" at bounding box center [359, 229] width 80 height 27
type input "5,235.86"
click at [526, 297] on input "text" at bounding box center [552, 307] width 80 height 27
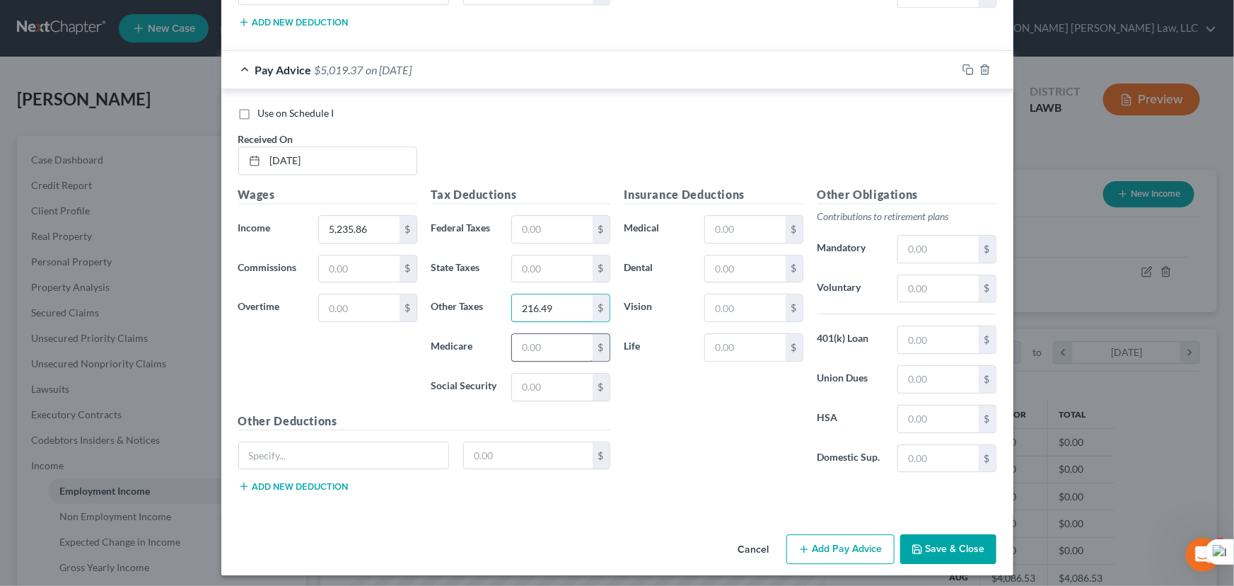
type input "216.49"
drag, startPoint x: 551, startPoint y: 344, endPoint x: 571, endPoint y: 336, distance: 21.9
click at [562, 339] on input "text" at bounding box center [552, 347] width 80 height 27
type input "75.46"
click at [943, 252] on input "text" at bounding box center [938, 248] width 80 height 27
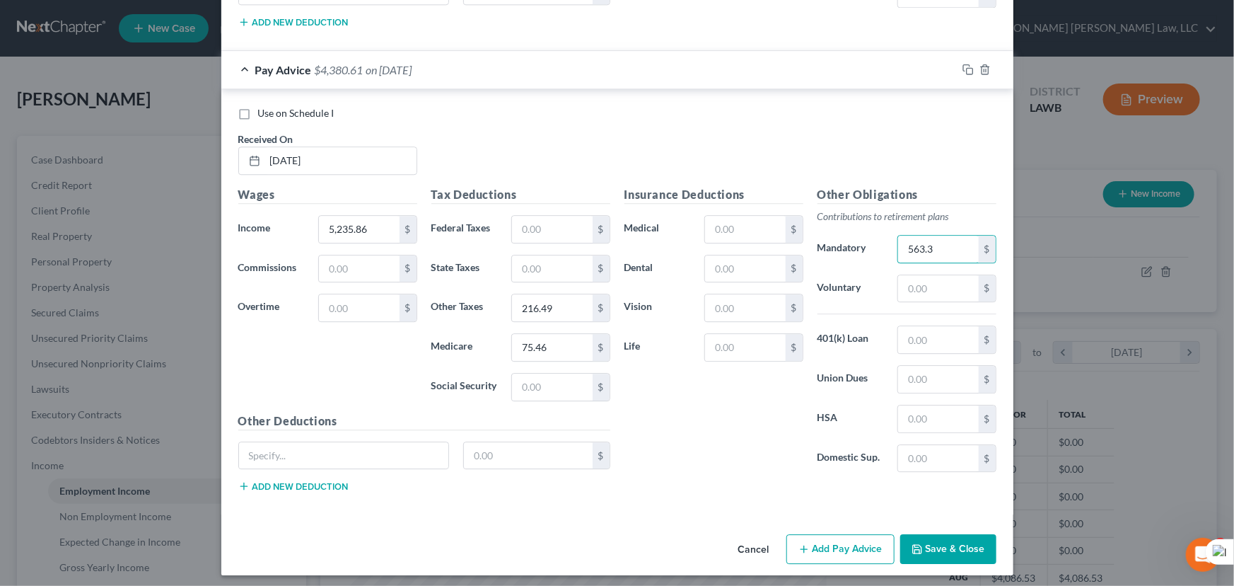
type input "563.3"
click at [825, 549] on button "Add Pay Advice" at bounding box center [840, 549] width 108 height 30
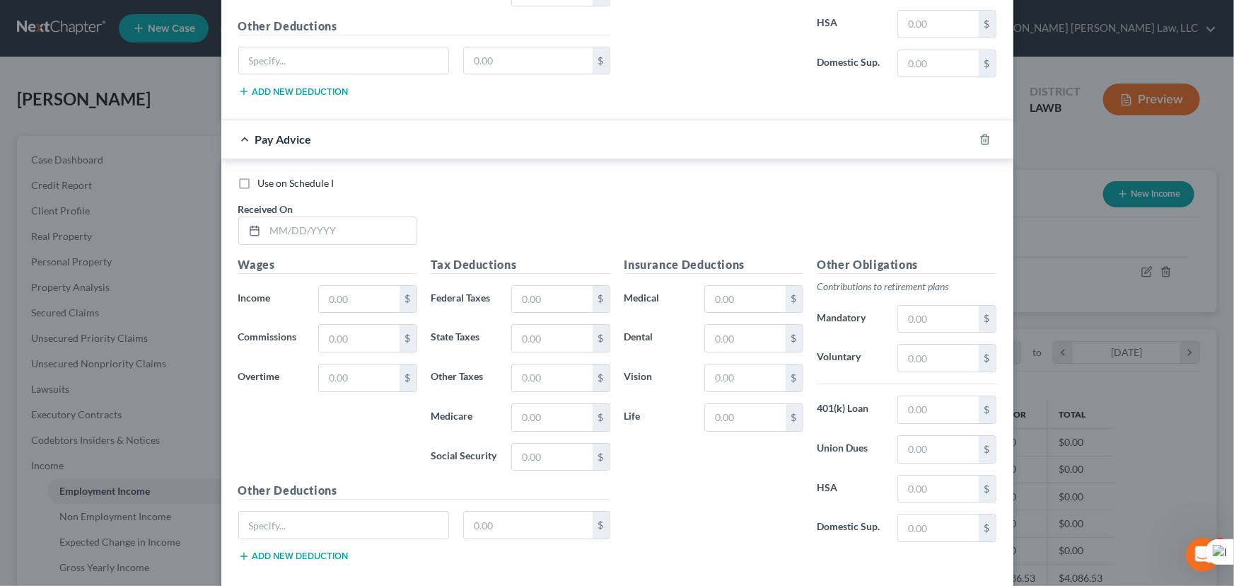
scroll to position [2310, 0]
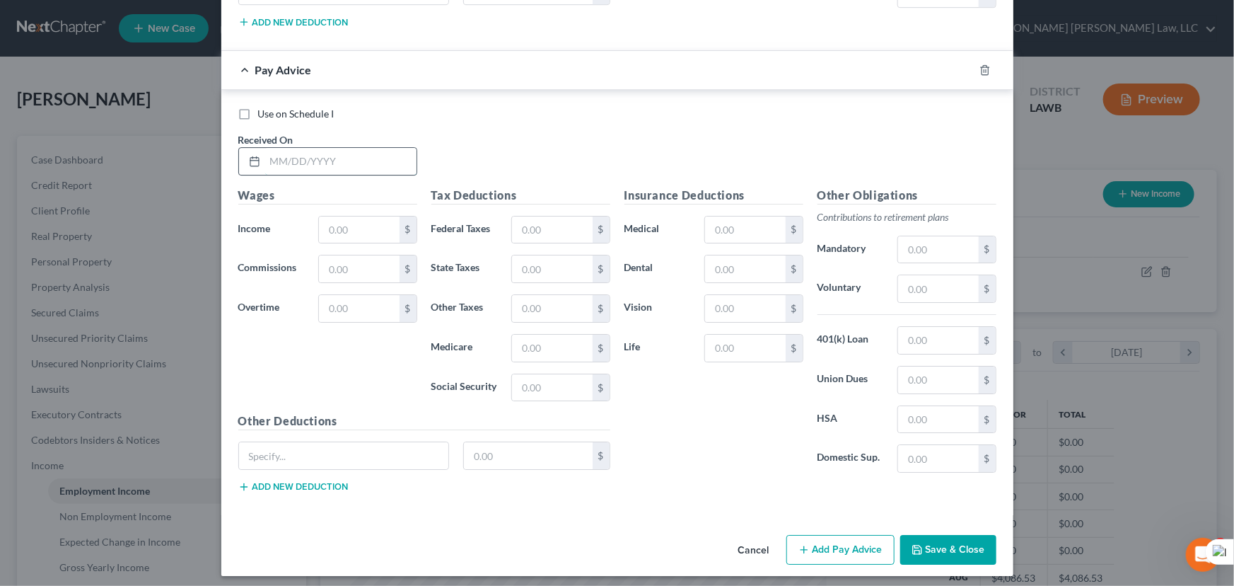
click at [288, 158] on input "text" at bounding box center [340, 161] width 151 height 27
type input "04/25/2025"
click at [375, 226] on input "text" at bounding box center [359, 229] width 80 height 27
type input "4"
type input "4,450.98"
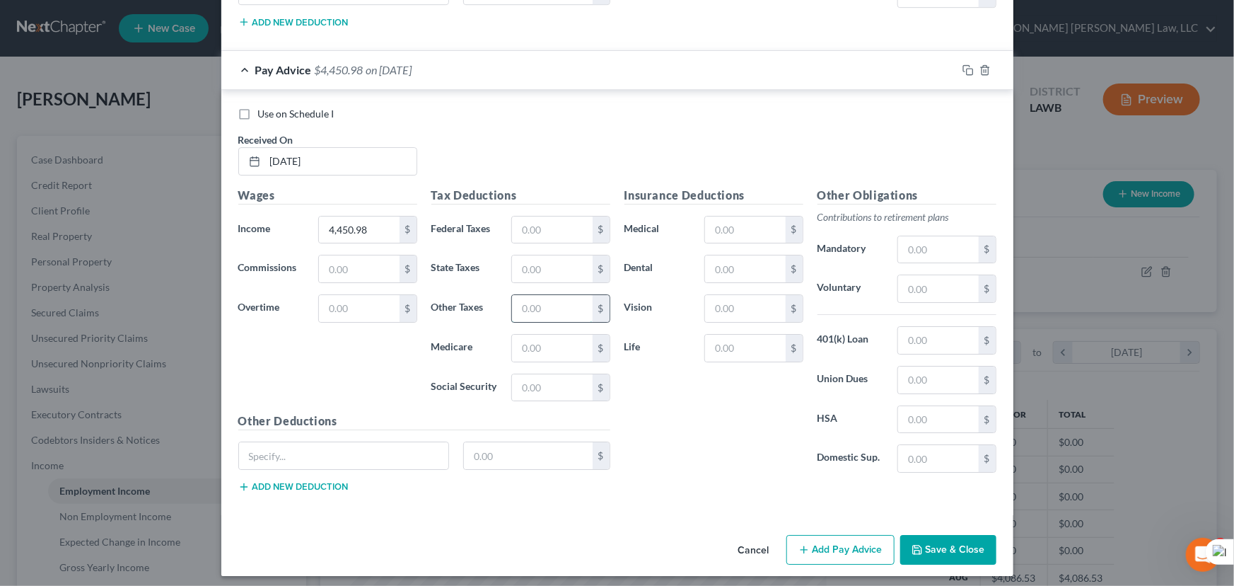
click at [572, 308] on input "text" at bounding box center [552, 308] width 80 height 27
type input "277.54"
click at [535, 347] on input "text" at bounding box center [552, 347] width 80 height 27
type input "60.28"
click at [738, 228] on input "text" at bounding box center [745, 229] width 80 height 27
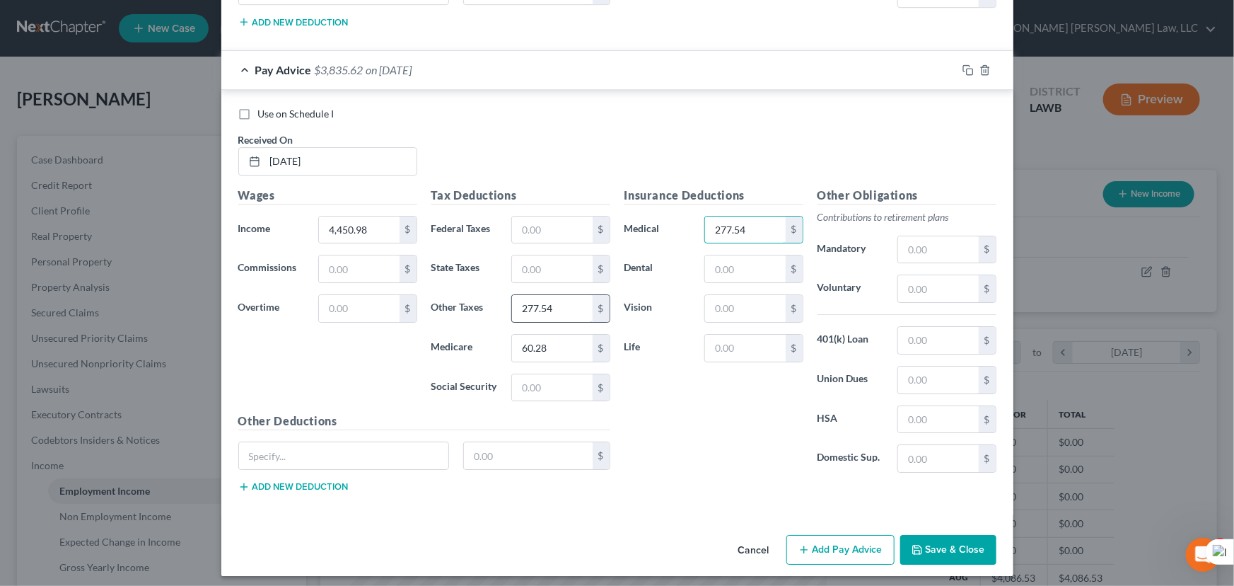
type input "277.54"
click at [563, 295] on input "277.54" at bounding box center [552, 308] width 80 height 27
type input "216.50"
click at [902, 240] on input "text" at bounding box center [938, 249] width 80 height 27
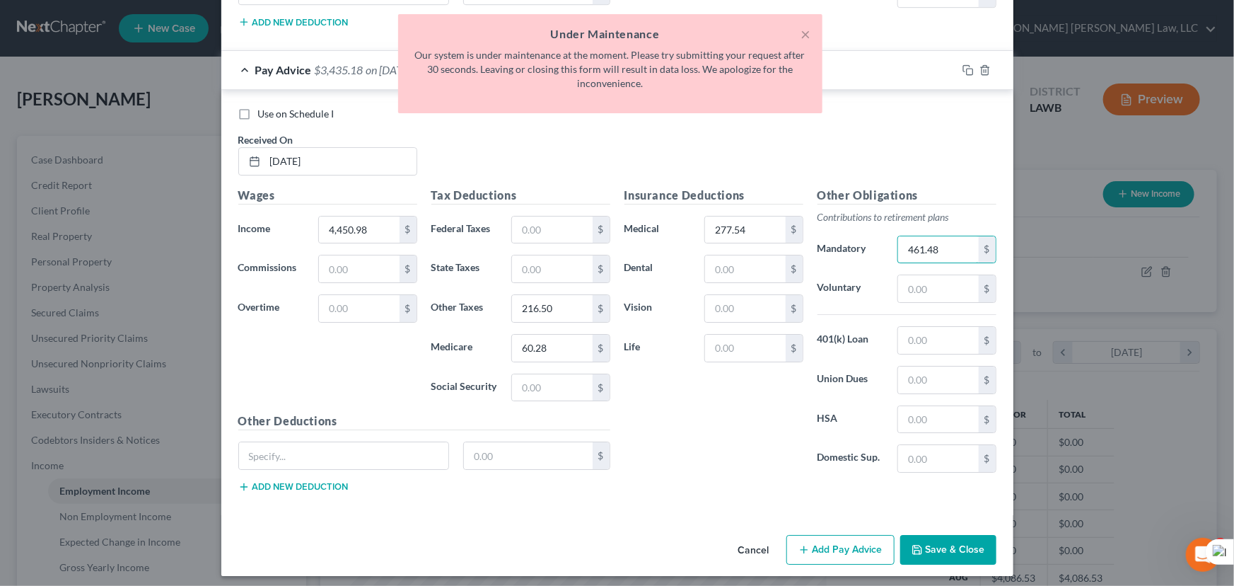
type input "461.48"
click at [820, 538] on button "Add Pay Advice" at bounding box center [840, 550] width 108 height 30
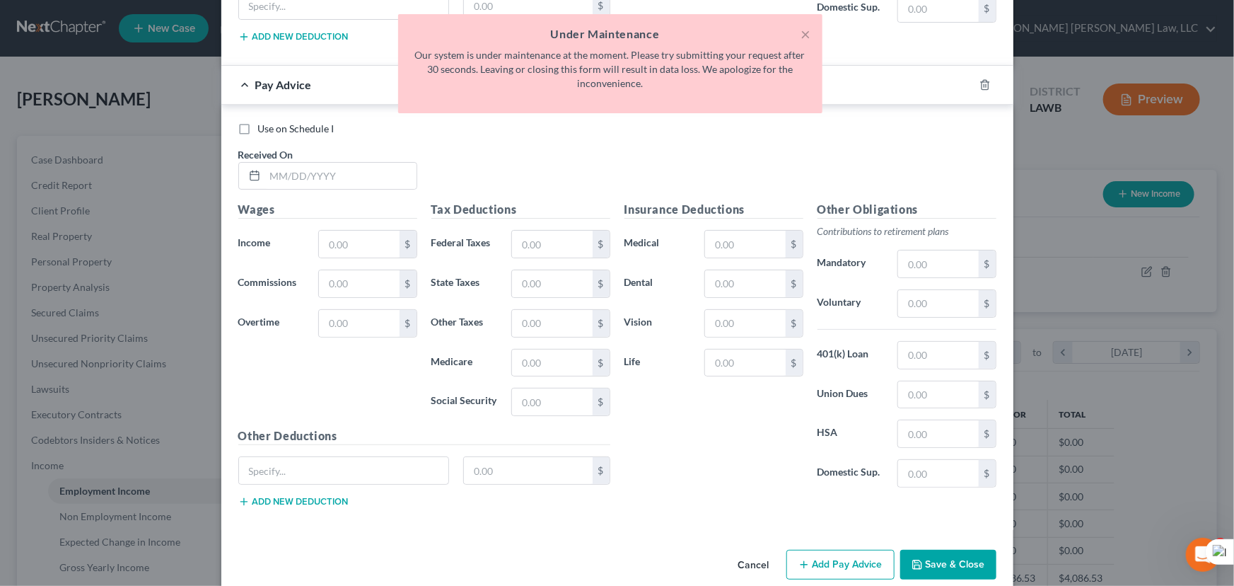
scroll to position [2773, 0]
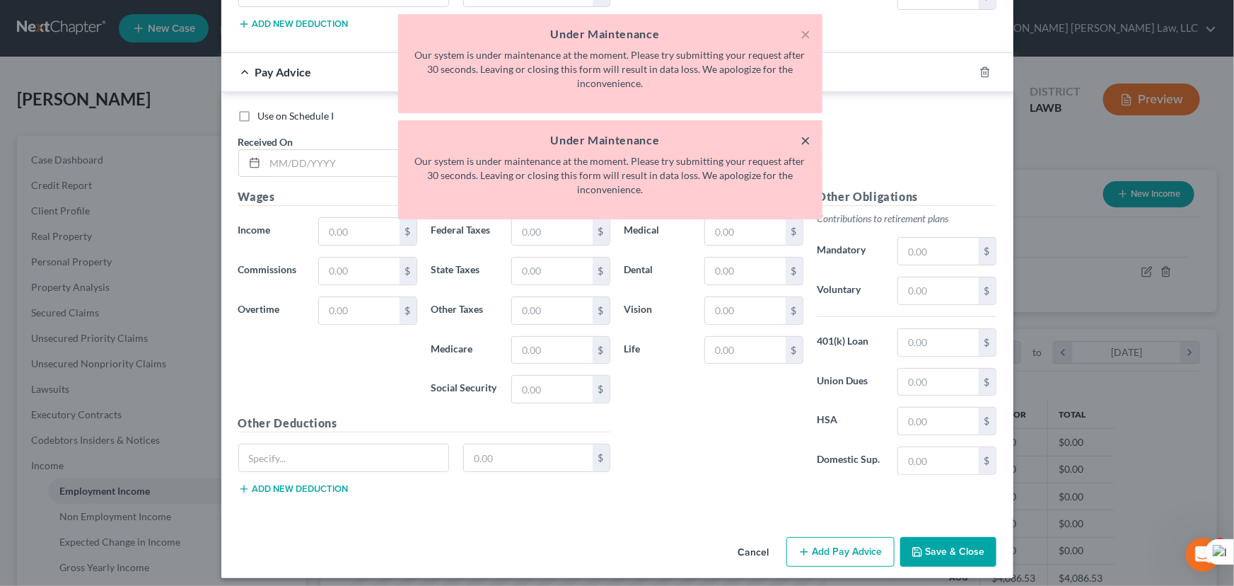
click at [802, 140] on button "×" at bounding box center [806, 140] width 10 height 17
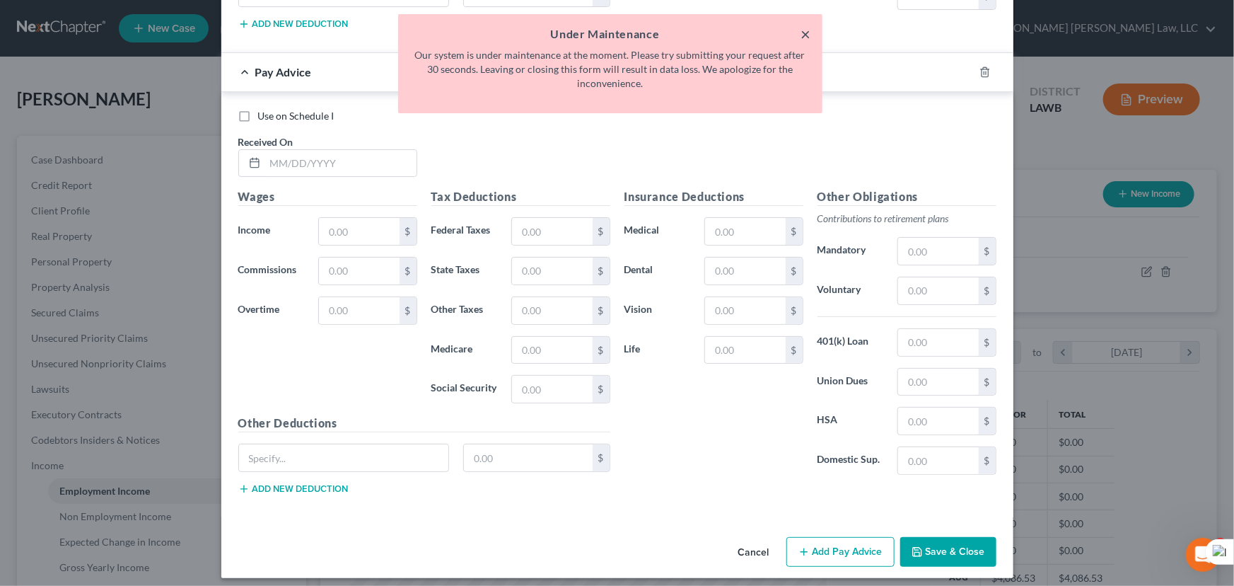
click at [803, 27] on button "×" at bounding box center [806, 33] width 10 height 17
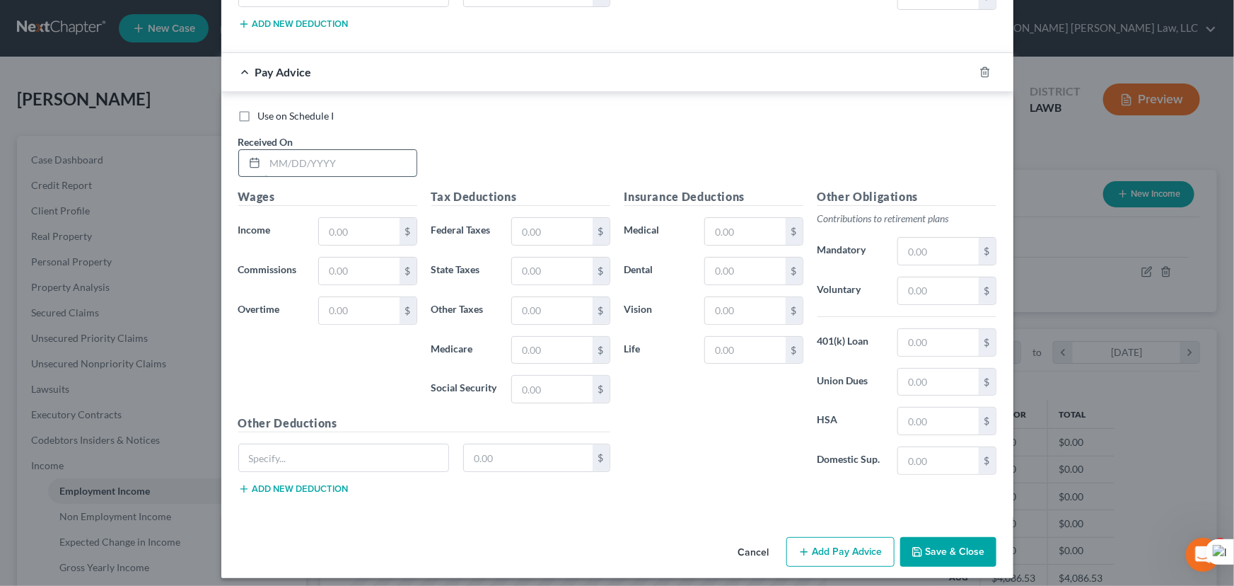
click at [316, 150] on input "text" at bounding box center [340, 163] width 151 height 27
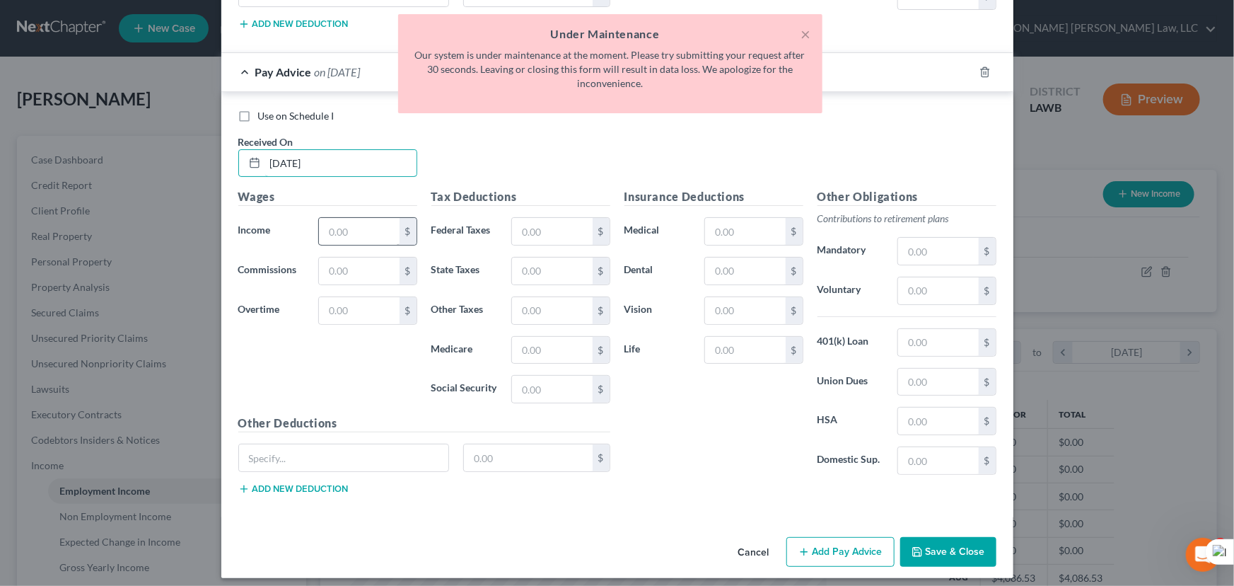
type input "05/09/2025"
click at [369, 218] on input "text" at bounding box center [359, 231] width 80 height 27
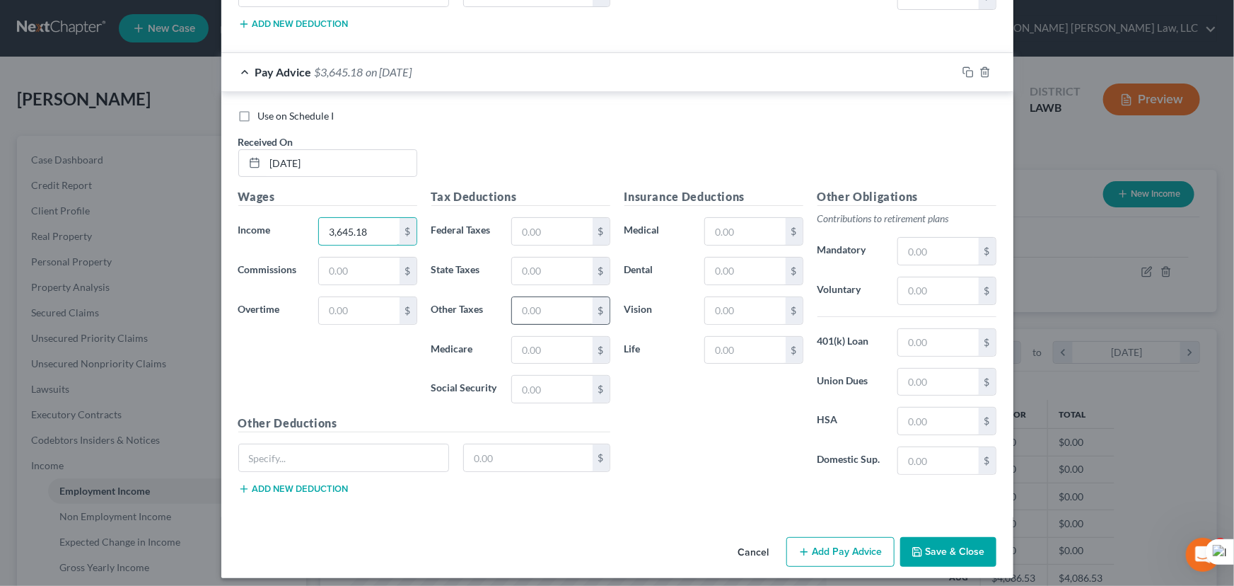
type input "3,645.18"
click at [557, 301] on input "text" at bounding box center [552, 310] width 80 height 27
type input "216.49"
click at [530, 353] on input "text" at bounding box center [552, 350] width 80 height 27
type input "51.21"
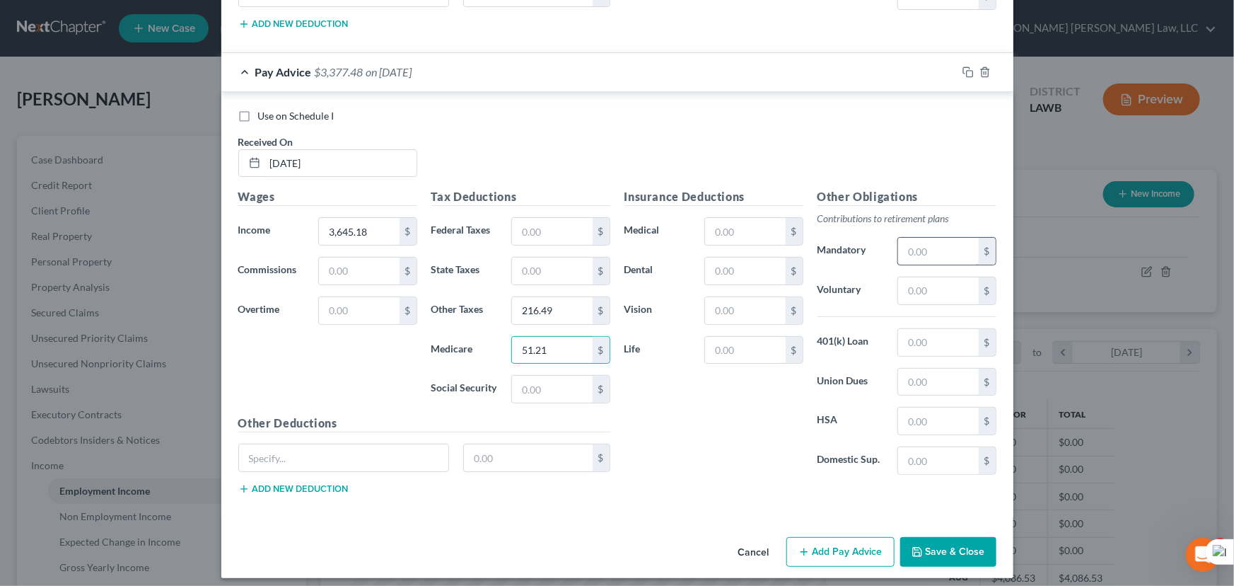
click at [953, 246] on input "text" at bounding box center [938, 251] width 80 height 27
type input "391.96"
click at [861, 546] on button "Add Pay Advice" at bounding box center [840, 552] width 108 height 30
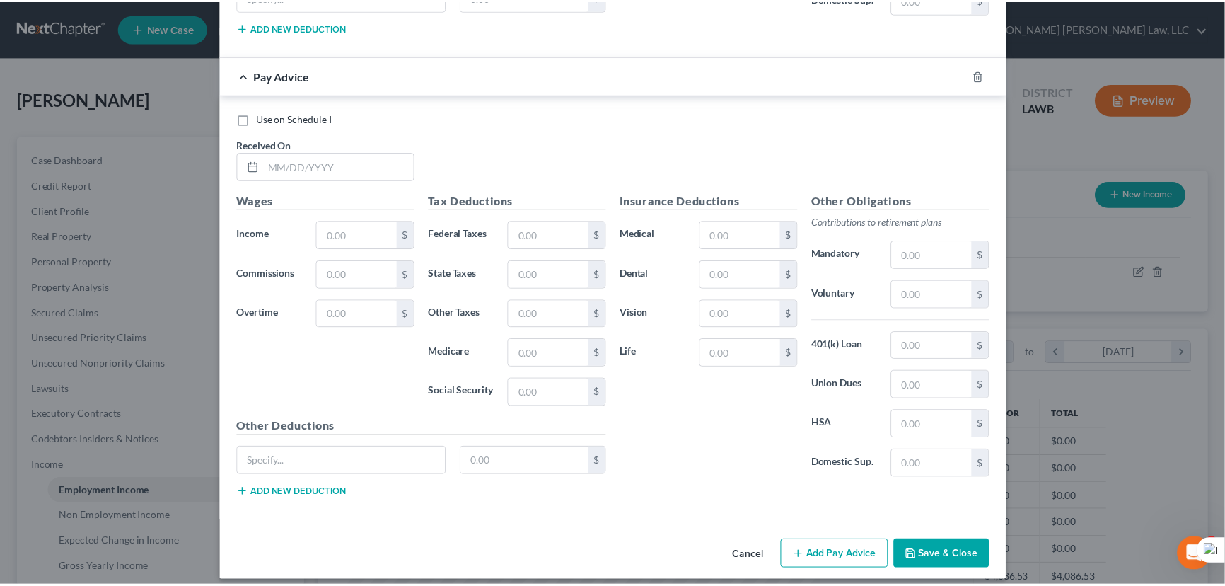
scroll to position [3237, 0]
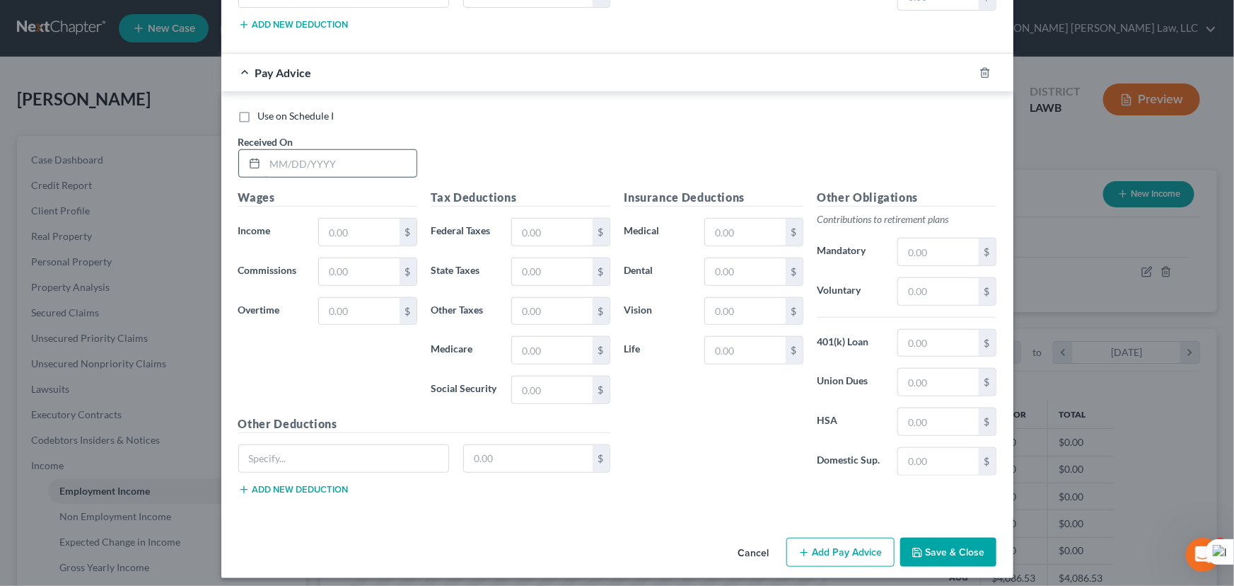
click at [322, 168] on input "text" at bounding box center [340, 163] width 151 height 27
type input "05/23/2025"
click at [347, 227] on input "text" at bounding box center [359, 232] width 80 height 27
type input "4,934.06"
click at [734, 221] on input "text" at bounding box center [745, 232] width 80 height 27
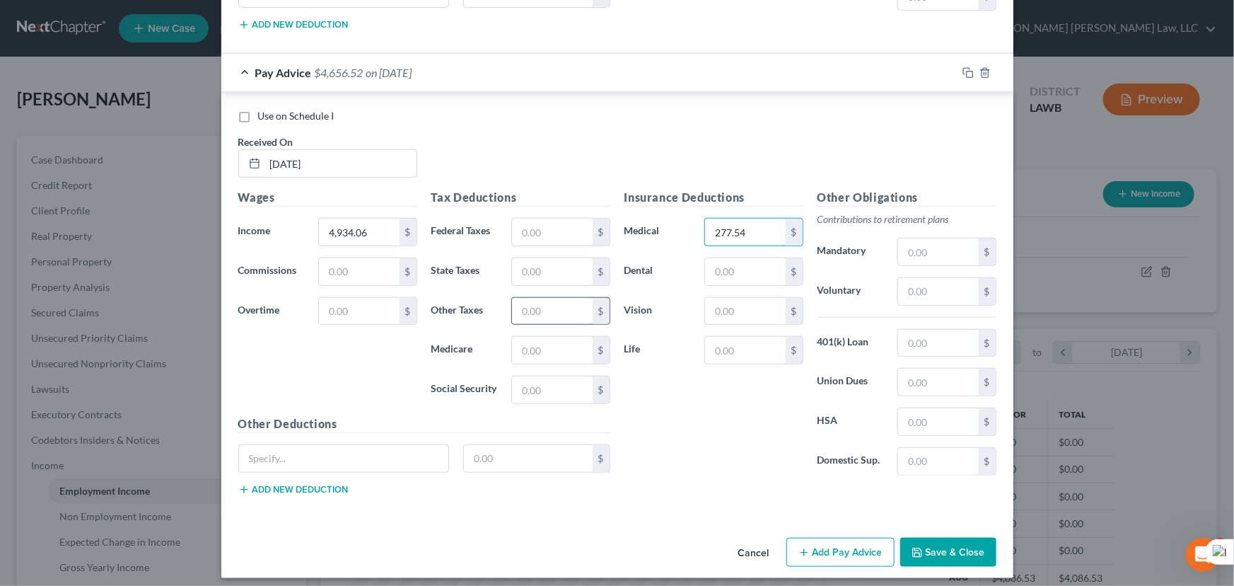
type input "277.54"
click at [545, 305] on input "text" at bounding box center [552, 311] width 80 height 27
type input "216.50"
click at [523, 346] on input "text" at bounding box center [552, 350] width 80 height 27
type input "65.86"
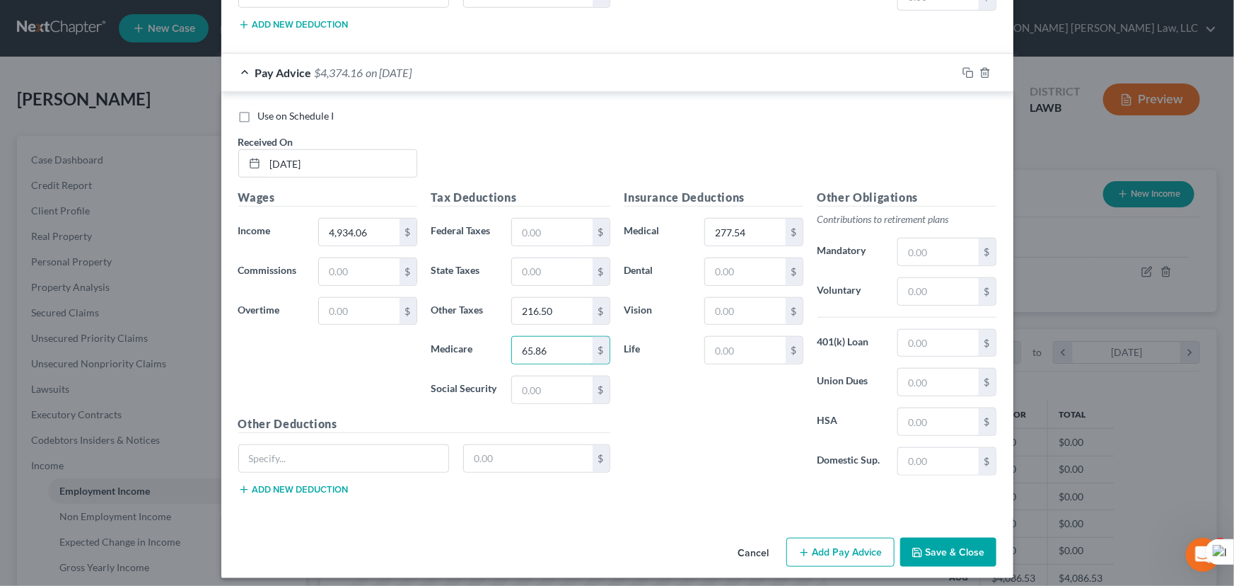
click at [519, 396] on div "Tax Deductions Federal Taxes $ State Taxes $ Other Taxes 216.50 $ Medicare 65.8…" at bounding box center [520, 302] width 193 height 226
click at [949, 251] on input "text" at bounding box center [938, 251] width 80 height 27
type input "504.22"
click at [920, 537] on button "Save & Close" at bounding box center [948, 552] width 96 height 30
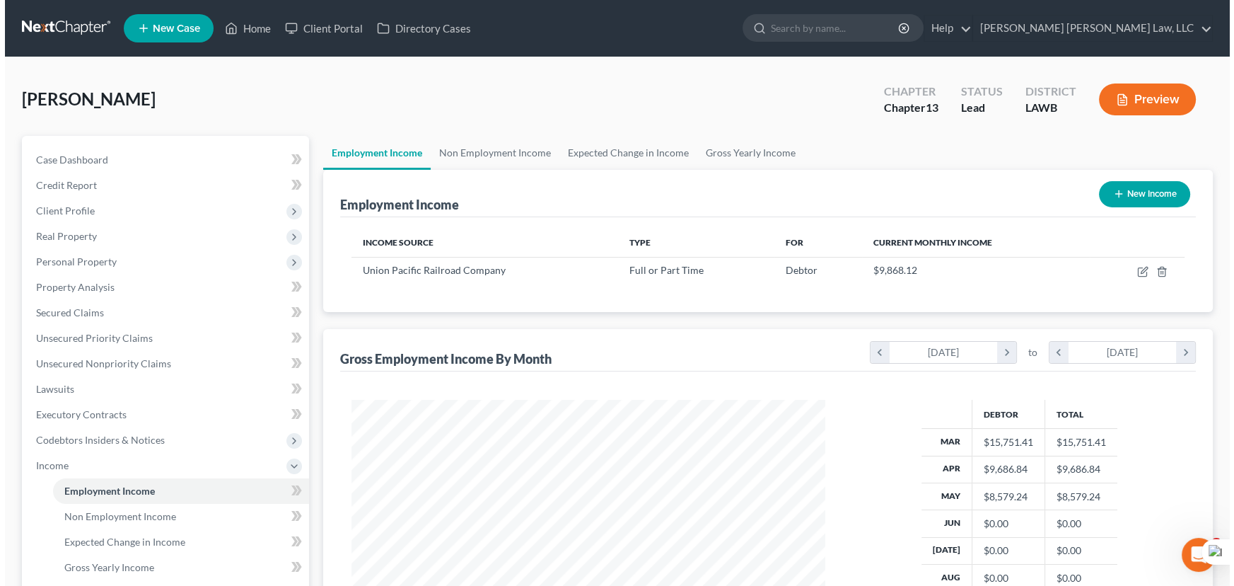
scroll to position [0, 0]
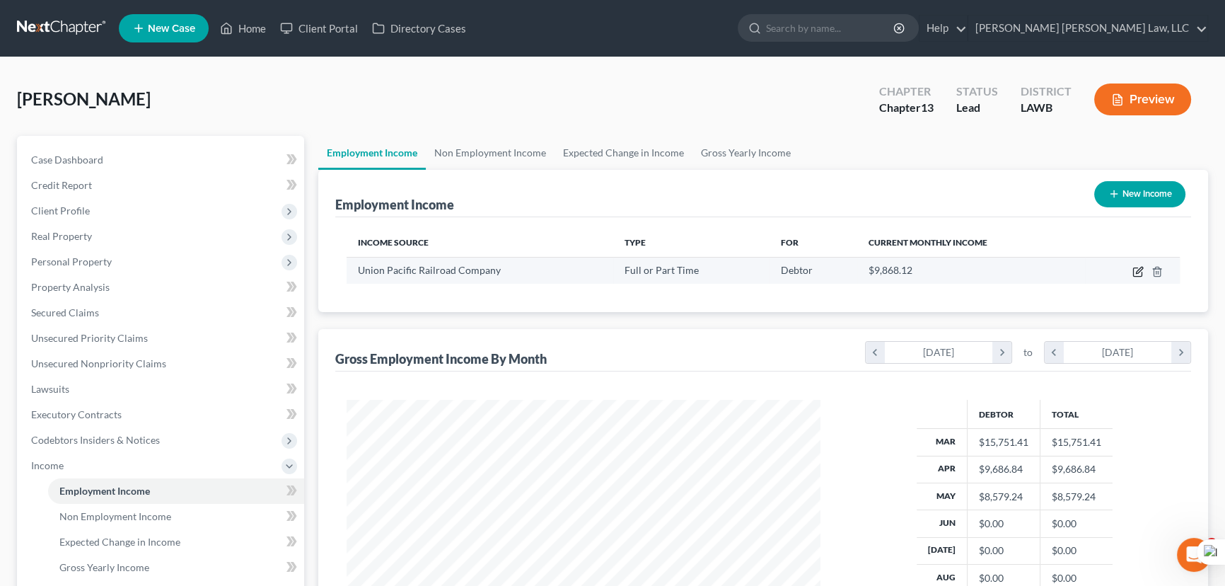
click at [1135, 267] on icon "button" at bounding box center [1137, 271] width 11 height 11
select select "0"
select select "30"
select select "1"
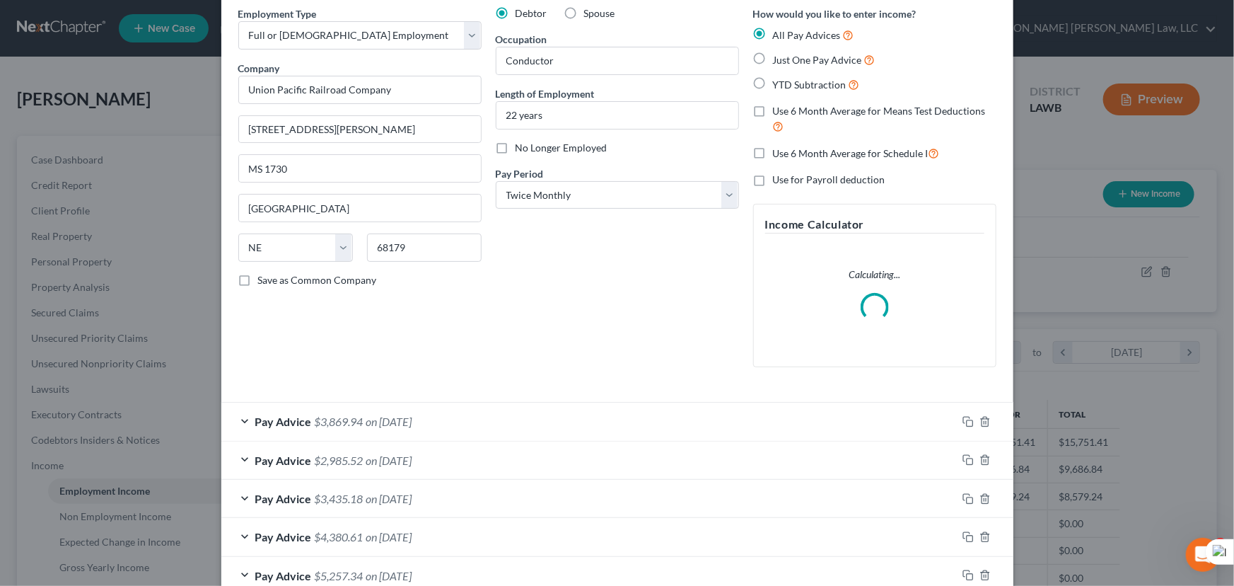
scroll to position [221, 0]
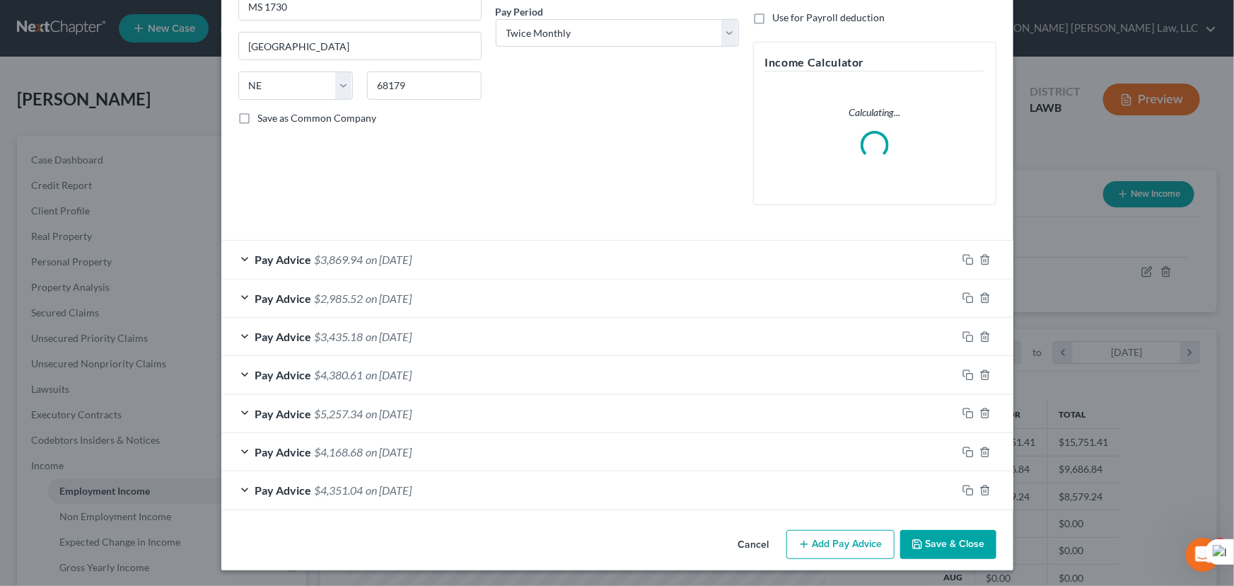
click at [840, 536] on button "Add Pay Advice" at bounding box center [840, 545] width 108 height 30
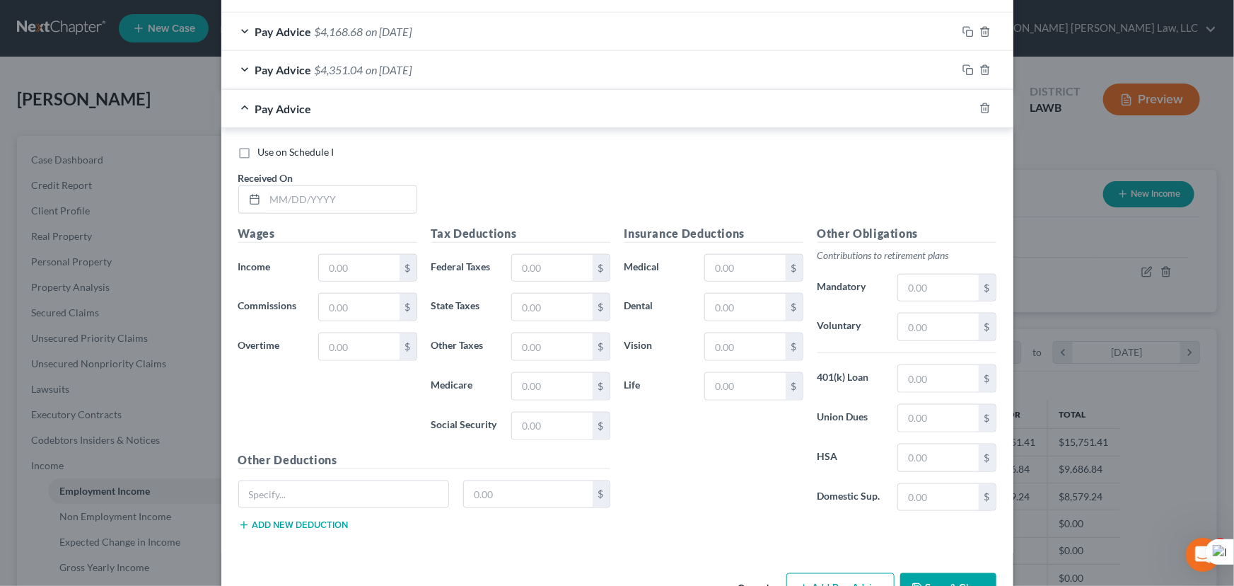
scroll to position [726, 0]
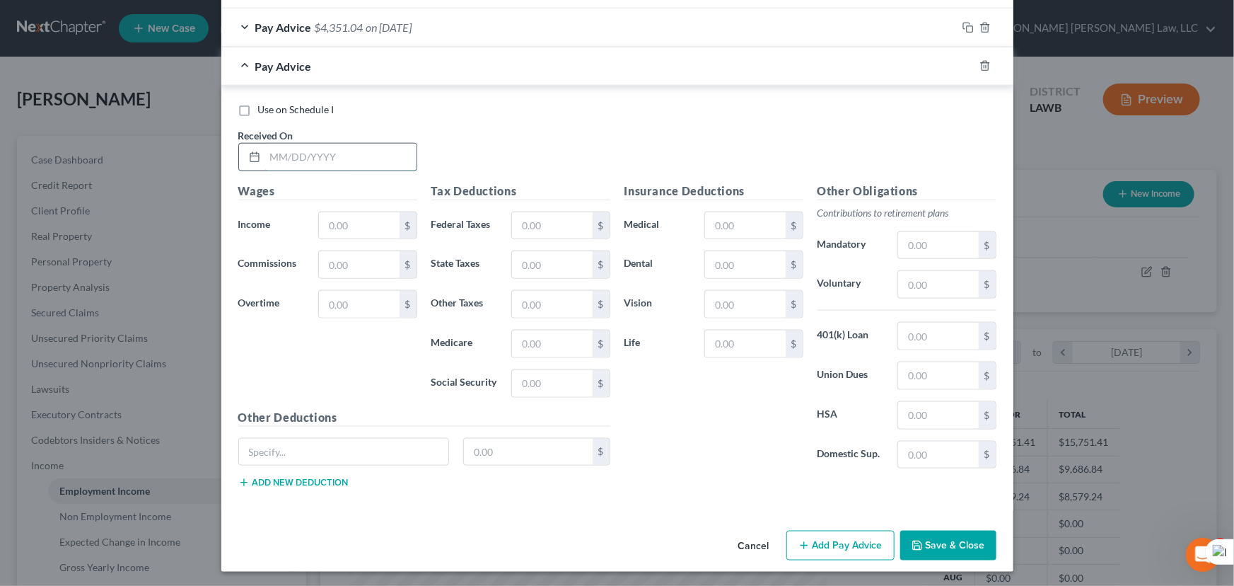
click at [315, 162] on input "text" at bounding box center [340, 157] width 151 height 27
type input "06/10/2025"
click at [358, 218] on input "text" at bounding box center [359, 225] width 80 height 27
type input "3,720.73"
click at [552, 301] on input "text" at bounding box center [552, 304] width 80 height 27
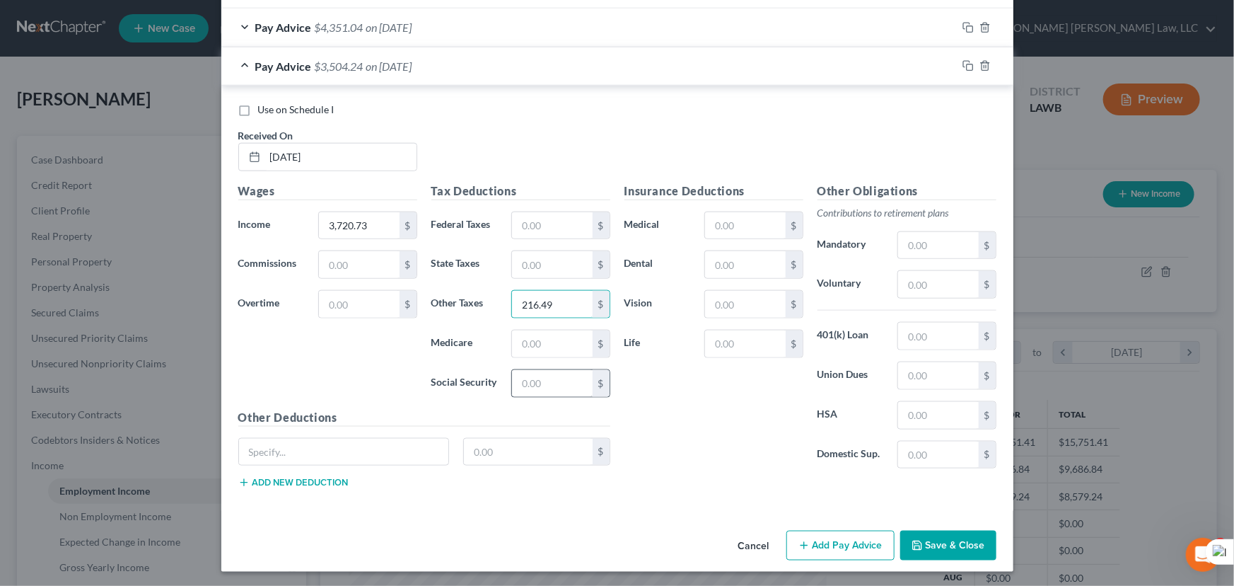
type input "216.49"
click at [547, 382] on input "text" at bounding box center [552, 383] width 80 height 27
click at [550, 351] on input "text" at bounding box center [552, 343] width 80 height 27
type input "65.28"
click at [942, 227] on div "Other Obligations Contributions to retirement plans Mandatory $ Voluntary $ 401…" at bounding box center [906, 331] width 193 height 298
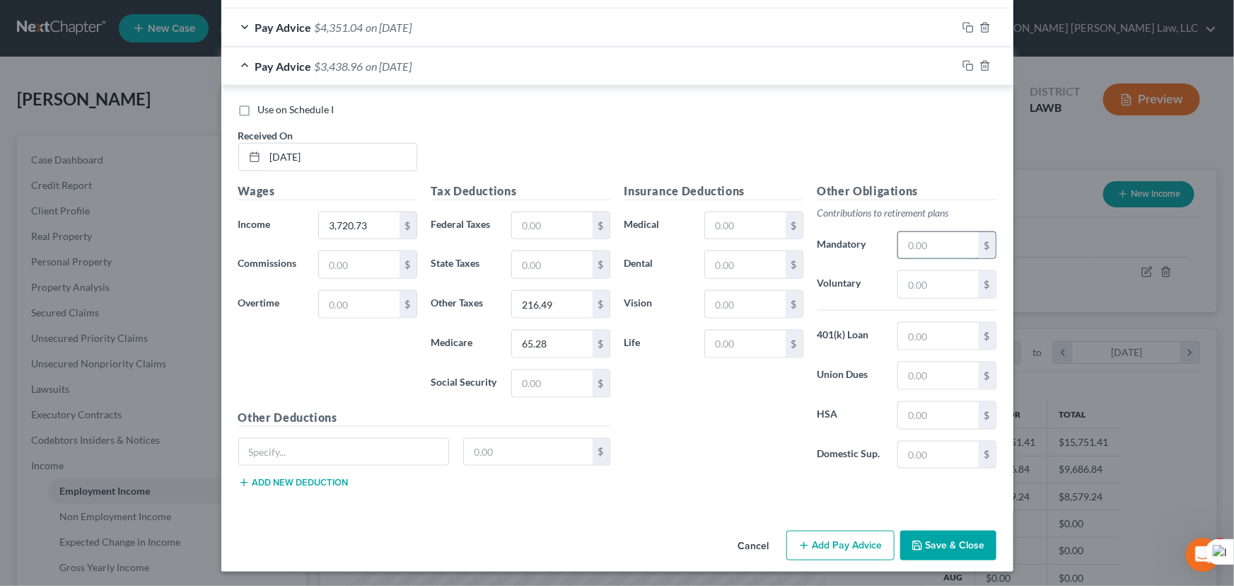
click at [941, 250] on input "text" at bounding box center [938, 245] width 80 height 27
type input "499.75"
click at [354, 219] on input "3,720.73" at bounding box center [359, 225] width 80 height 27
type input "4,502.25"
click at [823, 526] on div "Cancel Add Pay Advice Save & Close" at bounding box center [617, 548] width 792 height 47
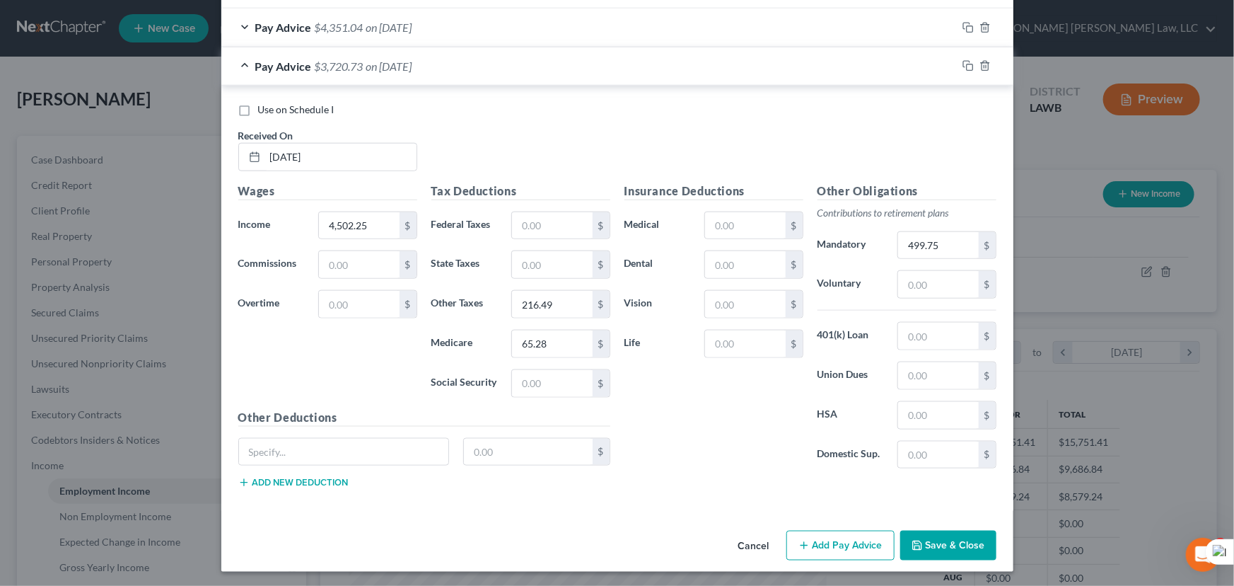
click at [825, 537] on button "Add Pay Advice" at bounding box center [840, 545] width 108 height 30
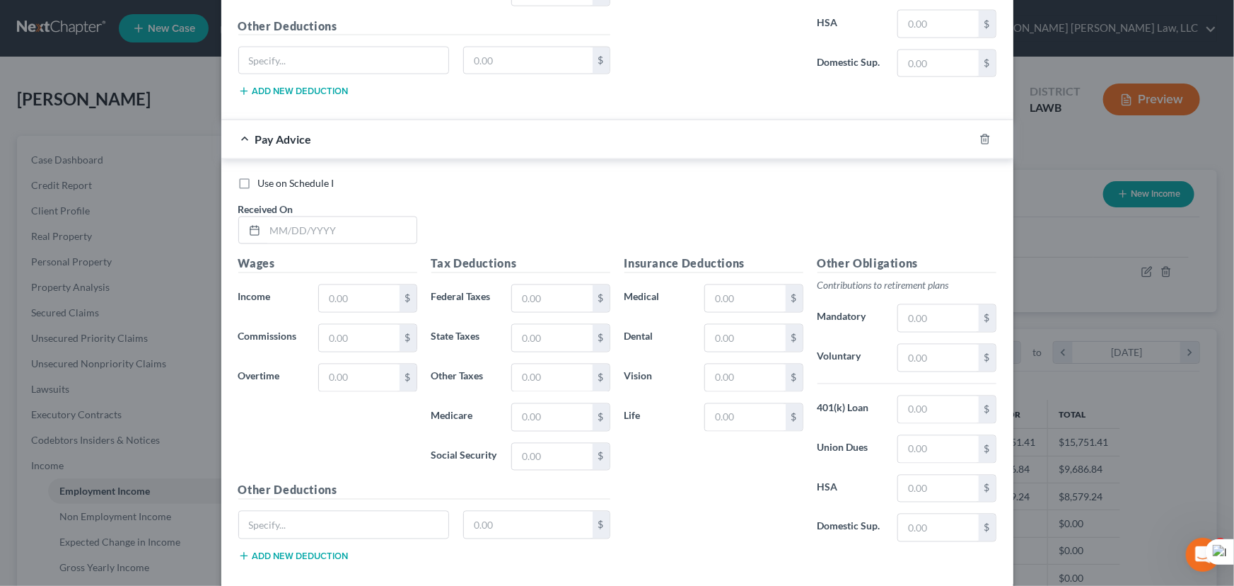
scroll to position [1189, 0]
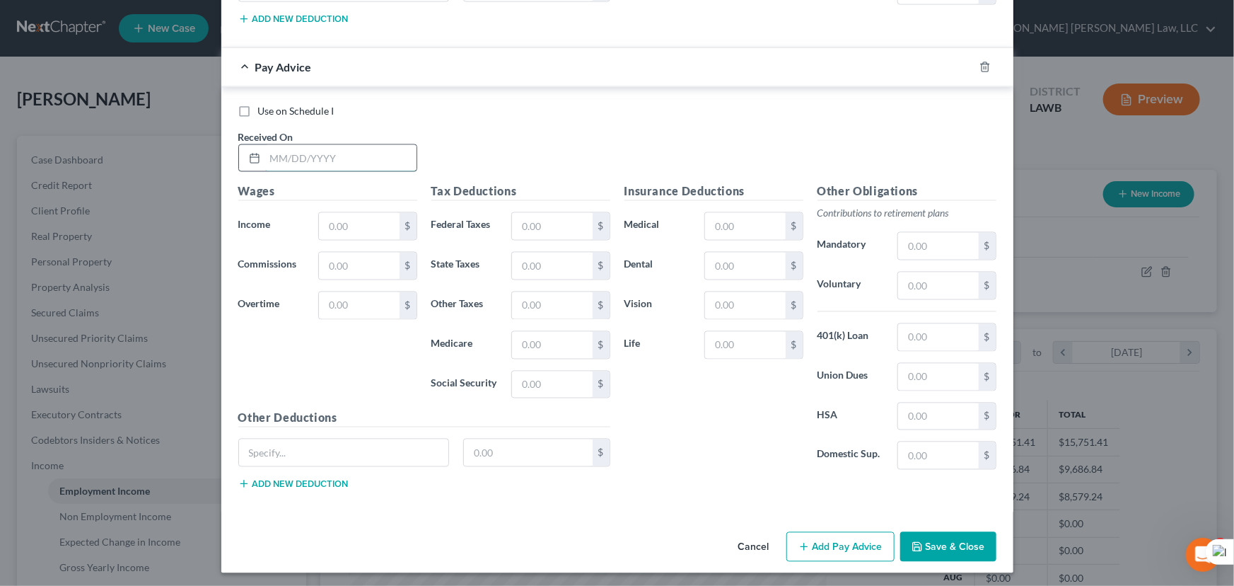
click at [346, 161] on input "text" at bounding box center [340, 158] width 151 height 27
type input "06/25/2025"
click at [375, 220] on input "text" at bounding box center [359, 226] width 80 height 27
type input "4,502.25"
click at [542, 341] on input "text" at bounding box center [552, 345] width 80 height 27
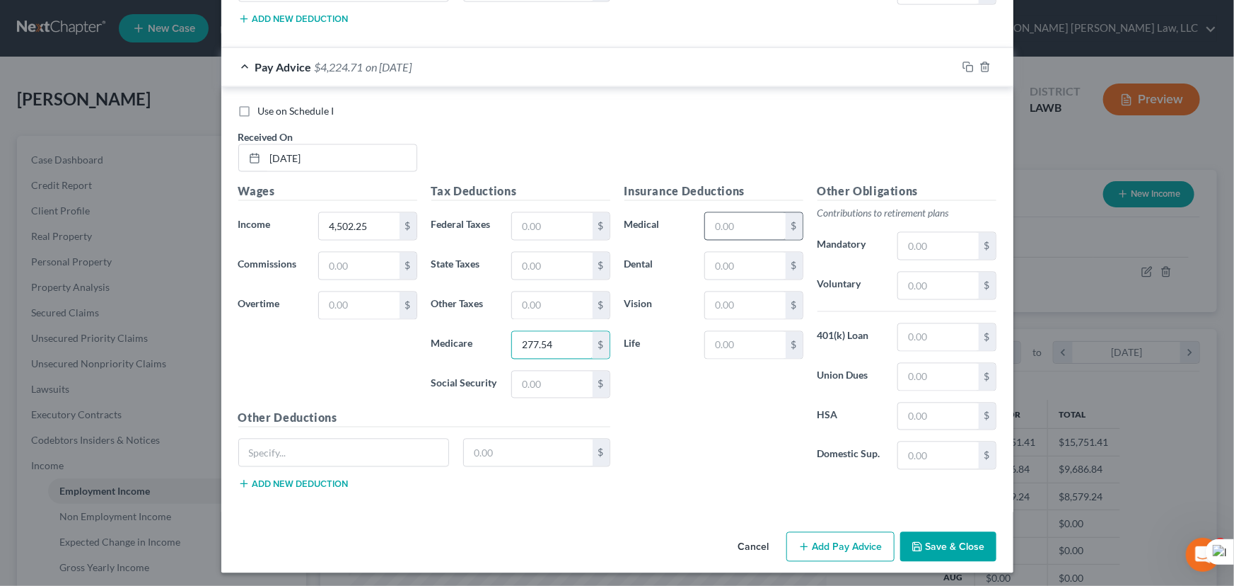
type input "277.54"
click at [721, 215] on input "text" at bounding box center [745, 226] width 80 height 27
type input "216.50"
click at [568, 308] on input "text" at bounding box center [552, 305] width 80 height 27
type input "277.54"
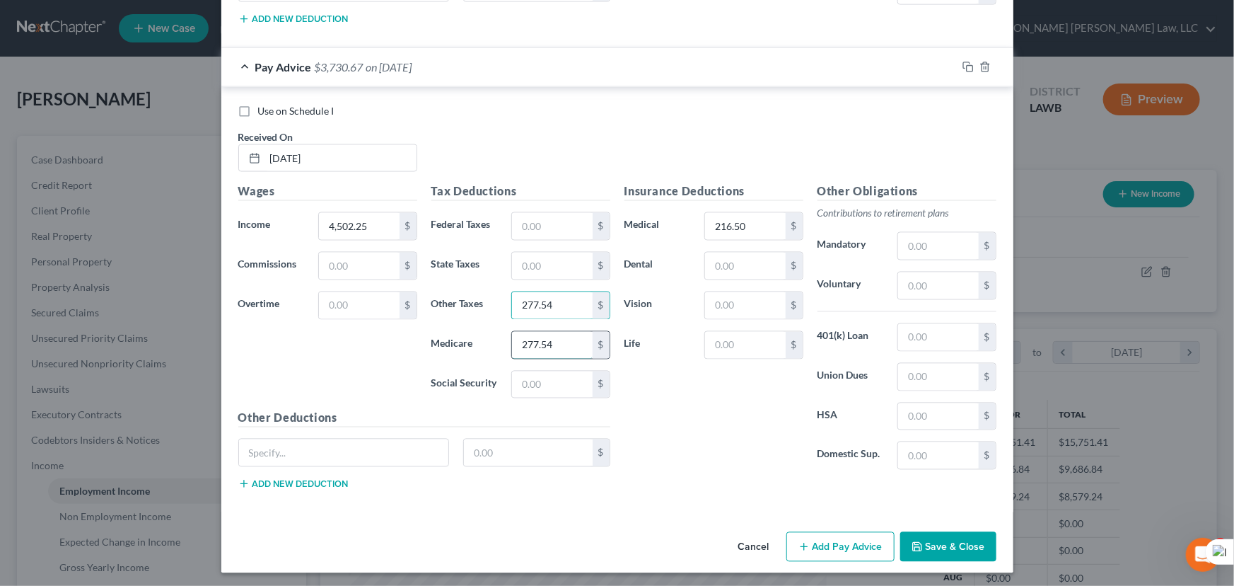
click at [571, 335] on input "277.54" at bounding box center [552, 345] width 80 height 27
type input "61.26"
click at [536, 385] on input "text" at bounding box center [552, 384] width 80 height 27
click at [946, 245] on input "text" at bounding box center [938, 246] width 80 height 27
type input "468.95"
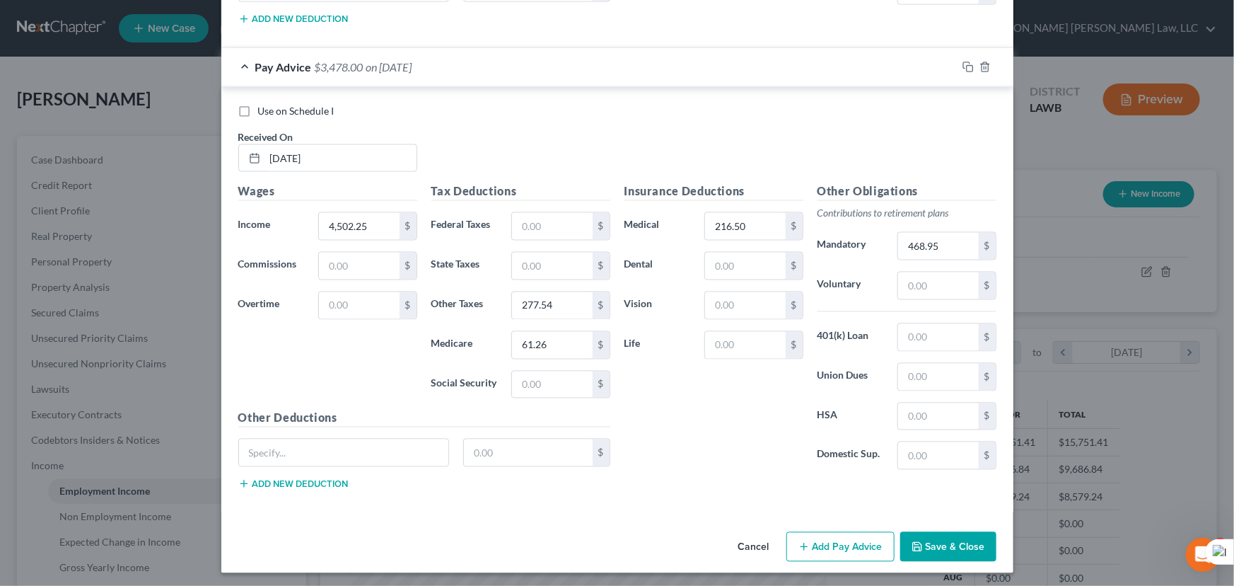
click at [820, 545] on button "Add Pay Advice" at bounding box center [840, 547] width 108 height 30
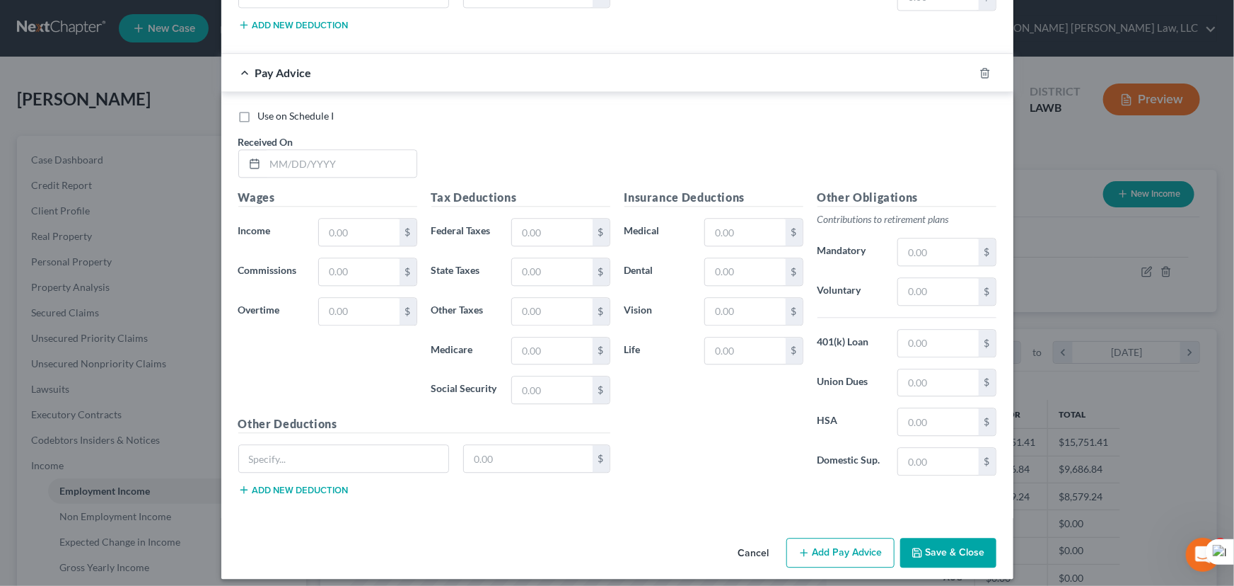
scroll to position [1652, 0]
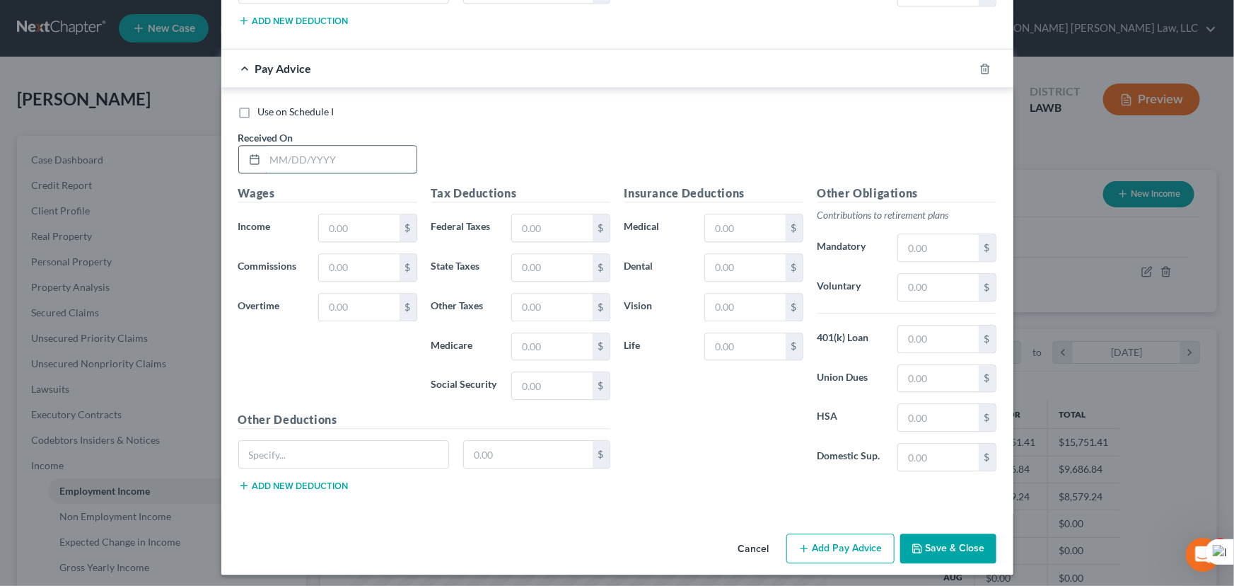
click at [381, 167] on input "text" at bounding box center [340, 159] width 151 height 27
type input "07/10/2025"
click at [337, 224] on input "text" at bounding box center [359, 227] width 80 height 27
type input "4,518.25"
click at [751, 219] on input "text" at bounding box center [745, 227] width 80 height 27
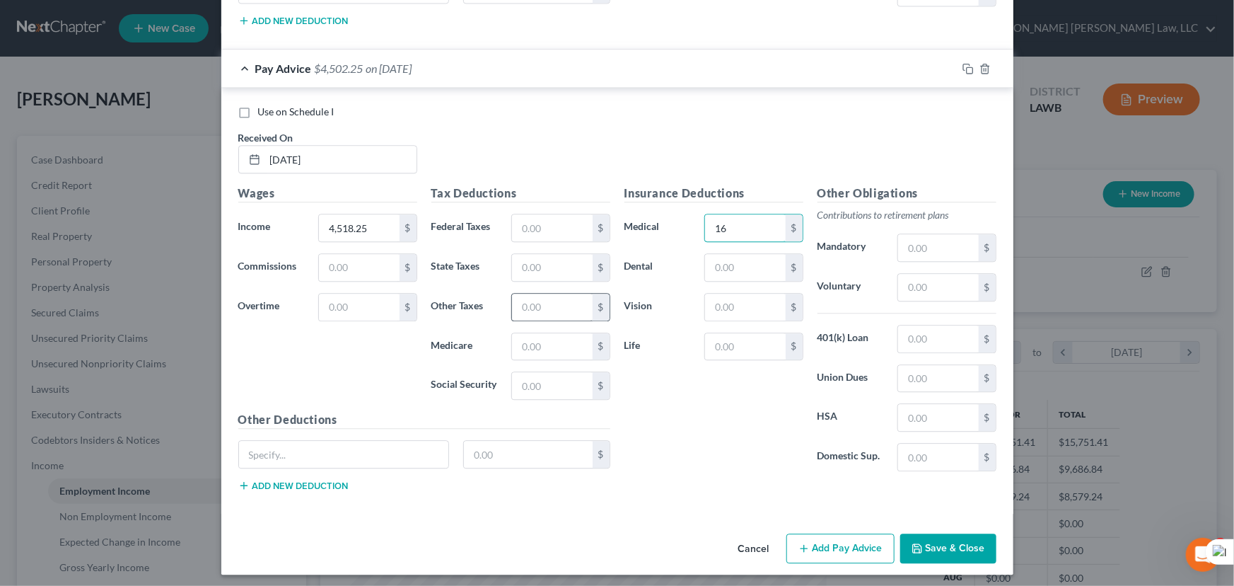
type input "16"
click at [554, 307] on input "text" at bounding box center [552, 306] width 80 height 27
type input "216.49"
click at [532, 349] on input "text" at bounding box center [552, 346] width 80 height 27
type input "65.29"
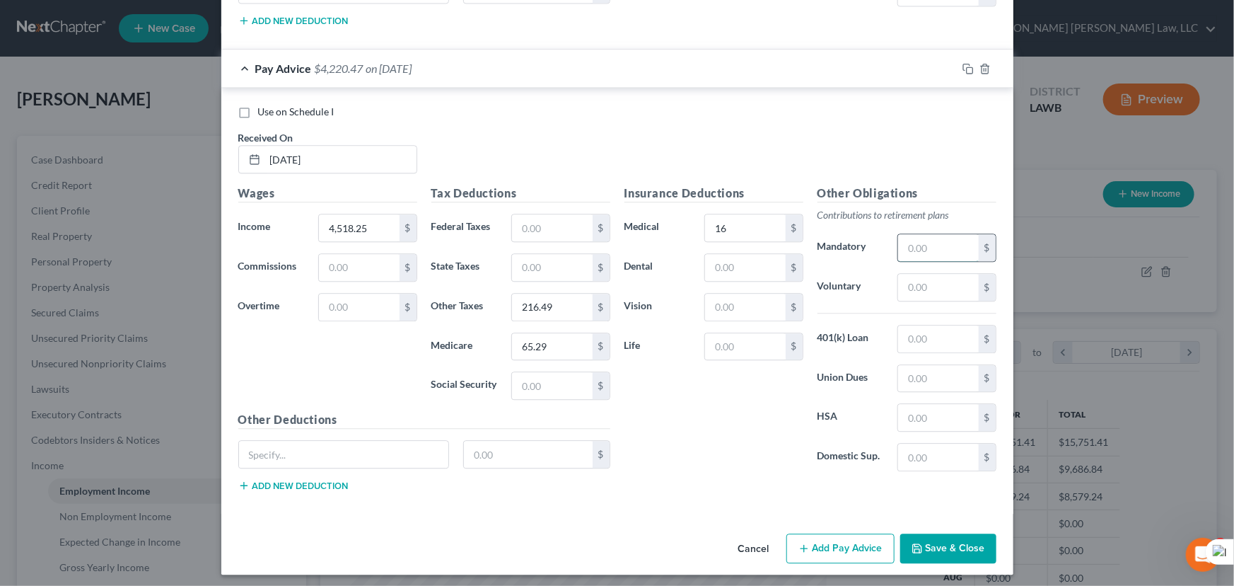
click at [923, 250] on input "text" at bounding box center [938, 247] width 80 height 27
type input "499.74"
click at [739, 227] on input "16" at bounding box center [745, 227] width 80 height 27
click at [837, 537] on button "Add Pay Advice" at bounding box center [840, 548] width 108 height 30
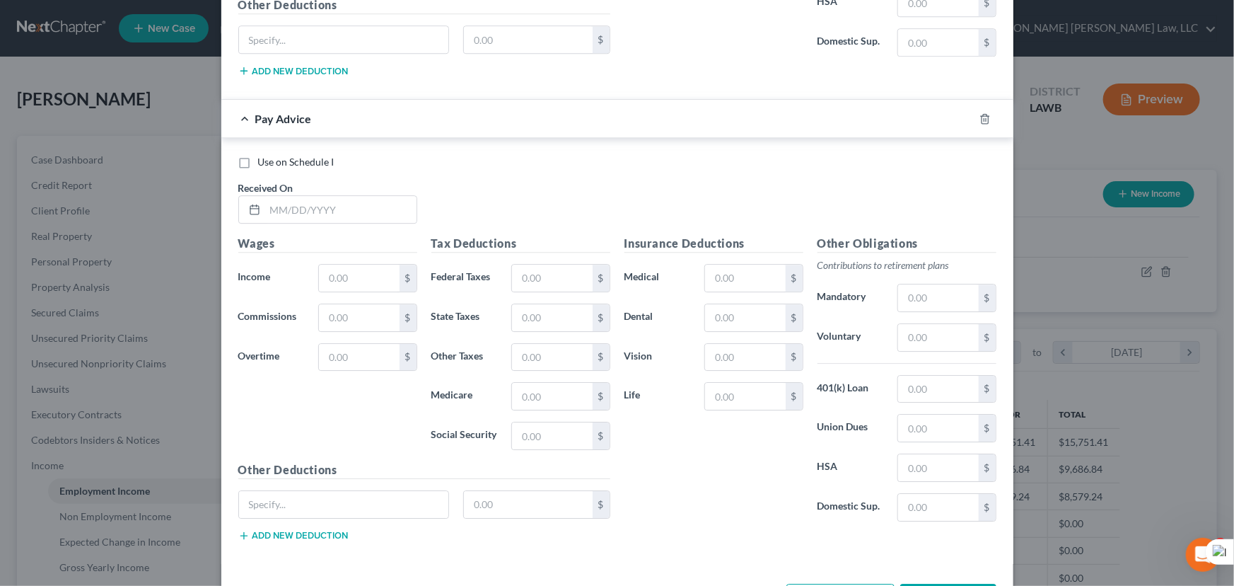
scroll to position [2115, 0]
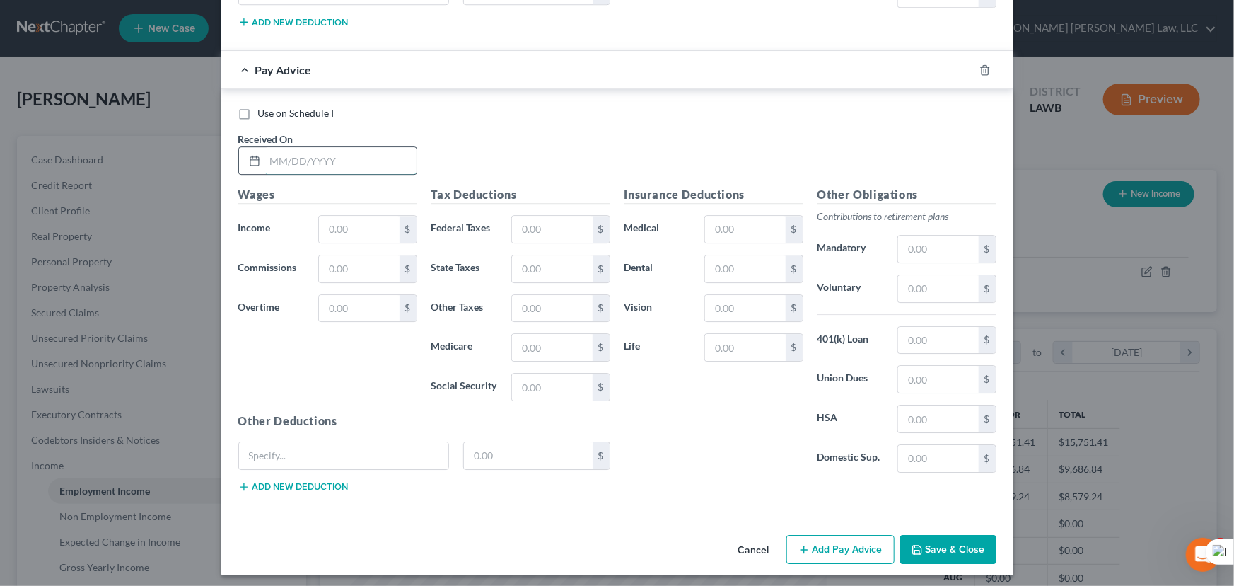
click at [375, 161] on input "text" at bounding box center [340, 160] width 151 height 27
type input "07/25/2025"
click at [373, 230] on input "text" at bounding box center [359, 229] width 80 height 27
type input "4,186.64"
click at [705, 225] on input "text" at bounding box center [745, 229] width 80 height 27
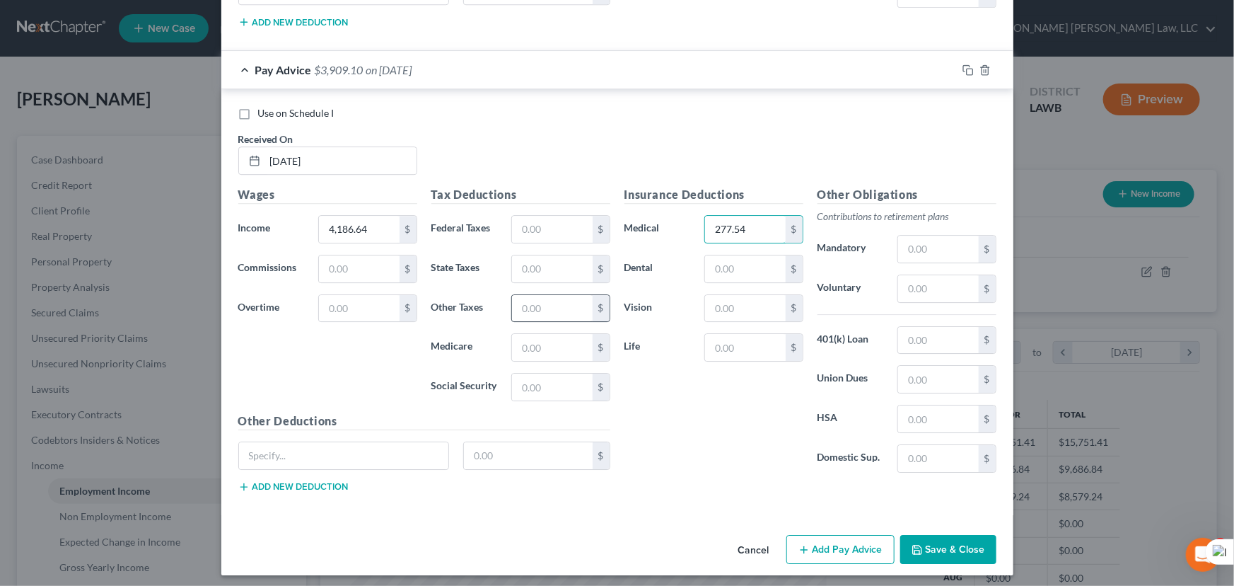
type input "277.54"
click at [542, 310] on input "text" at bounding box center [552, 308] width 80 height 27
type input "216.50"
click at [545, 352] on input "text" at bounding box center [552, 347] width 80 height 27
type input "56.68"
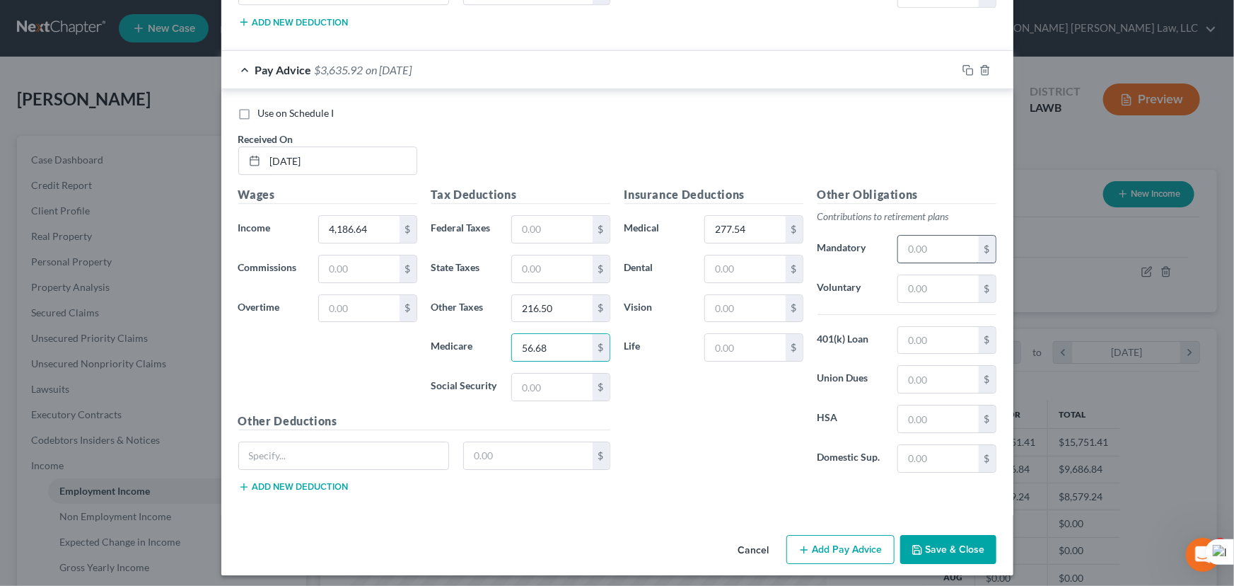
click at [923, 235] on input "text" at bounding box center [938, 248] width 80 height 27
type input "433.91"
click at [859, 545] on button "Add Pay Advice" at bounding box center [840, 550] width 108 height 30
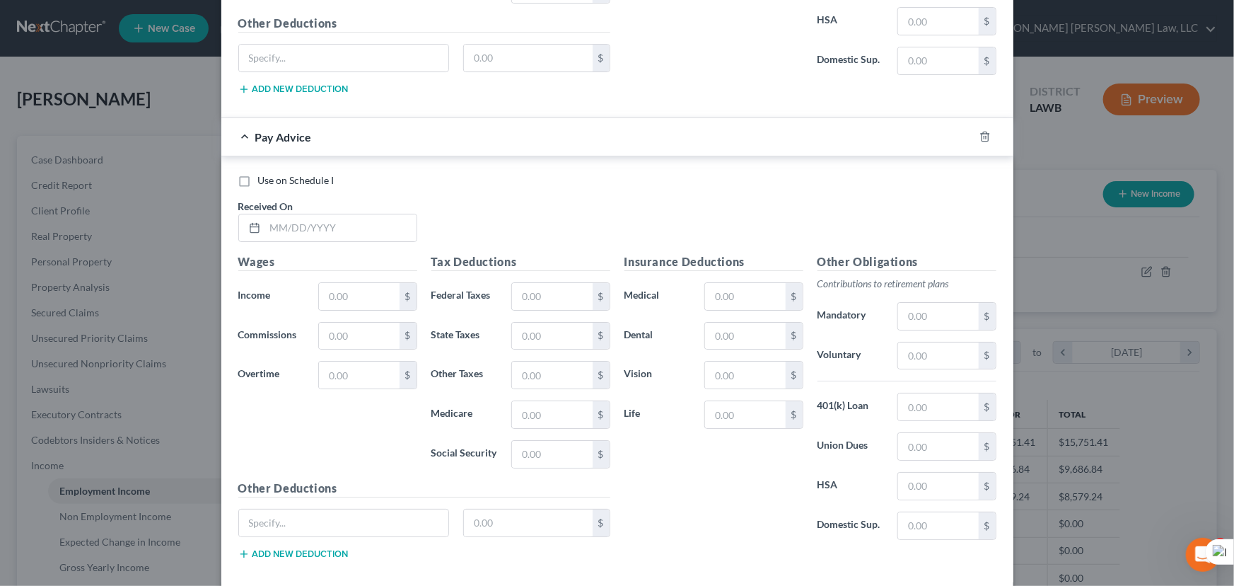
scroll to position [2578, 0]
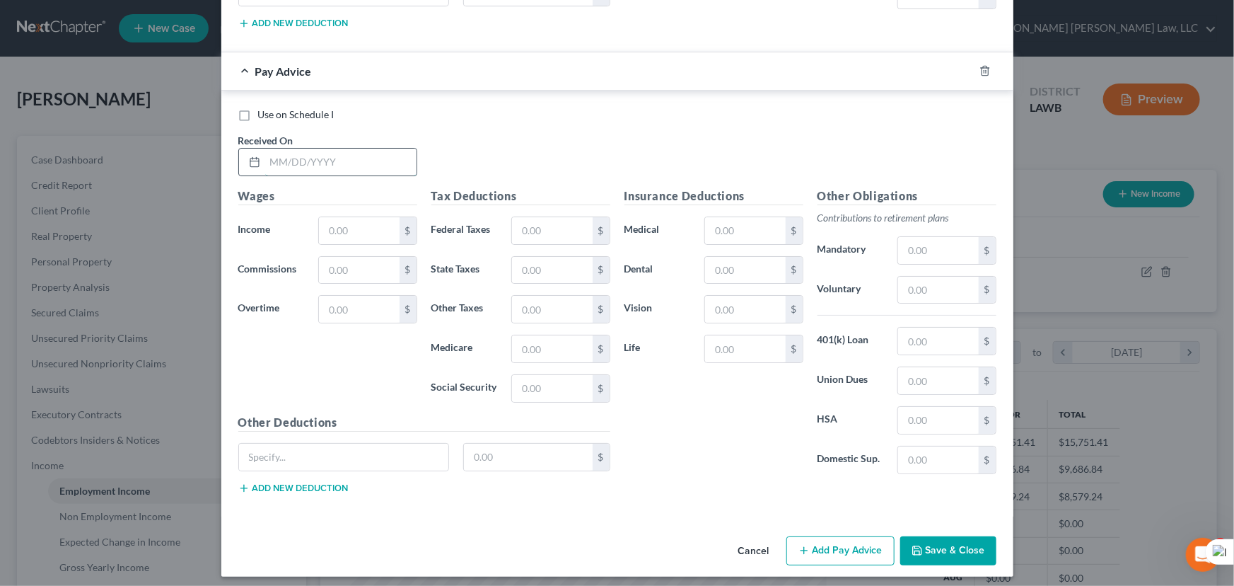
click at [315, 163] on input "text" at bounding box center [340, 162] width 151 height 27
type input "08/08/2025"
click at [387, 224] on input "text" at bounding box center [359, 230] width 80 height 27
type input "4,695.19"
click at [566, 304] on input "text" at bounding box center [552, 309] width 80 height 27
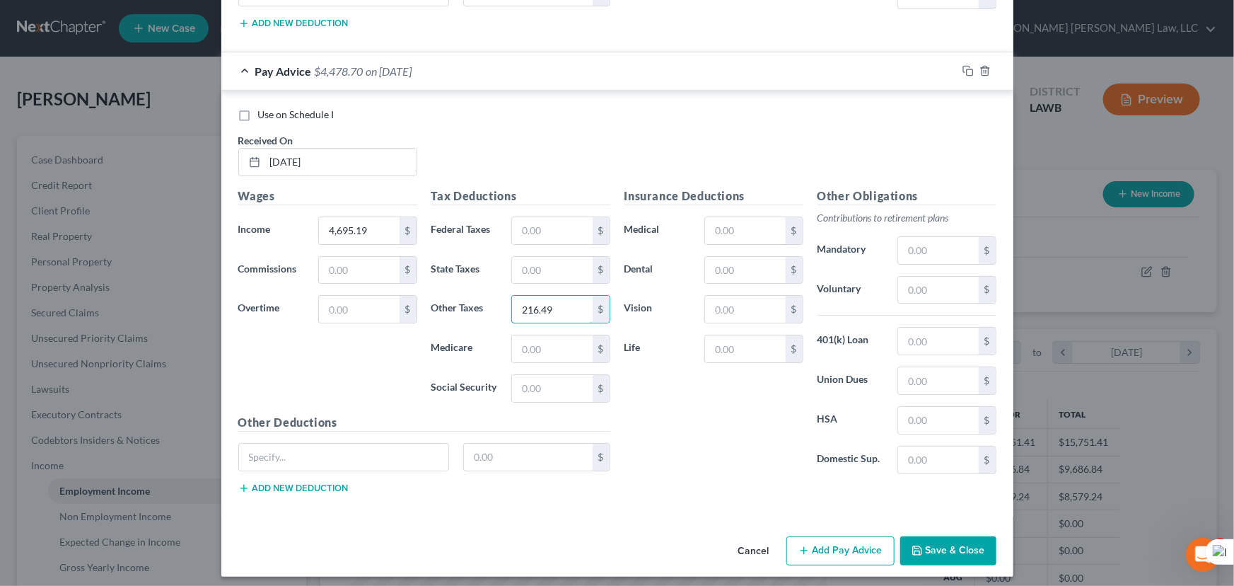
type input "216.49"
drag, startPoint x: 490, startPoint y: 332, endPoint x: 528, endPoint y: 344, distance: 39.6
click at [496, 336] on label "Medicare" at bounding box center [464, 348] width 81 height 28
click at [528, 344] on input "text" at bounding box center [552, 348] width 80 height 27
type input "66.41"
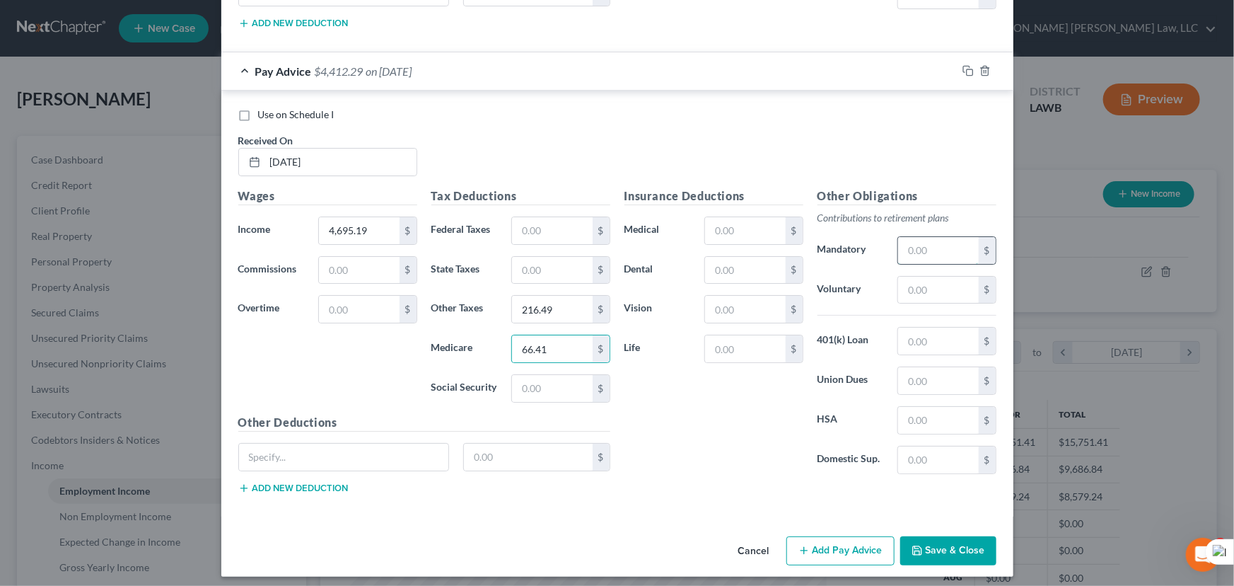
click at [930, 251] on input "text" at bounding box center [938, 250] width 80 height 27
type input "508.42"
click at [820, 544] on button "Add Pay Advice" at bounding box center [840, 551] width 108 height 30
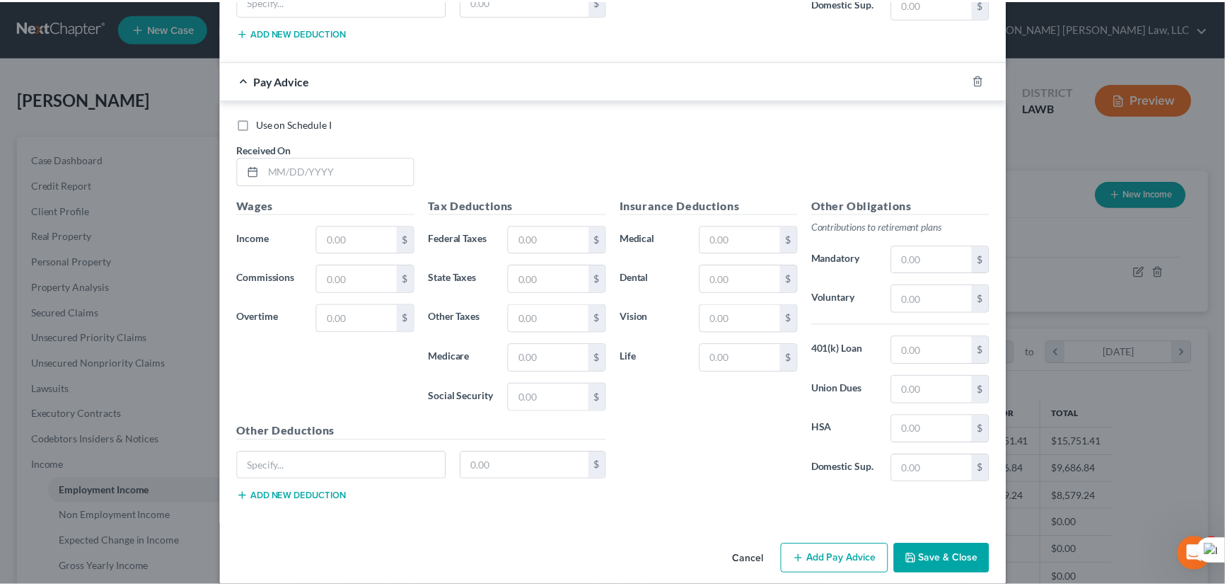
scroll to position [3042, 0]
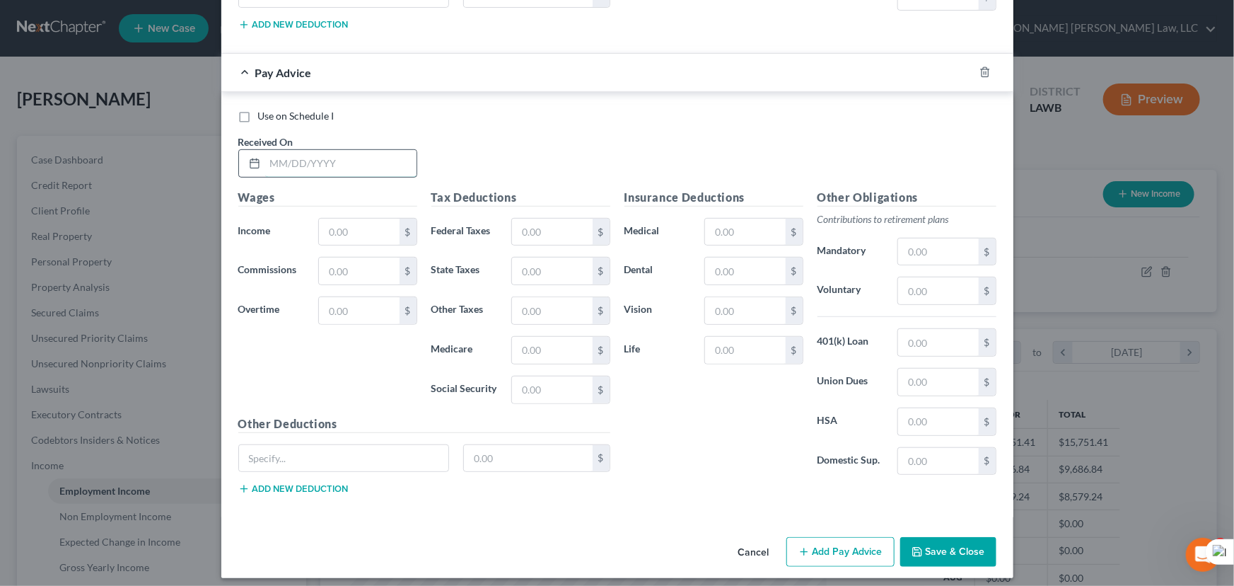
click at [344, 153] on input "text" at bounding box center [340, 163] width 151 height 27
type input "08/25/2025"
click at [350, 219] on input "text" at bounding box center [359, 232] width 80 height 27
type input "4,102.53"
click at [750, 223] on input "text" at bounding box center [745, 232] width 80 height 27
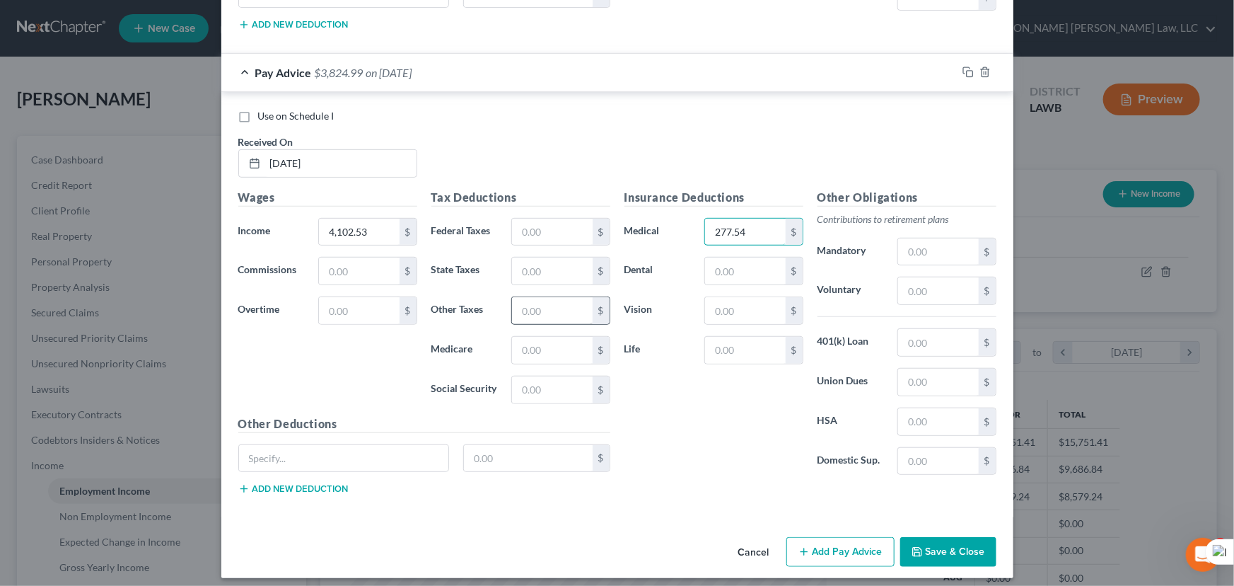
type input "277.54"
click at [552, 297] on input "text" at bounding box center [552, 310] width 80 height 27
type input "216.50"
click at [523, 345] on input "text" at bounding box center [552, 350] width 80 height 27
type input "55.23"
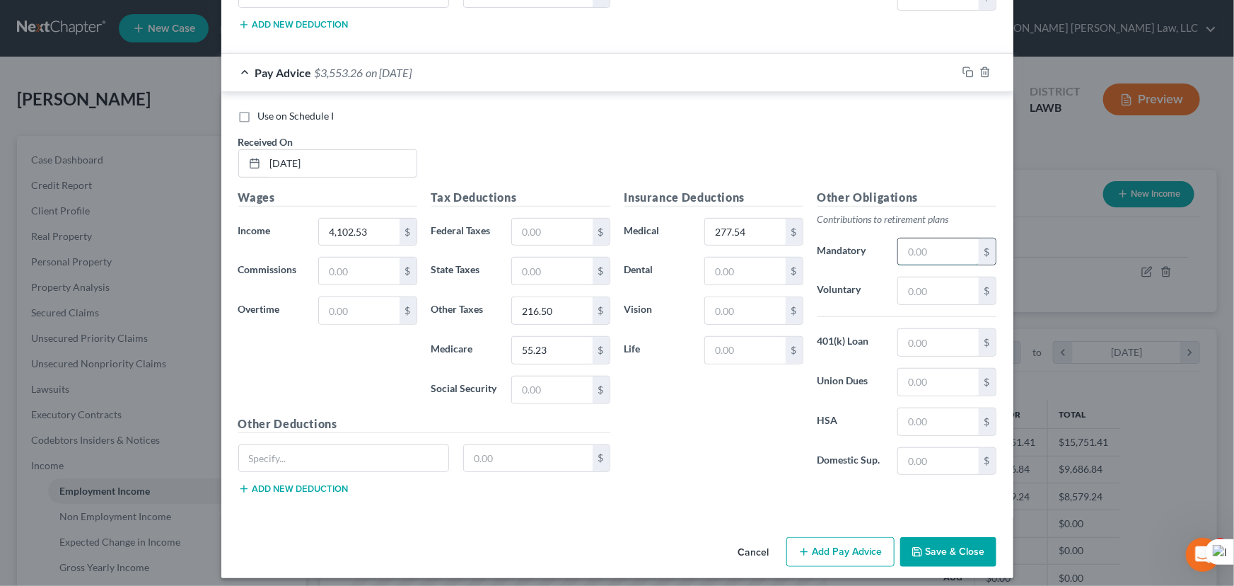
click at [904, 248] on input "text" at bounding box center [938, 251] width 80 height 27
type input "422.8"
click at [919, 538] on button "Save & Close" at bounding box center [948, 552] width 96 height 30
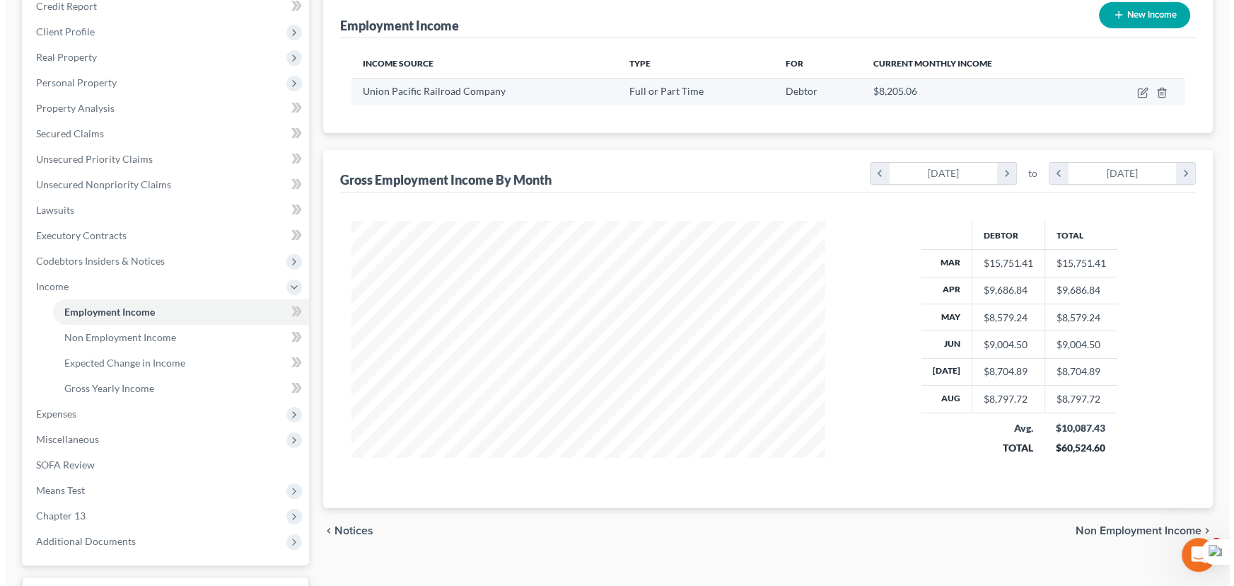
scroll to position [0, 0]
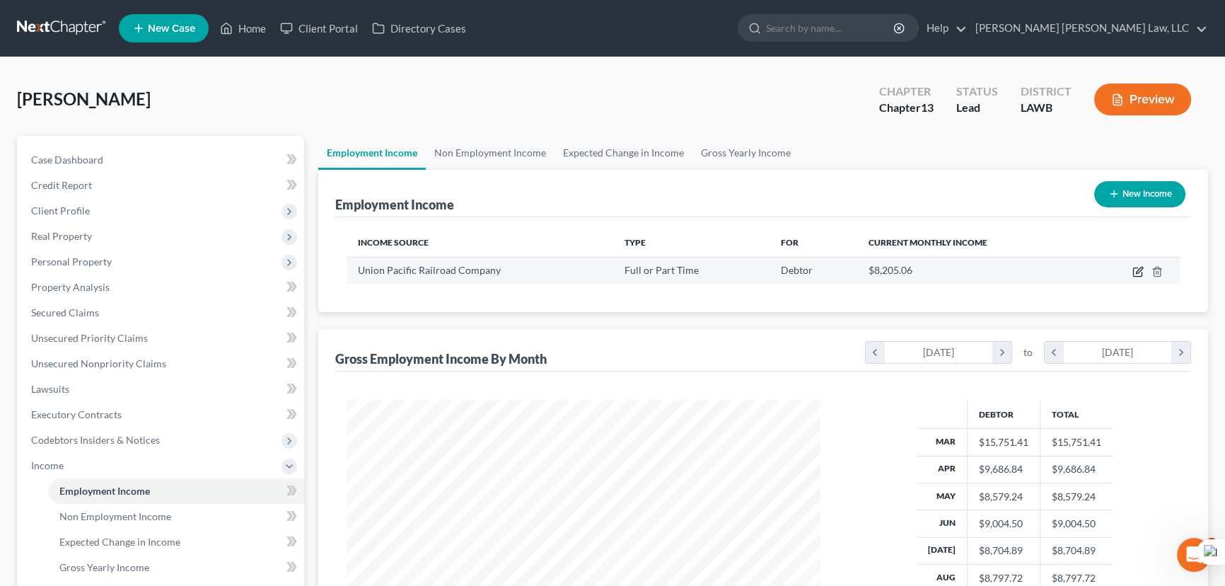
click at [1134, 276] on td at bounding box center [1132, 270] width 95 height 27
click at [1134, 272] on icon "button" at bounding box center [1137, 271] width 11 height 11
select select "0"
select select "30"
select select "1"
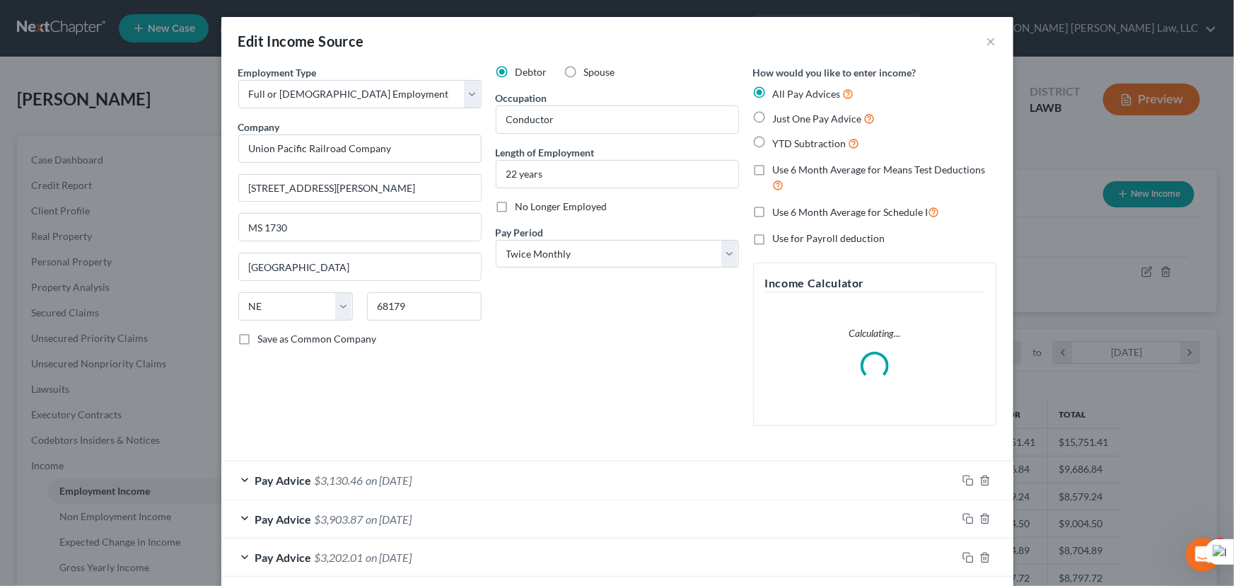
scroll to position [253, 506]
click at [773, 171] on label "Use 6 Month Average for Means Test Deductions" at bounding box center [884, 178] width 223 height 30
click at [779, 171] on input "Use 6 Month Average for Means Test Deductions" at bounding box center [783, 167] width 9 height 9
checkbox input "true"
click at [773, 211] on label "Use 6 Month Average for Schedule I" at bounding box center [856, 212] width 167 height 16
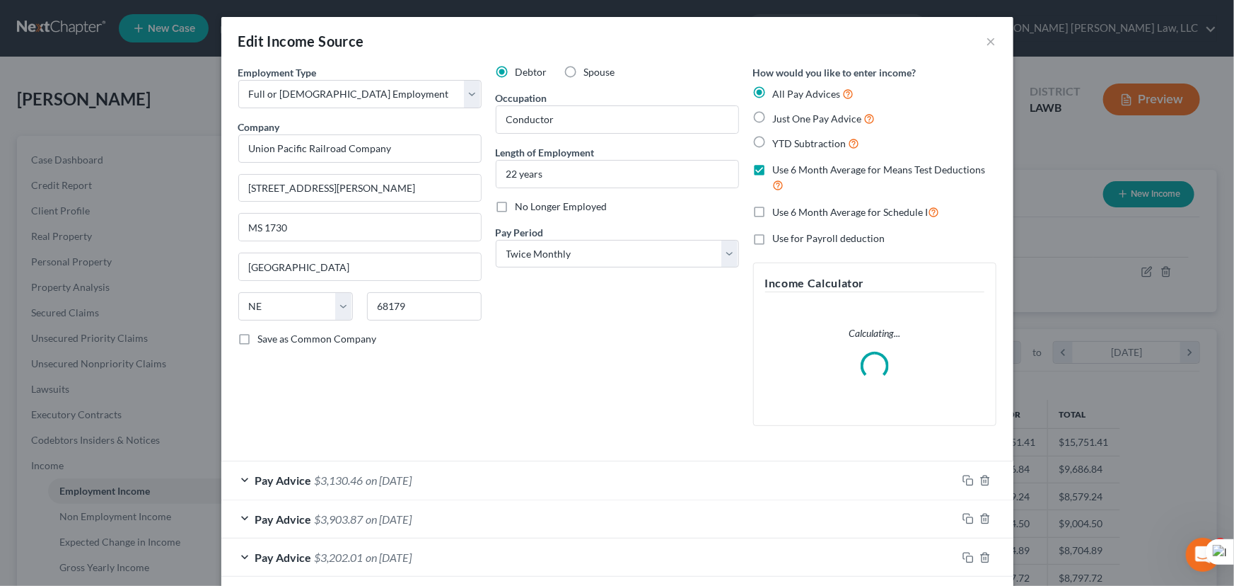
click at [779, 211] on input "Use 6 Month Average for Schedule I" at bounding box center [783, 208] width 9 height 9
checkbox input "true"
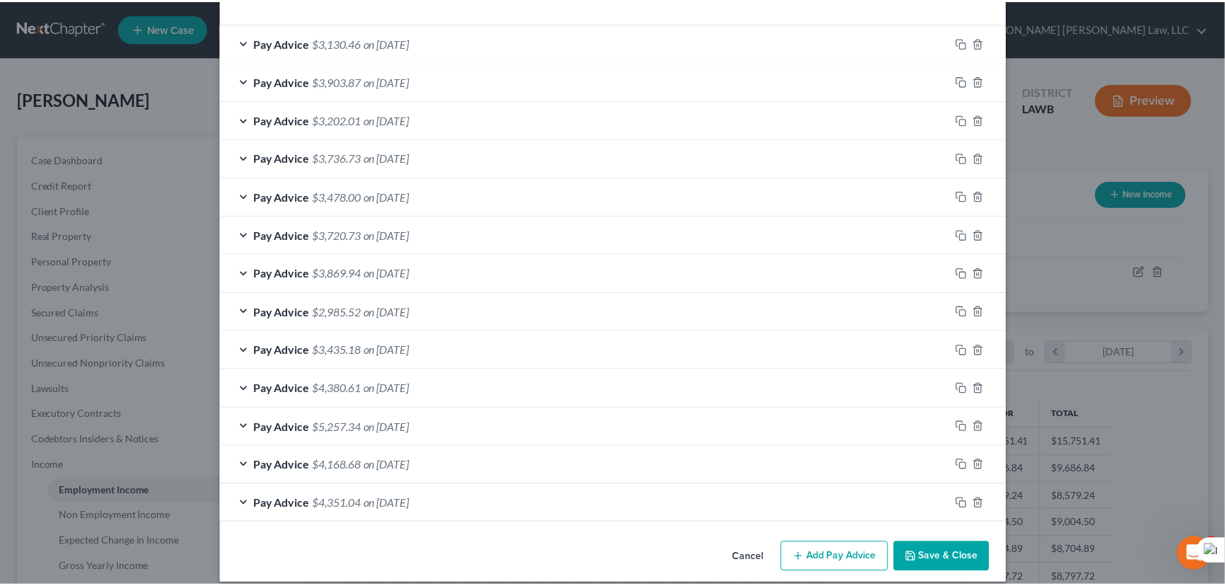
scroll to position [450, 0]
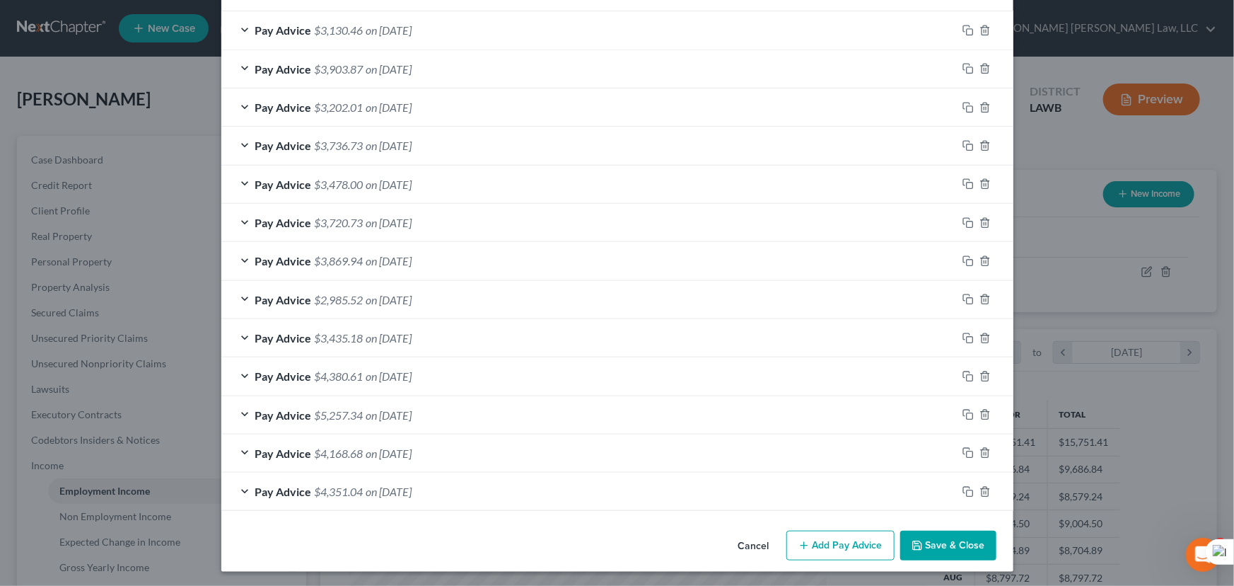
click at [955, 536] on button "Save & Close" at bounding box center [948, 545] width 96 height 30
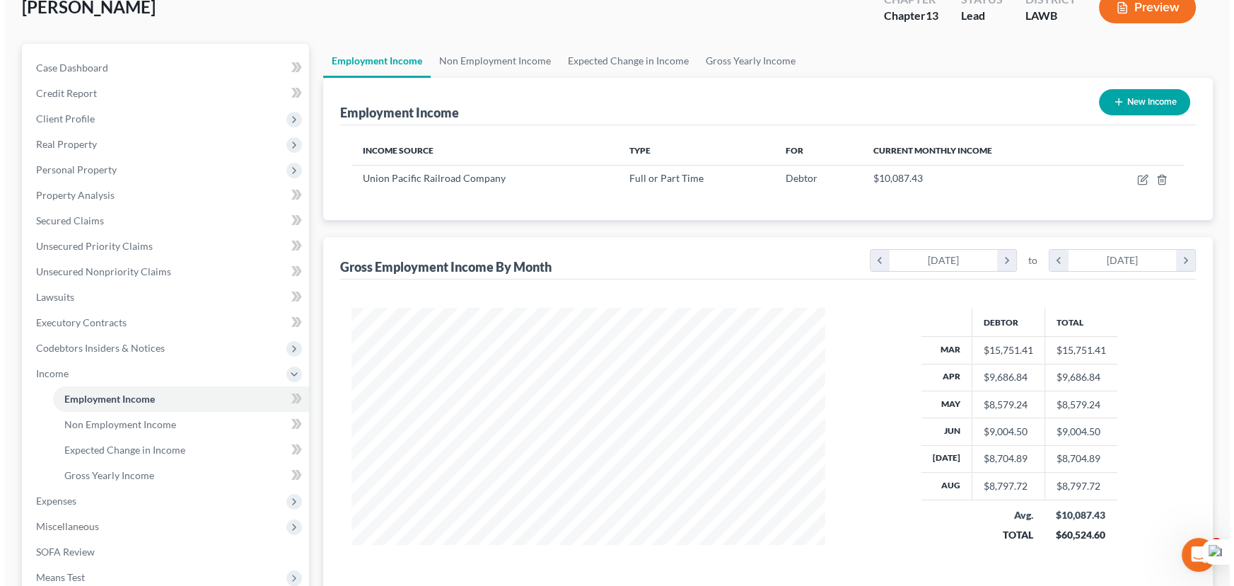
scroll to position [257, 0]
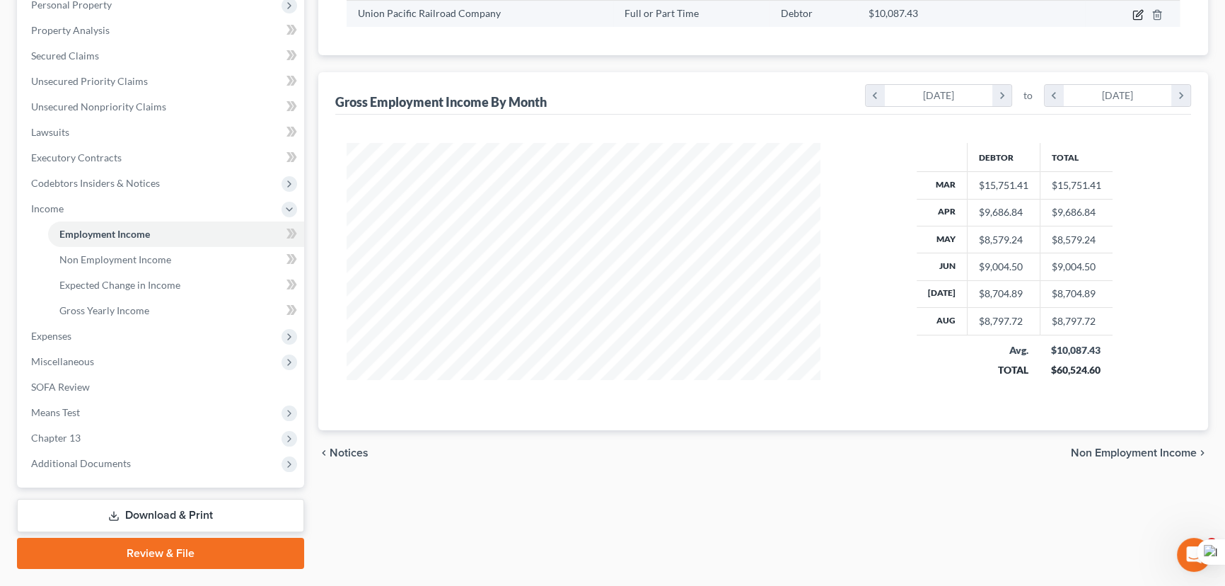
click at [1136, 14] on icon "button" at bounding box center [1139, 13] width 6 height 6
select select "0"
select select "30"
select select "1"
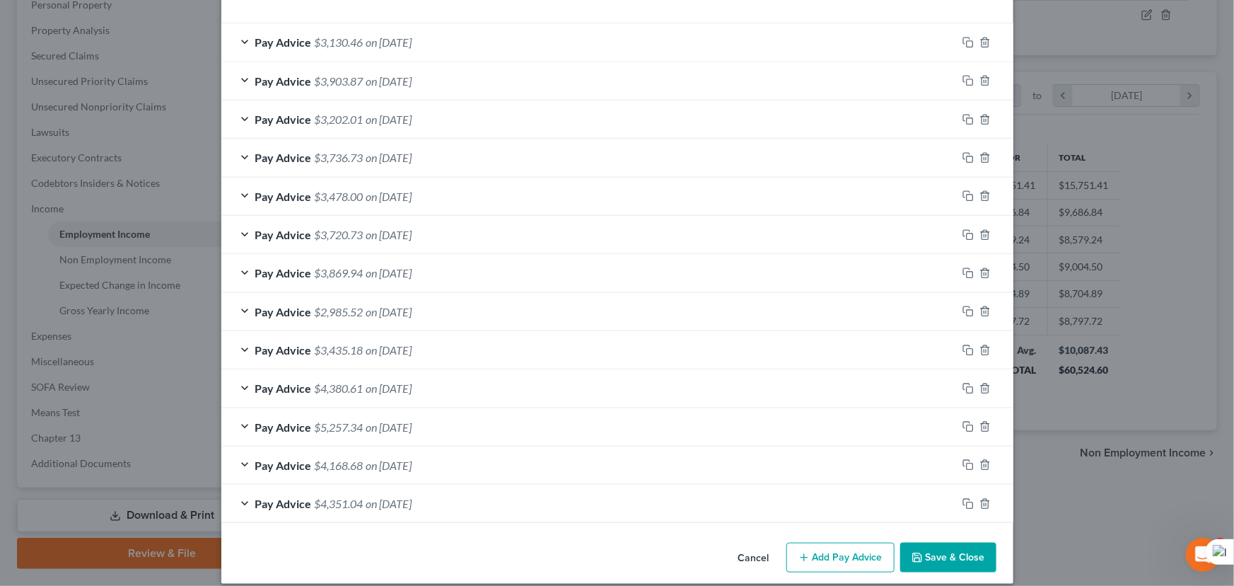
scroll to position [494, 0]
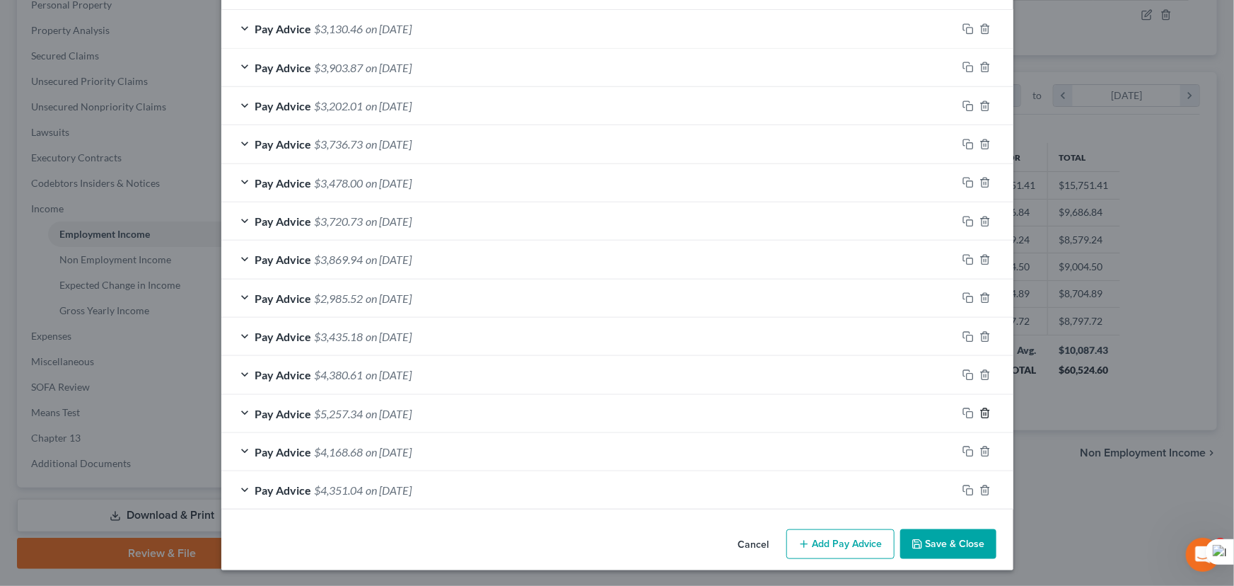
click at [984, 412] on icon "button" at bounding box center [984, 412] width 11 height 11
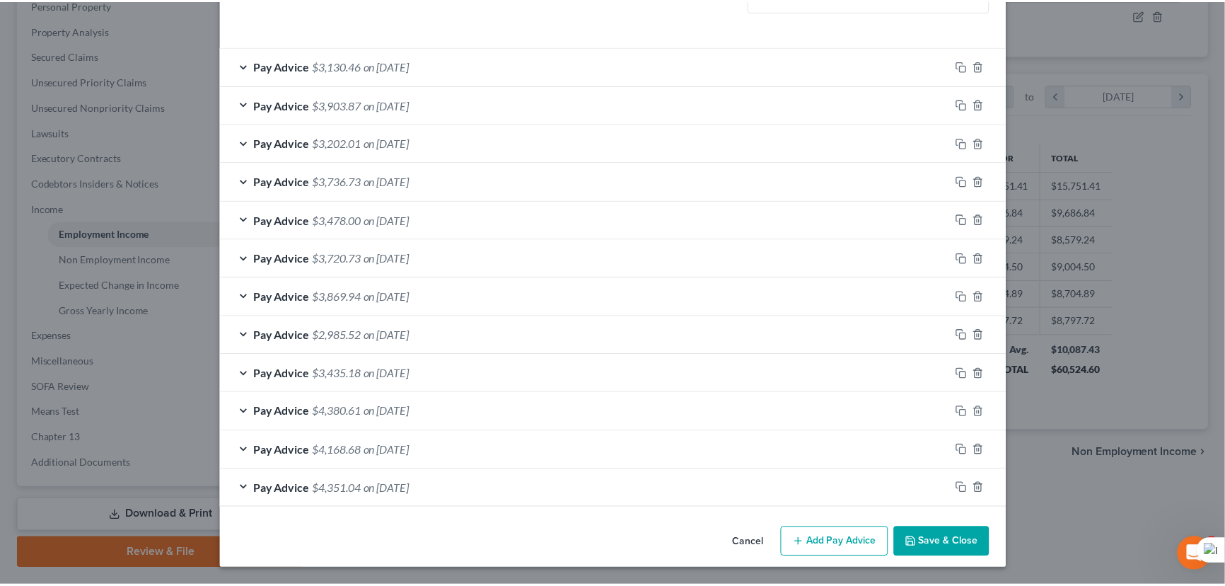
scroll to position [455, 0]
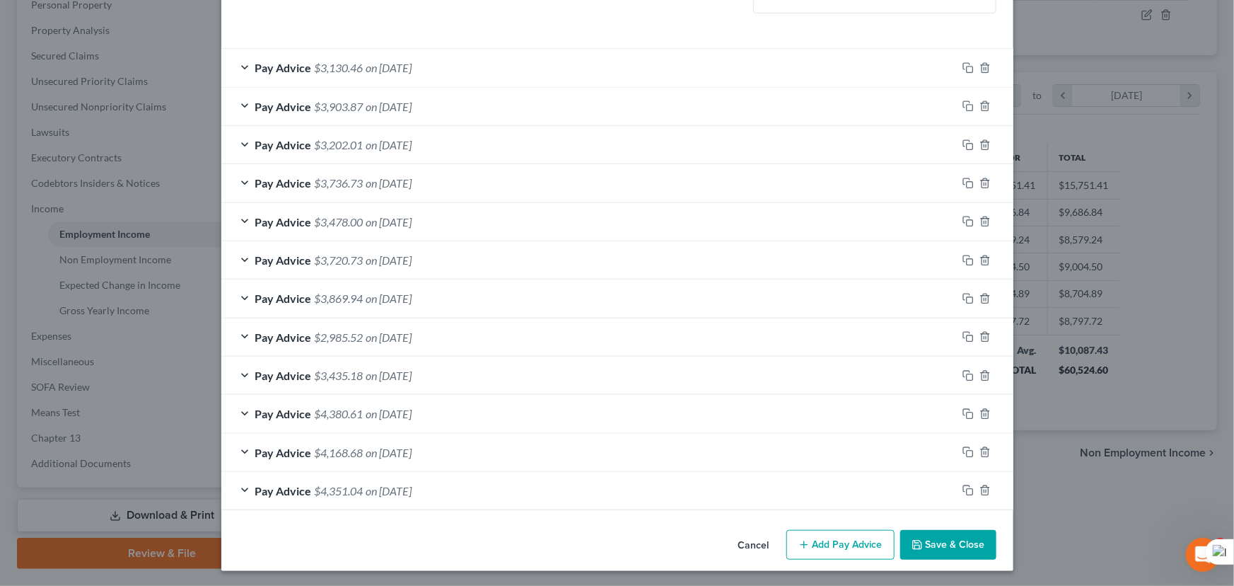
click at [973, 539] on button "Save & Close" at bounding box center [948, 545] width 96 height 30
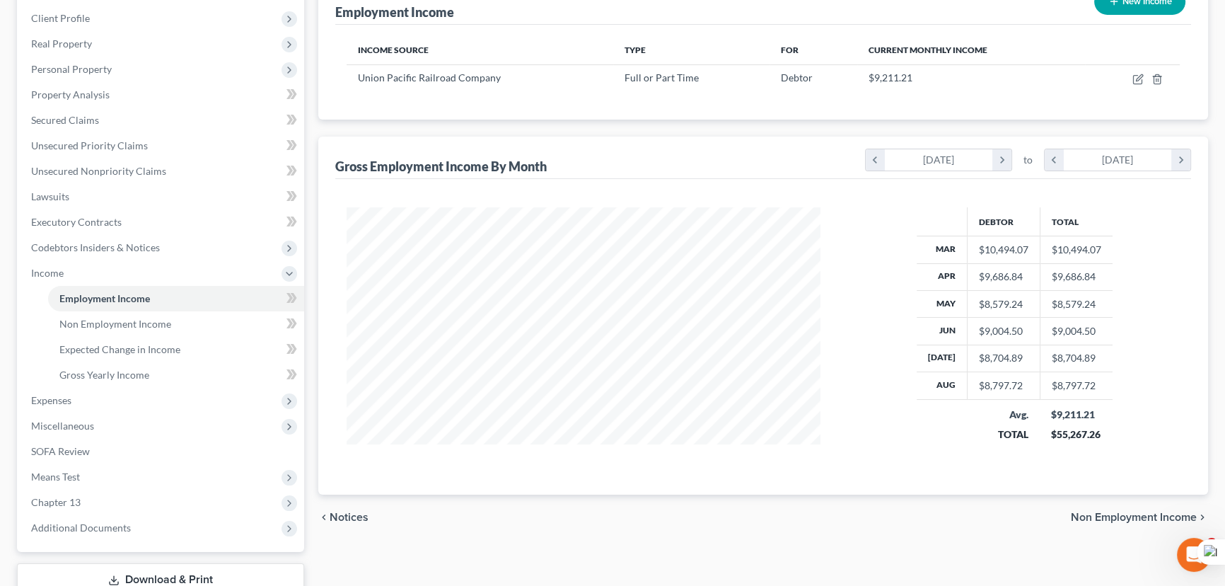
scroll to position [0, 0]
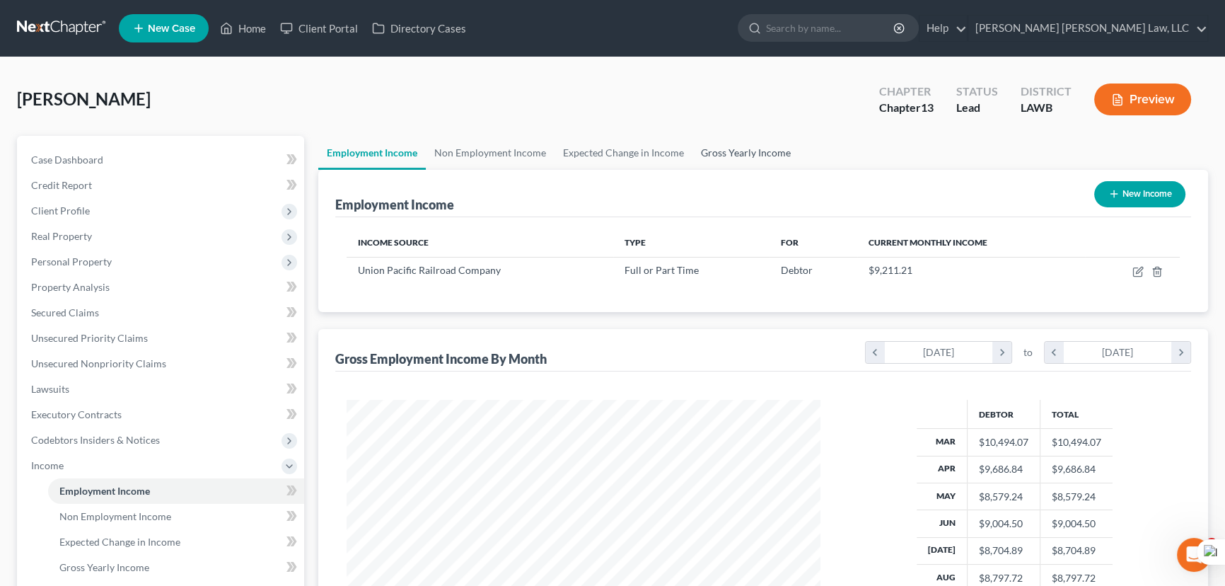
click at [757, 146] on link "Gross Yearly Income" at bounding box center [745, 153] width 107 height 34
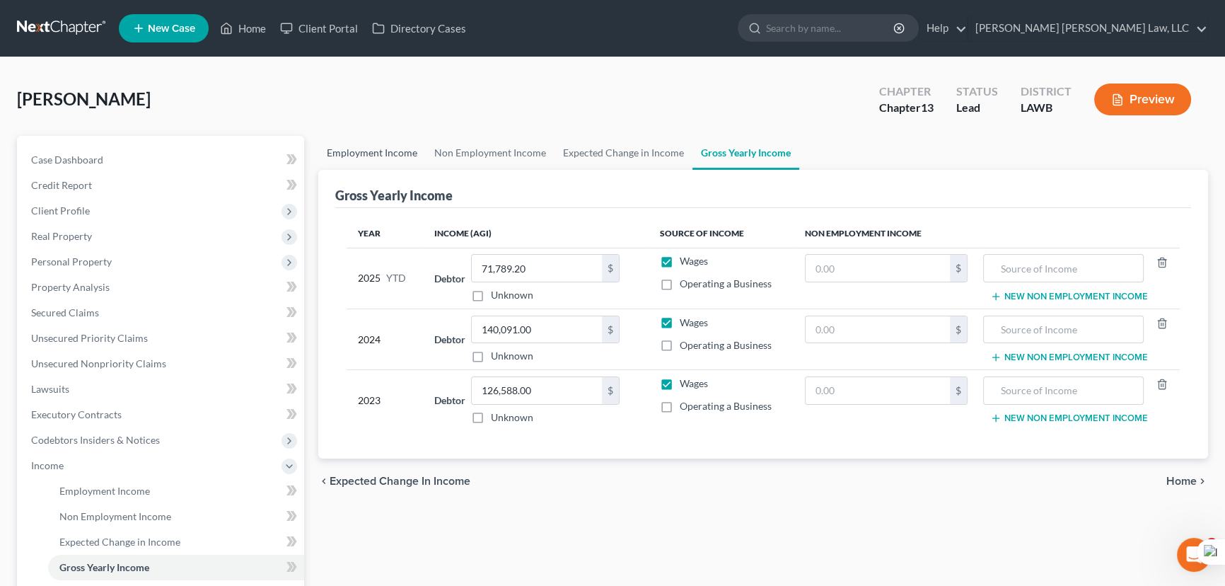
click at [378, 145] on link "Employment Income" at bounding box center [371, 153] width 107 height 34
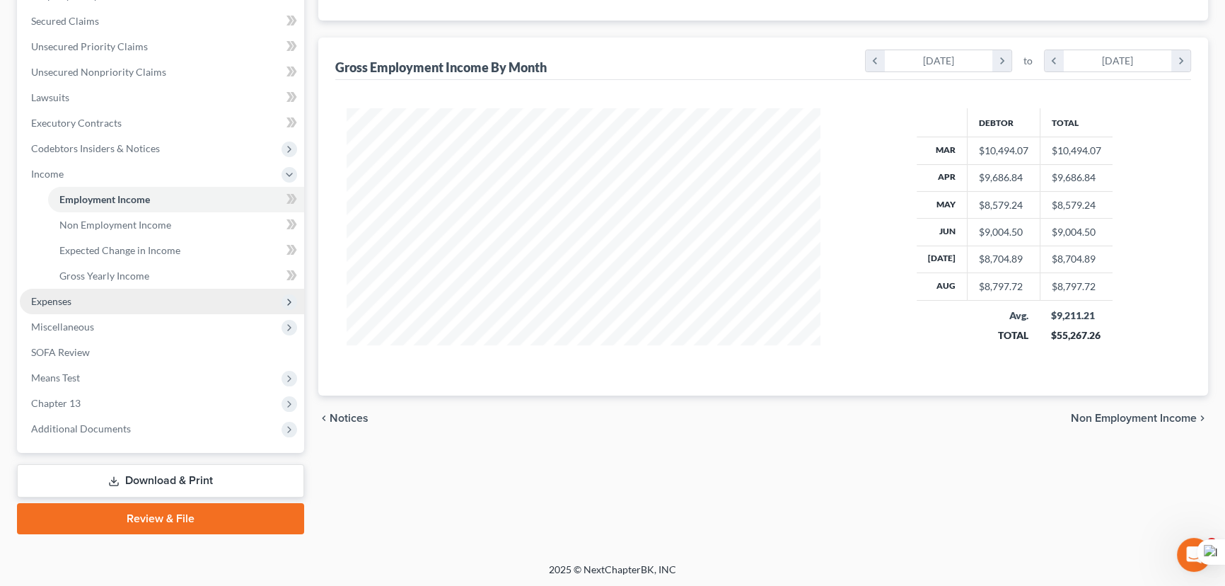
scroll to position [253, 502]
click at [126, 304] on span "Expenses" at bounding box center [162, 301] width 284 height 25
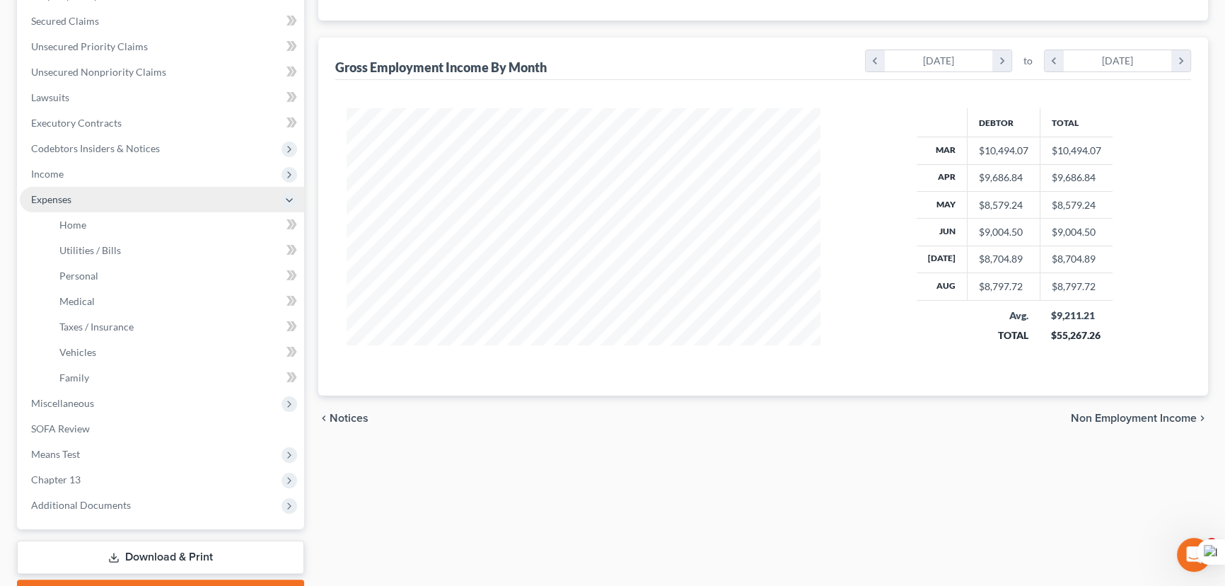
click at [130, 202] on span "Expenses" at bounding box center [162, 199] width 284 height 25
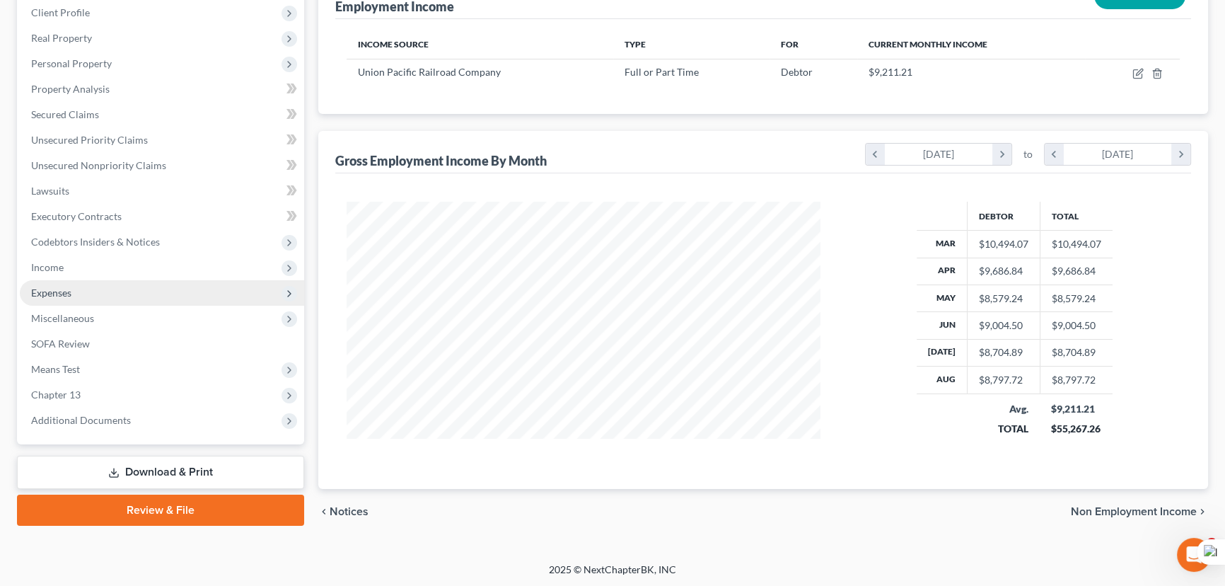
click at [120, 286] on span "Expenses" at bounding box center [162, 292] width 284 height 25
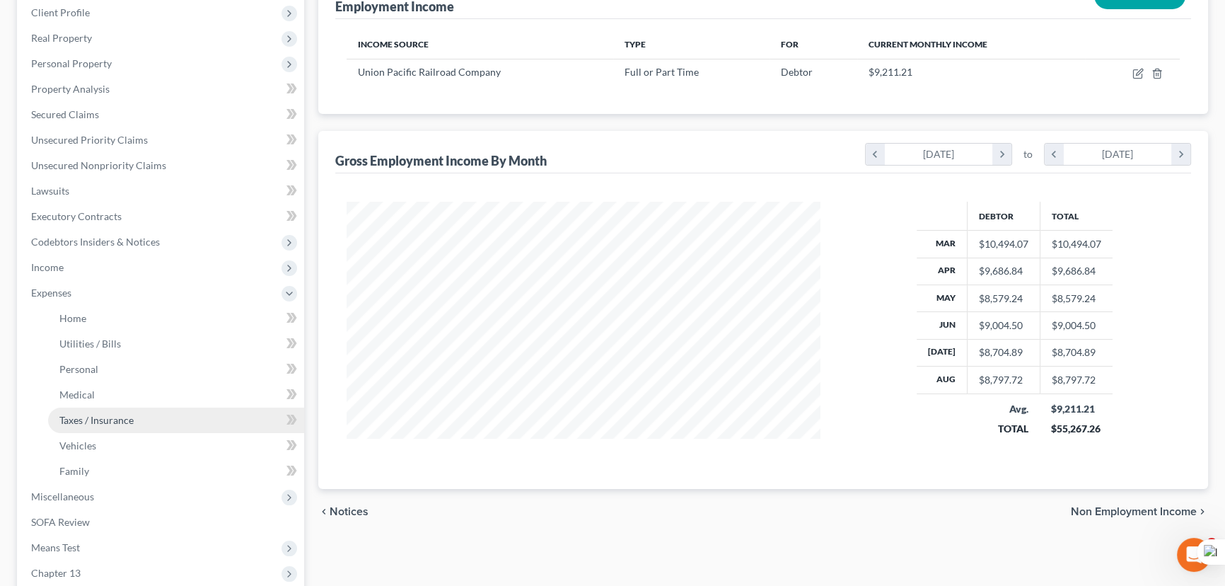
scroll to position [291, 0]
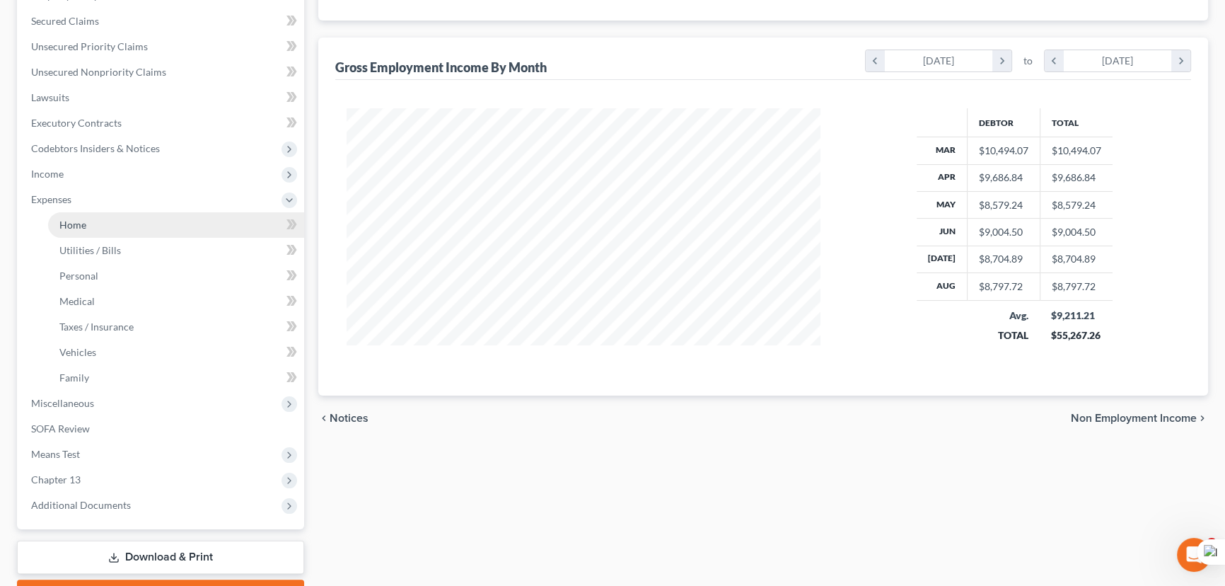
click at [127, 227] on link "Home" at bounding box center [176, 224] width 256 height 25
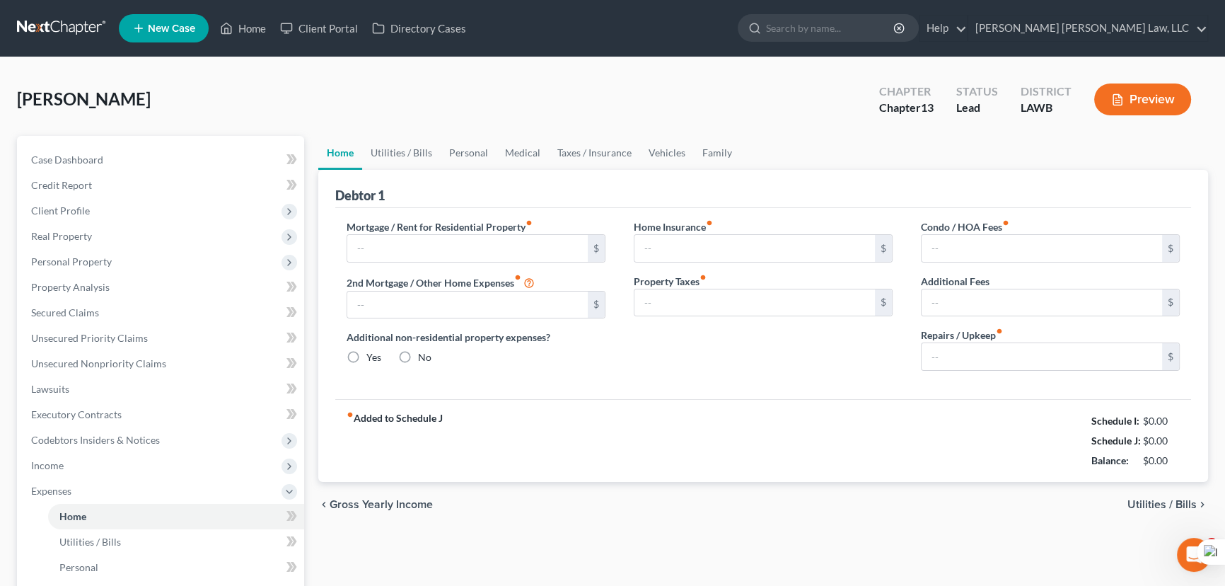
type input "1,750.00"
type input "0.00"
radio input "true"
type input "0.00"
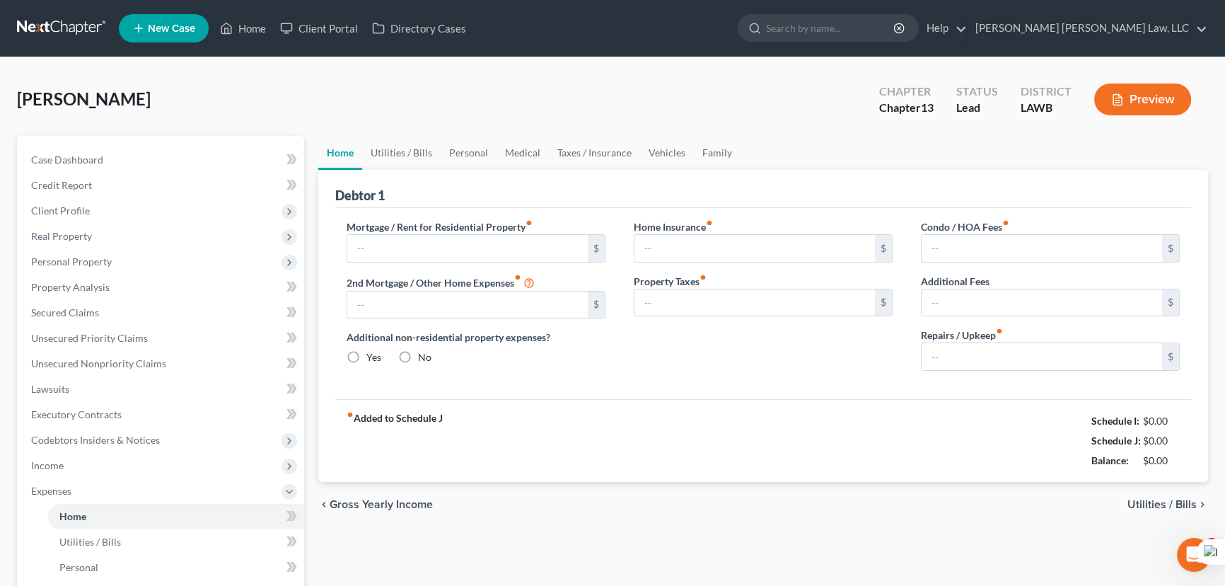
type input "0.00"
type input "80.00"
type input "0.00"
click at [424, 144] on link "Utilities / Bills" at bounding box center [401, 153] width 78 height 34
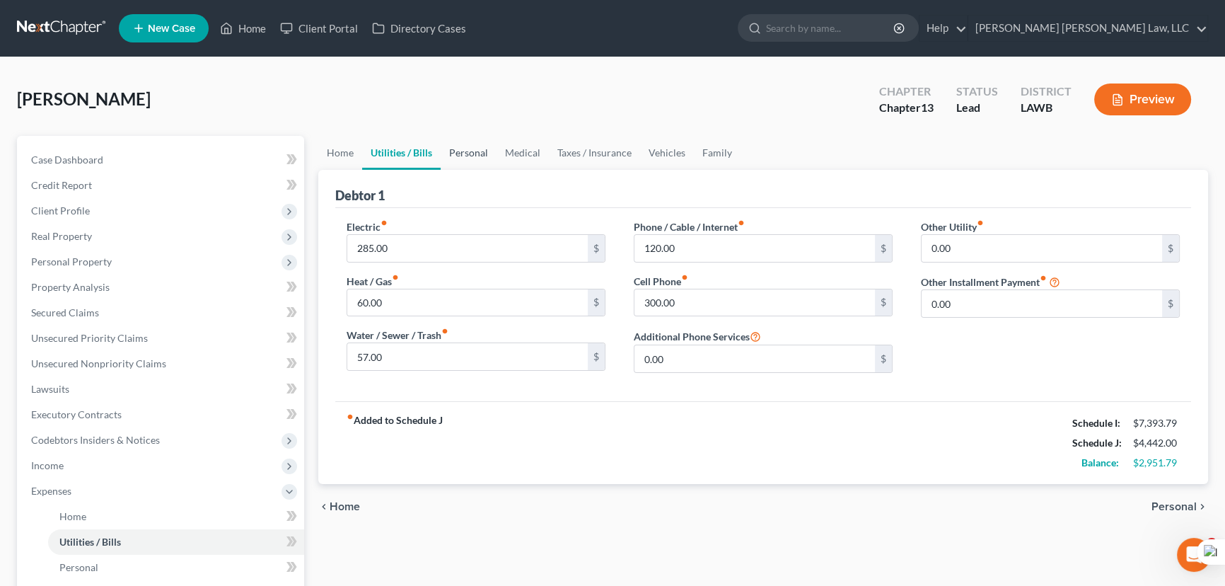
click at [483, 158] on link "Personal" at bounding box center [469, 153] width 56 height 34
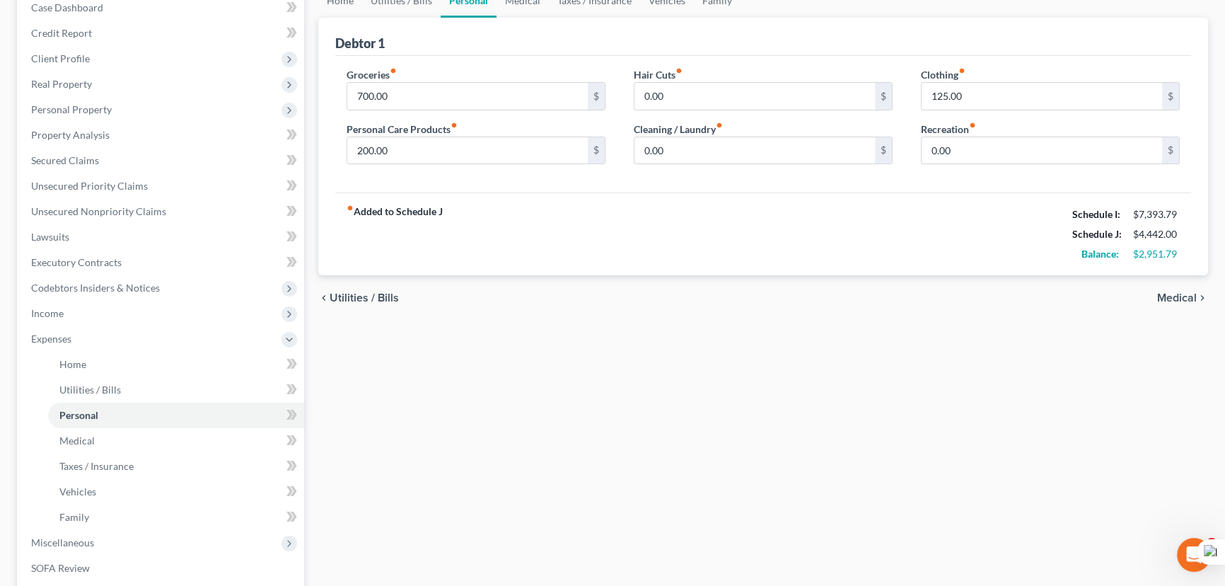
scroll to position [368, 0]
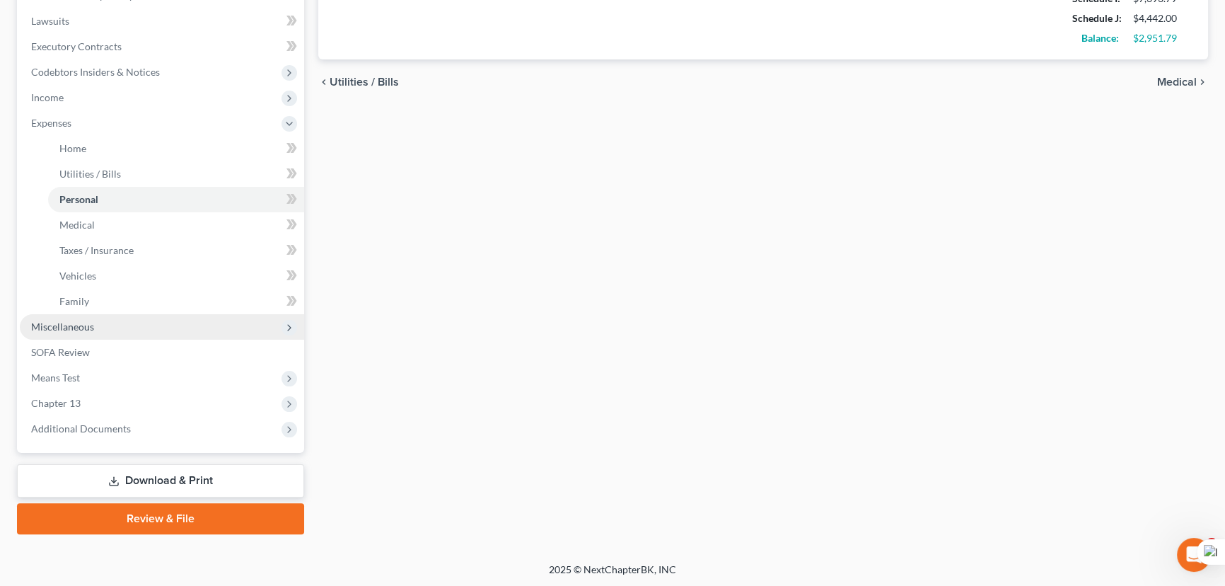
click at [130, 320] on span "Miscellaneous" at bounding box center [162, 326] width 284 height 25
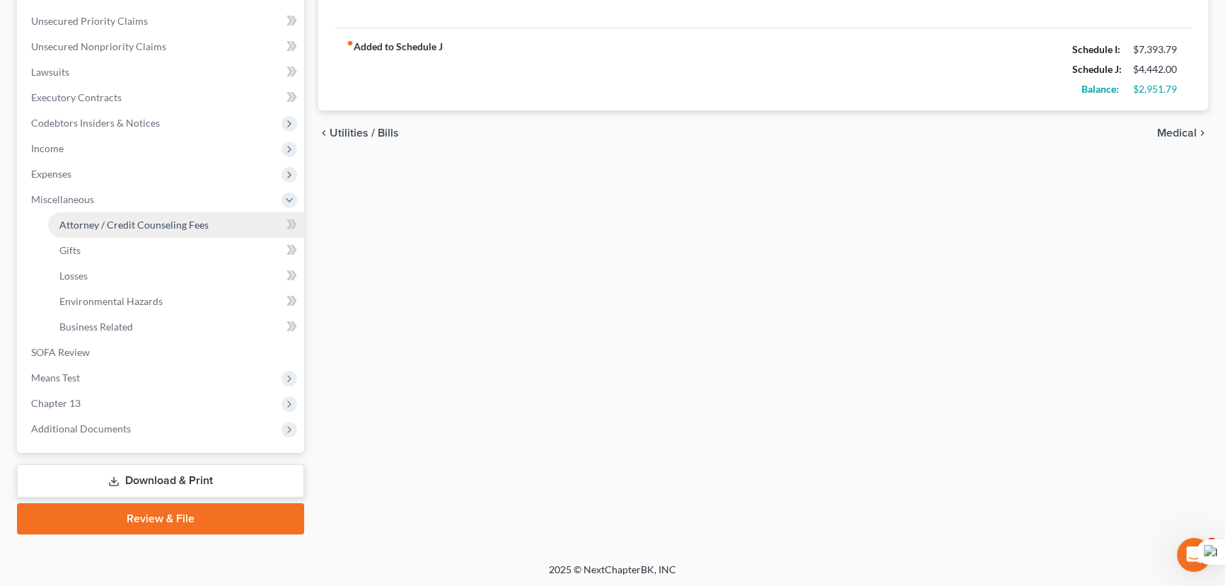
click at [161, 216] on link "Attorney / Credit Counseling Fees" at bounding box center [176, 224] width 256 height 25
select select "1"
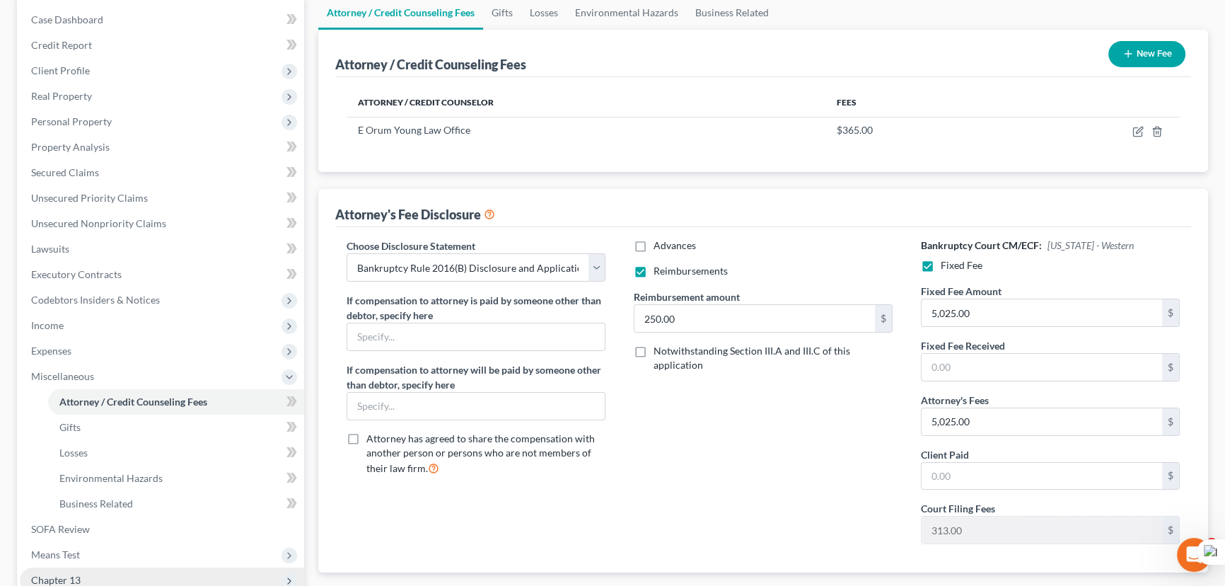
scroll to position [317, 0]
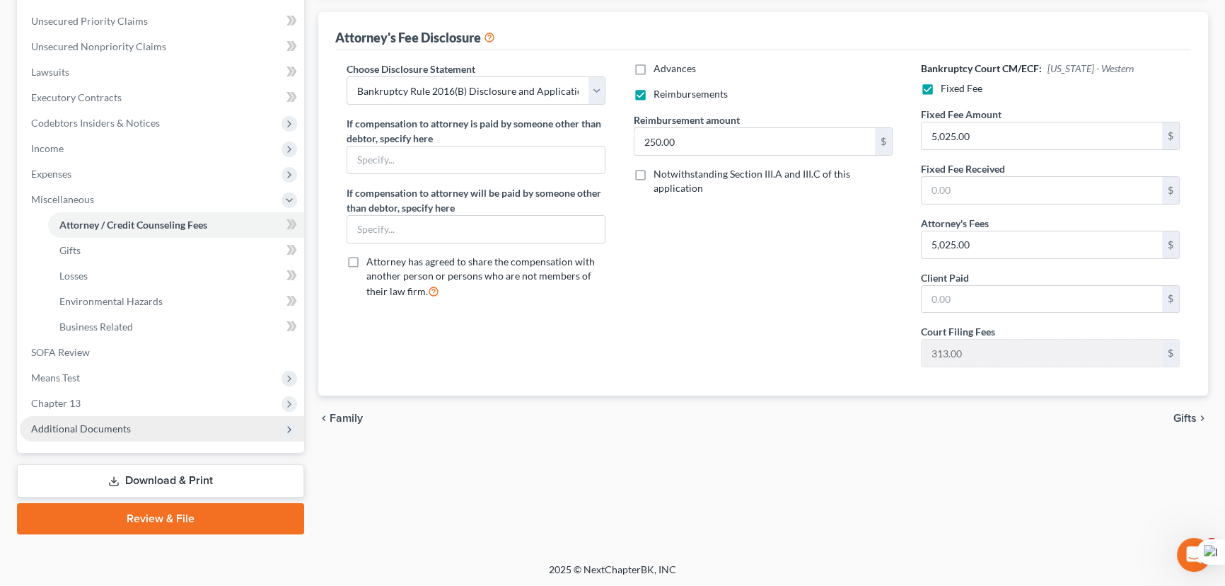
click at [157, 422] on span "Additional Documents" at bounding box center [162, 428] width 284 height 25
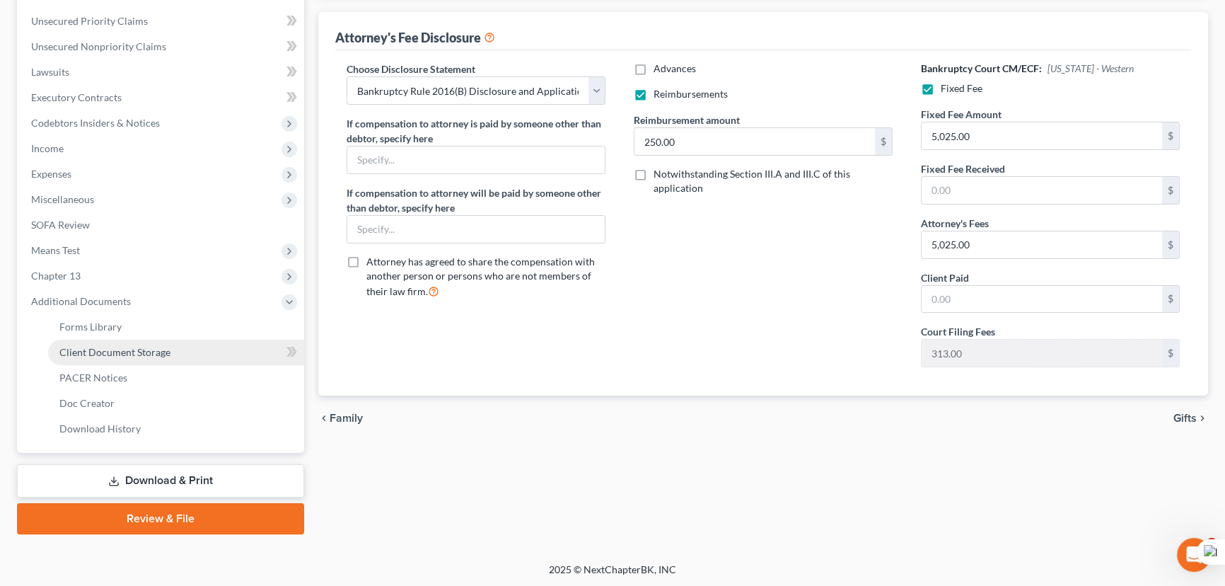
click at [157, 356] on span "Client Document Storage" at bounding box center [114, 352] width 111 height 12
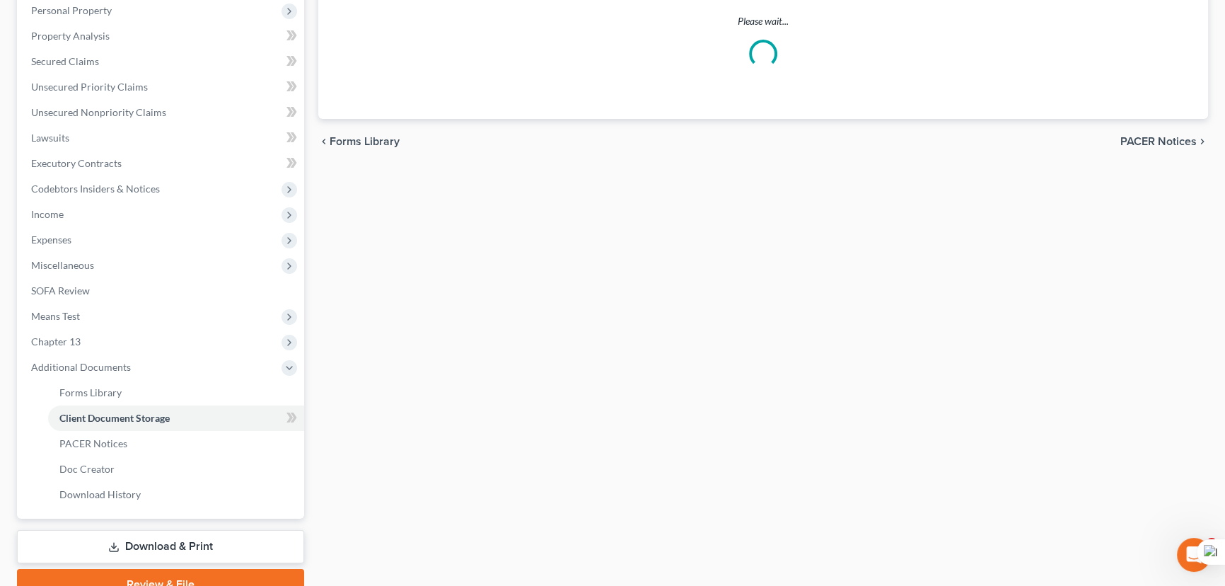
select select "9"
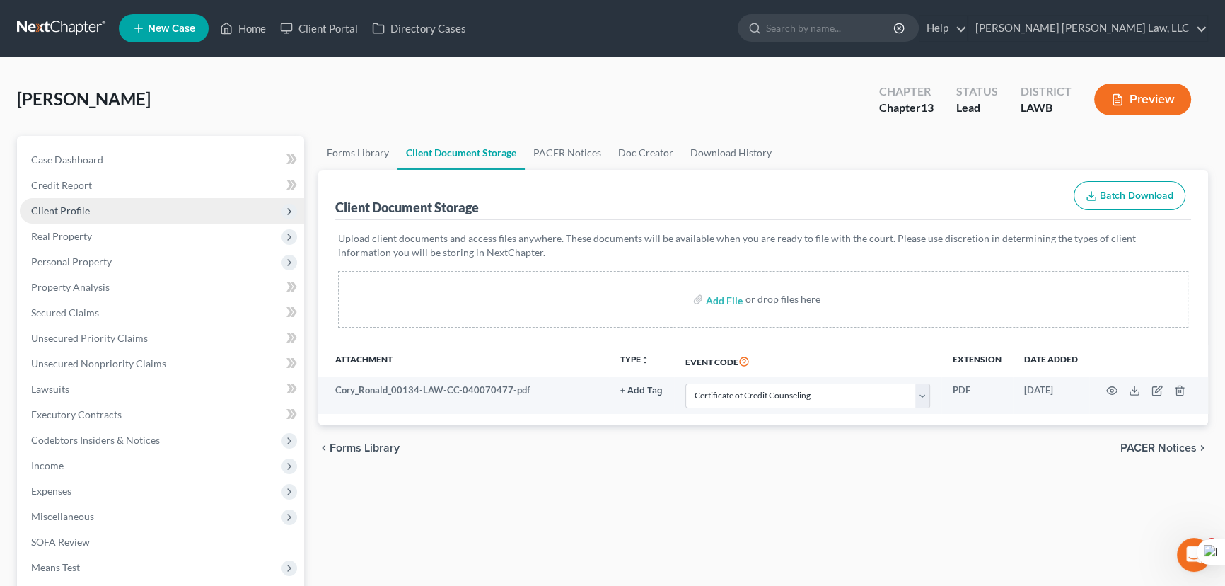
click at [105, 199] on span "Client Profile" at bounding box center [162, 210] width 284 height 25
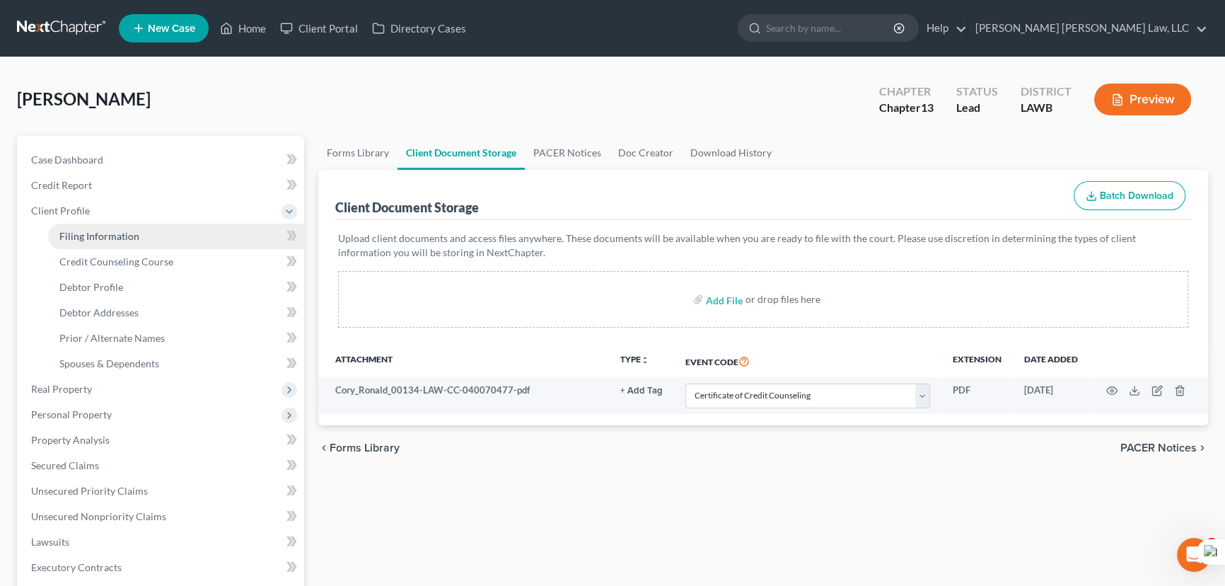
click at [124, 238] on span "Filing Information" at bounding box center [99, 236] width 80 height 12
select select "1"
select select "0"
select select "3"
select select "36"
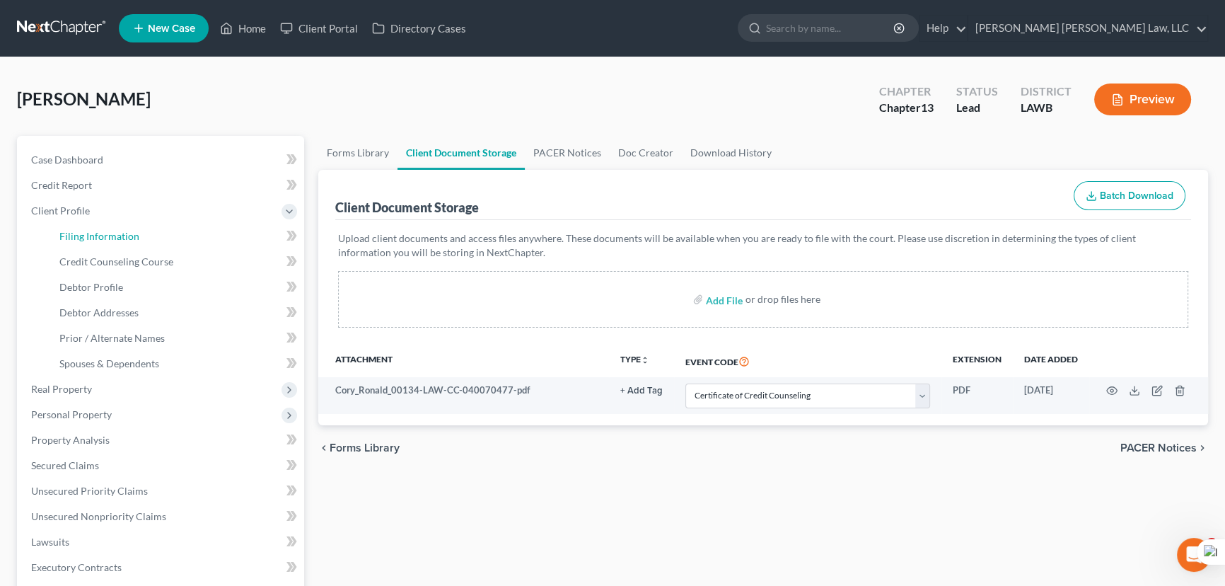
select select "0"
select select "19"
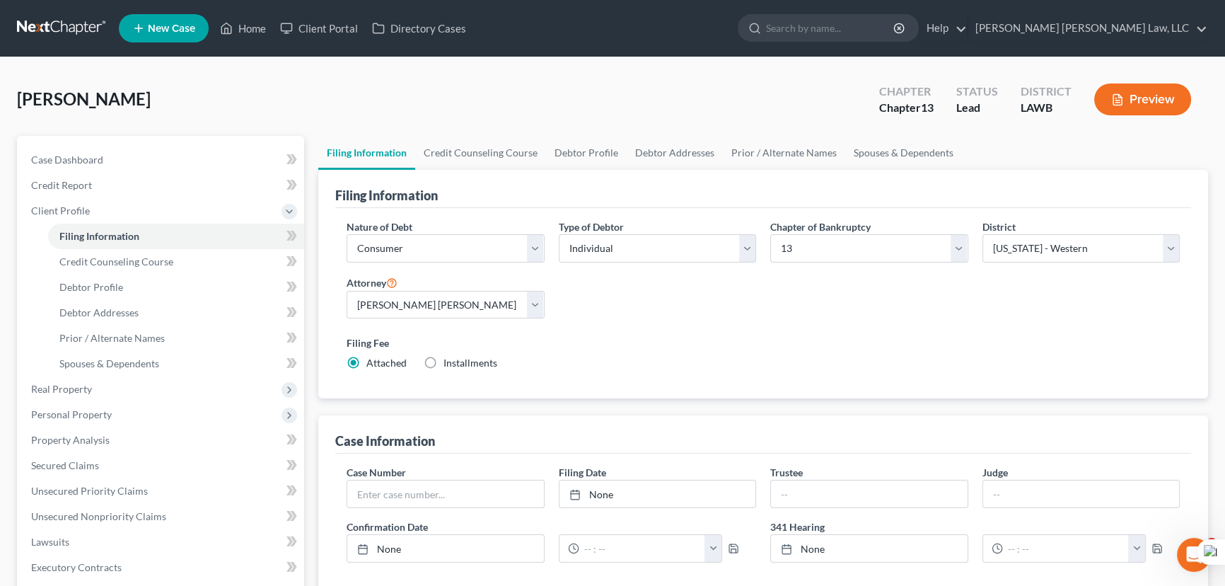
click at [81, 25] on link at bounding box center [62, 28] width 91 height 25
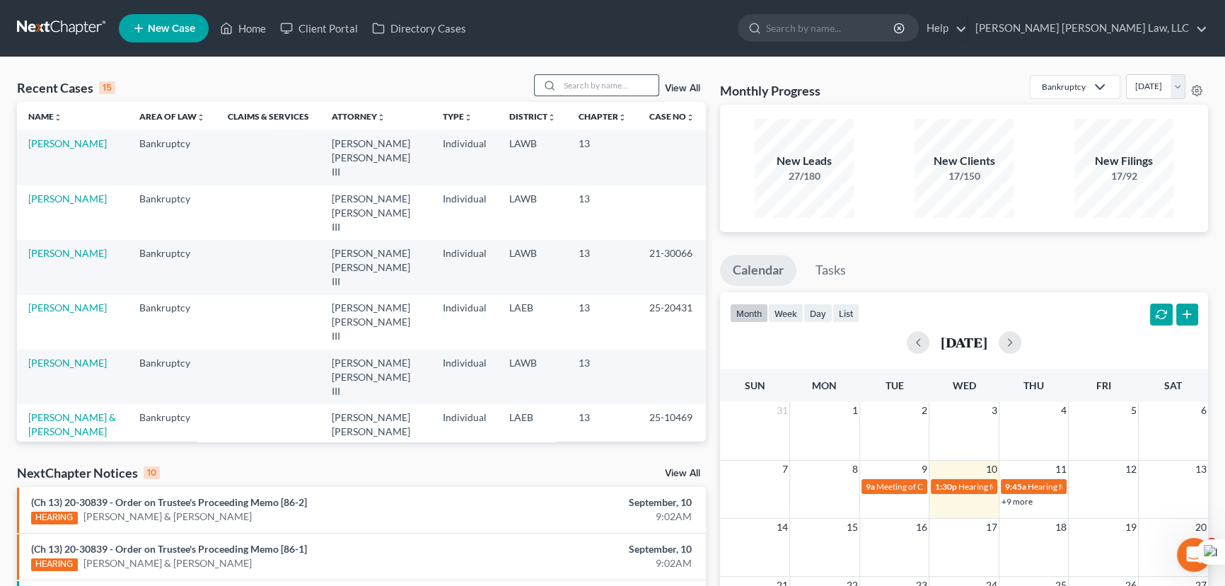
click at [595, 85] on input "search" at bounding box center [608, 85] width 99 height 21
type input "[PERSON_NAME]"
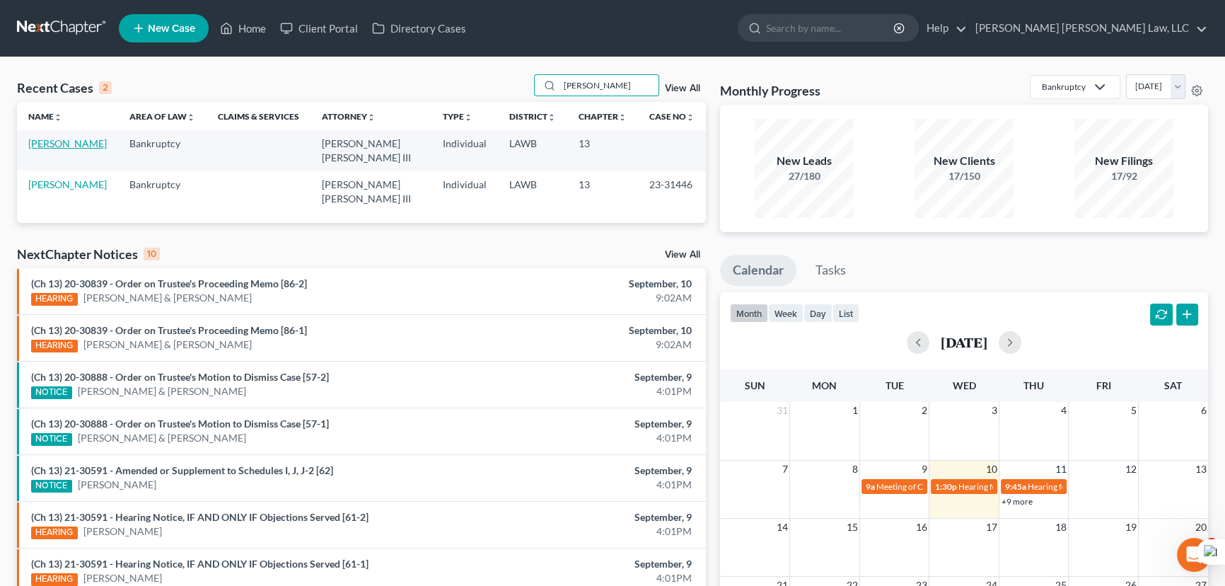
click at [73, 149] on link "[PERSON_NAME]" at bounding box center [67, 143] width 78 height 12
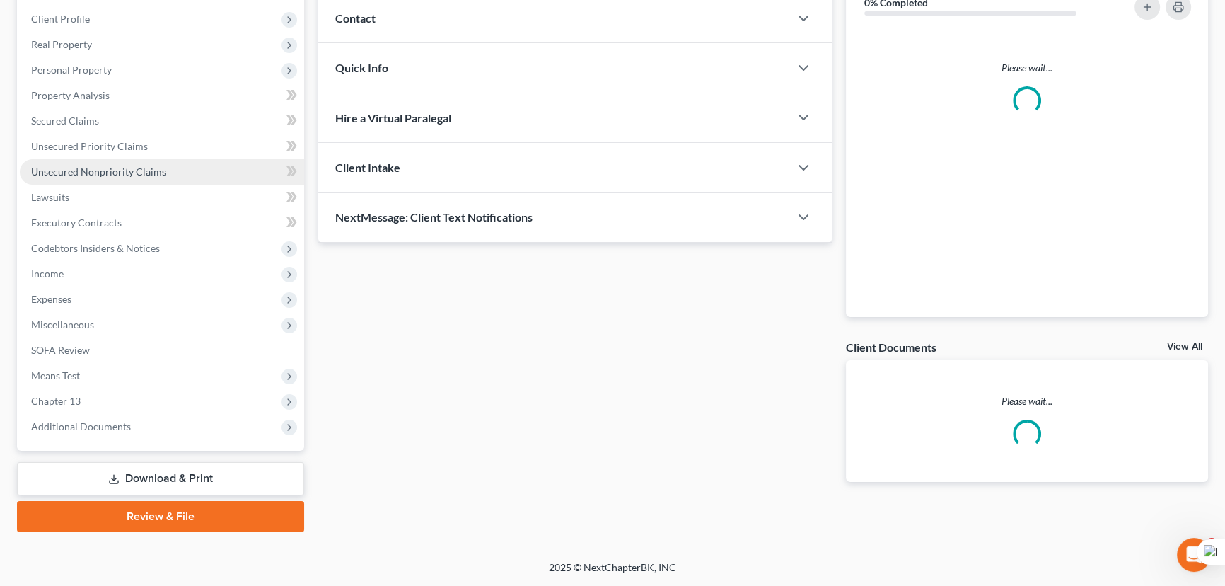
scroll to position [125, 0]
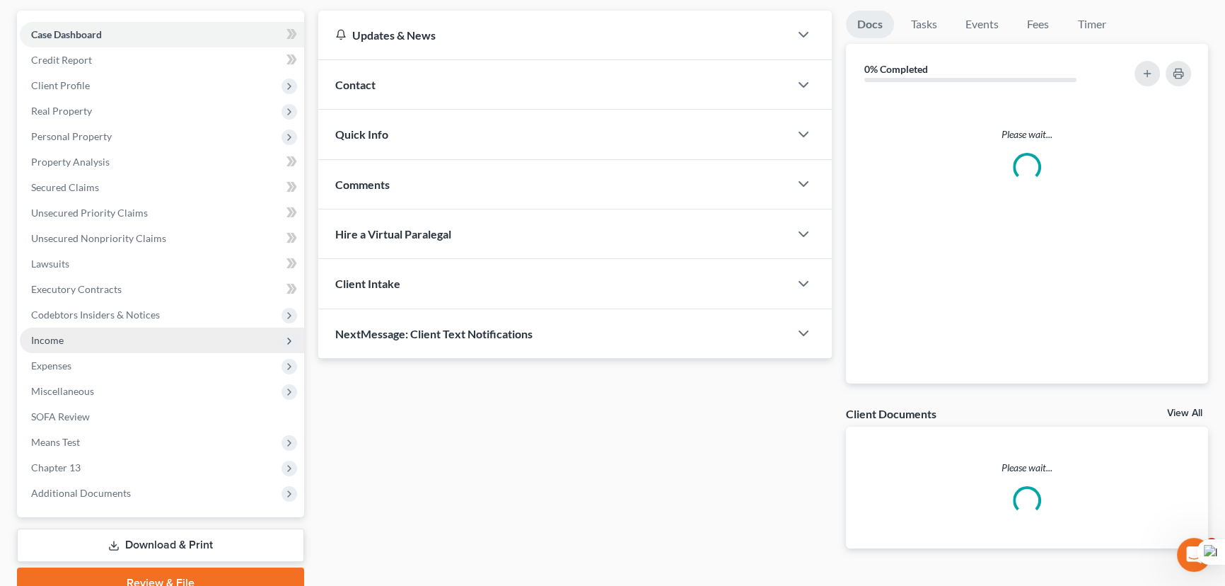
click at [69, 336] on span "Income" at bounding box center [162, 339] width 284 height 25
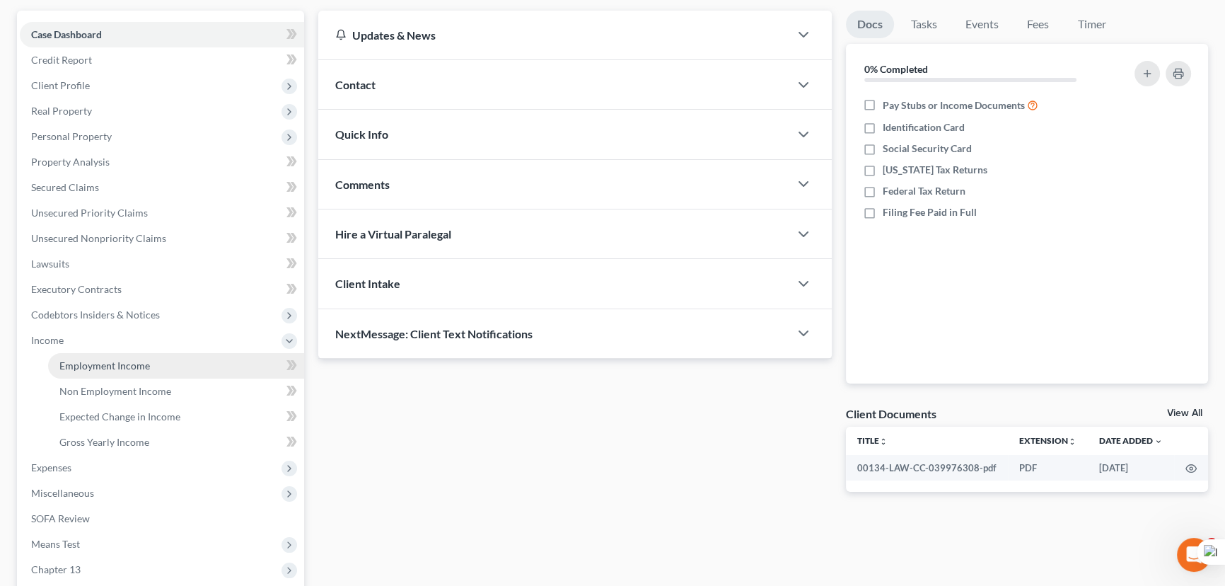
click at [83, 356] on link "Employment Income" at bounding box center [176, 365] width 256 height 25
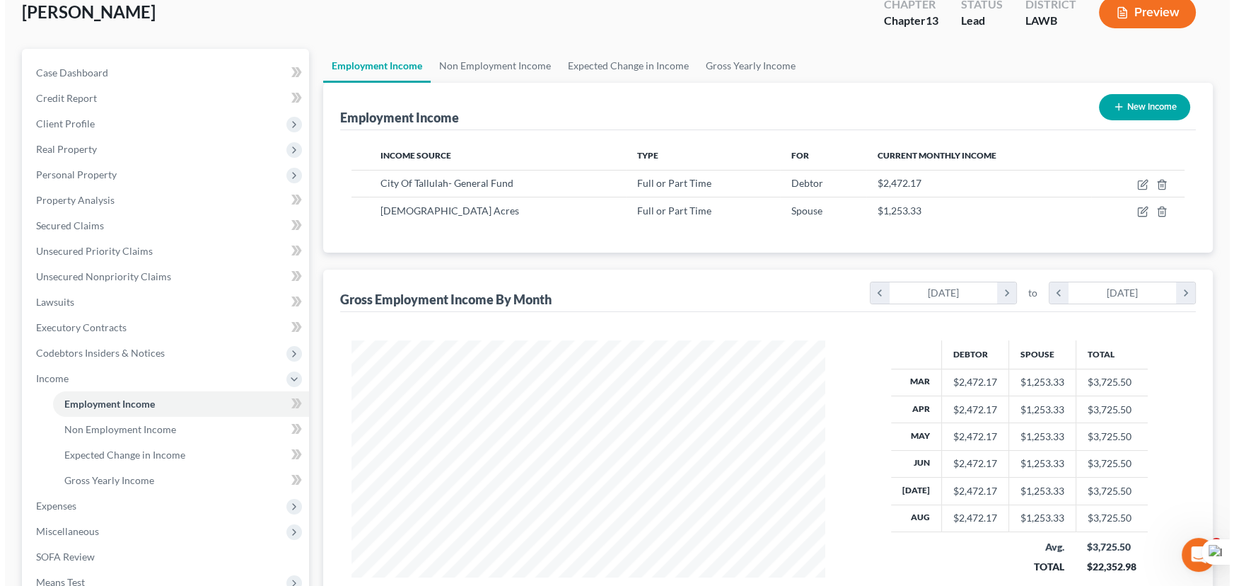
scroll to position [64, 0]
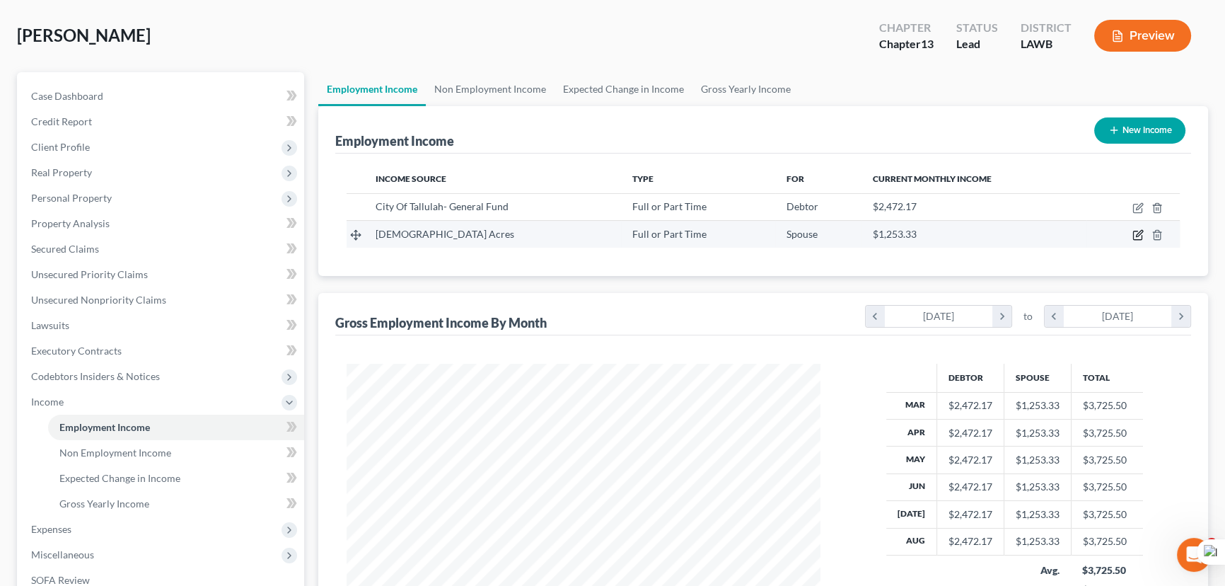
click at [1138, 230] on icon "button" at bounding box center [1137, 234] width 11 height 11
select select "0"
select select "19"
select select "0"
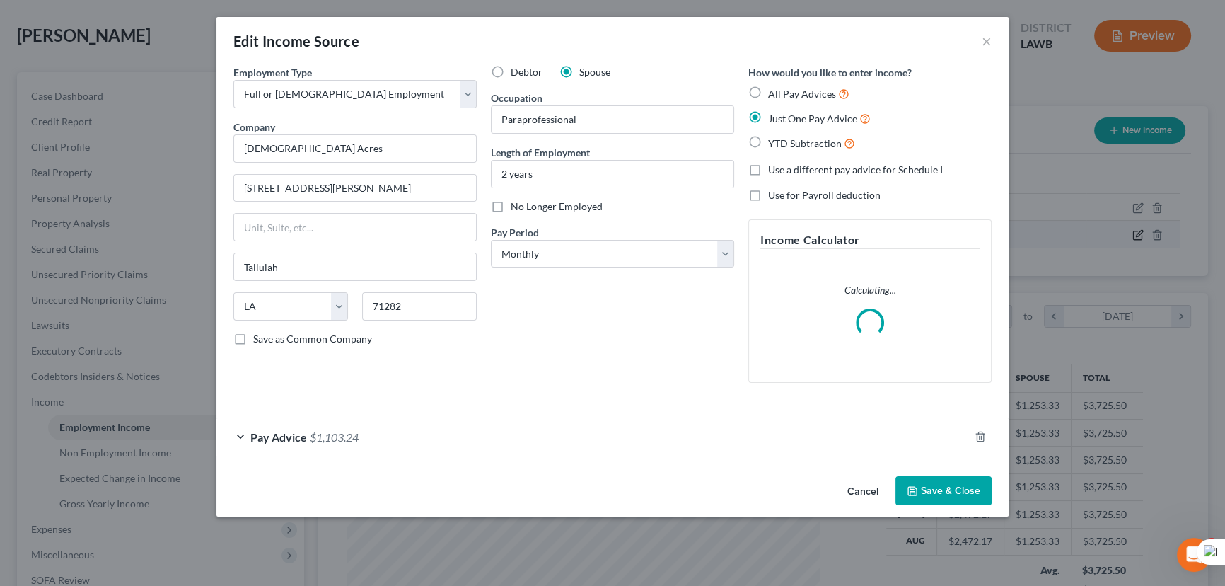
scroll to position [253, 506]
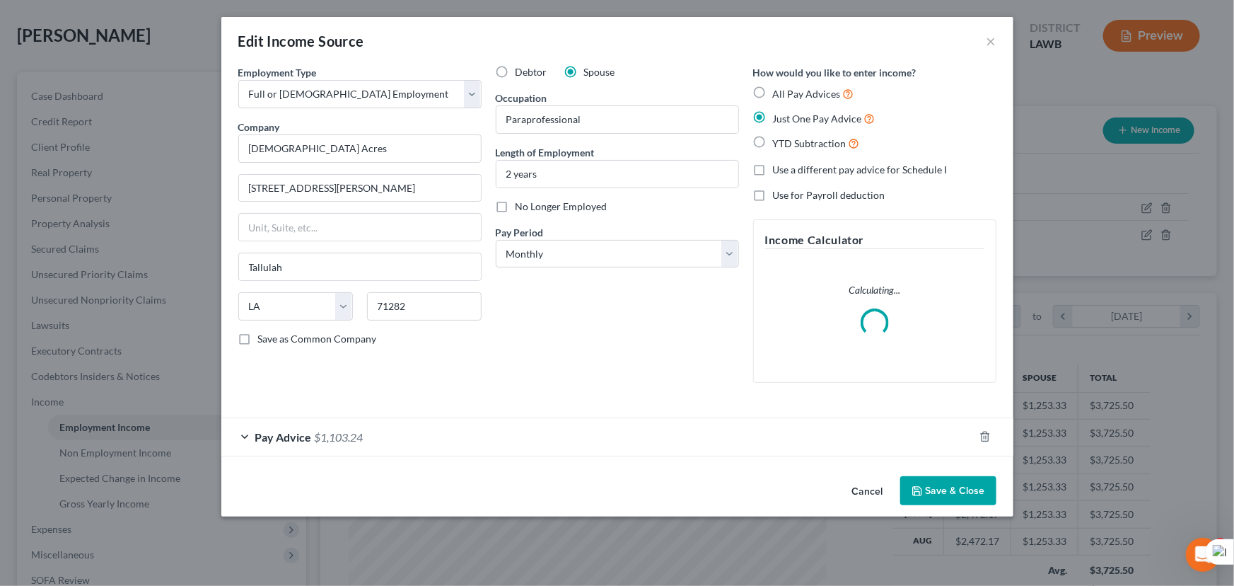
click at [516, 76] on label "Debtor" at bounding box center [532, 72] width 32 height 14
click at [521, 74] on input "Debtor" at bounding box center [525, 69] width 9 height 9
radio input "true"
click at [928, 484] on button "Save & Close" at bounding box center [948, 491] width 96 height 30
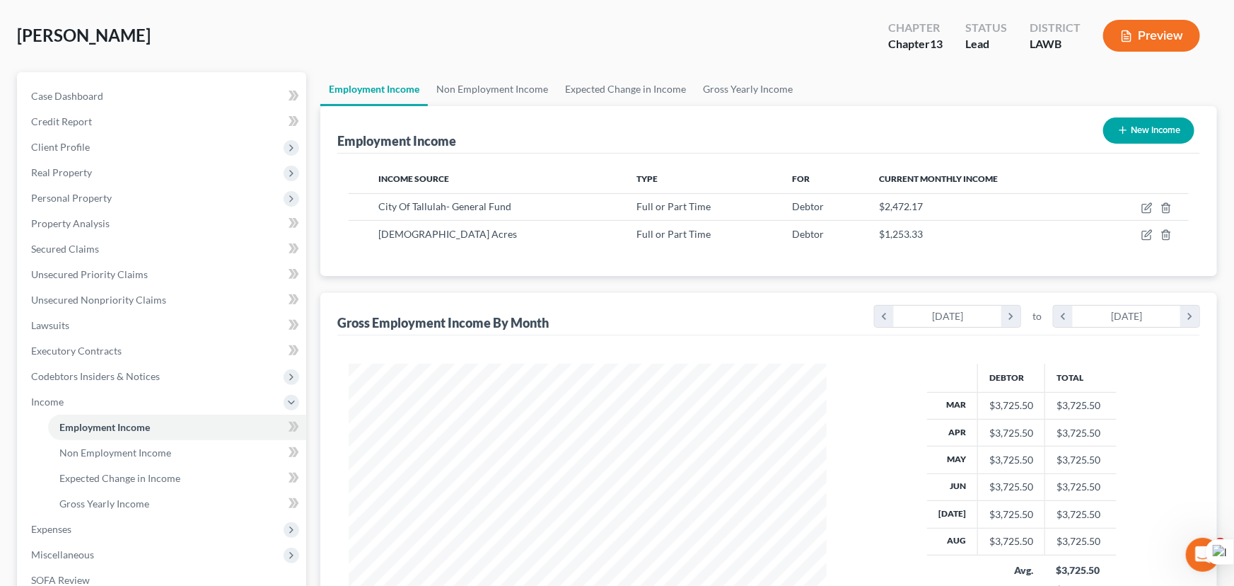
scroll to position [706916, 706668]
click at [1139, 205] on icon "button" at bounding box center [1137, 207] width 11 height 11
select select "0"
select select "19"
select select "2"
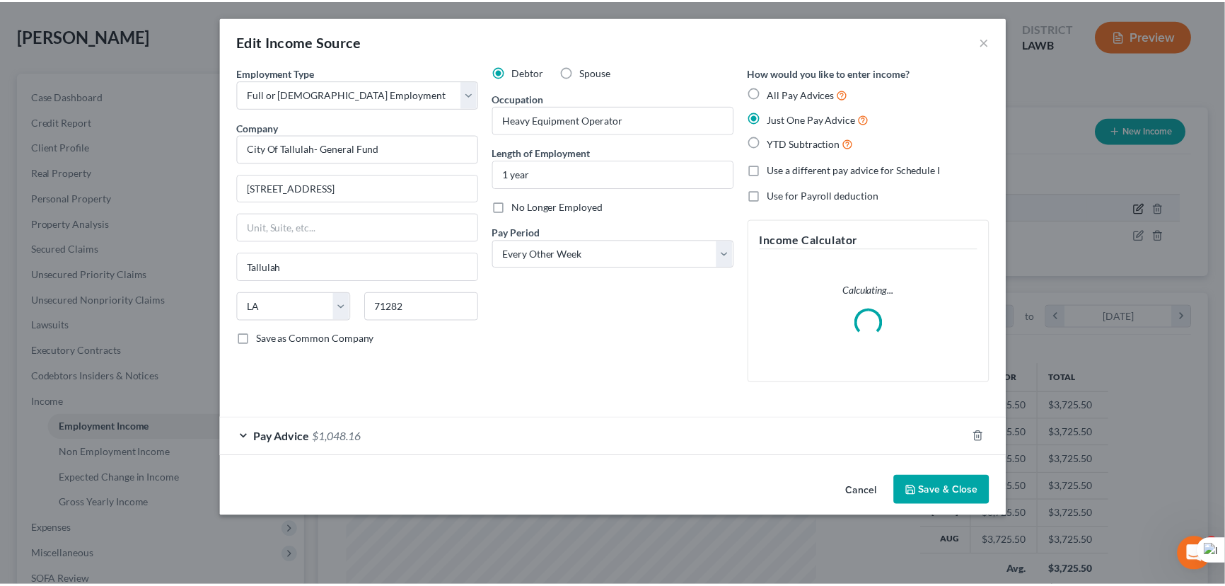
scroll to position [253, 506]
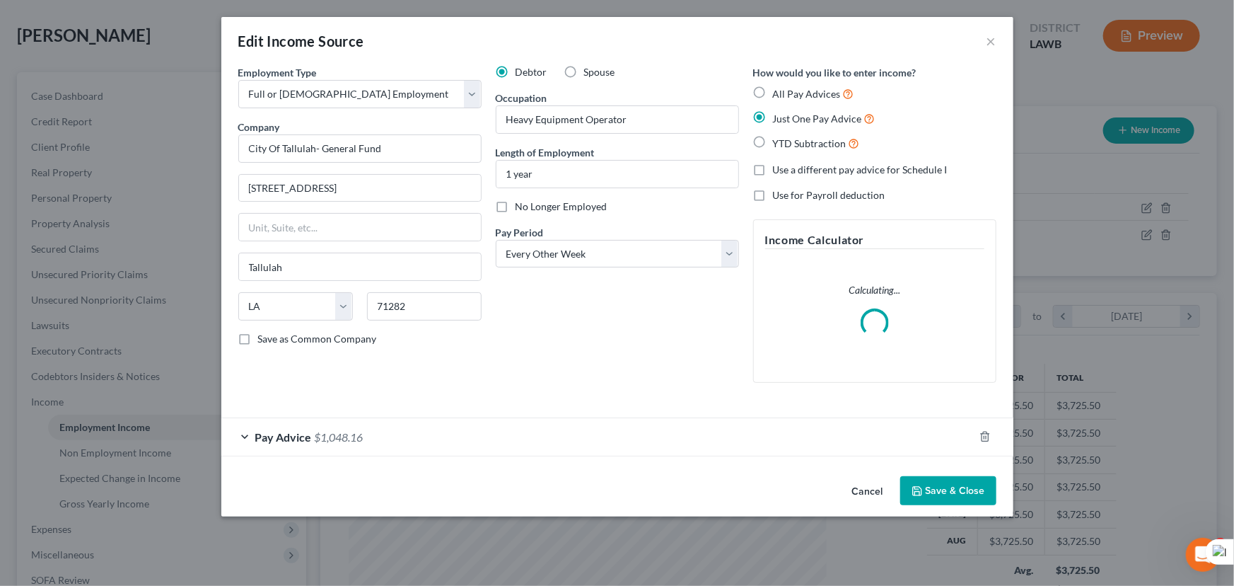
click at [584, 71] on label "Spouse" at bounding box center [599, 72] width 31 height 14
click at [590, 71] on input "Spouse" at bounding box center [594, 69] width 9 height 9
radio input "true"
click at [936, 489] on button "Save & Close" at bounding box center [948, 491] width 96 height 30
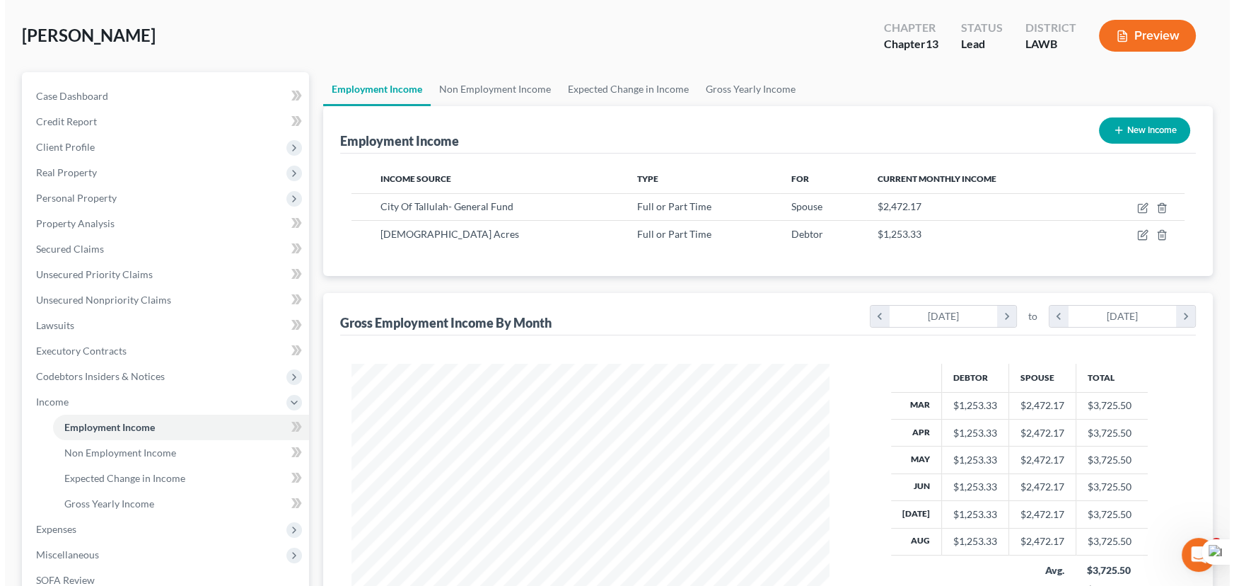
scroll to position [706916, 706668]
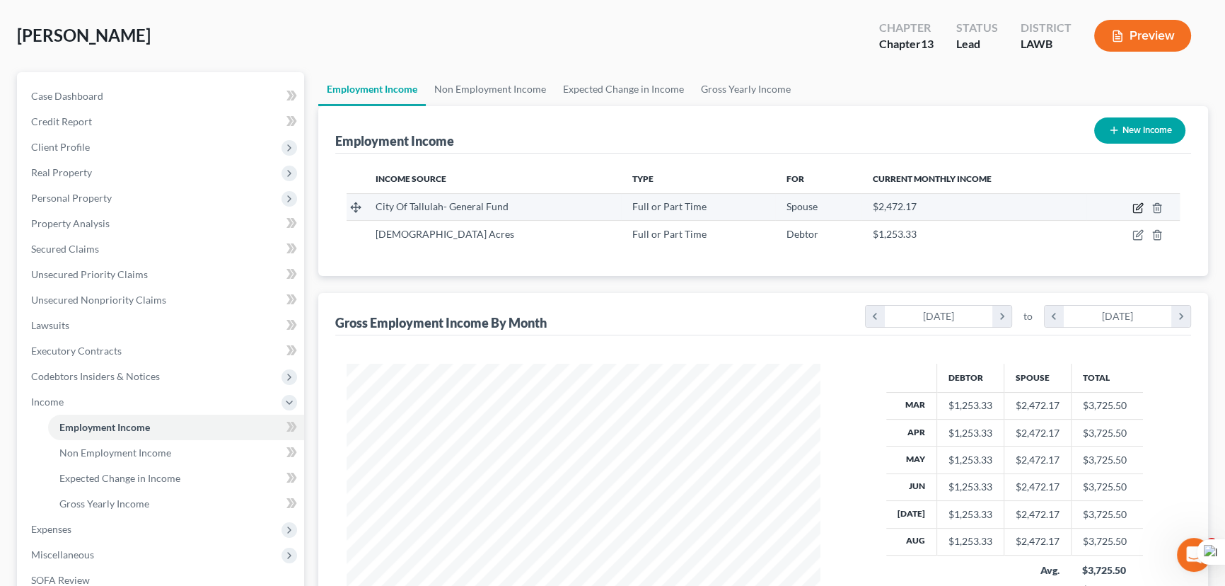
click at [1135, 205] on icon "button" at bounding box center [1137, 207] width 11 height 11
select select "0"
select select "19"
select select "2"
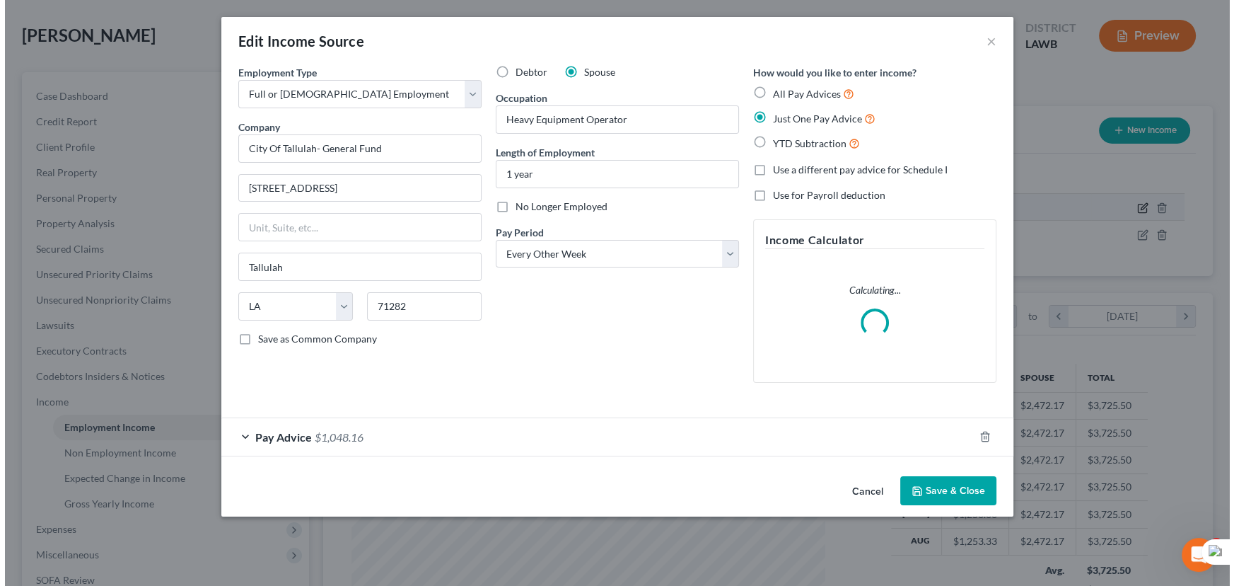
scroll to position [253, 506]
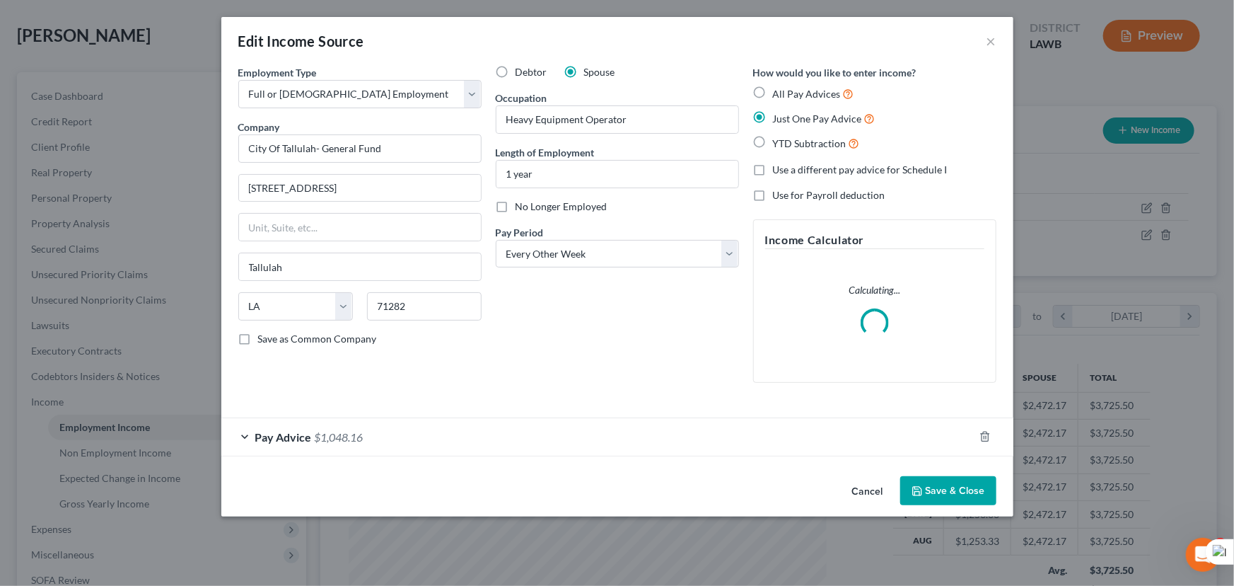
click at [470, 433] on div "Pay Advice $1,048.16" at bounding box center [597, 436] width 752 height 37
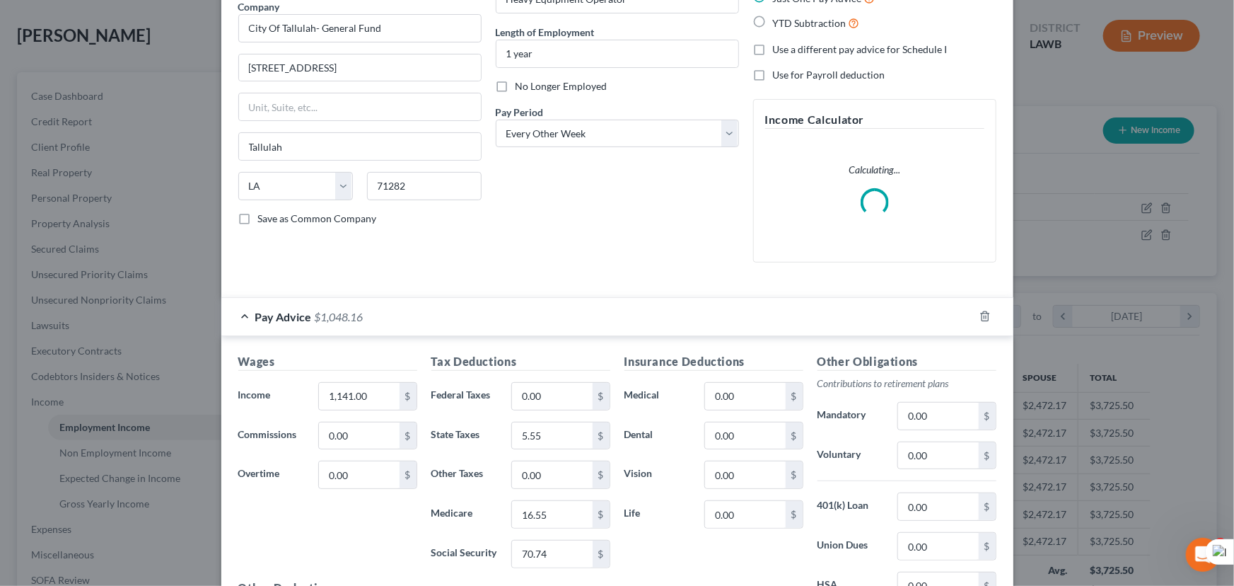
scroll to position [291, 0]
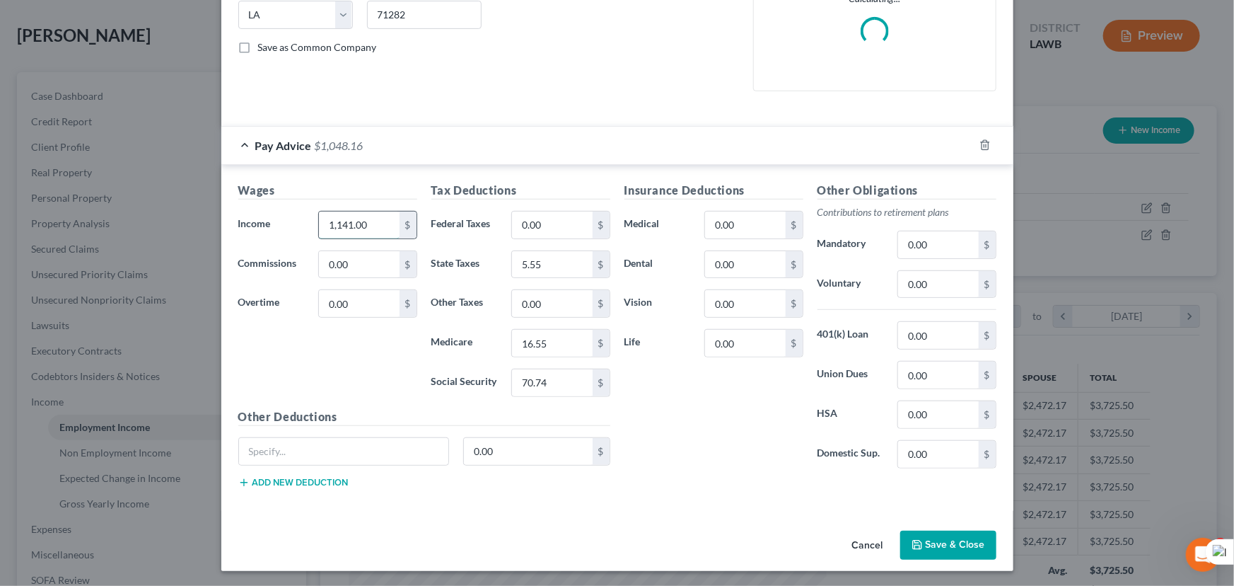
click at [384, 235] on input "1,141.00" at bounding box center [359, 224] width 80 height 27
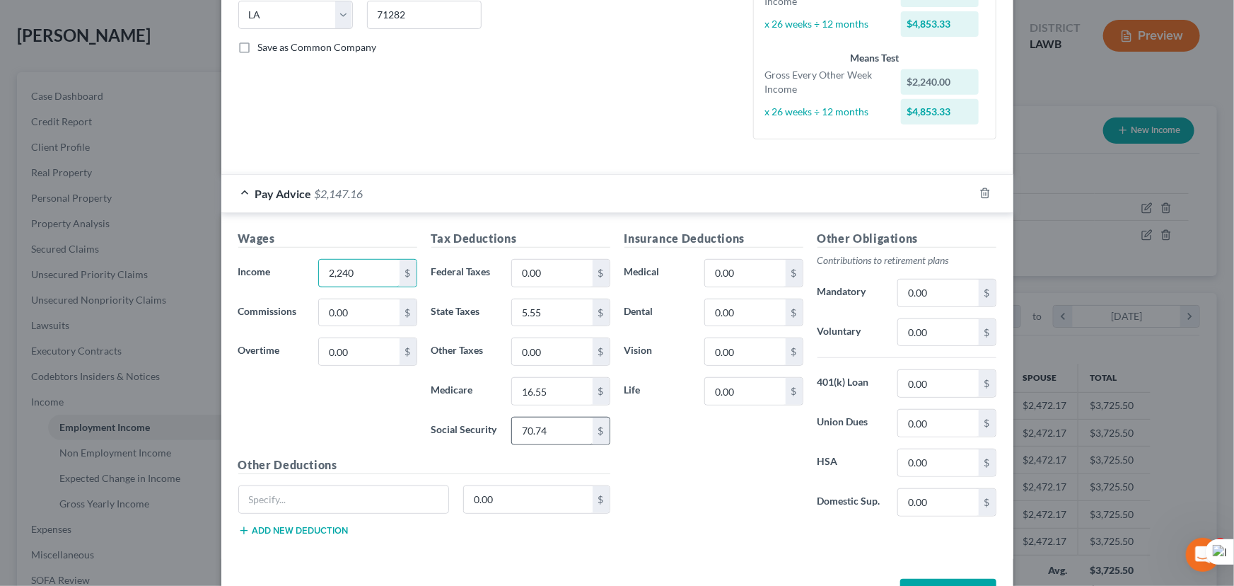
type input "2,240"
click at [557, 424] on input "70.74" at bounding box center [552, 430] width 80 height 27
type input "138.88"
click at [546, 388] on input "16.55" at bounding box center [552, 391] width 80 height 27
type input "32.48"
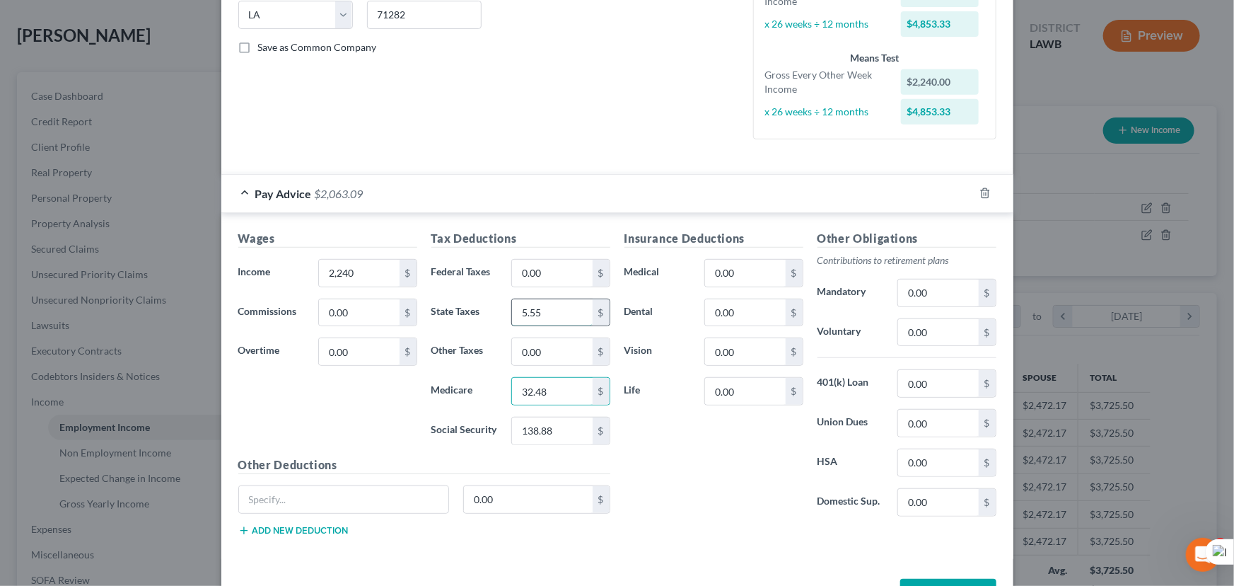
click at [549, 318] on input "5.55" at bounding box center [552, 312] width 80 height 27
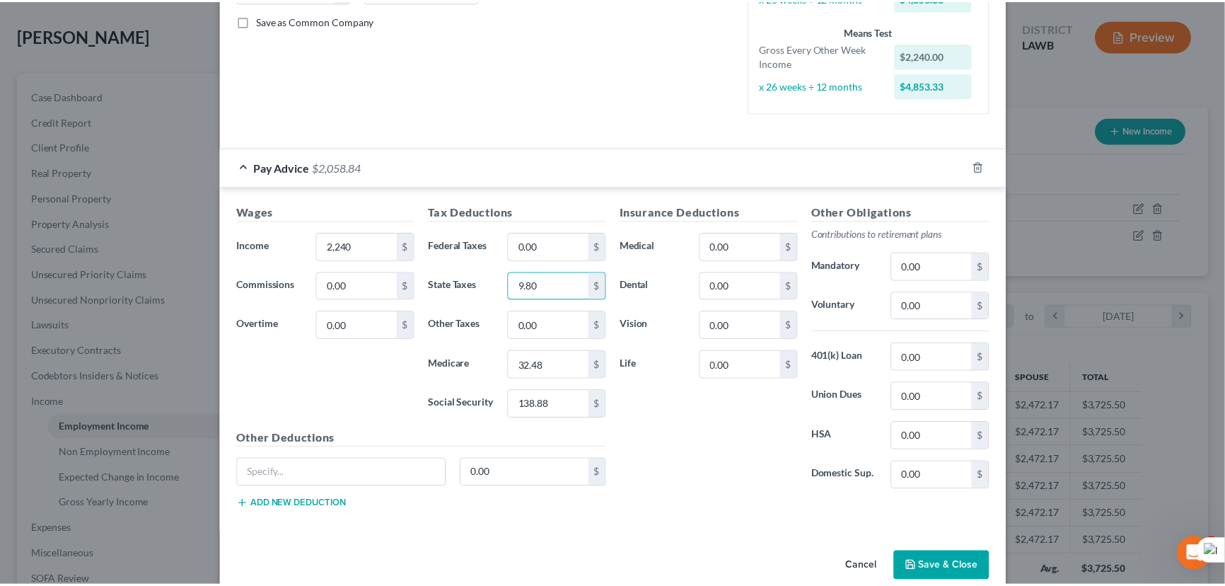
scroll to position [339, 0]
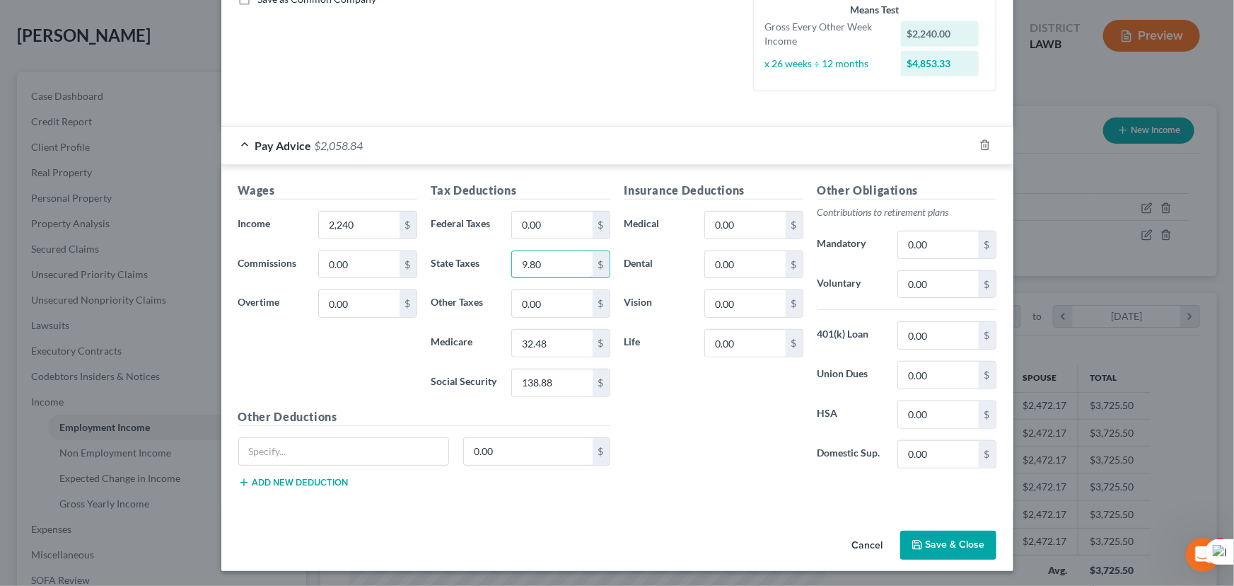
type input "9.80"
click at [955, 541] on button "Save & Close" at bounding box center [948, 545] width 96 height 30
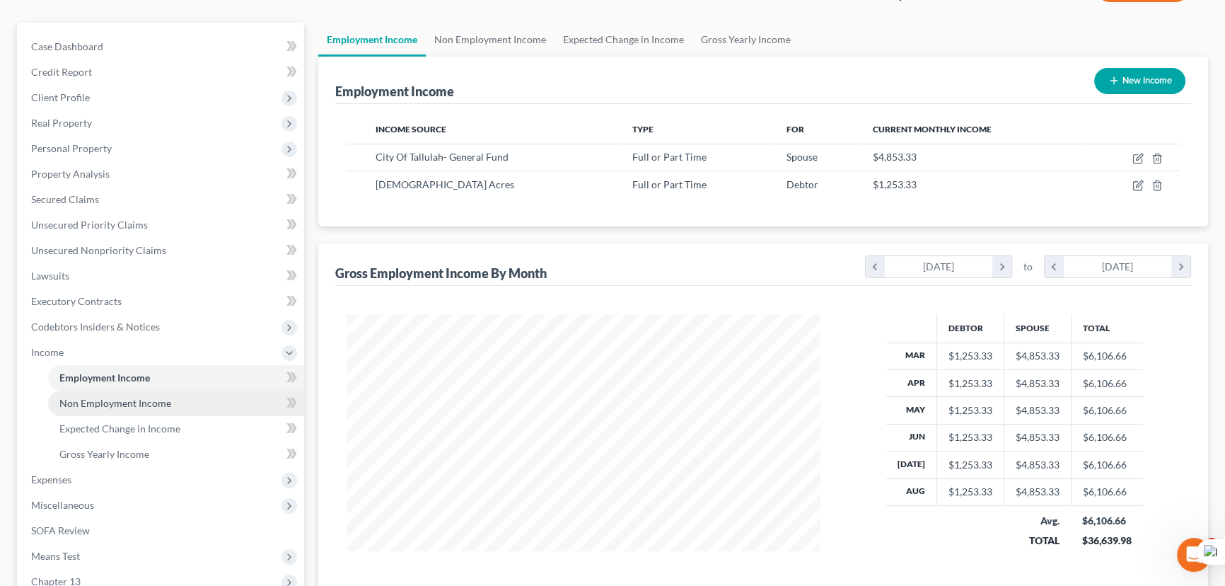
scroll to position [257, 0]
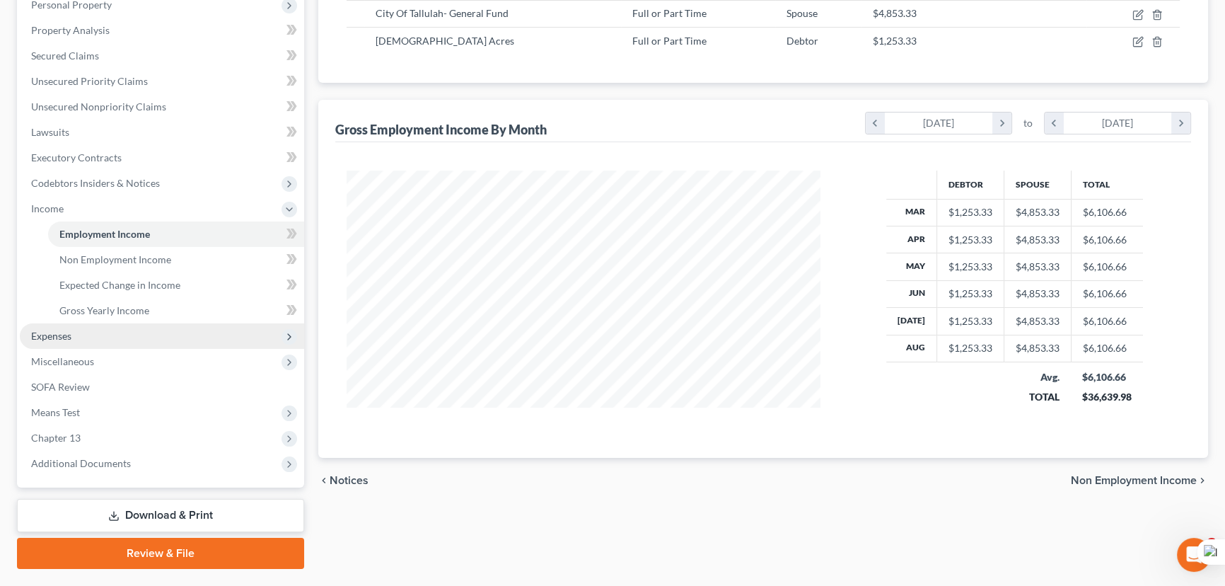
click at [81, 323] on span "Expenses" at bounding box center [162, 335] width 284 height 25
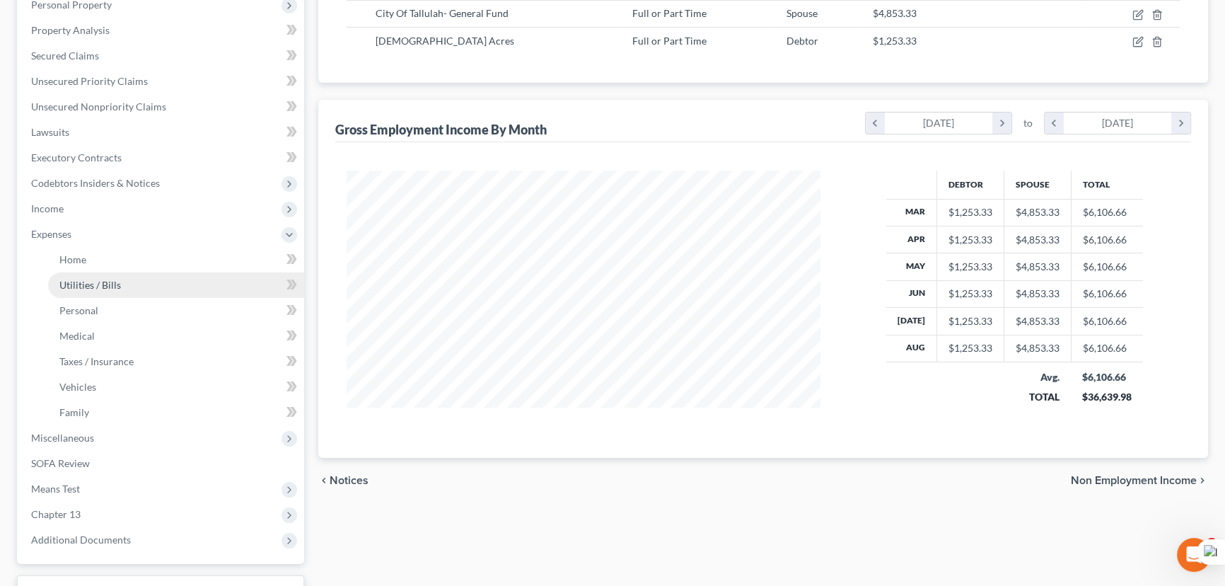
click at [98, 272] on link "Utilities / Bills" at bounding box center [176, 284] width 256 height 25
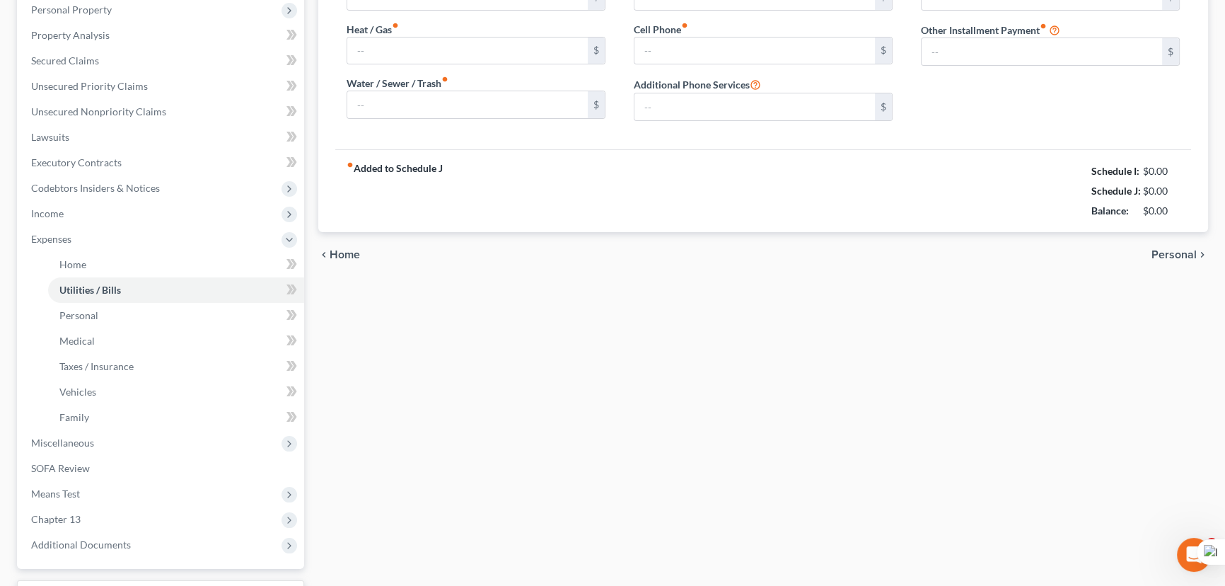
scroll to position [21, 0]
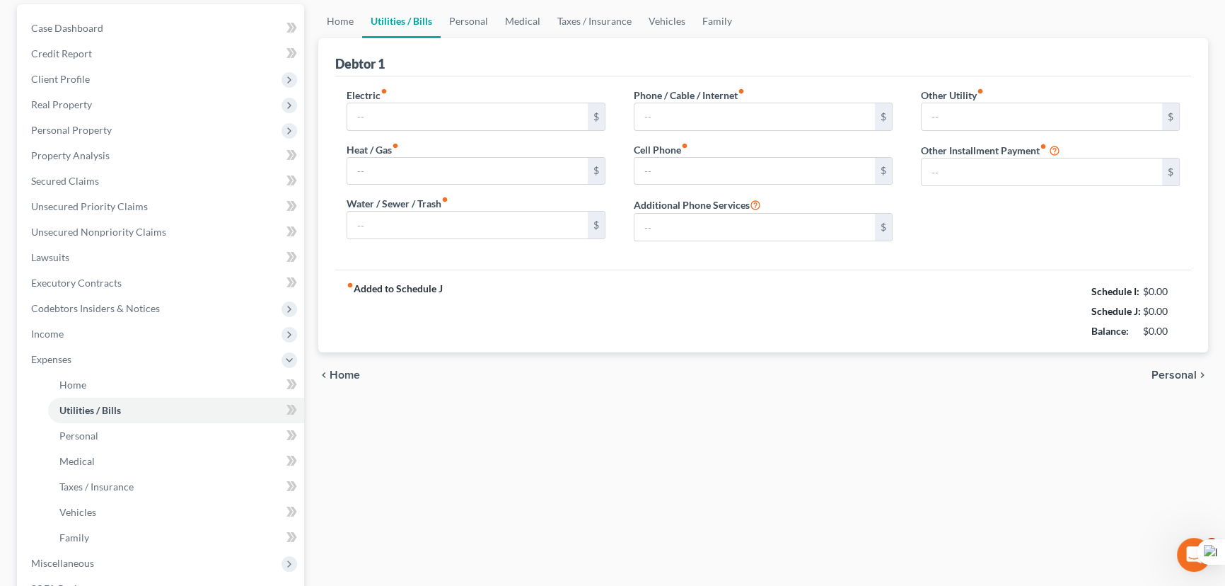
type input "200.00"
type input "50.00"
type input "65.25"
type input "80.00"
type input "265.00"
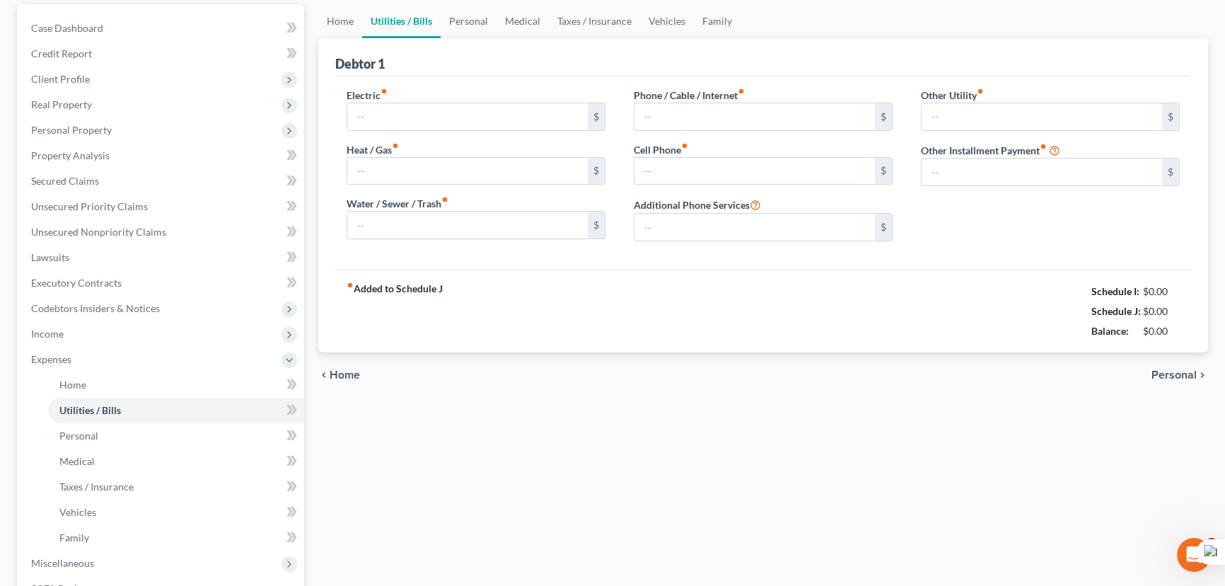
type input "0.00"
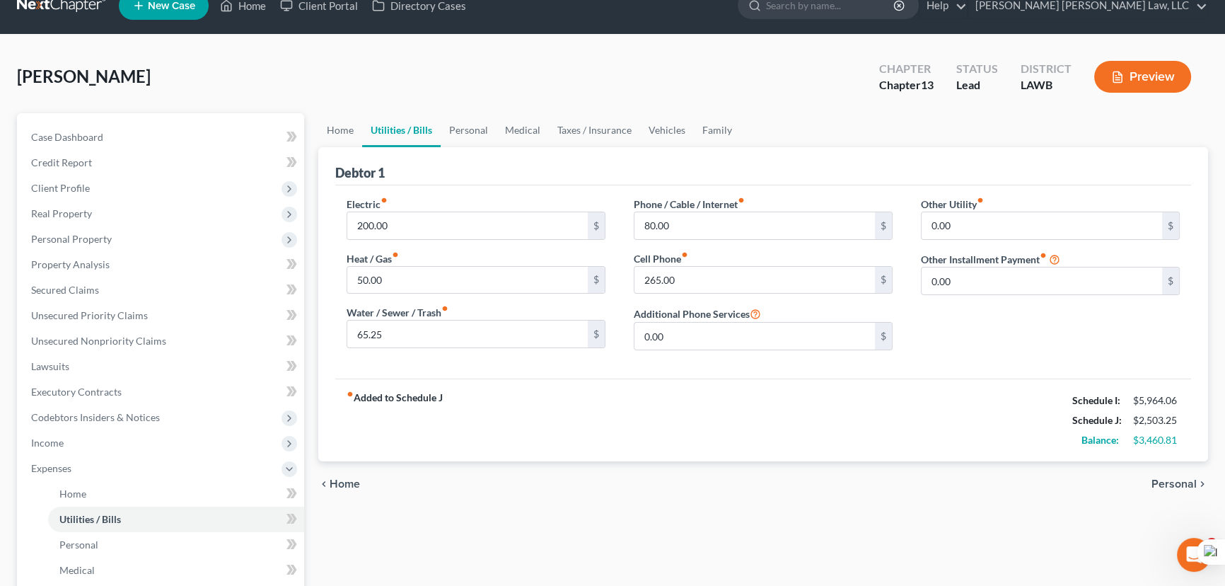
scroll to position [0, 0]
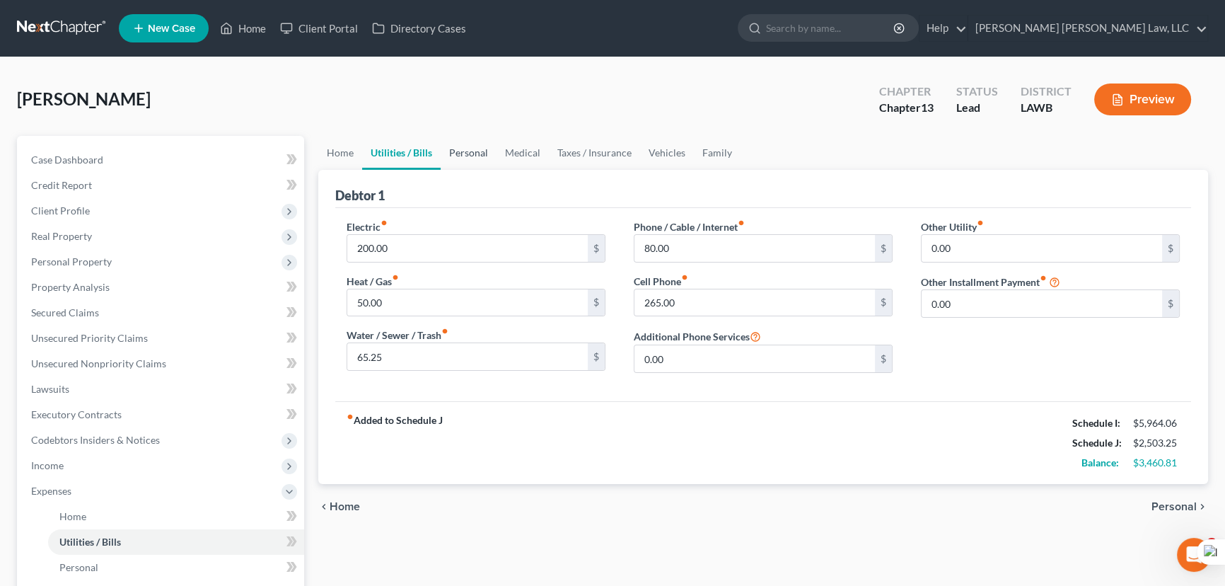
click at [475, 153] on link "Personal" at bounding box center [469, 153] width 56 height 34
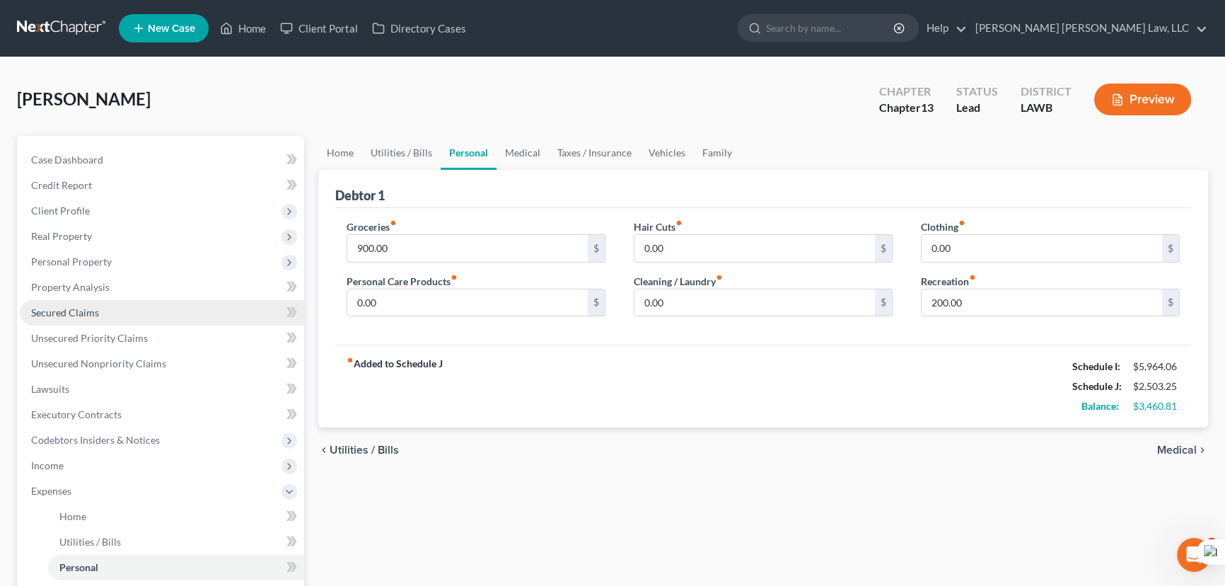
click at [161, 318] on link "Secured Claims" at bounding box center [162, 312] width 284 height 25
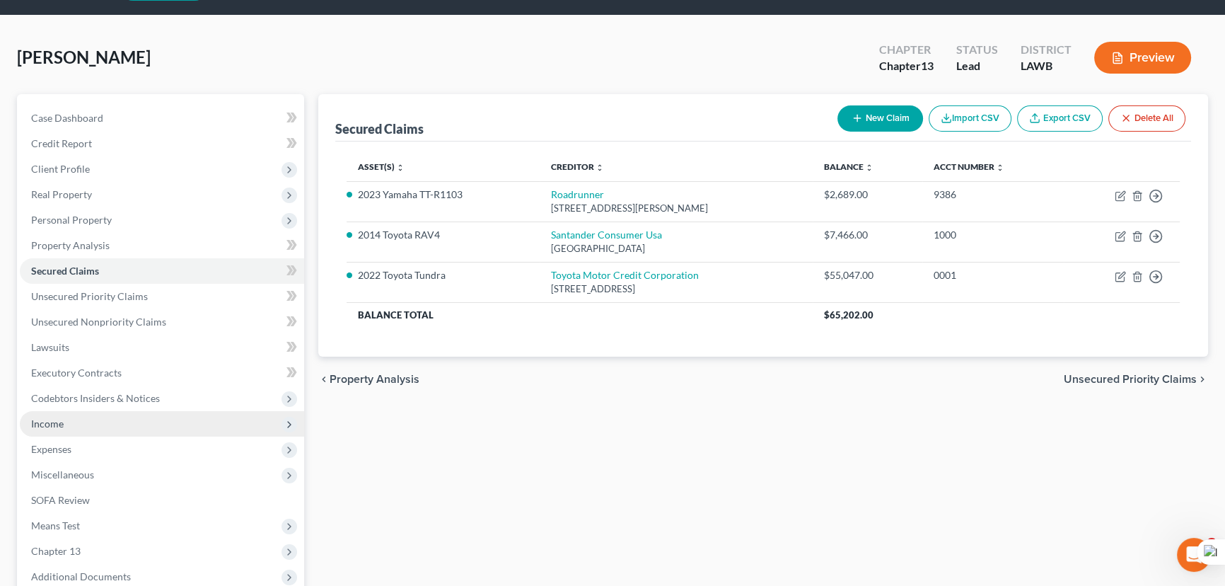
scroll to position [64, 0]
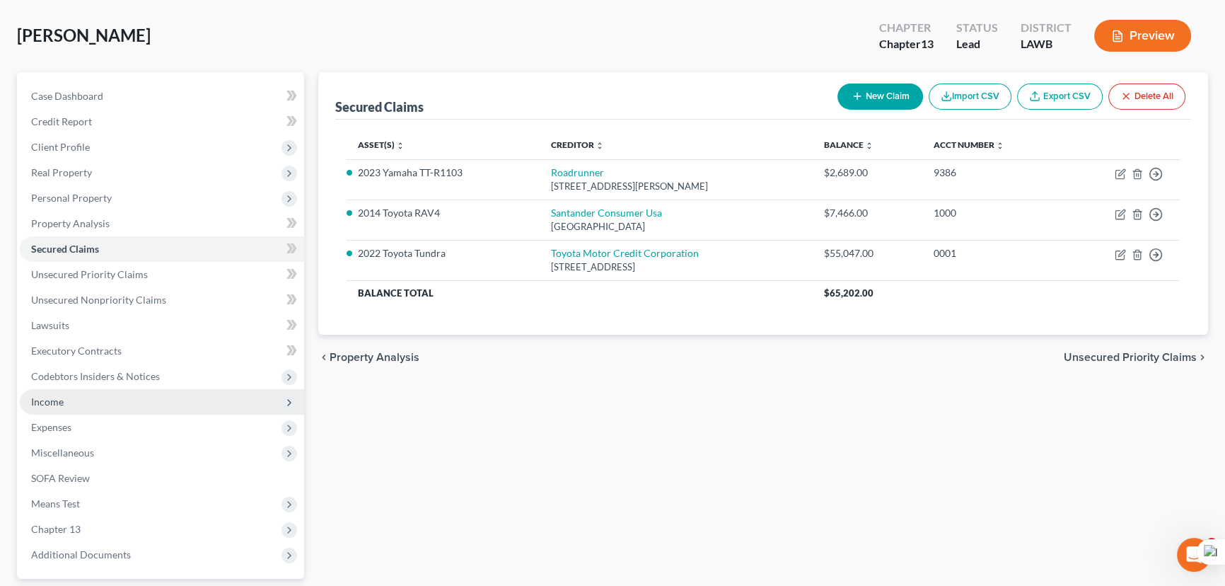
click at [132, 409] on span "Income" at bounding box center [162, 401] width 284 height 25
click at [133, 410] on span "Income" at bounding box center [162, 401] width 284 height 25
click at [132, 393] on span "Income" at bounding box center [162, 401] width 284 height 25
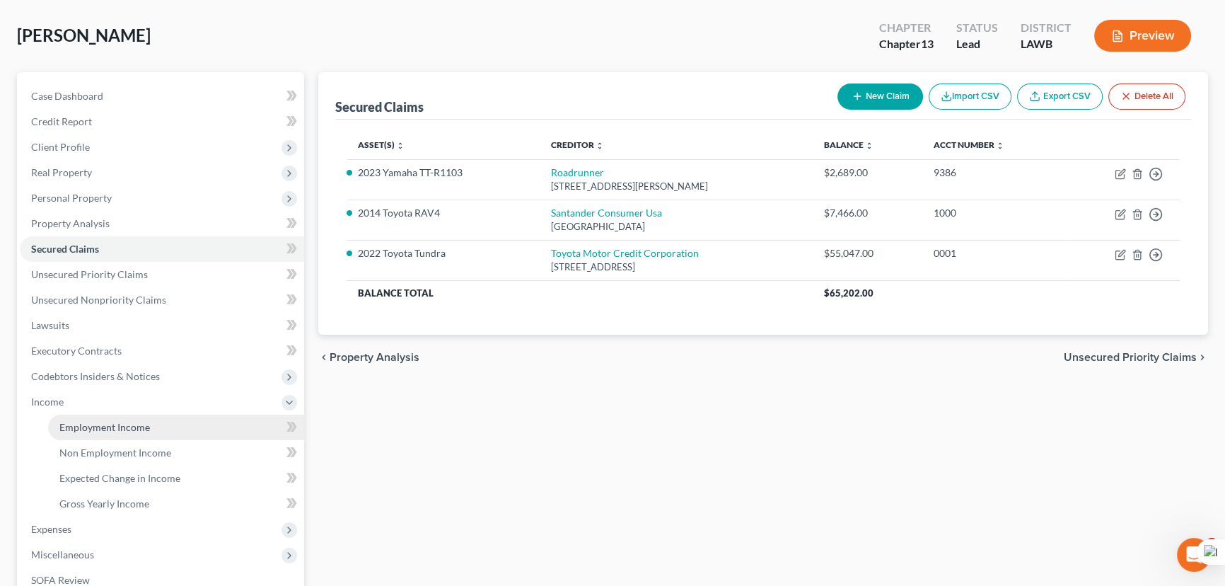
click at [132, 417] on link "Employment Income" at bounding box center [176, 426] width 256 height 25
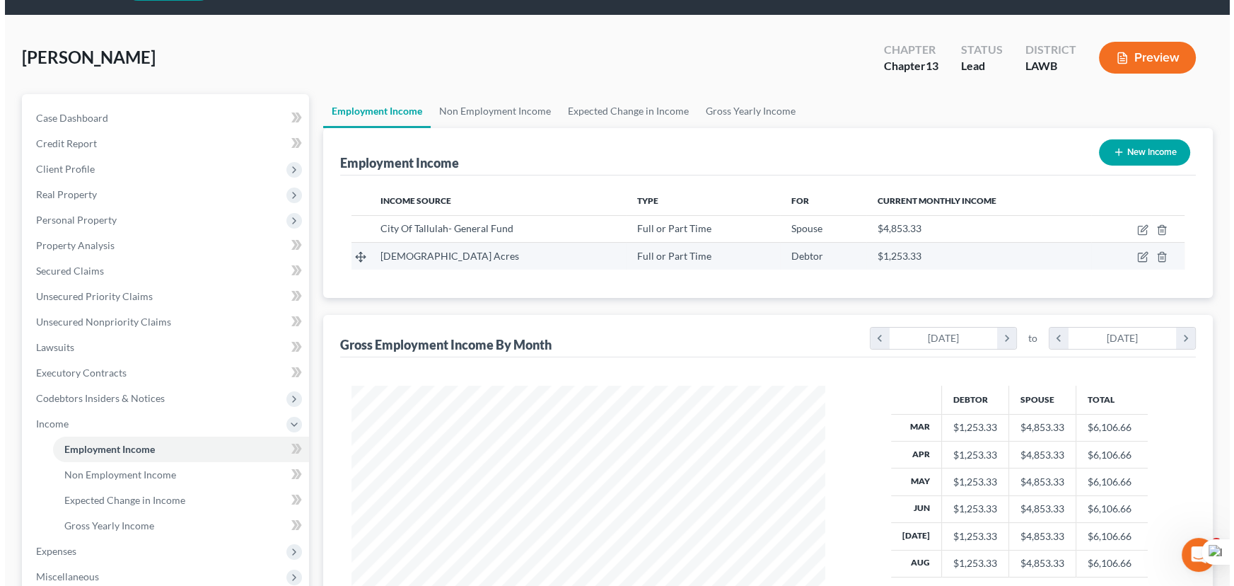
scroll to position [64, 0]
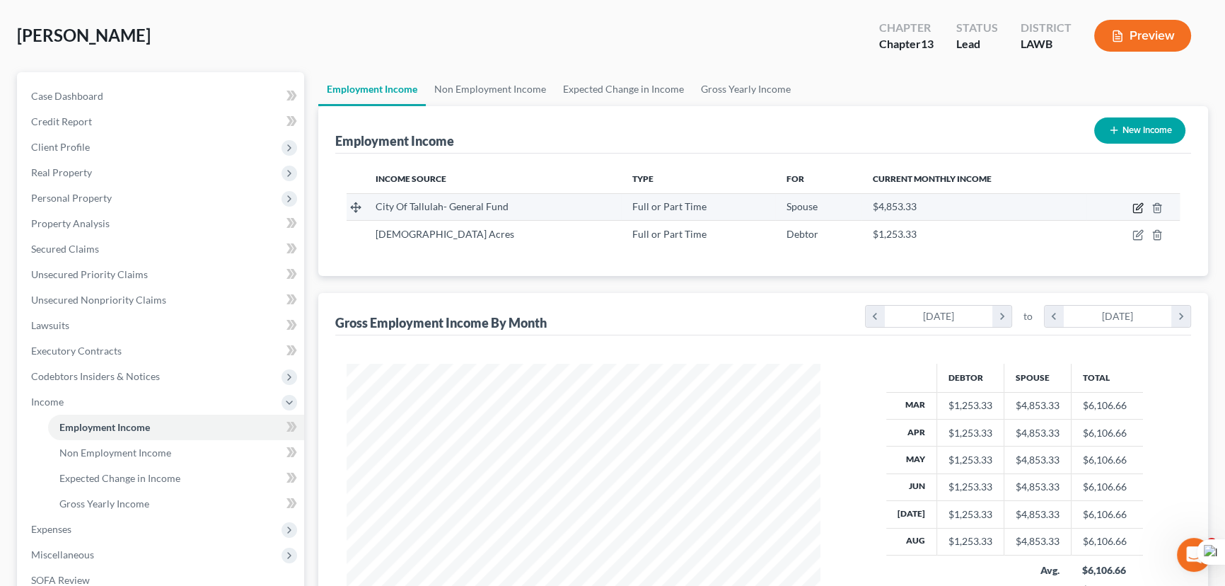
click at [1142, 209] on icon "button" at bounding box center [1137, 207] width 11 height 11
select select "0"
select select "19"
select select "2"
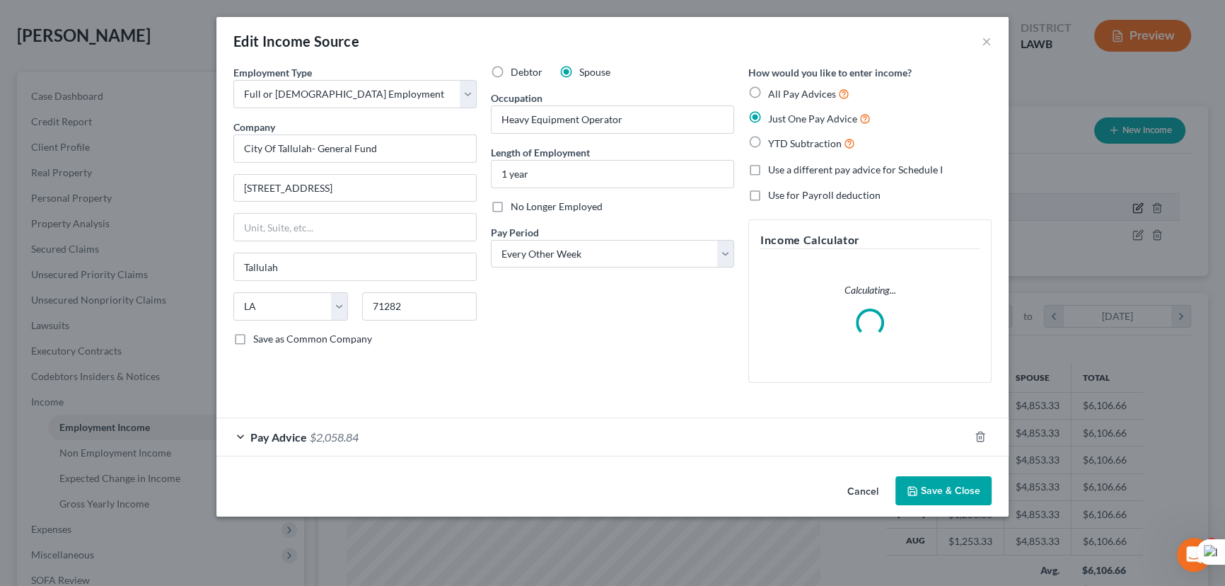
scroll to position [253, 506]
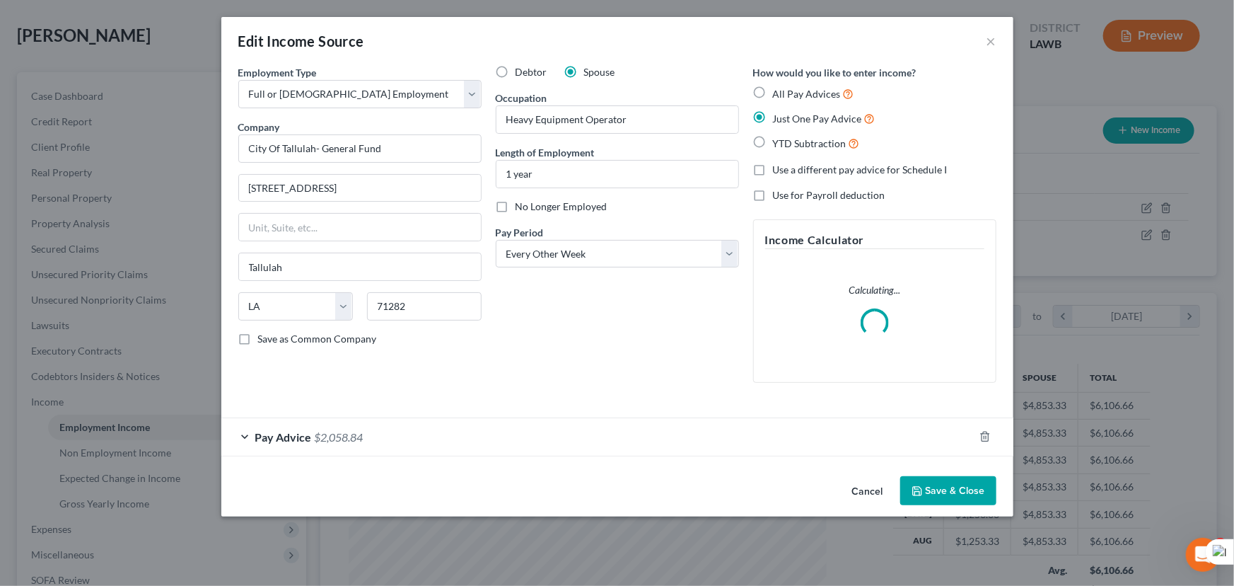
click at [960, 487] on button "Save & Close" at bounding box center [948, 491] width 96 height 30
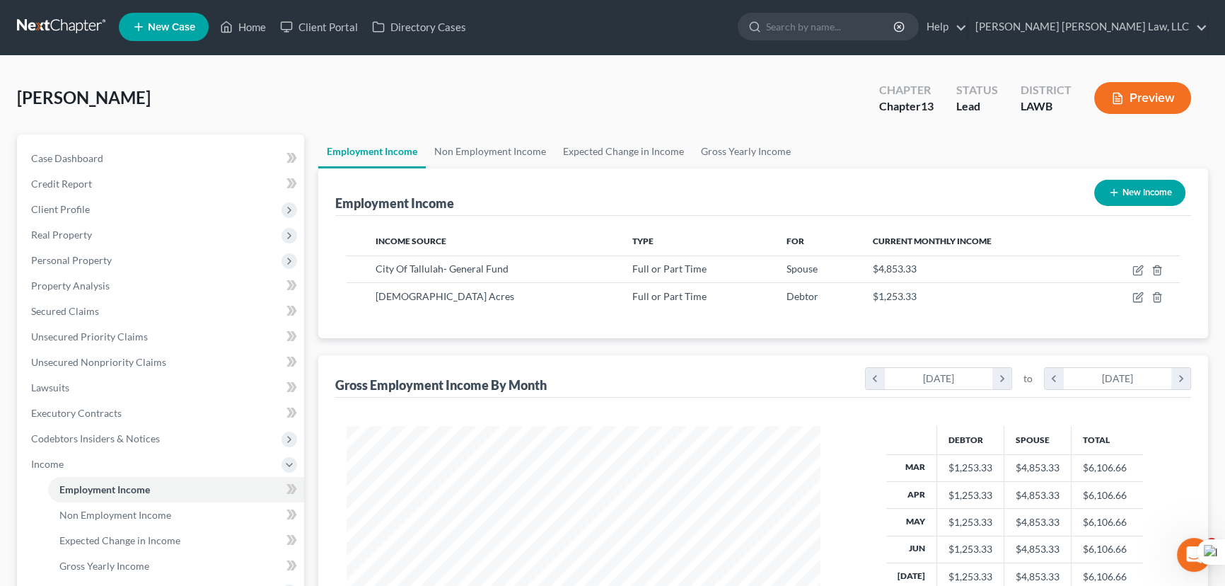
scroll to position [0, 0]
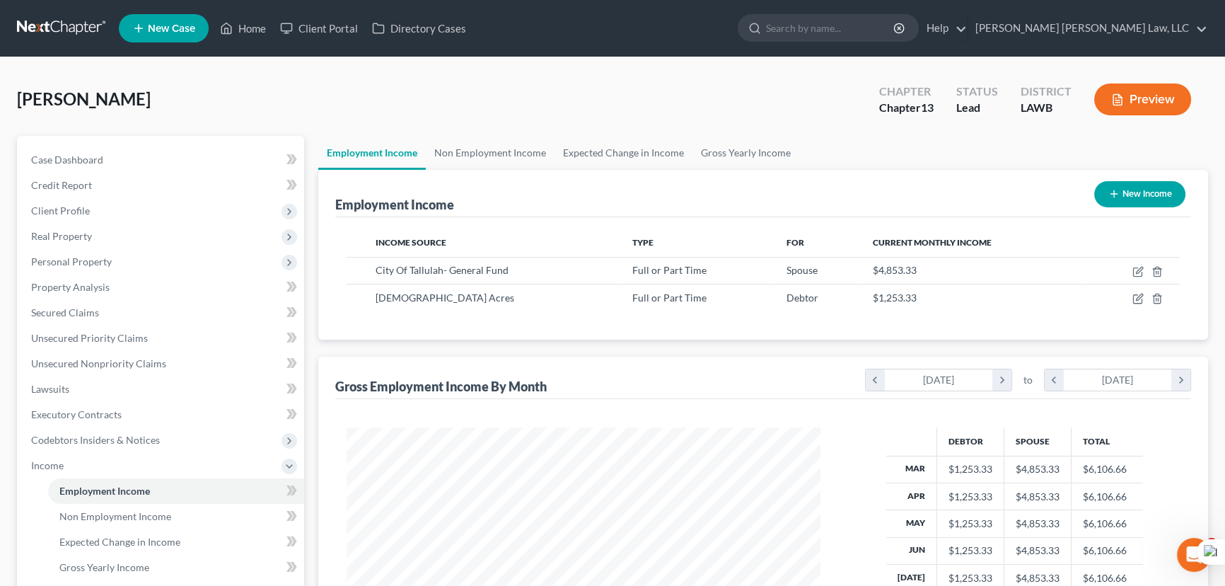
click at [57, 35] on link at bounding box center [62, 28] width 91 height 25
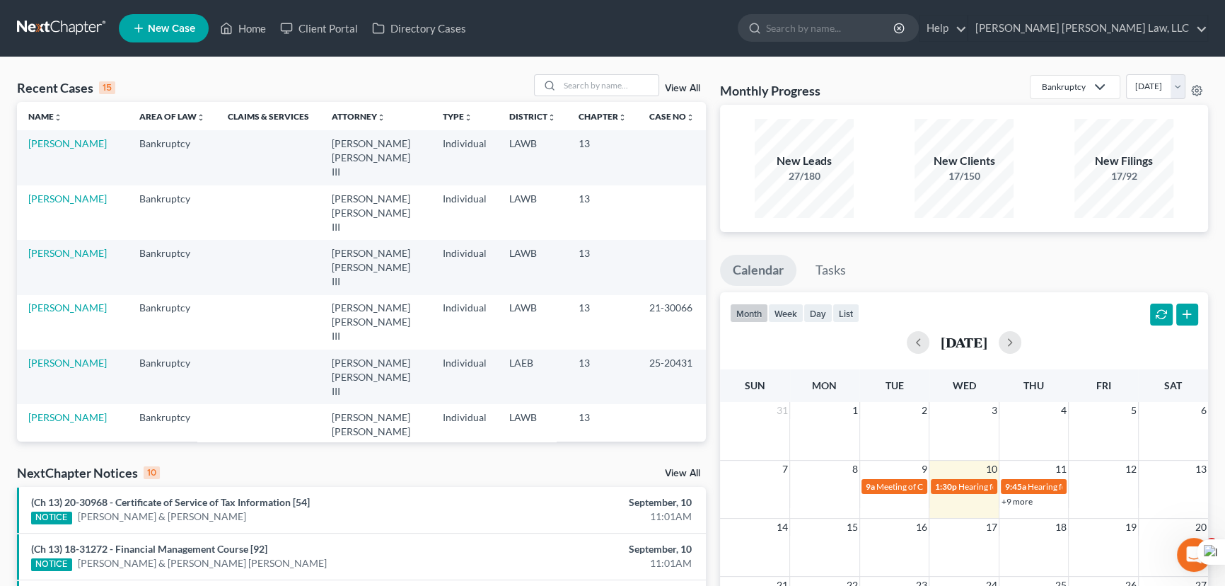
click at [634, 96] on div "Recent Cases 15 View All" at bounding box center [361, 88] width 689 height 28
click at [608, 81] on input "search" at bounding box center [608, 85] width 99 height 21
type input "[PERSON_NAME]"
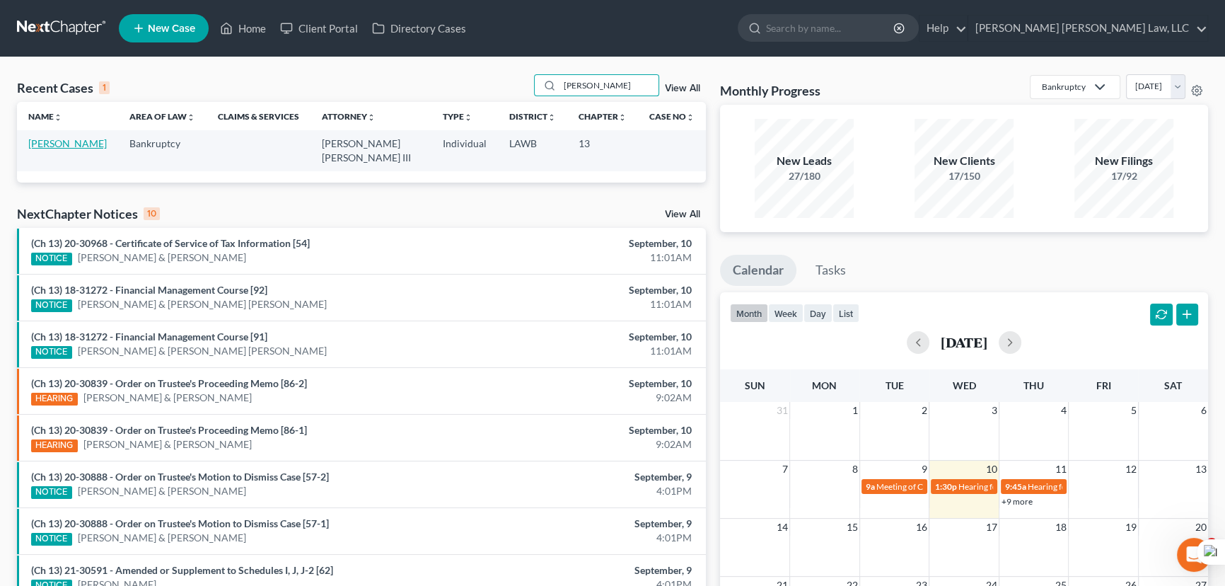
click at [68, 141] on link "[PERSON_NAME]" at bounding box center [67, 143] width 78 height 12
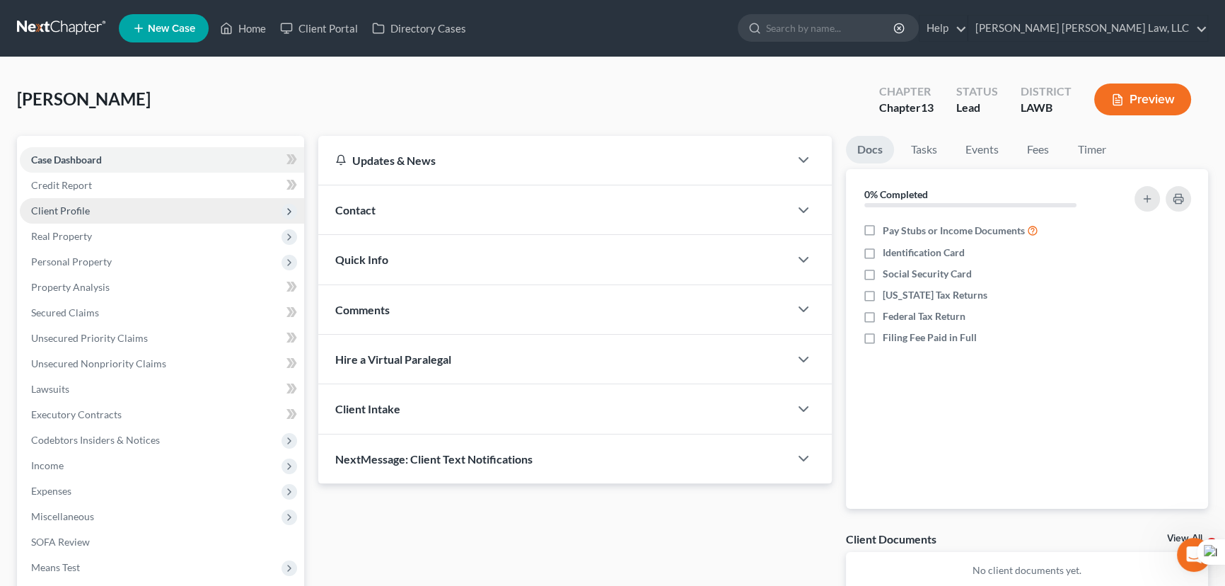
click at [116, 207] on span "Client Profile" at bounding box center [162, 210] width 284 height 25
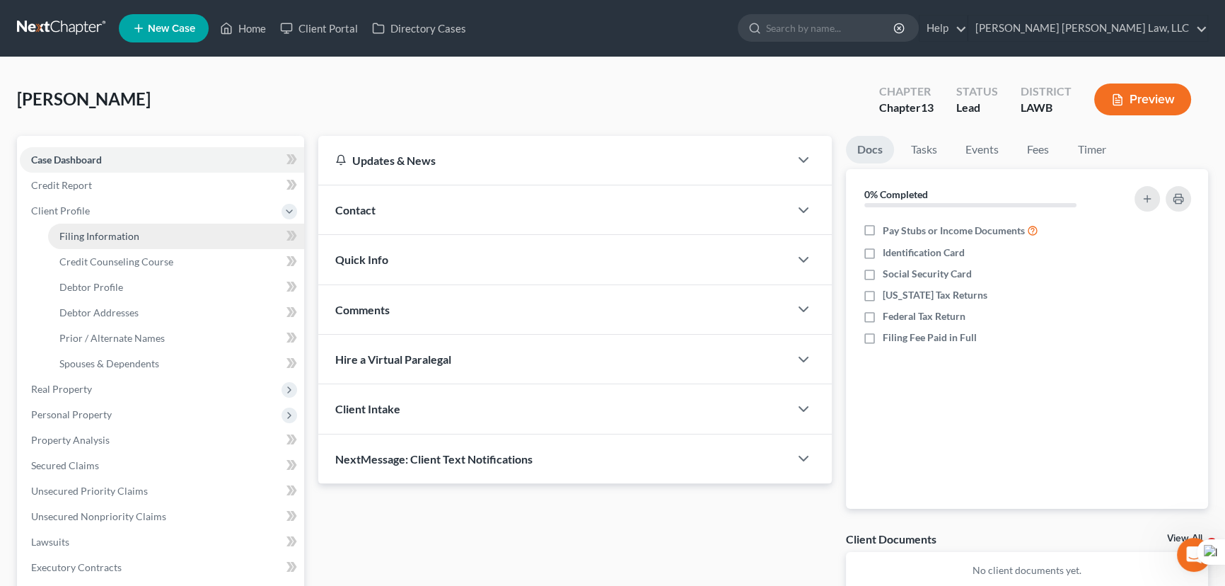
click at [120, 231] on span "Filing Information" at bounding box center [99, 236] width 80 height 12
select select "1"
select select "0"
select select "3"
select select "19"
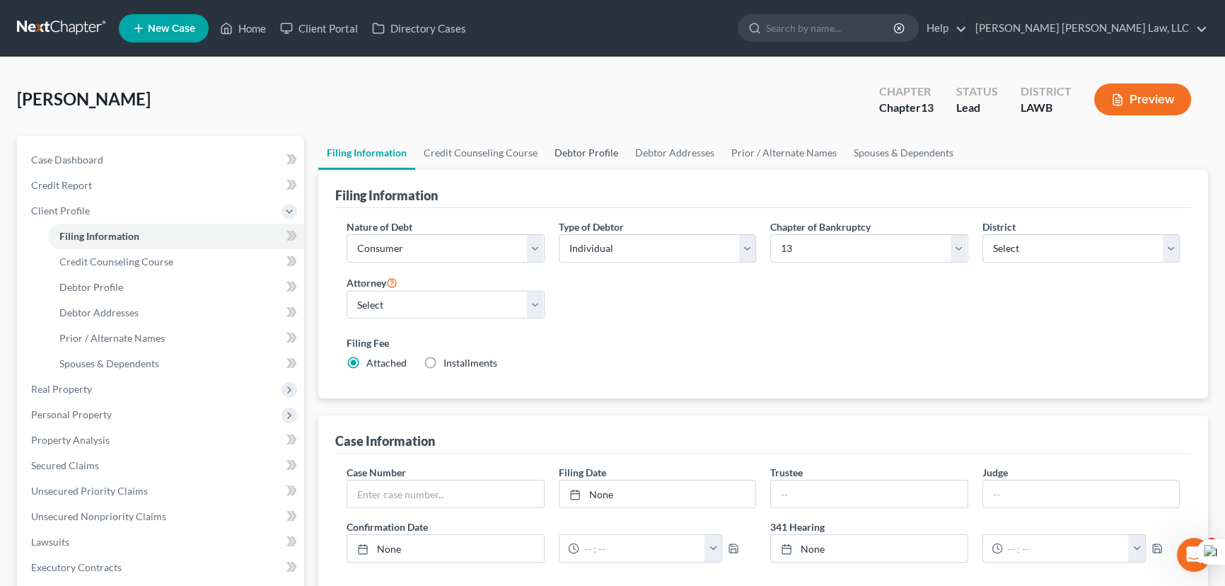
click at [576, 144] on link "Debtor Profile" at bounding box center [586, 153] width 81 height 34
select select "3"
select select "1"
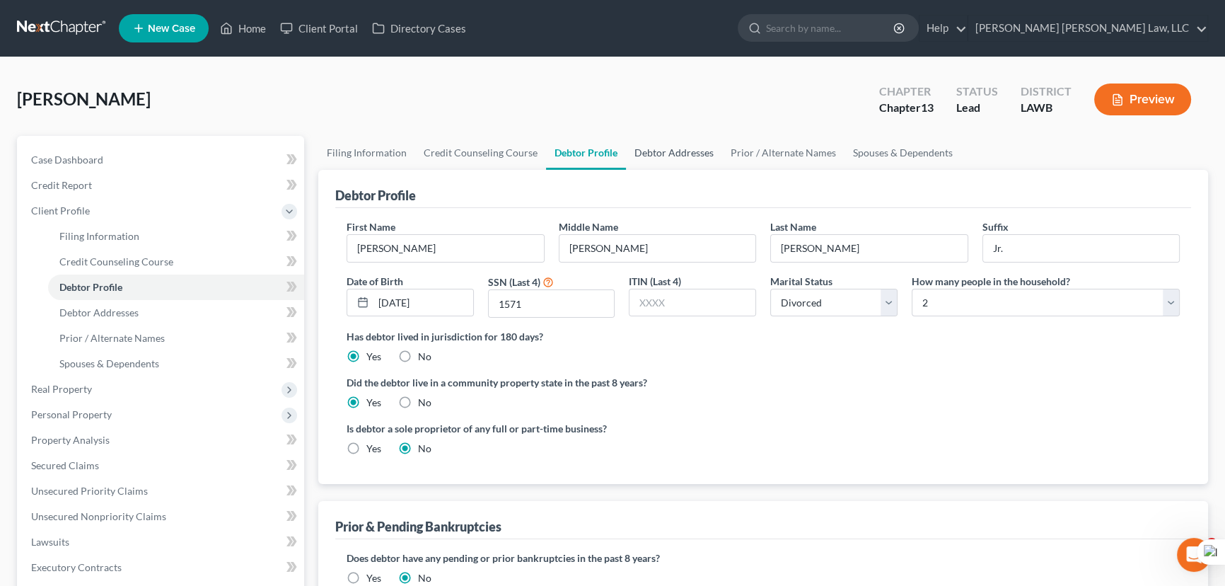
click at [677, 144] on link "Debtor Addresses" at bounding box center [674, 153] width 96 height 34
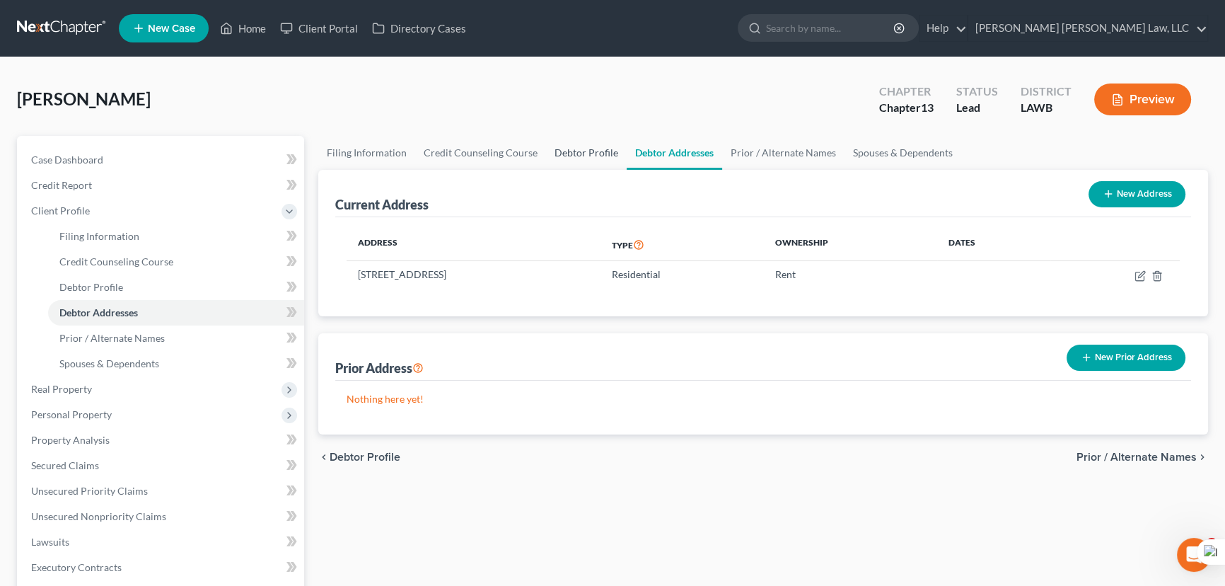
click at [554, 160] on link "Debtor Profile" at bounding box center [586, 153] width 81 height 34
select select "3"
select select "1"
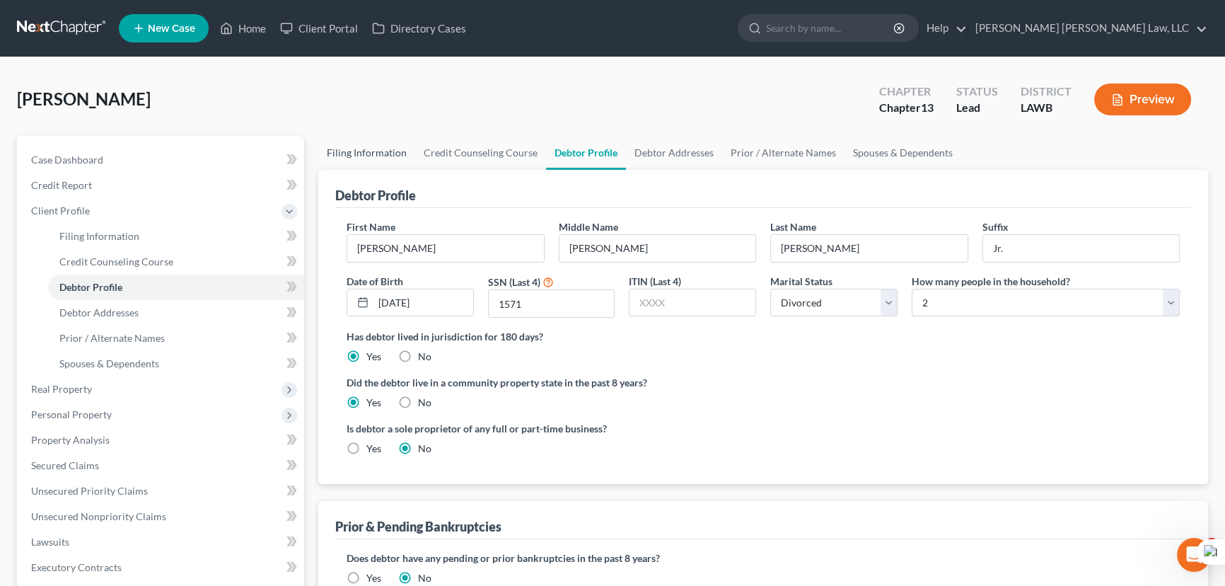
click at [351, 145] on link "Filing Information" at bounding box center [366, 153] width 97 height 34
select select "1"
select select "0"
select select "3"
select select "36"
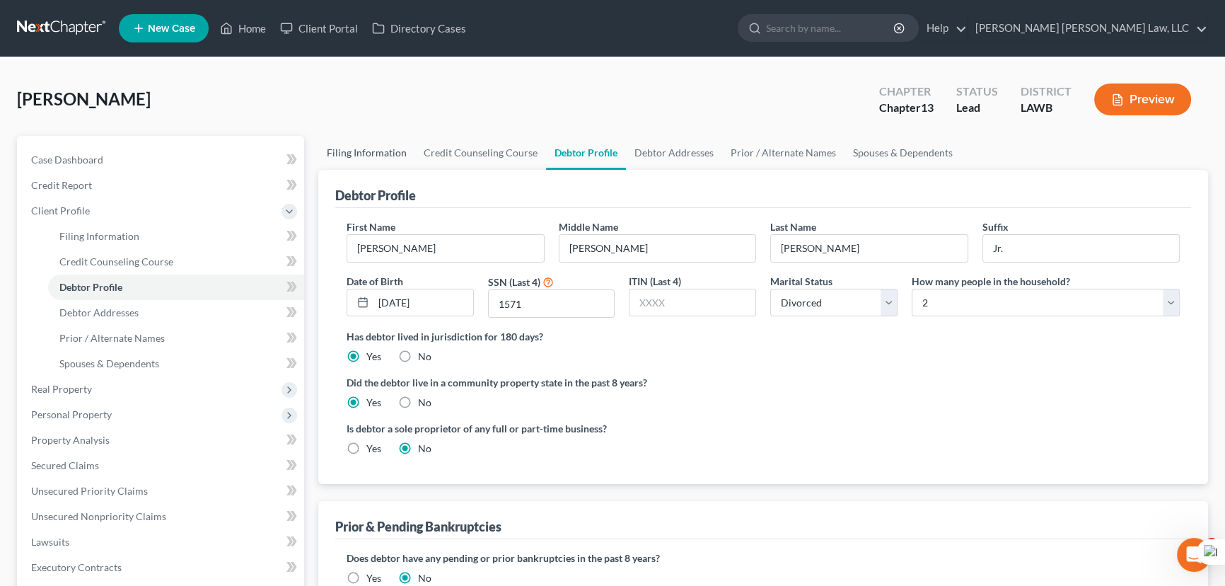
select select "0"
select select "19"
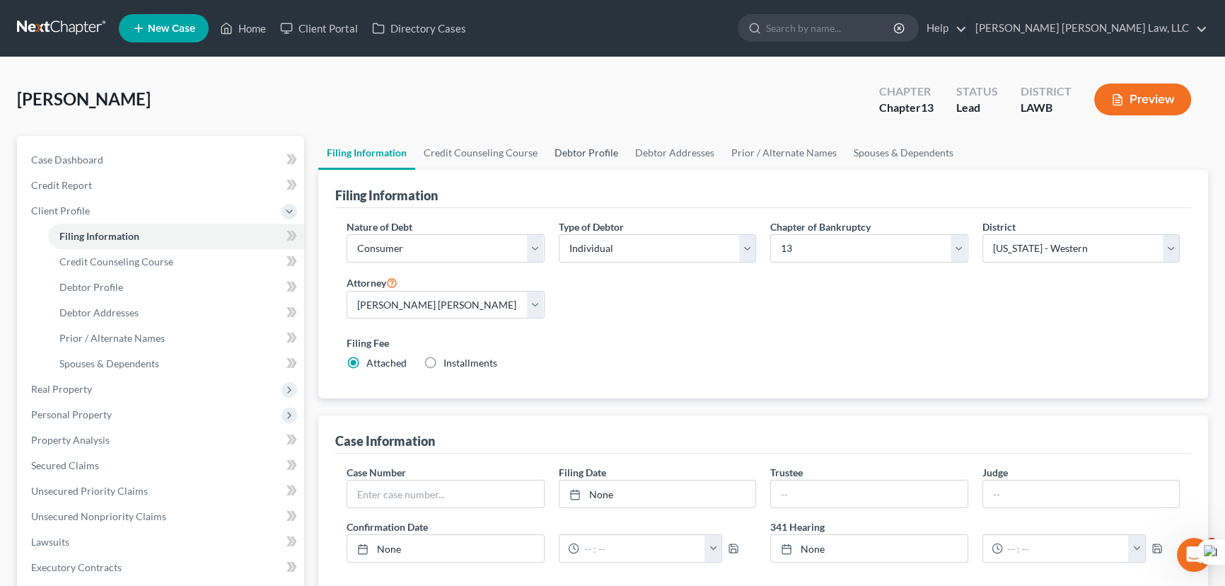
click at [593, 148] on link "Debtor Profile" at bounding box center [586, 153] width 81 height 34
select select "3"
select select "1"
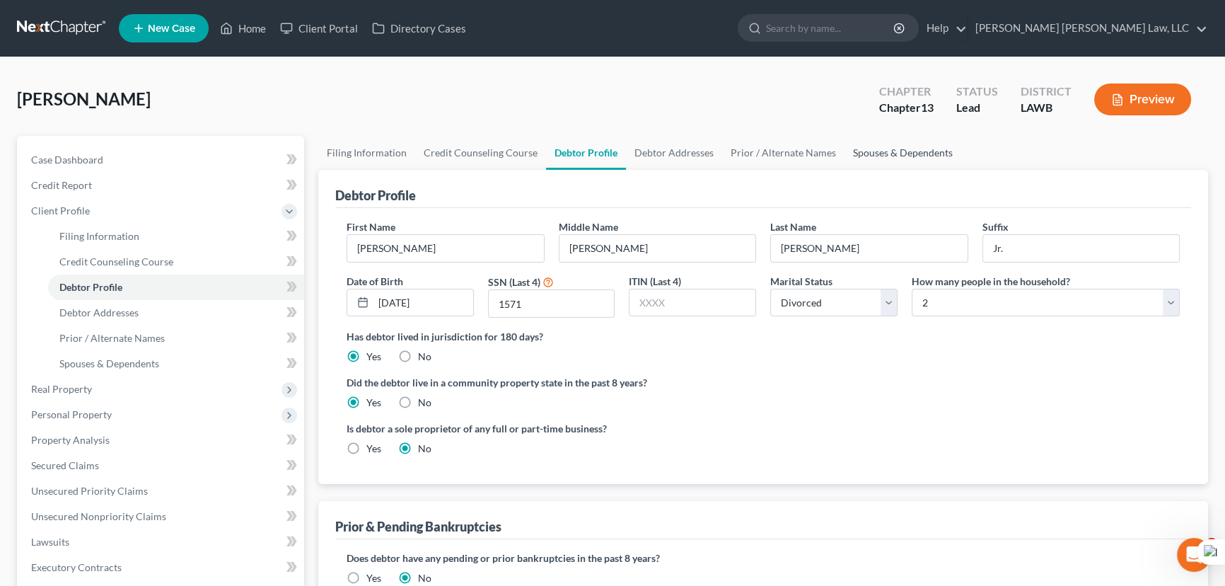
click at [923, 145] on link "Spouses & Dependents" at bounding box center [902, 153] width 117 height 34
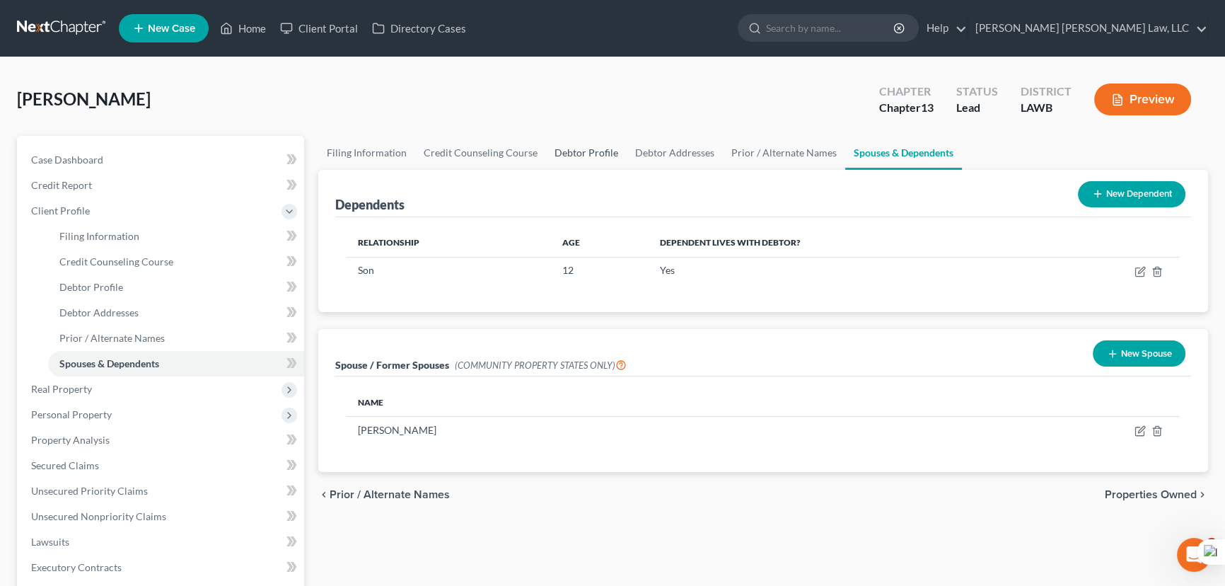
click at [594, 141] on link "Debtor Profile" at bounding box center [586, 153] width 81 height 34
select select "3"
select select "1"
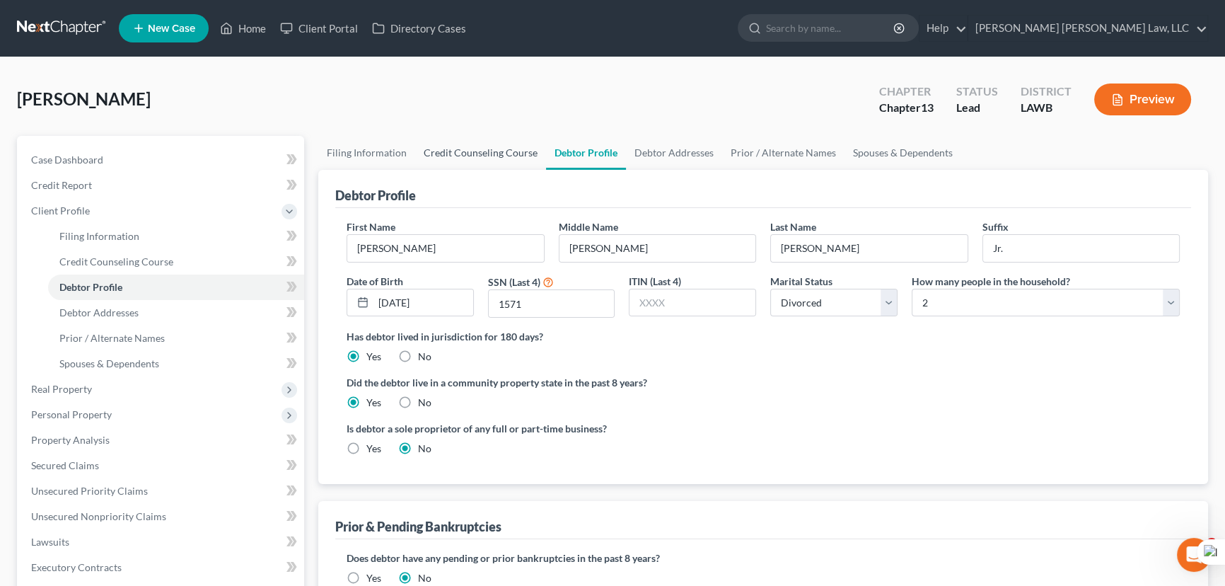
click at [524, 153] on link "Credit Counseling Course" at bounding box center [480, 153] width 131 height 34
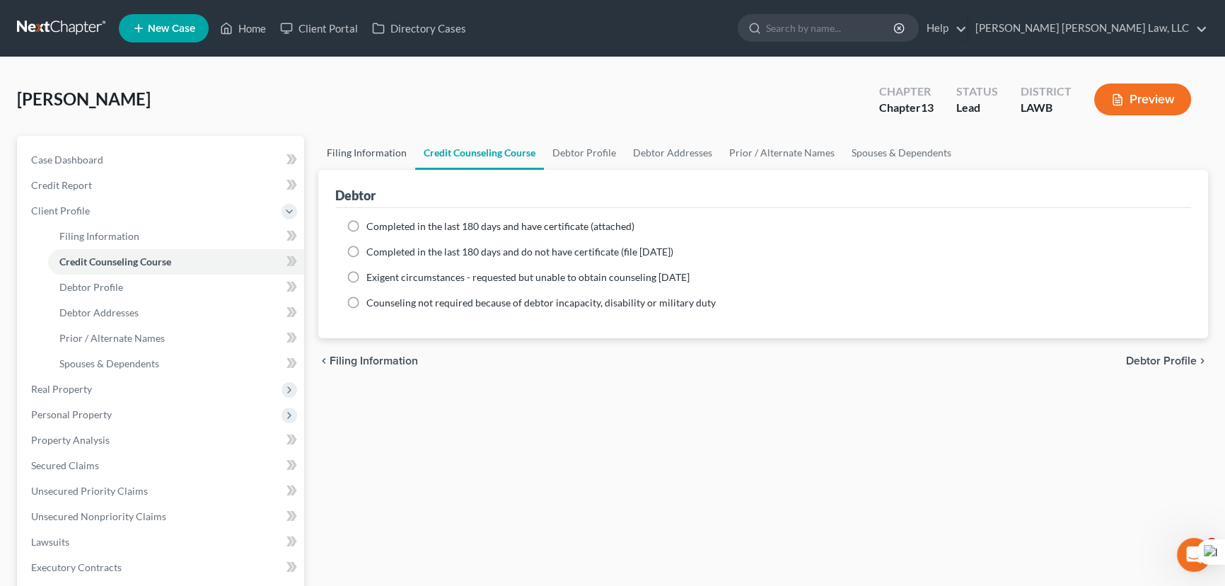
click at [353, 139] on link "Filing Information" at bounding box center [366, 153] width 97 height 34
select select "1"
select select "0"
select select "3"
select select "36"
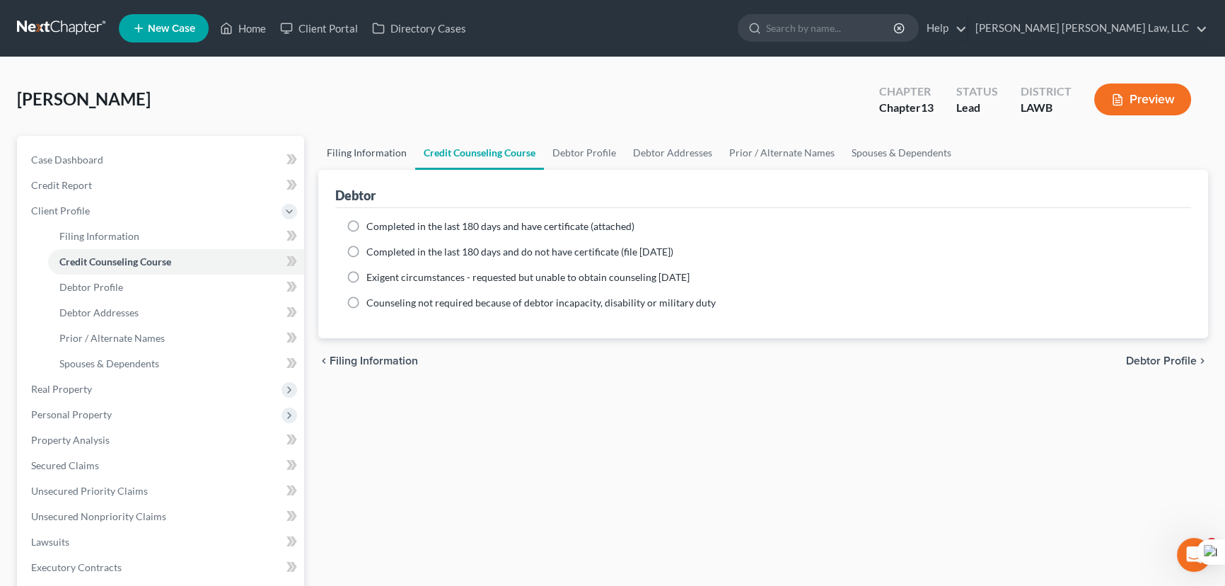
select select "0"
select select "19"
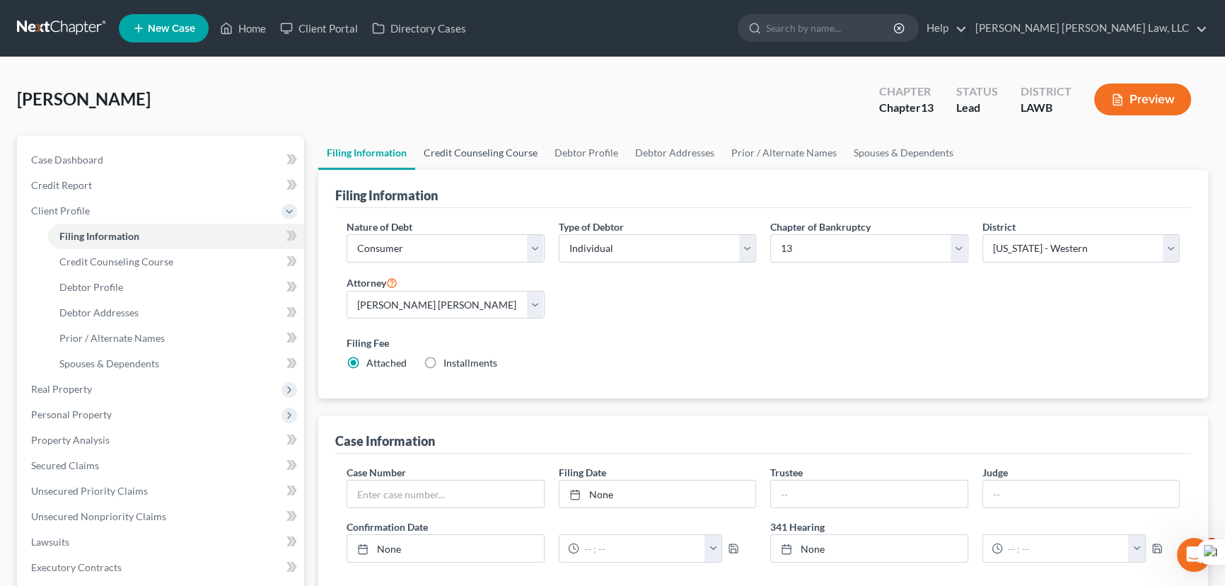
click at [494, 156] on link "Credit Counseling Course" at bounding box center [480, 153] width 131 height 34
